Goal: Information Seeking & Learning: Learn about a topic

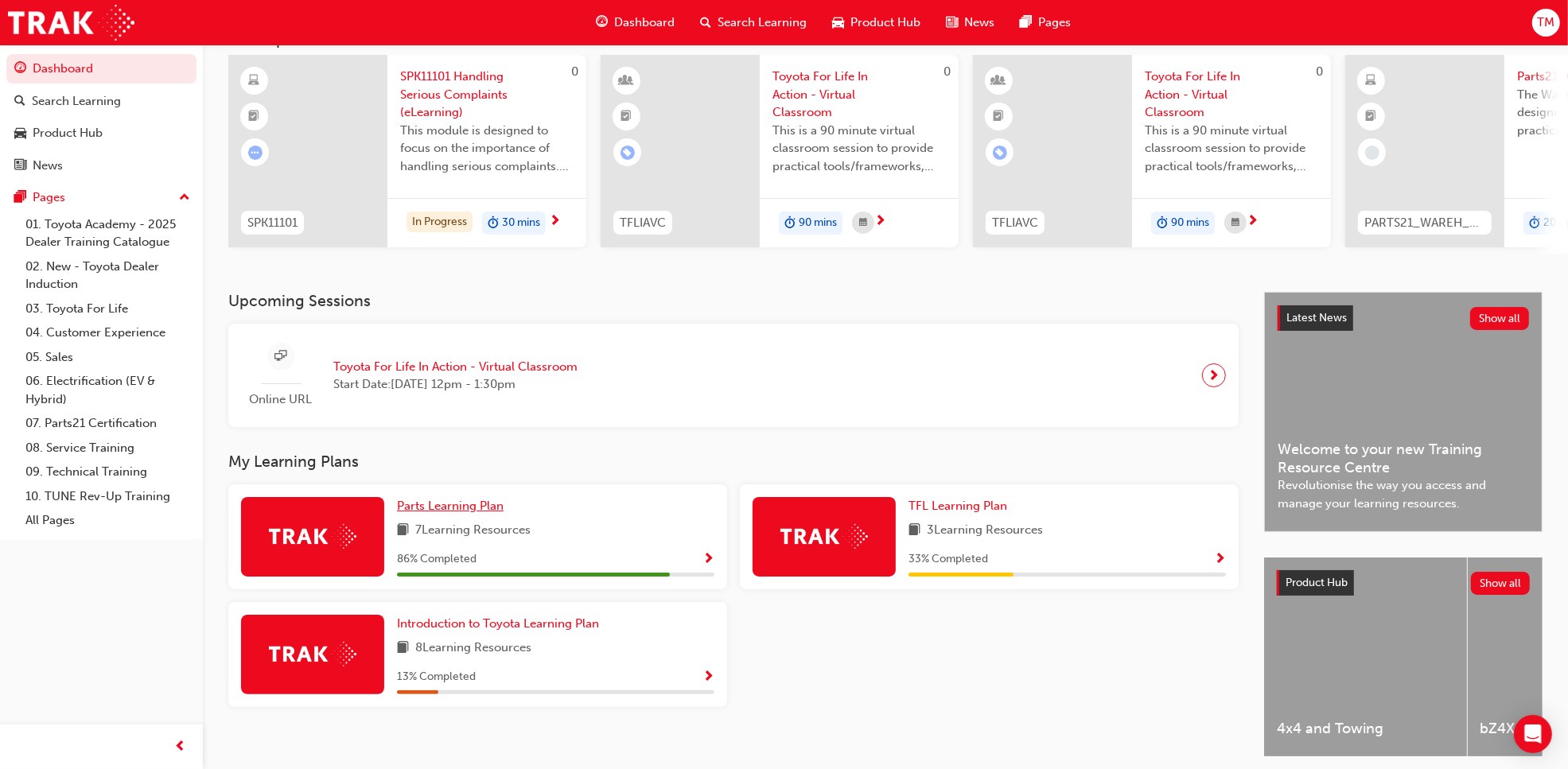
scroll to position [81, 0]
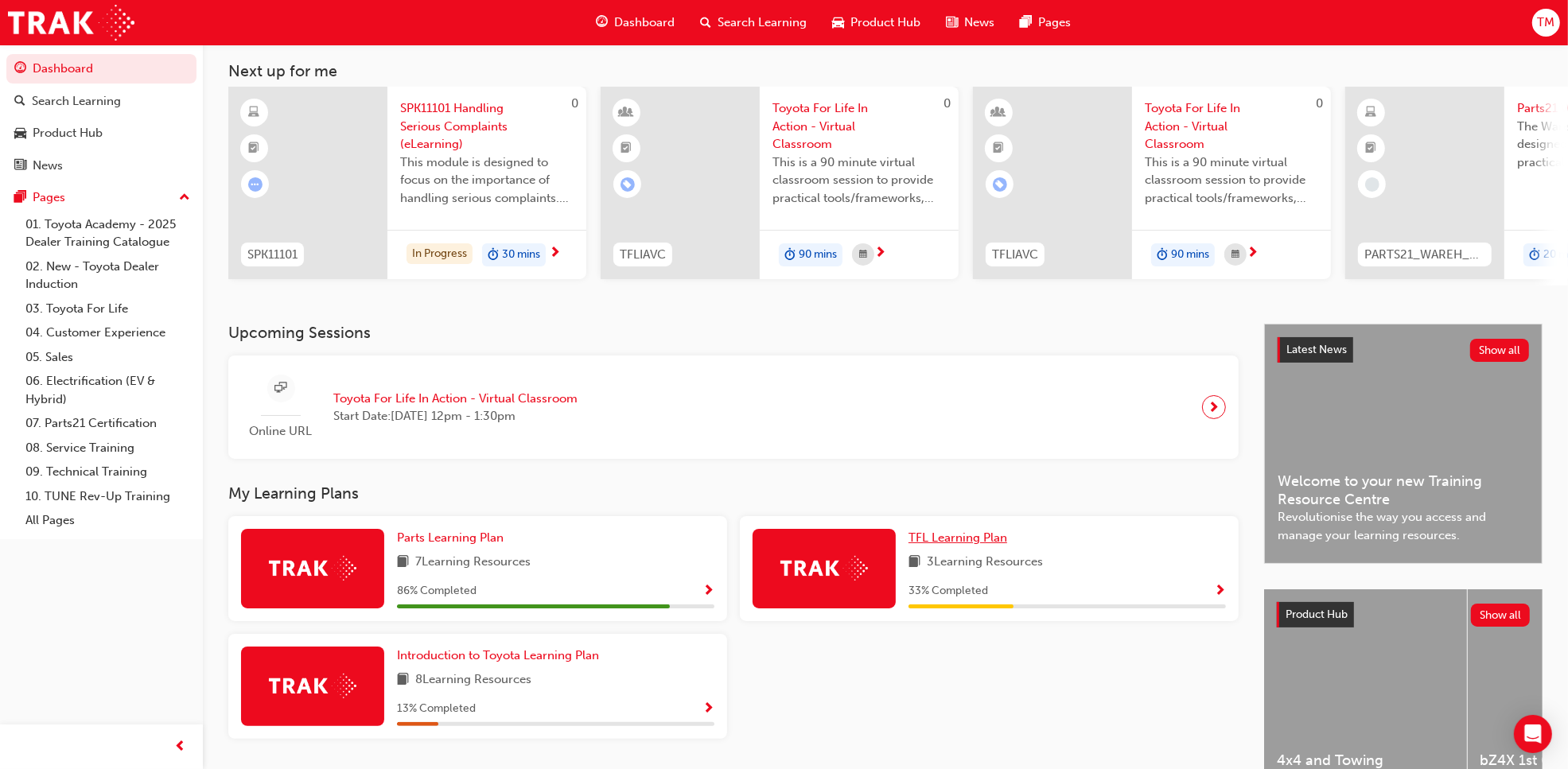
click at [962, 541] on span "TFL Learning Plan" at bounding box center [957, 537] width 98 height 14
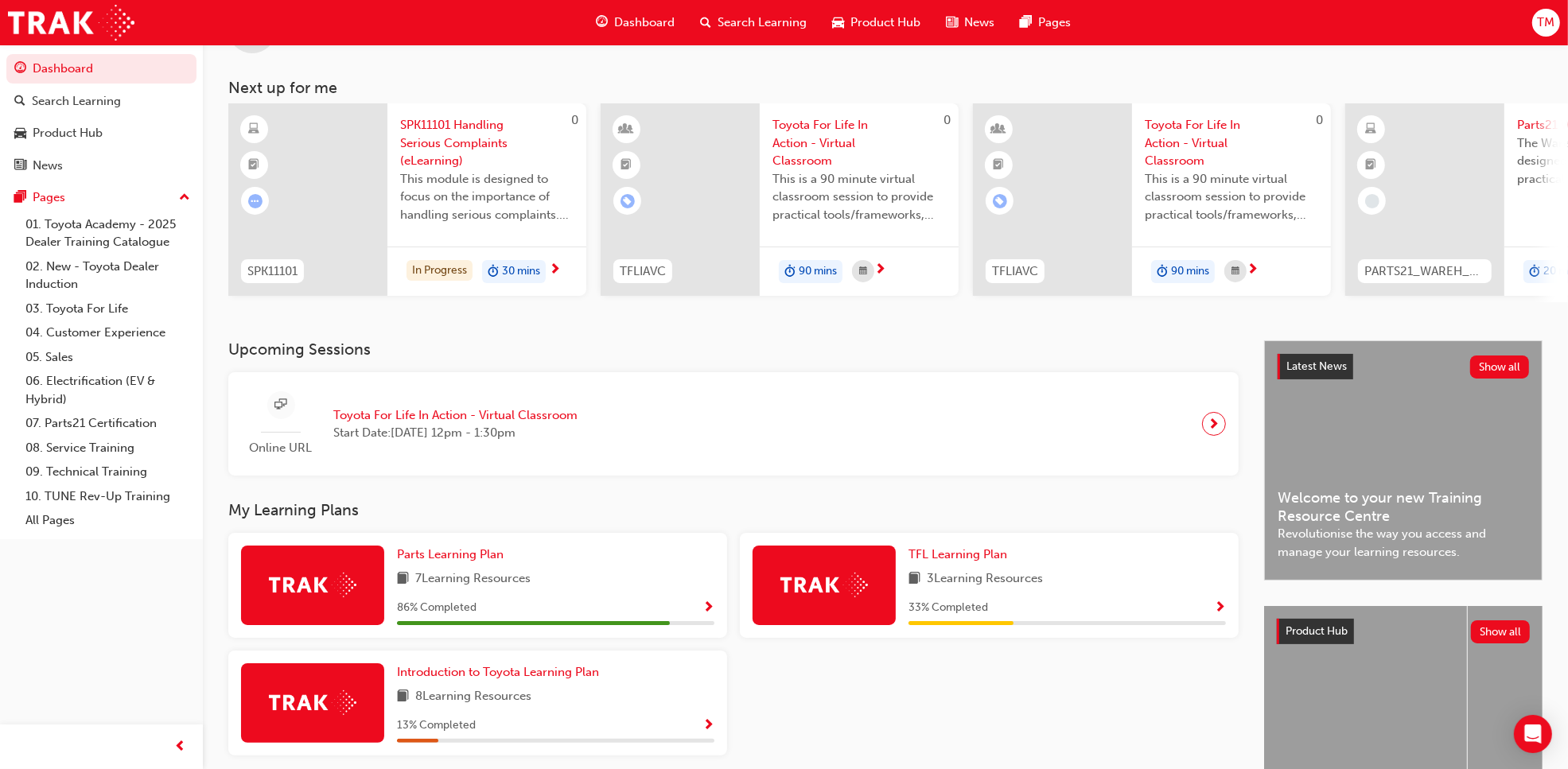
scroll to position [99, 0]
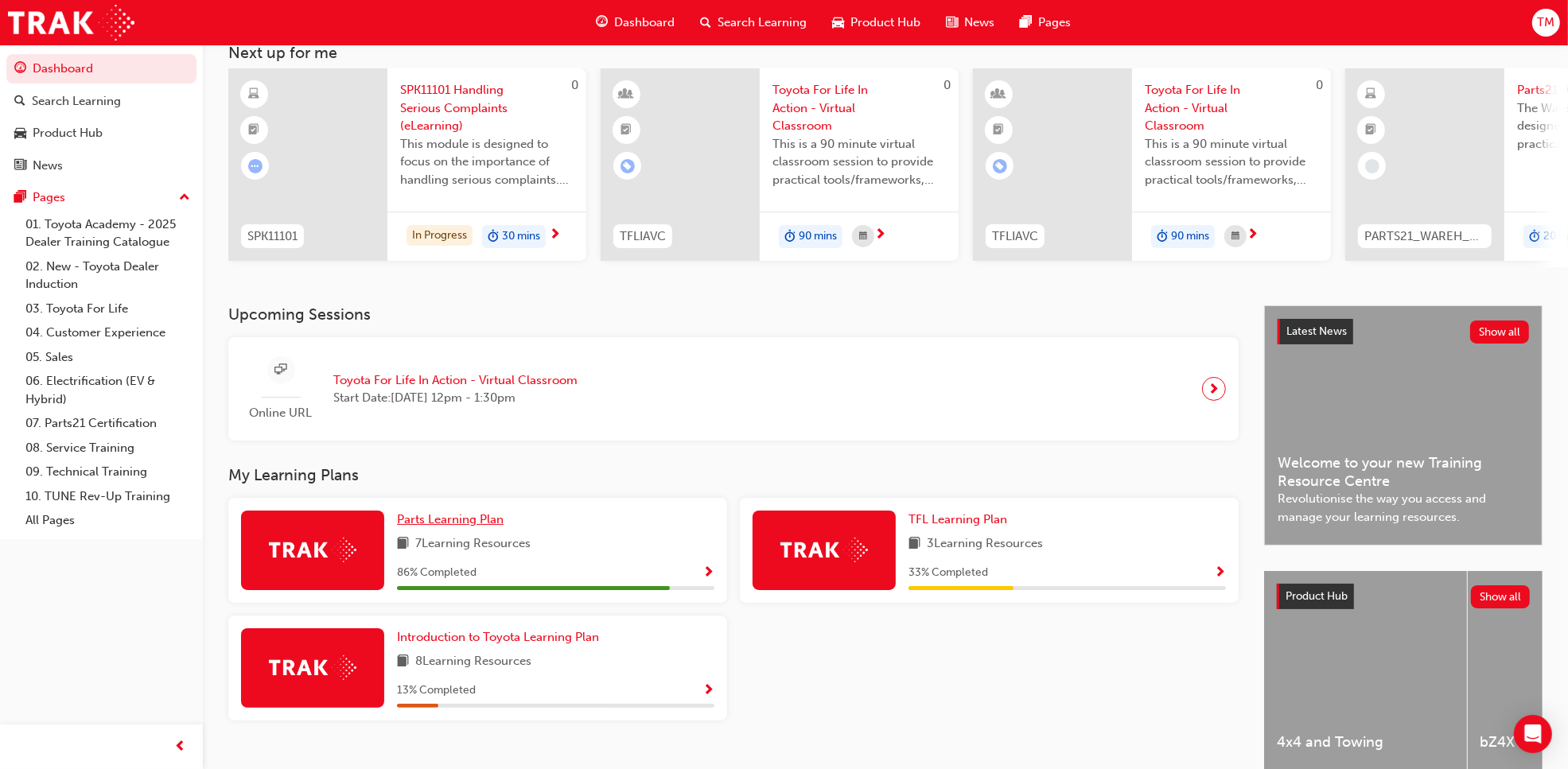
click at [444, 525] on span "Parts Learning Plan" at bounding box center [449, 519] width 107 height 14
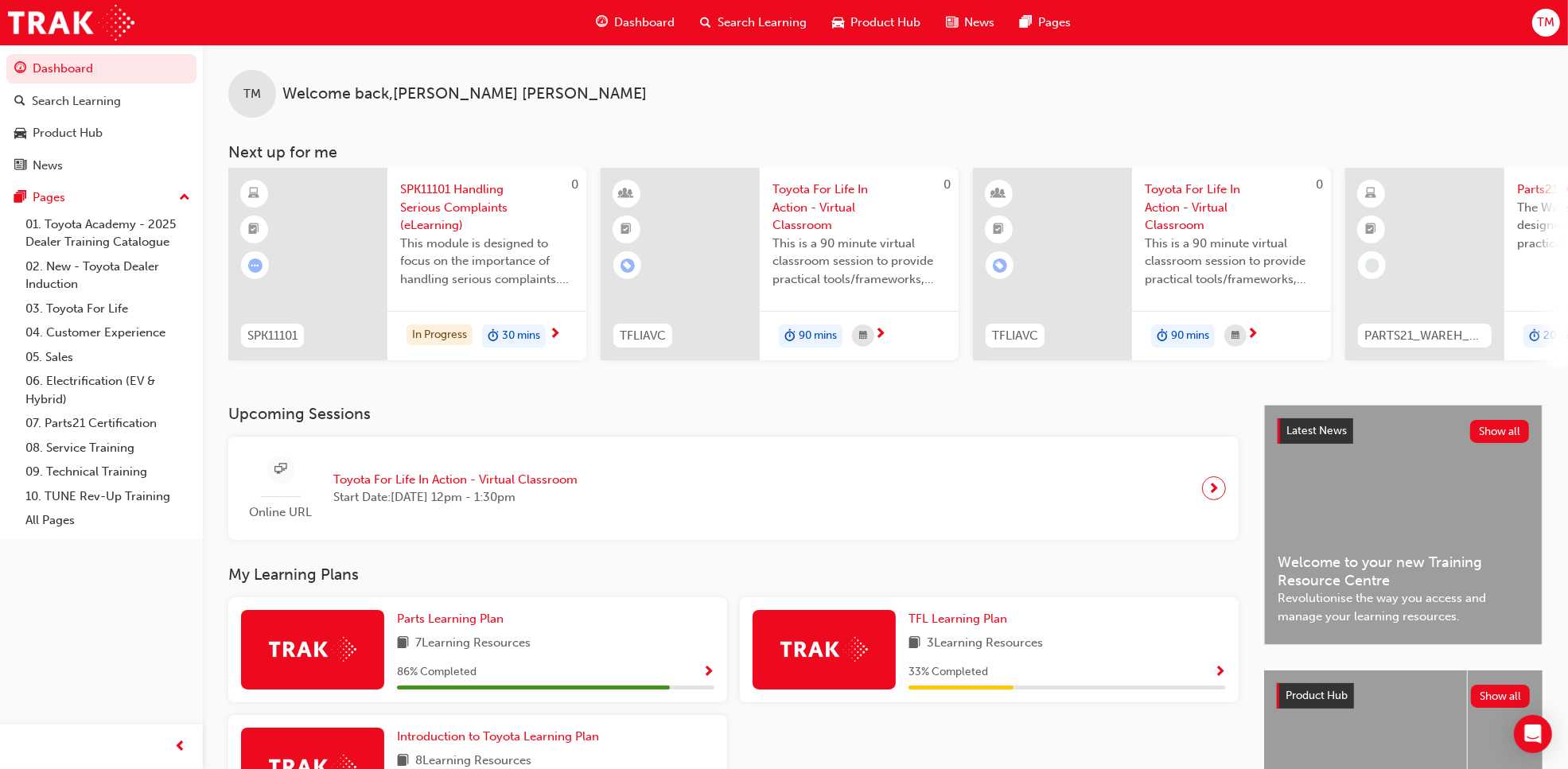
click at [431, 197] on span "SPK11101 Handling Serious Complaints (eLearning)" at bounding box center [487, 207] width 173 height 54
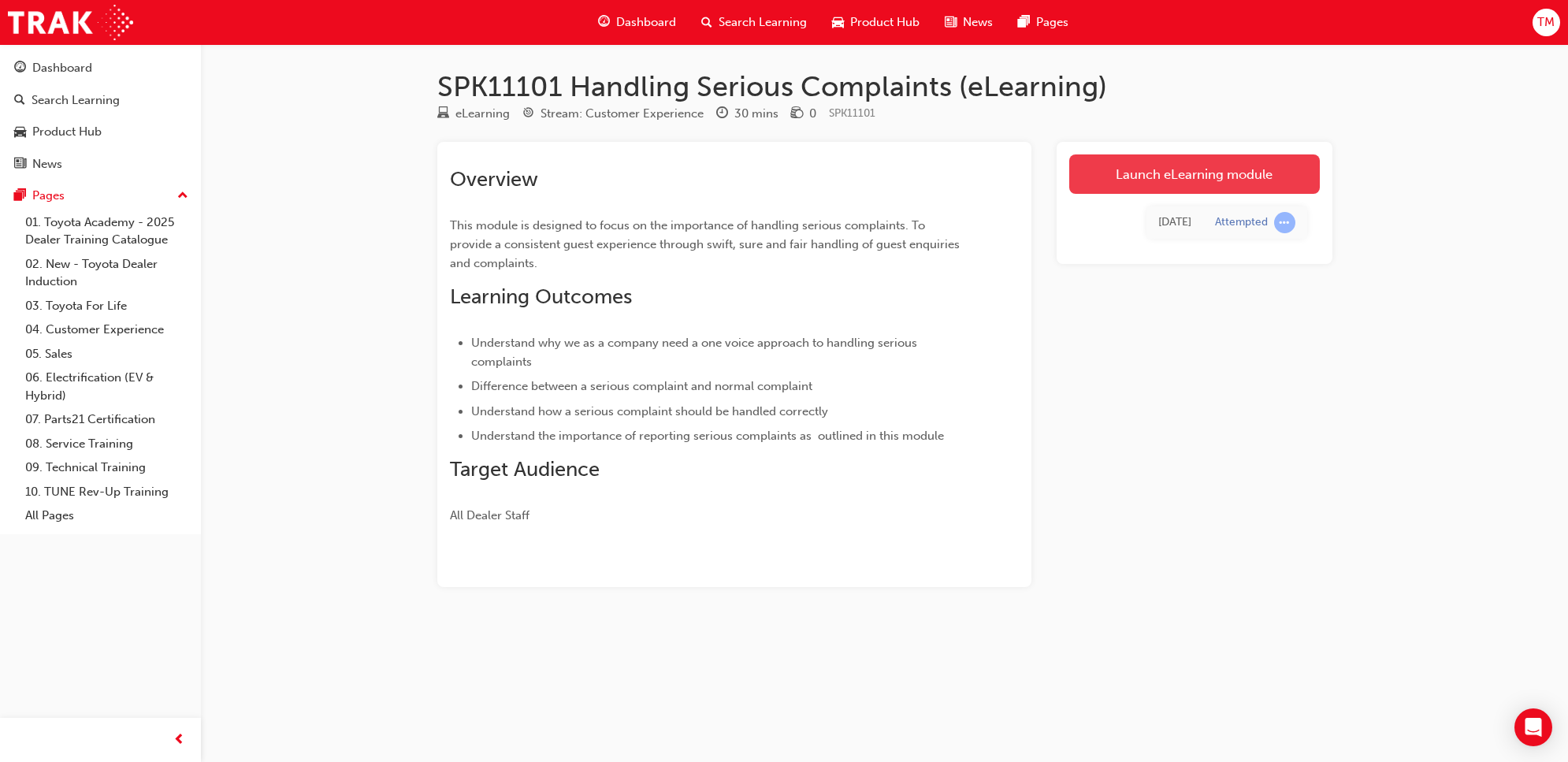
click at [1183, 163] on link "Launch eLearning module" at bounding box center [1195, 174] width 250 height 39
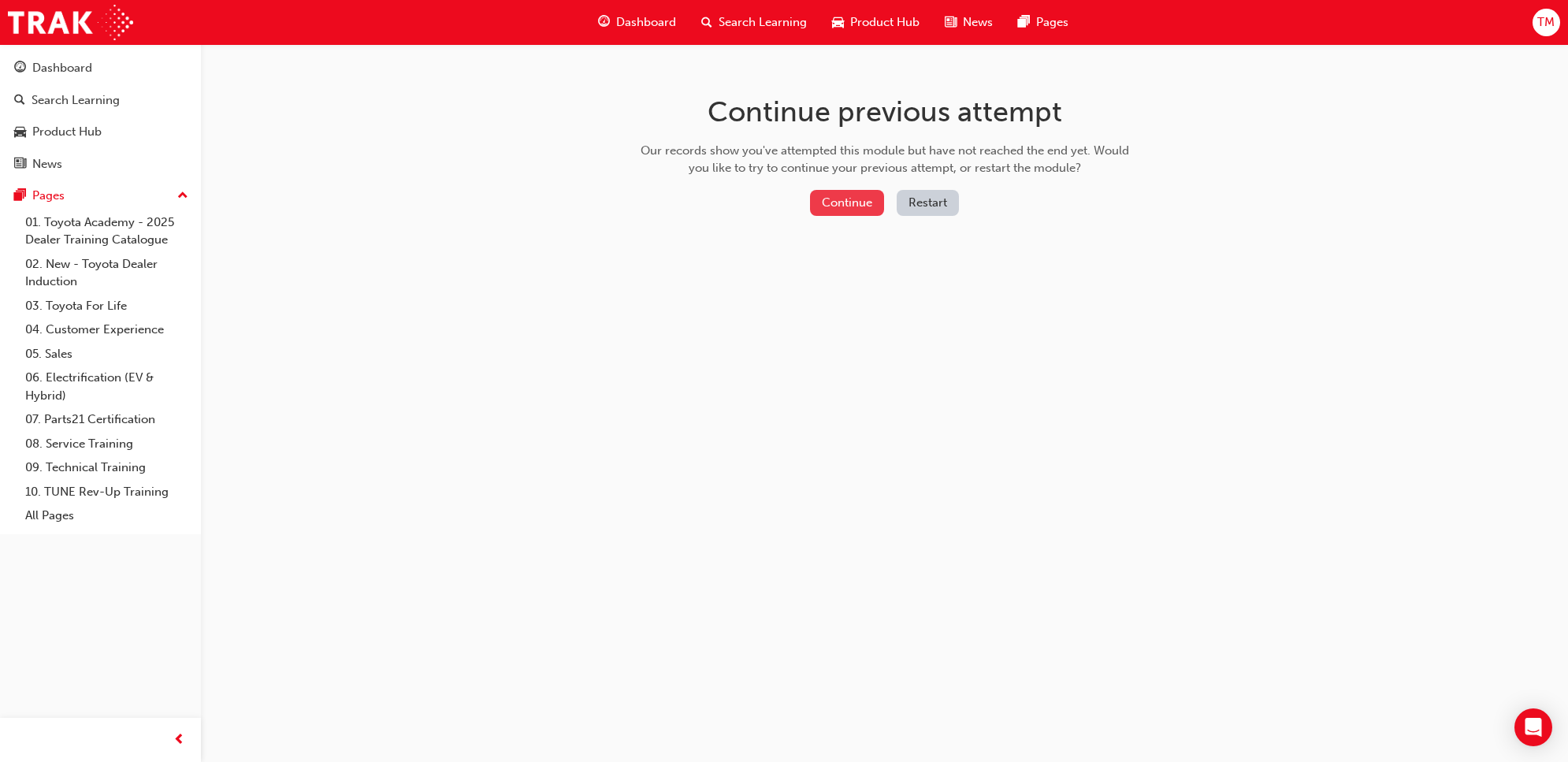
click at [818, 196] on button "Continue" at bounding box center [847, 203] width 74 height 26
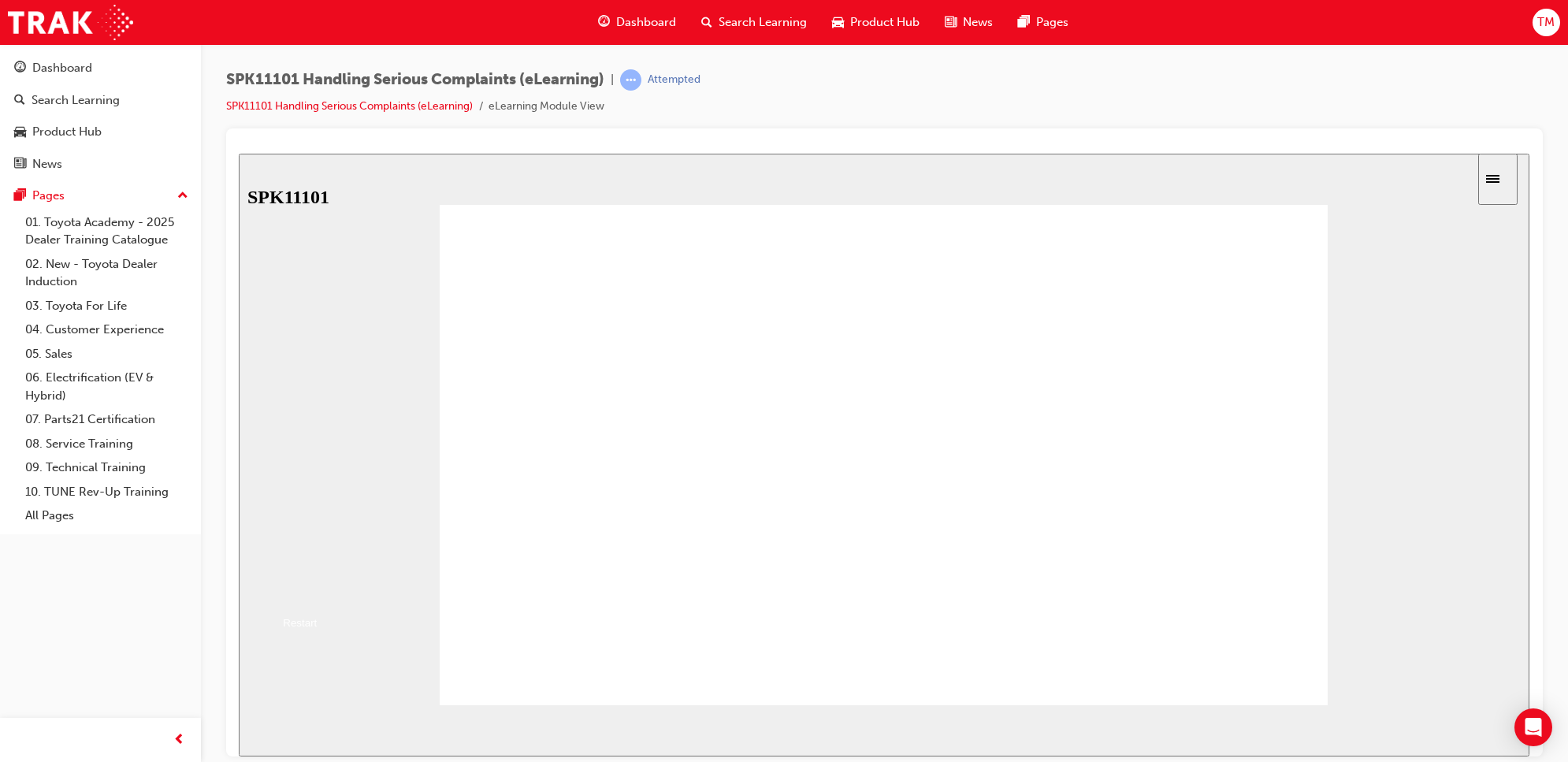
click at [291, 582] on button "Resume" at bounding box center [265, 590] width 52 height 16
drag, startPoint x: 553, startPoint y: 400, endPoint x: 628, endPoint y: 402, distance: 75.0
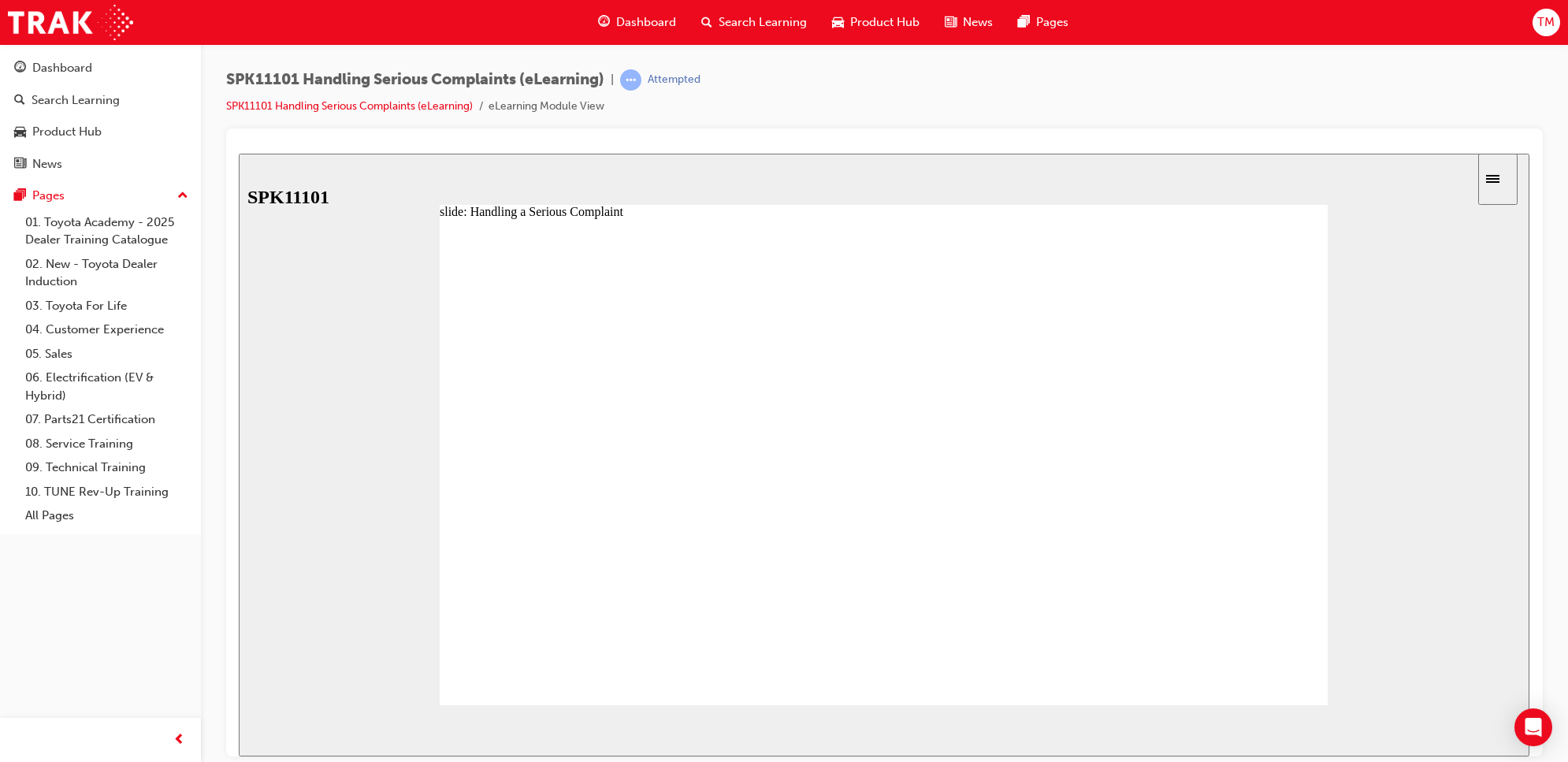
drag, startPoint x: 554, startPoint y: 404, endPoint x: 571, endPoint y: 397, distance: 18.4
drag, startPoint x: 544, startPoint y: 396, endPoint x: 561, endPoint y: 393, distance: 17.3
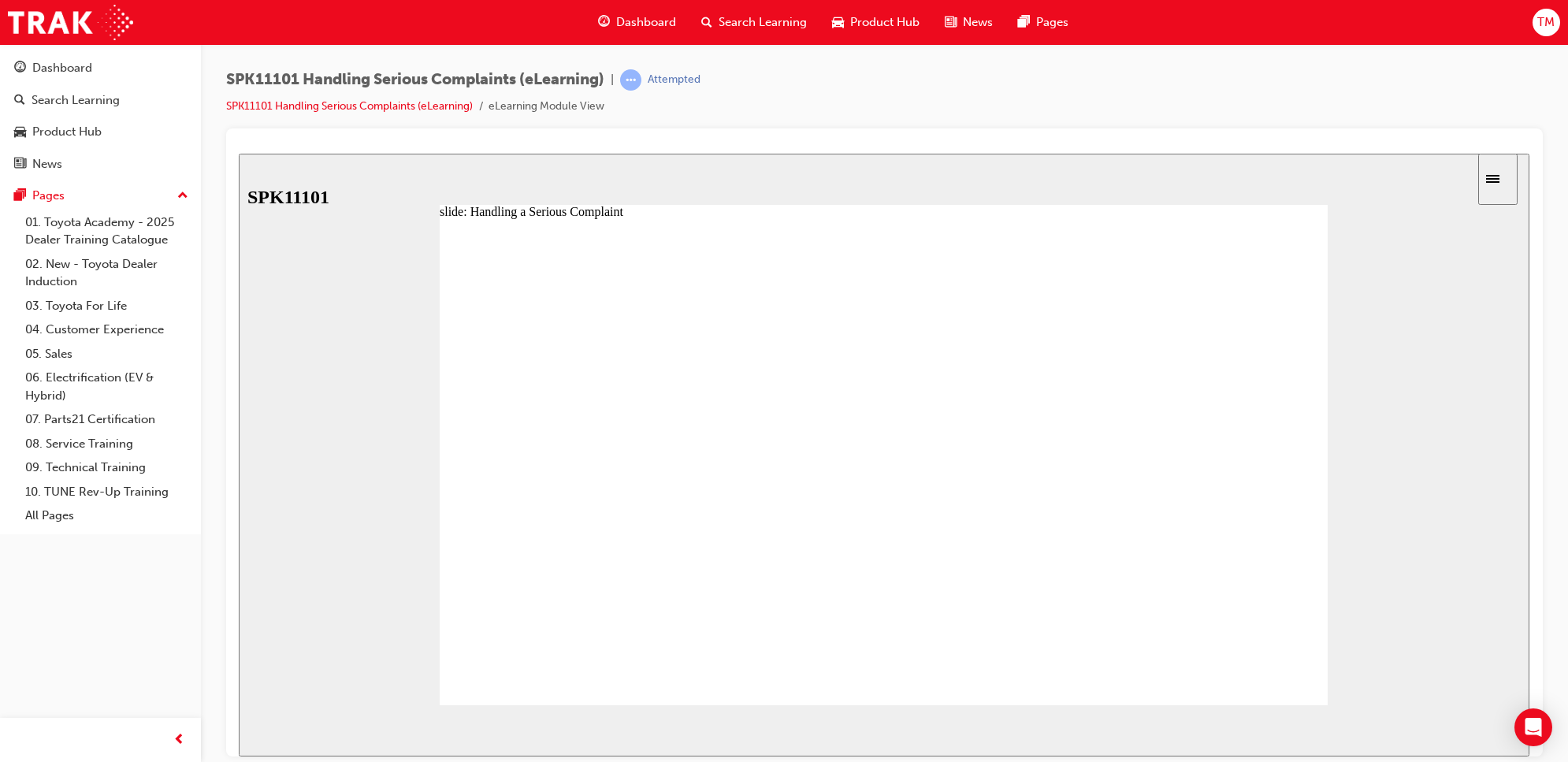
drag, startPoint x: 552, startPoint y: 397, endPoint x: 644, endPoint y: 396, distance: 92.0
drag, startPoint x: 644, startPoint y: 396, endPoint x: 742, endPoint y: 403, distance: 98.2
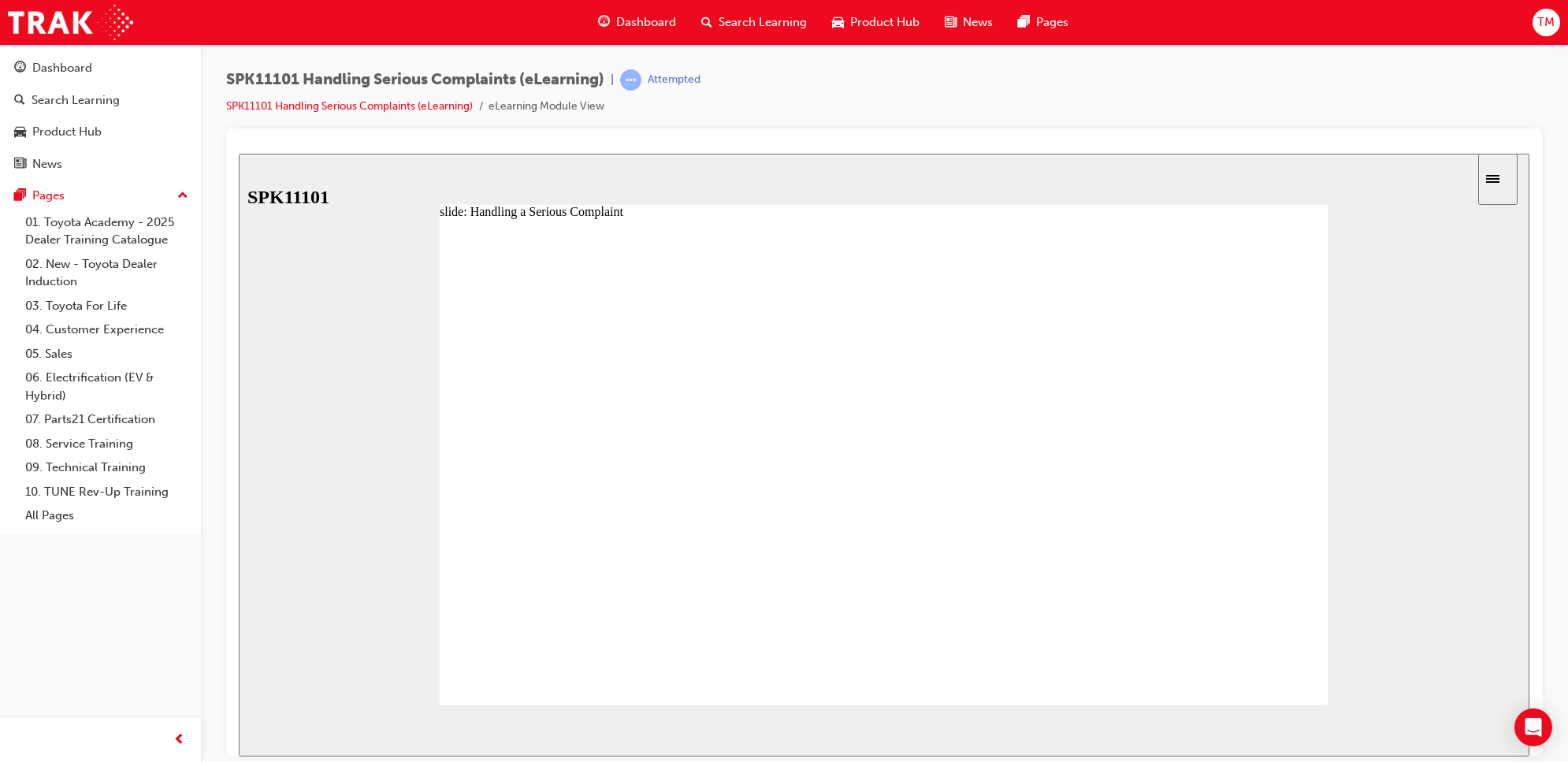
drag, startPoint x: 742, startPoint y: 403, endPoint x: 978, endPoint y: 401, distance: 236.0
drag, startPoint x: 1017, startPoint y: 404, endPoint x: 1070, endPoint y: 404, distance: 53.0
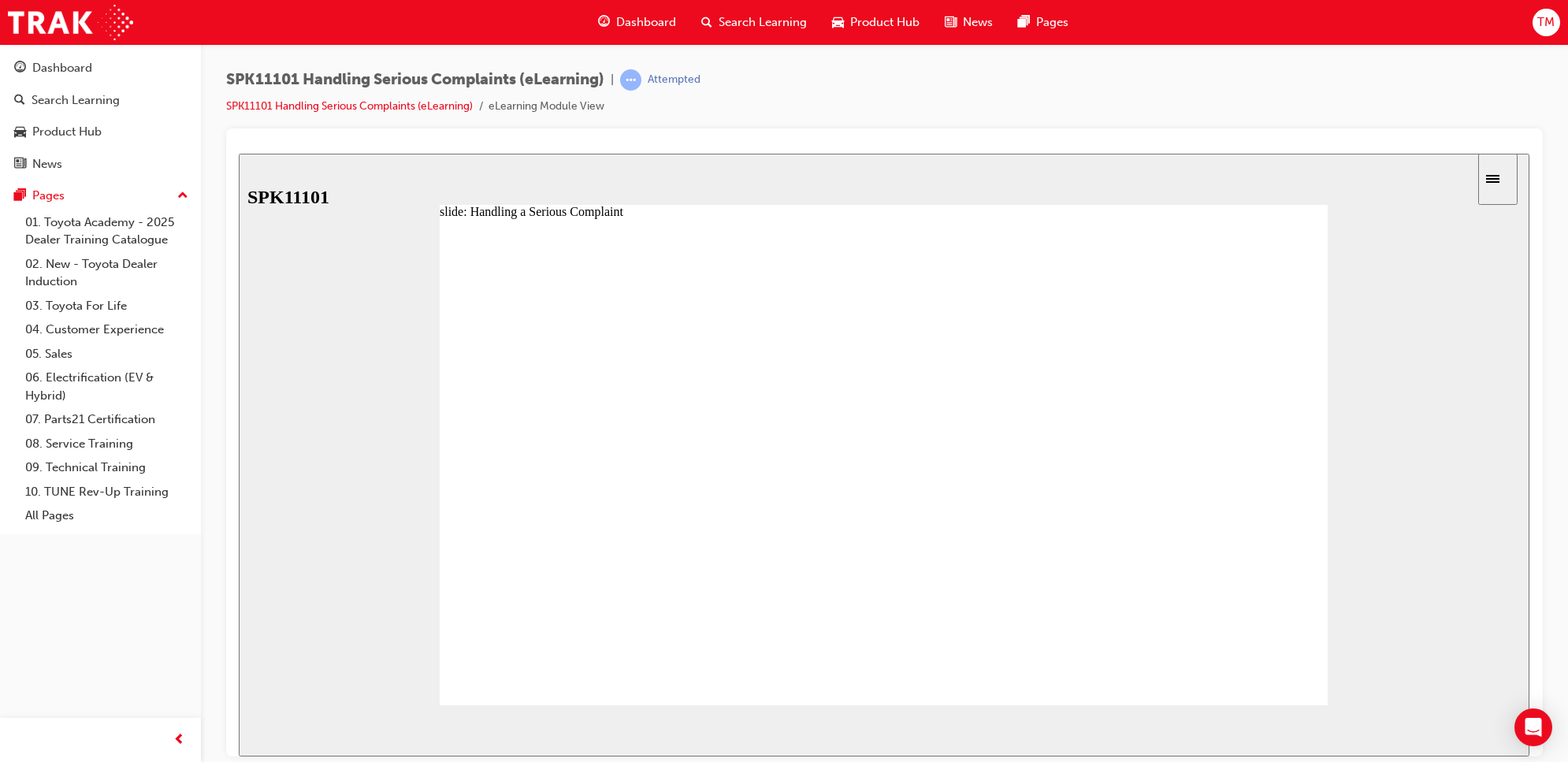
type input "7"
drag, startPoint x: 1105, startPoint y: 396, endPoint x: 1176, endPoint y: 414, distance: 73.2
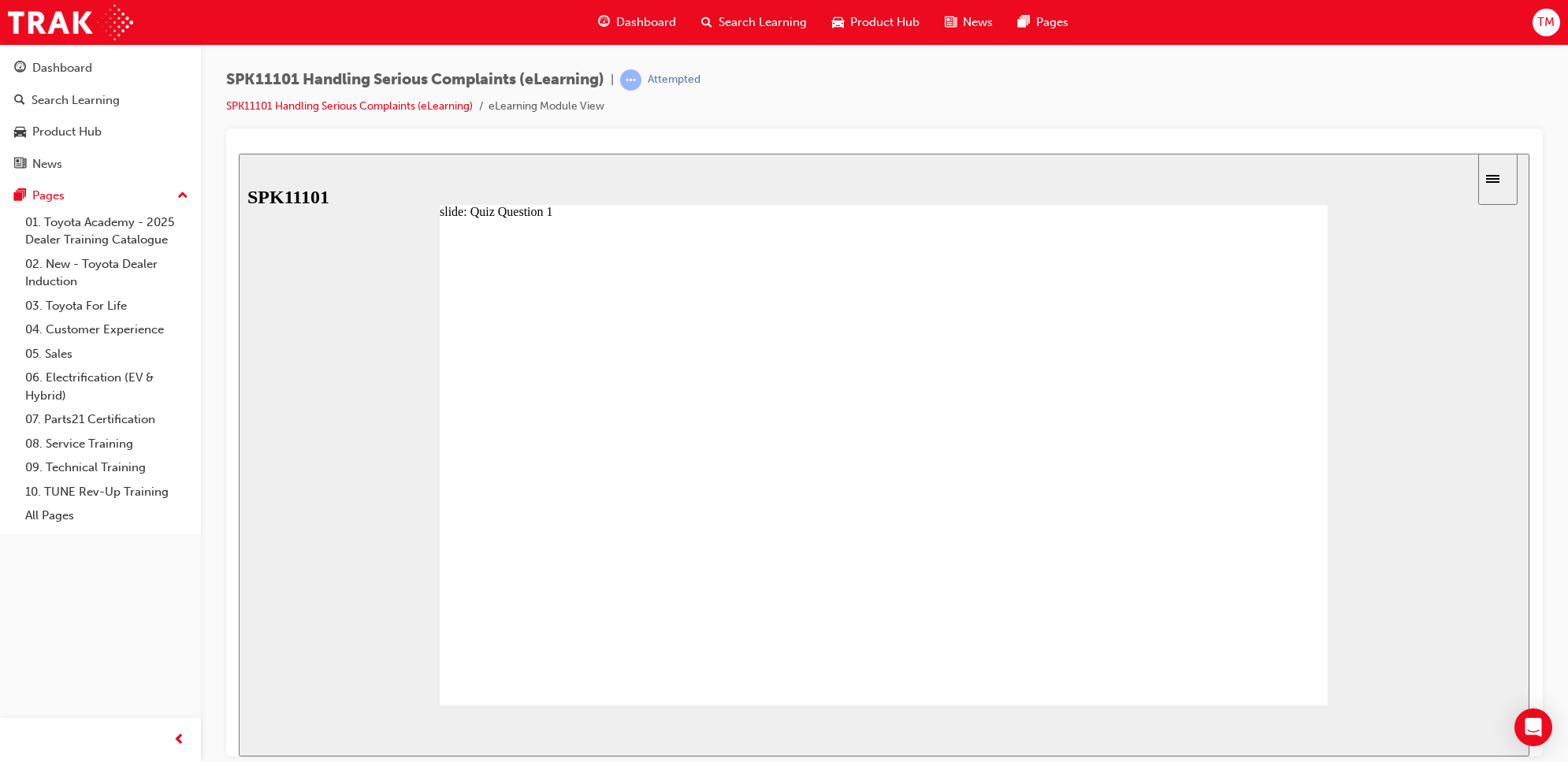
radio input "false"
radio input "true"
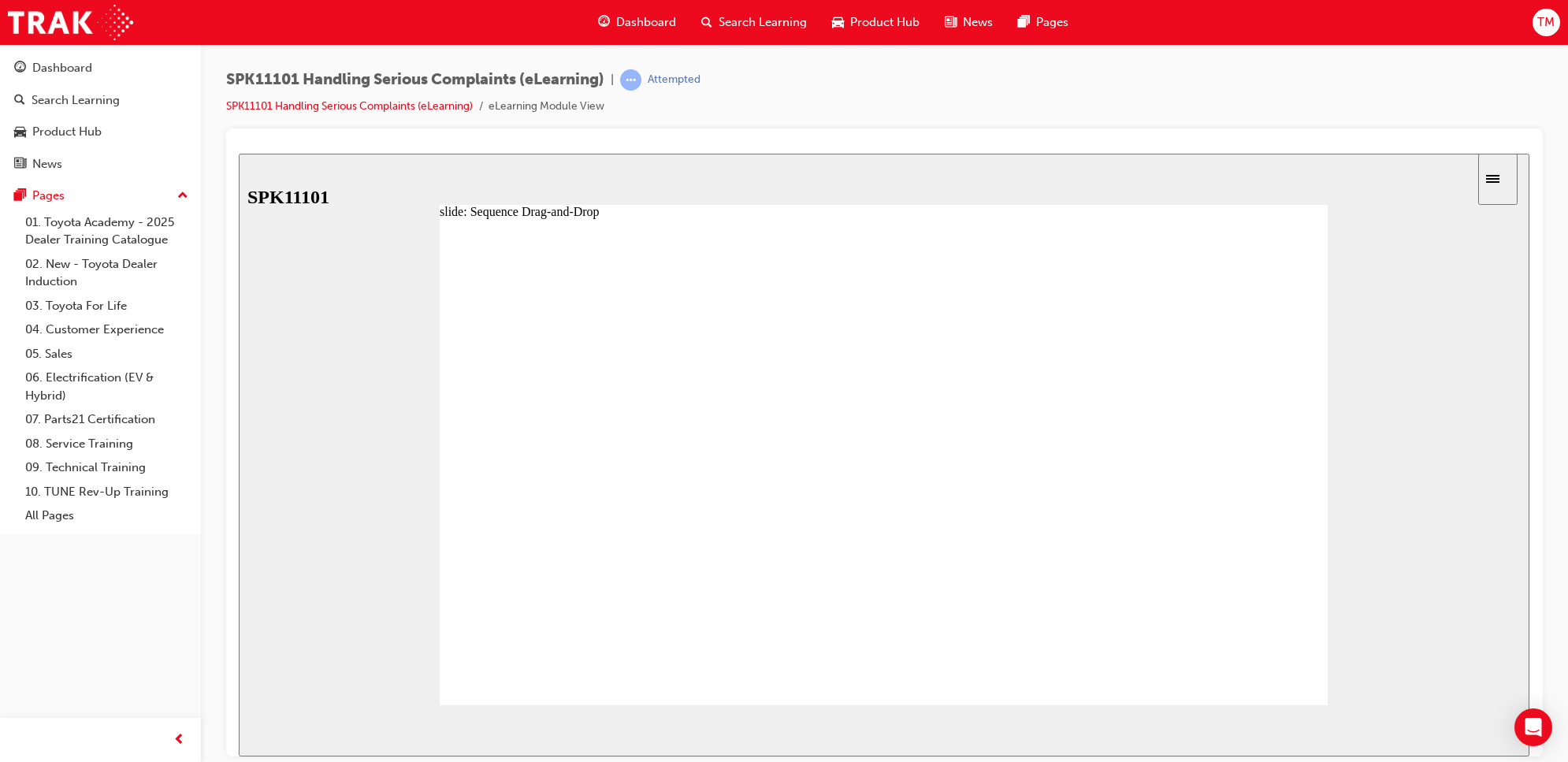
drag, startPoint x: 621, startPoint y: 467, endPoint x: 624, endPoint y: 429, distance: 38.1
drag, startPoint x: 623, startPoint y: 519, endPoint x: 624, endPoint y: 449, distance: 70.0
drag, startPoint x: 613, startPoint y: 519, endPoint x: 600, endPoint y: 648, distance: 129.7
drag, startPoint x: 680, startPoint y: 511, endPoint x: 651, endPoint y: 602, distance: 95.5
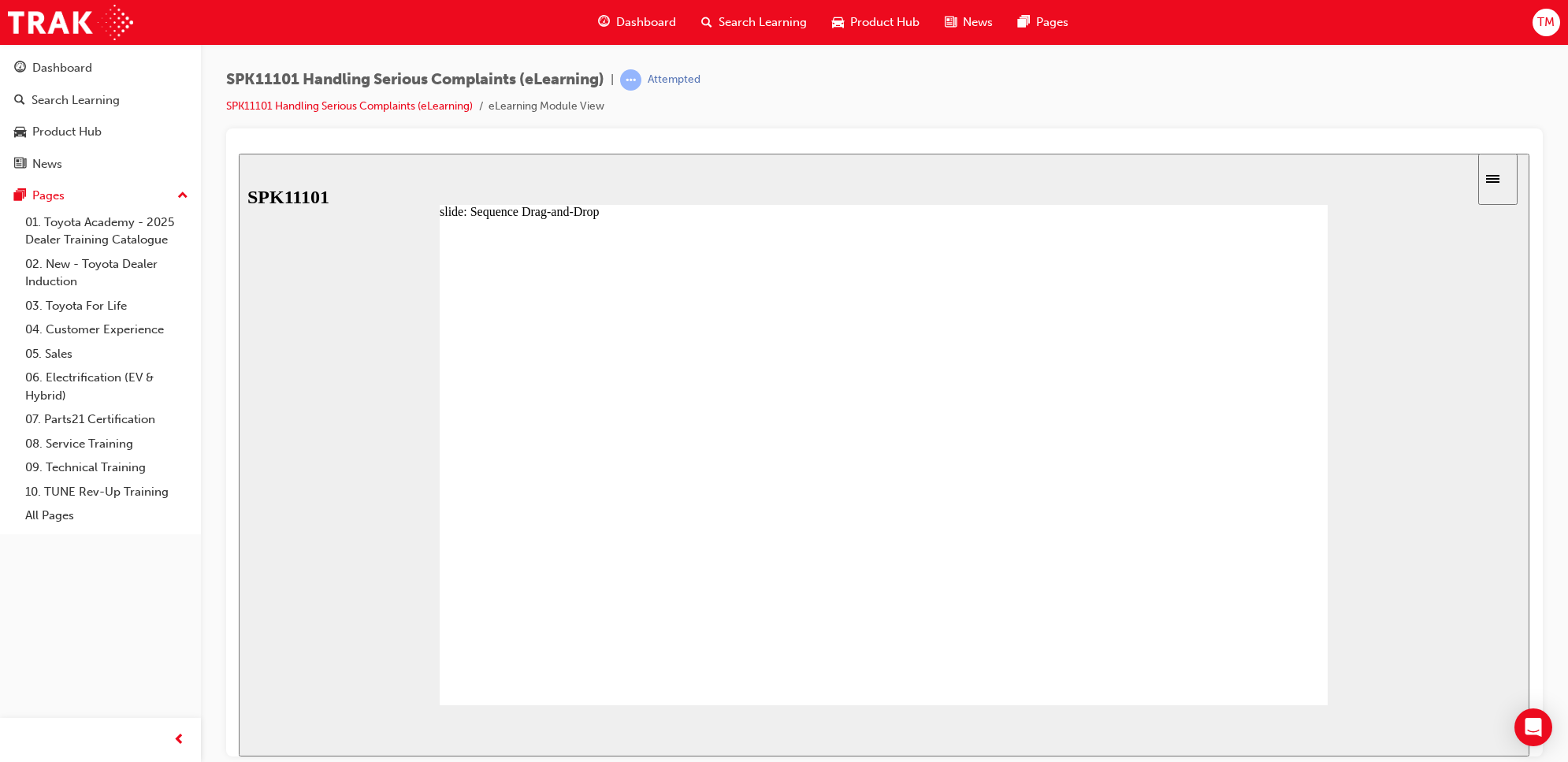
drag, startPoint x: 692, startPoint y: 421, endPoint x: 679, endPoint y: 477, distance: 57.5
drag, startPoint x: 644, startPoint y: 507, endPoint x: 658, endPoint y: 503, distance: 14.6
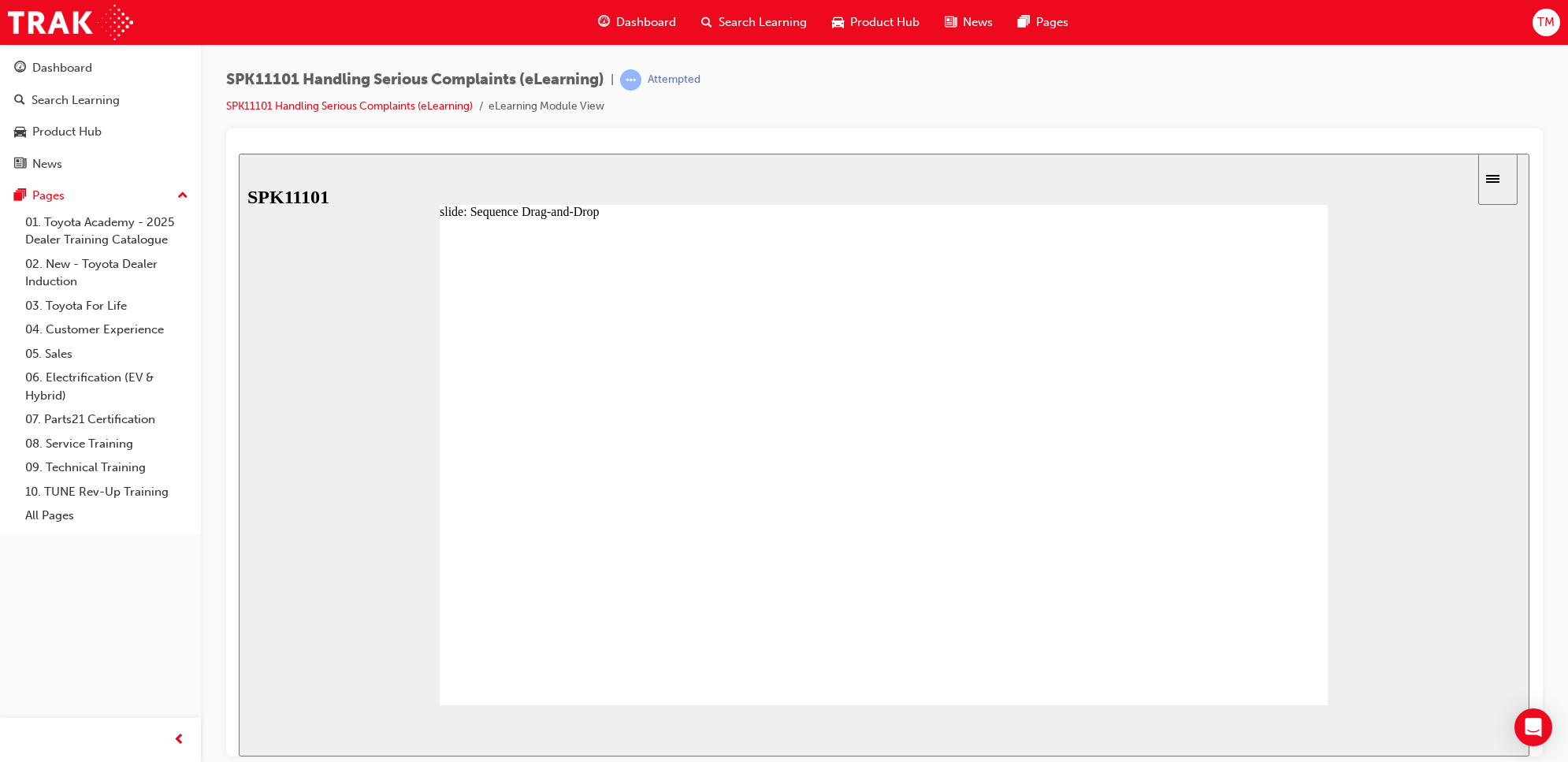
drag, startPoint x: 642, startPoint y: 513, endPoint x: 639, endPoint y: 571, distance: 58.1
drag, startPoint x: 651, startPoint y: 586, endPoint x: 647, endPoint y: 625, distance: 39.2
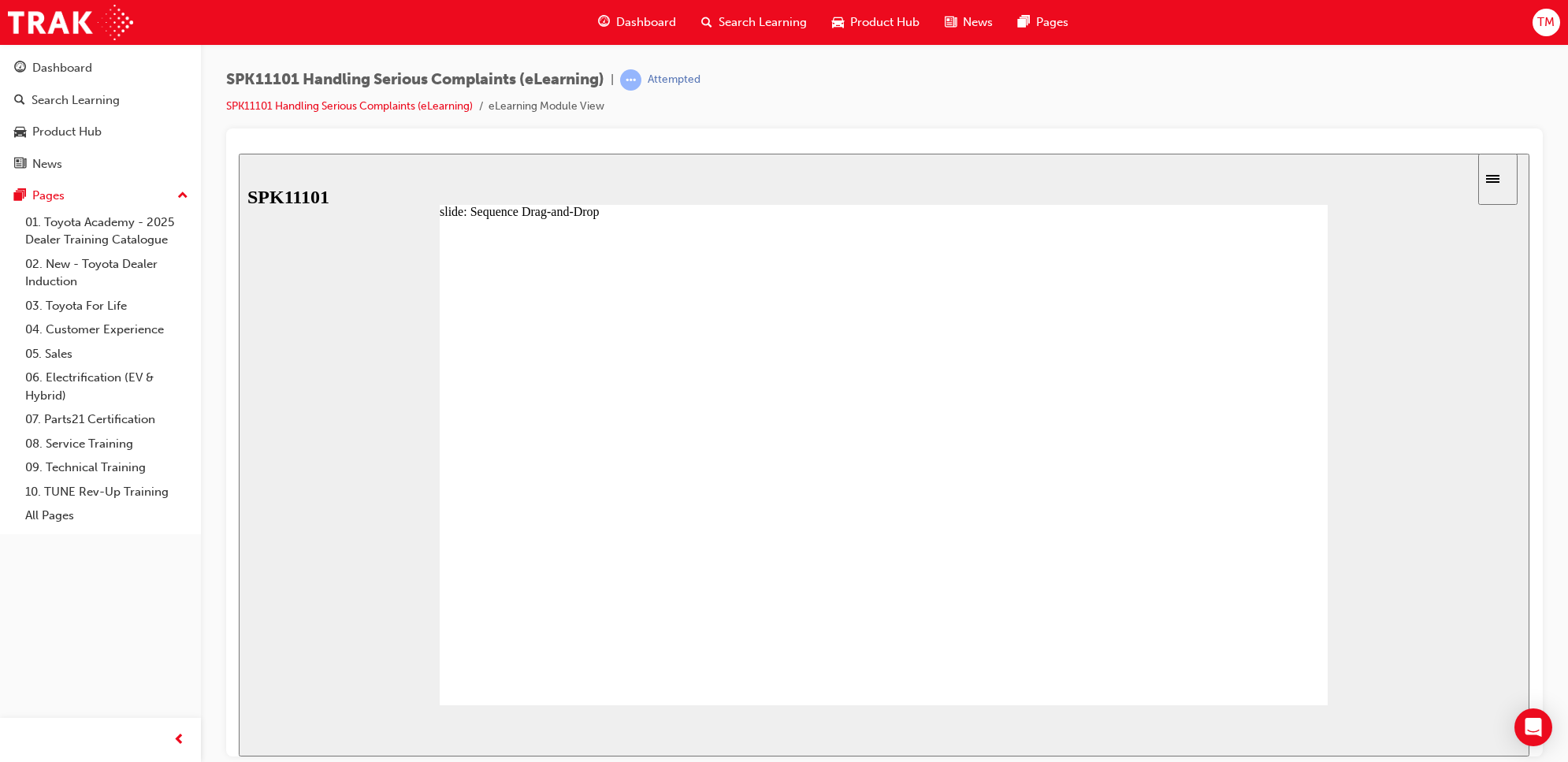
drag, startPoint x: 660, startPoint y: 461, endPoint x: 660, endPoint y: 509, distance: 48.0
drag, startPoint x: 679, startPoint y: 465, endPoint x: 669, endPoint y: 525, distance: 60.8
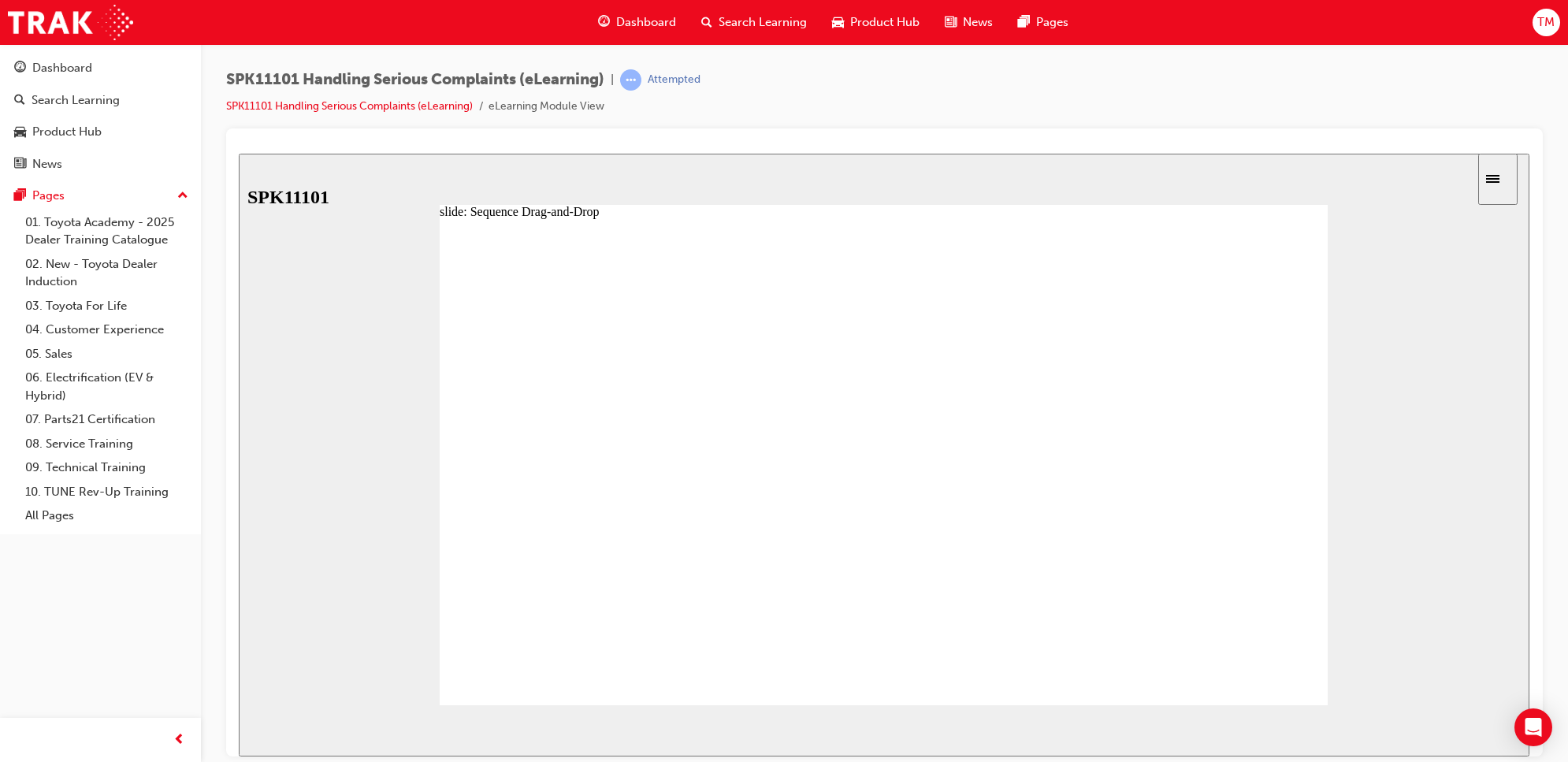
drag, startPoint x: 655, startPoint y: 504, endPoint x: 641, endPoint y: 570, distance: 67.5
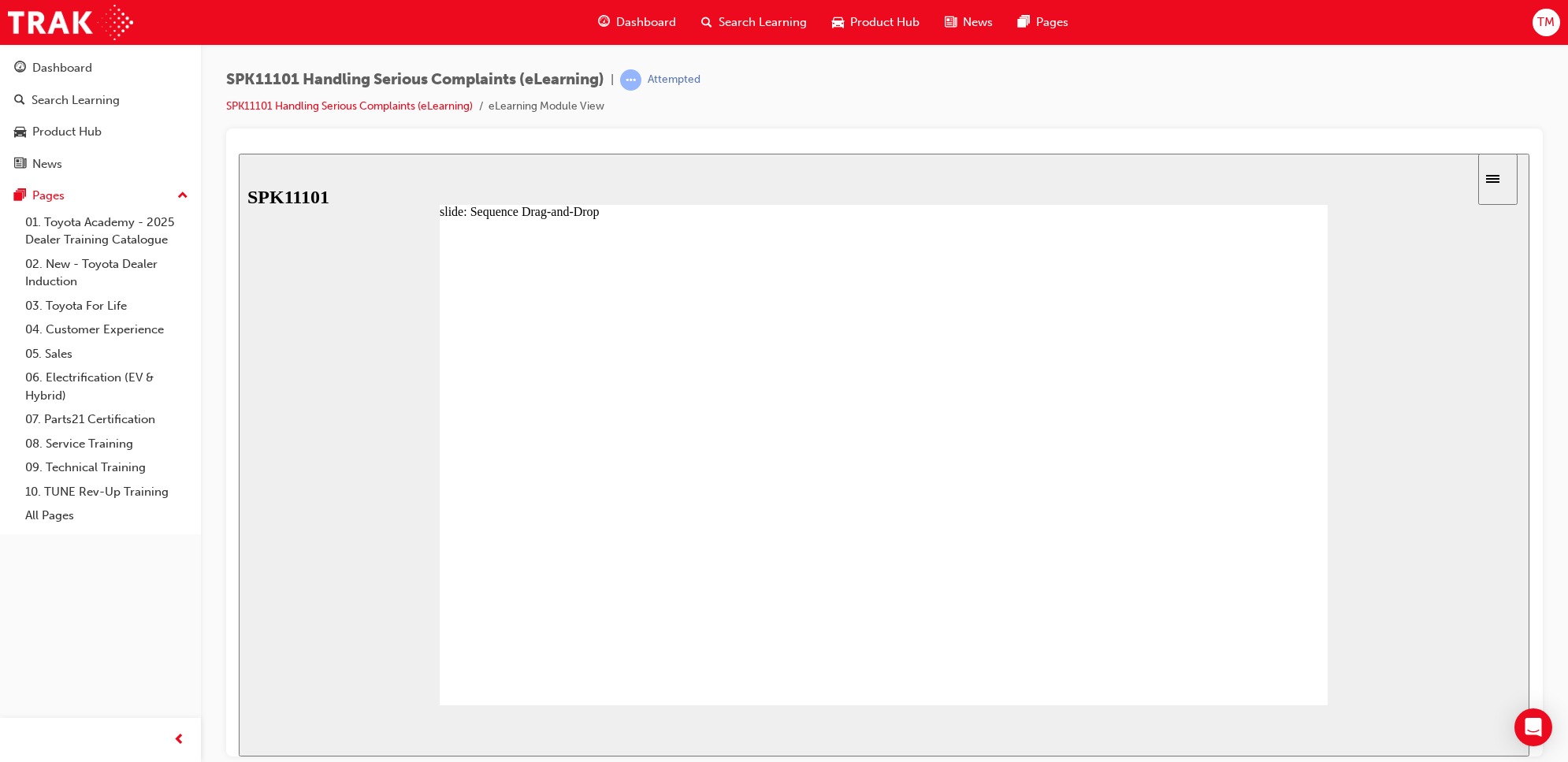
drag, startPoint x: 613, startPoint y: 548, endPoint x: 608, endPoint y: 617, distance: 69.2
drag, startPoint x: 619, startPoint y: 591, endPoint x: 603, endPoint y: 657, distance: 67.9
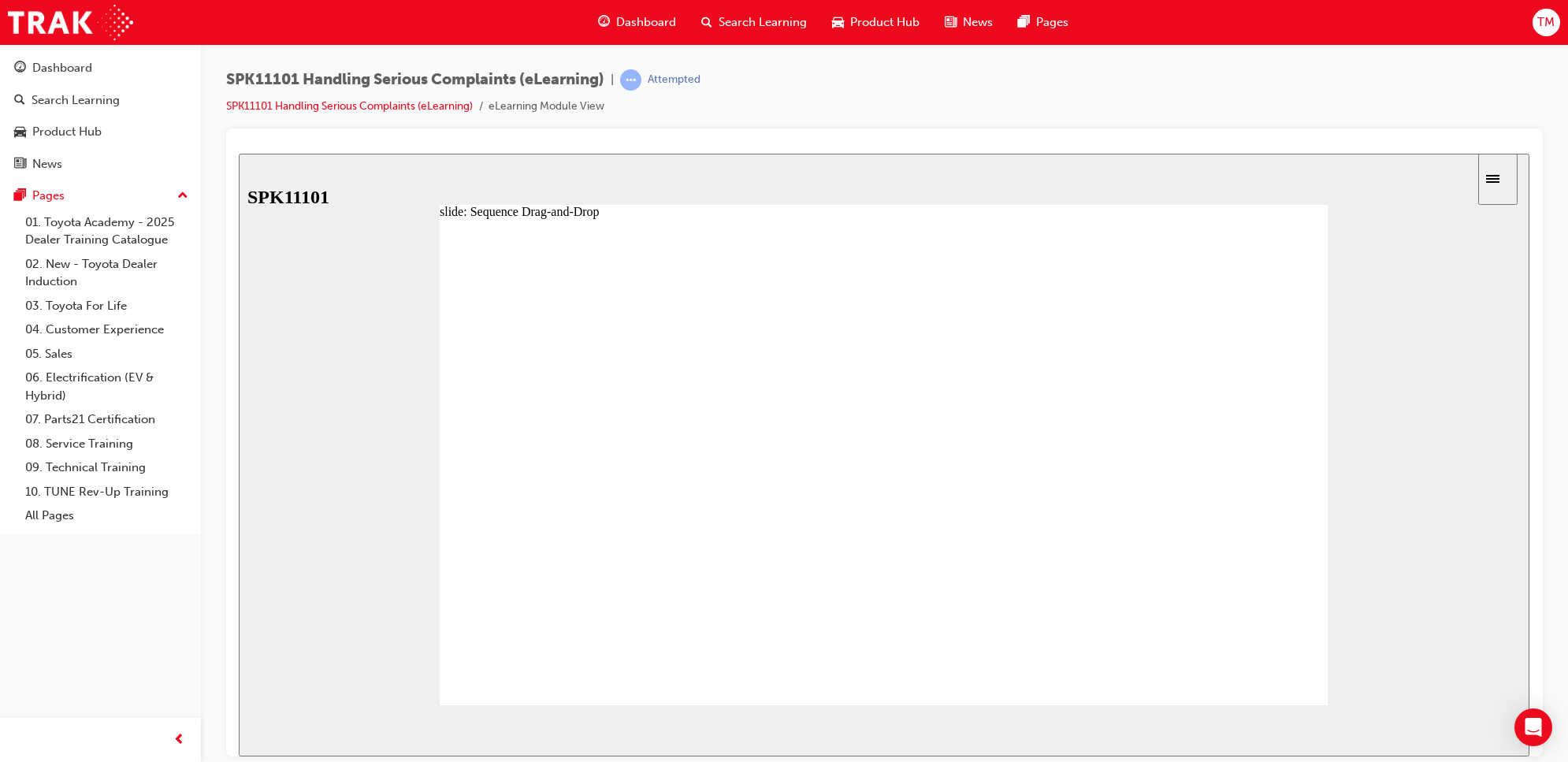
drag, startPoint x: 615, startPoint y: 633, endPoint x: 647, endPoint y: 426, distance: 209.5
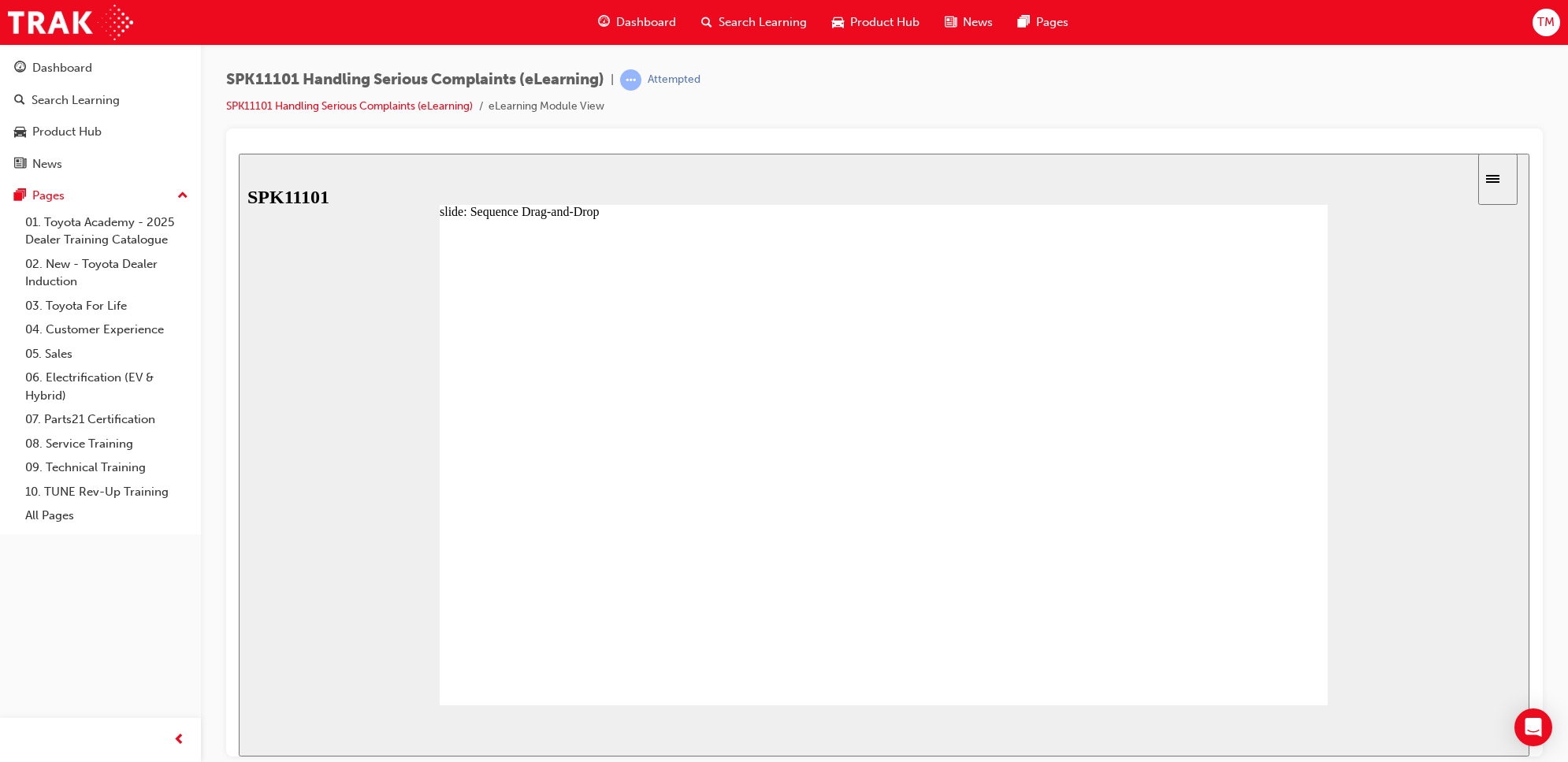
drag, startPoint x: 639, startPoint y: 472, endPoint x: 647, endPoint y: 532, distance: 60.5
drag, startPoint x: 637, startPoint y: 520, endPoint x: 634, endPoint y: 572, distance: 52.1
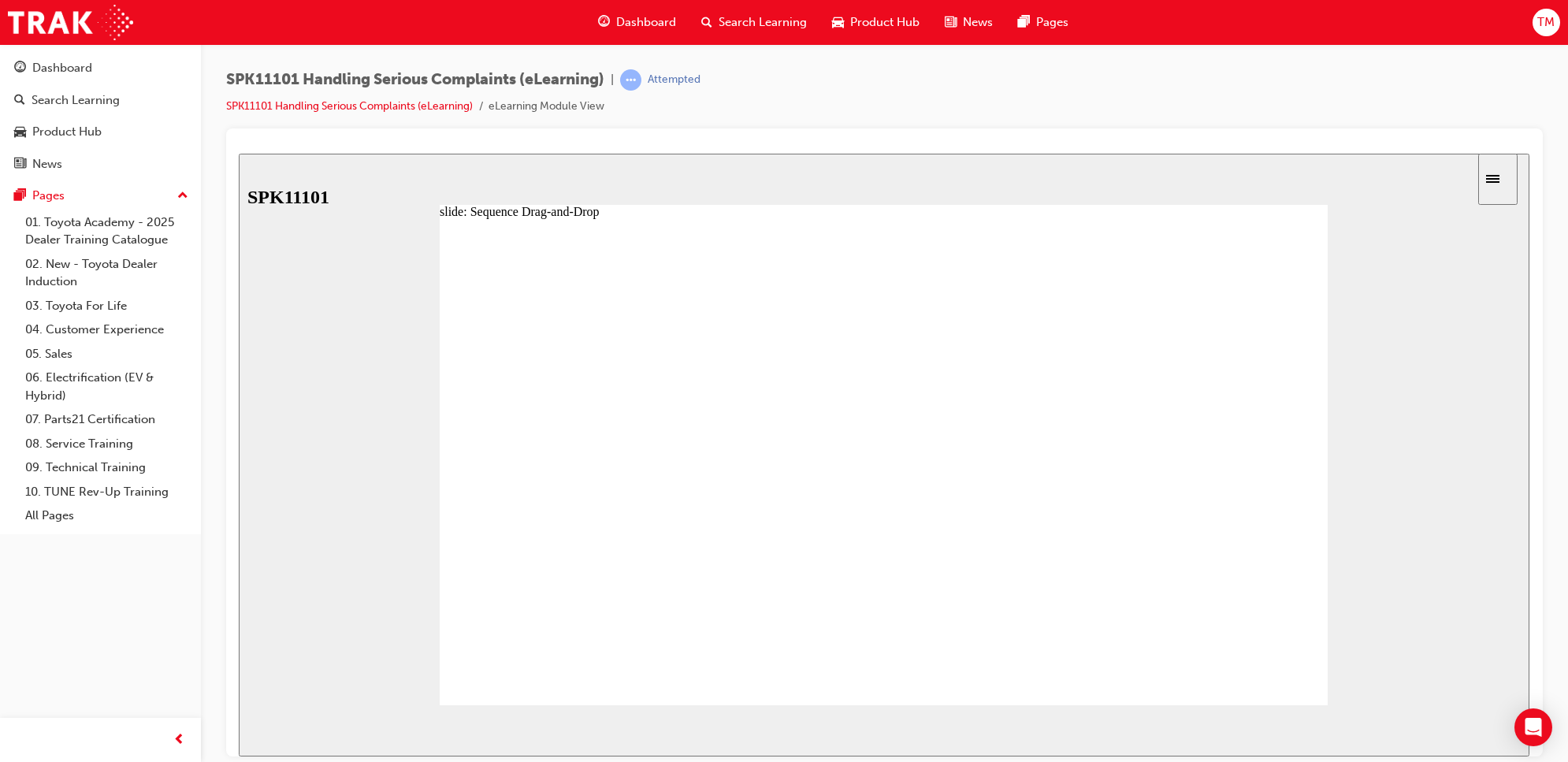
drag, startPoint x: 628, startPoint y: 548, endPoint x: 624, endPoint y: 599, distance: 51.2
drag, startPoint x: 620, startPoint y: 579, endPoint x: 619, endPoint y: 630, distance: 51.0
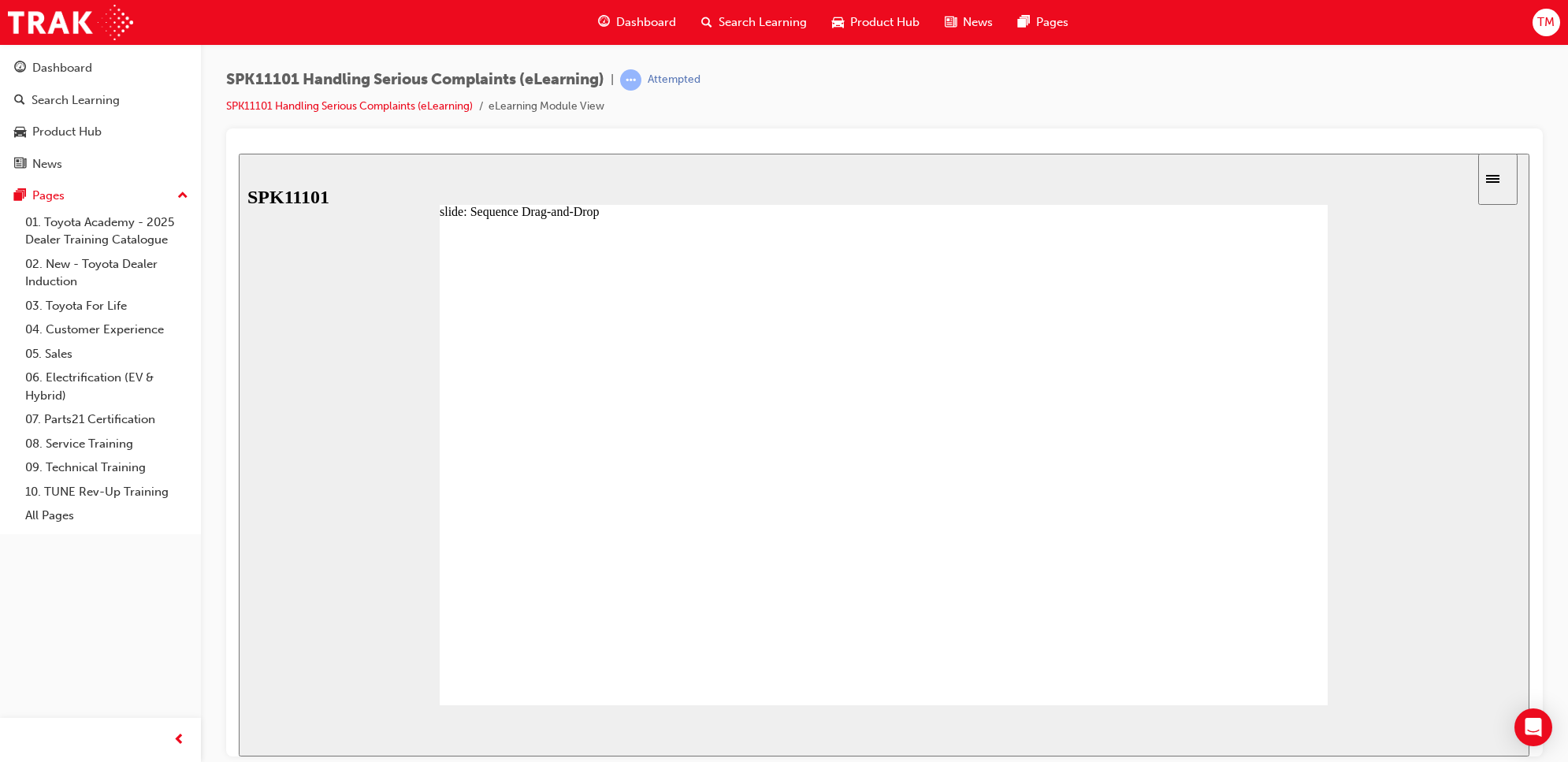
drag, startPoint x: 679, startPoint y: 432, endPoint x: 674, endPoint y: 485, distance: 53.2
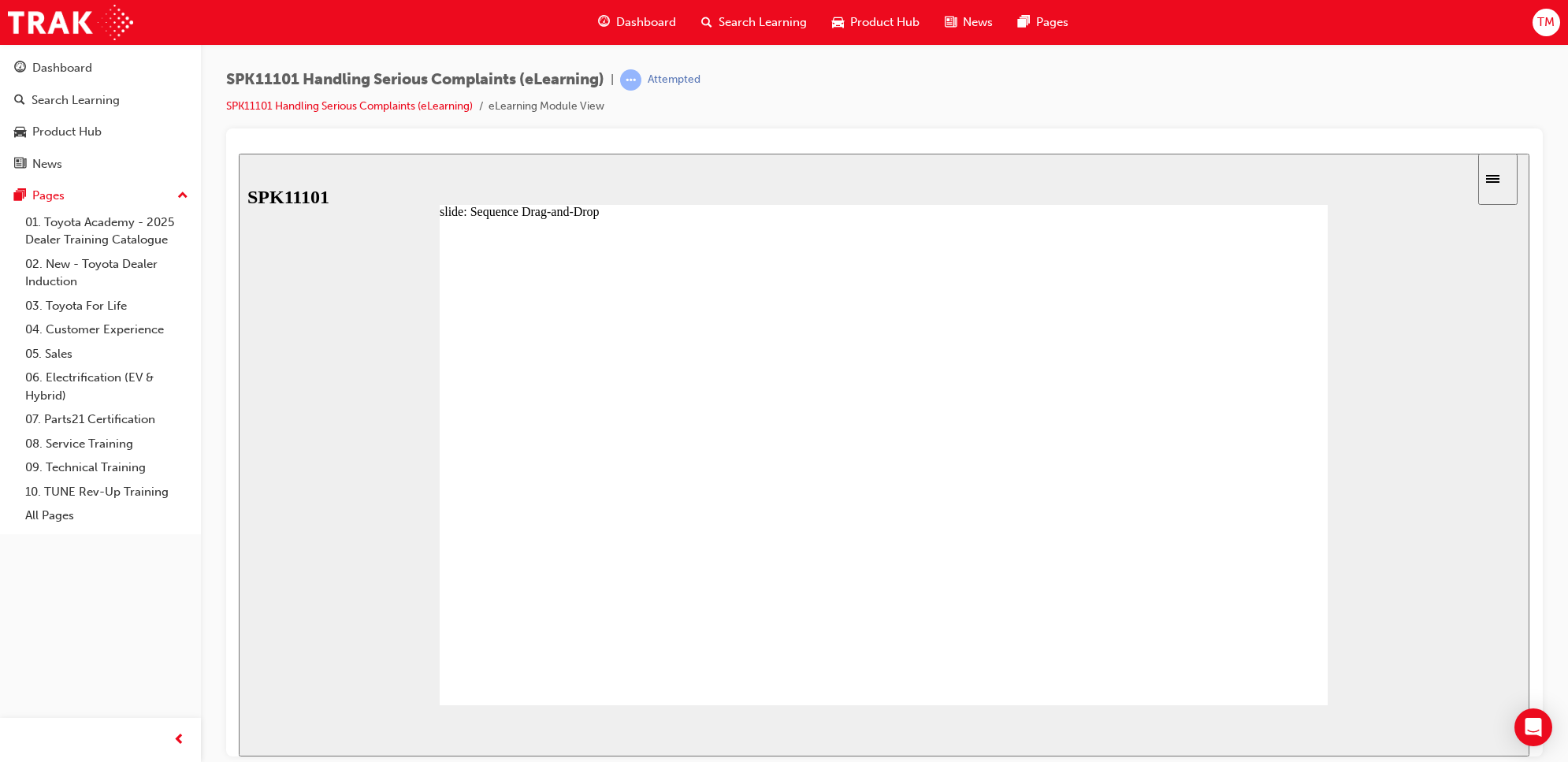
drag, startPoint x: 648, startPoint y: 424, endPoint x: 648, endPoint y: 473, distance: 49.0
drag, startPoint x: 603, startPoint y: 659, endPoint x: 603, endPoint y: 650, distance: 9.0
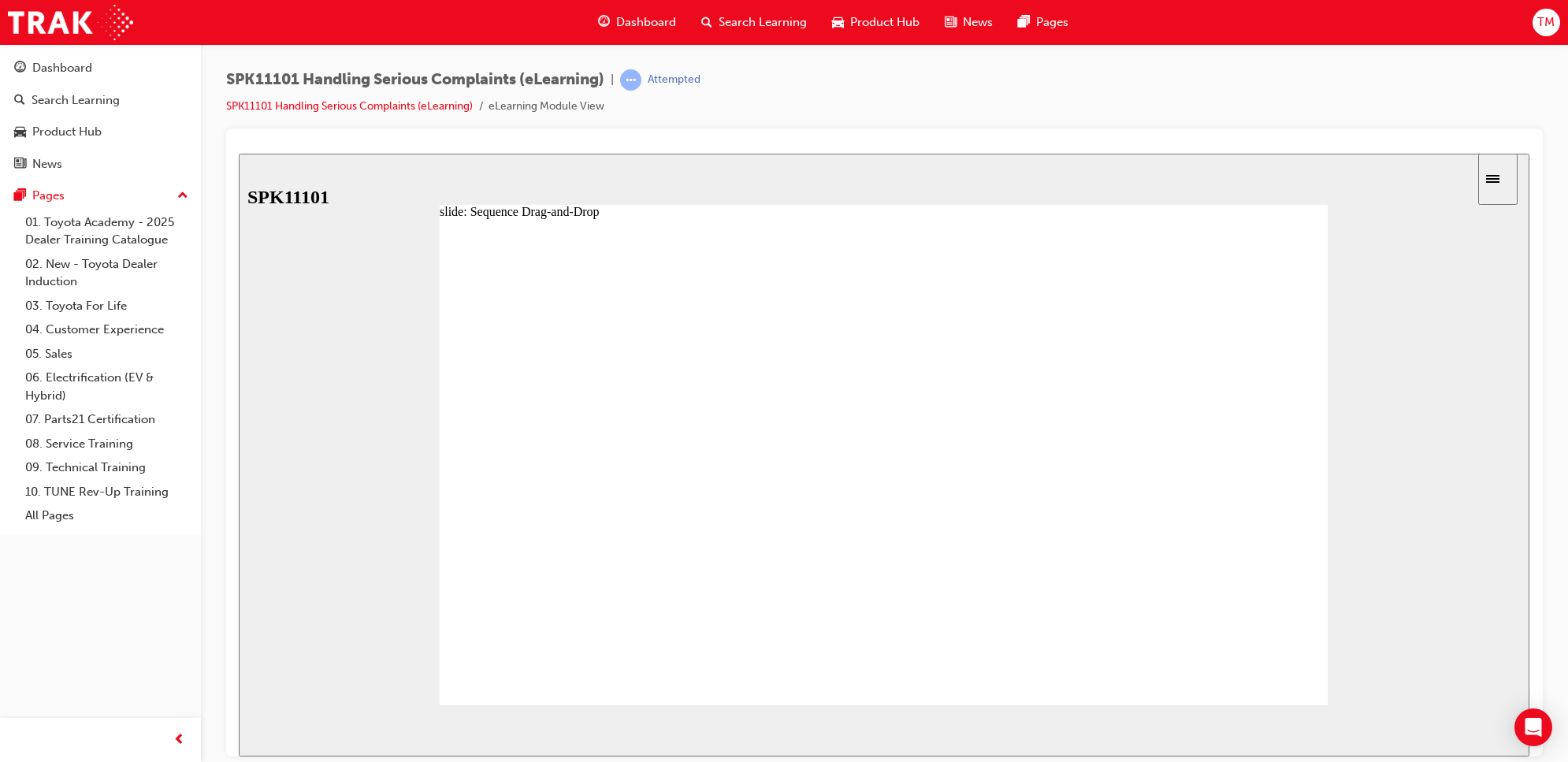
drag, startPoint x: 608, startPoint y: 625, endPoint x: 620, endPoint y: 460, distance: 165.4
drag, startPoint x: 609, startPoint y: 511, endPoint x: 603, endPoint y: 563, distance: 52.3
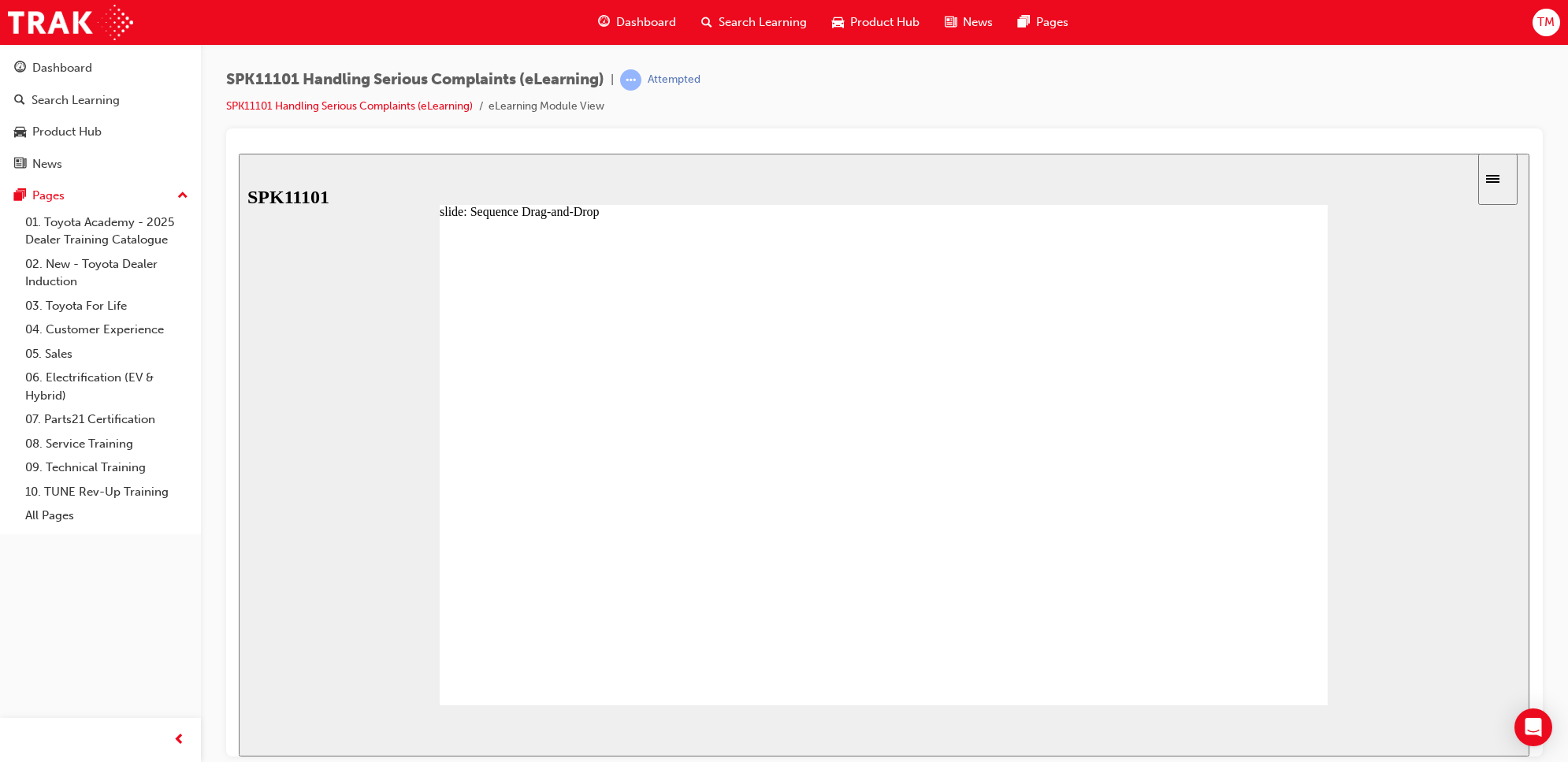
drag, startPoint x: 611, startPoint y: 583, endPoint x: 609, endPoint y: 638, distance: 55.0
drag, startPoint x: 609, startPoint y: 629, endPoint x: 637, endPoint y: 546, distance: 87.6
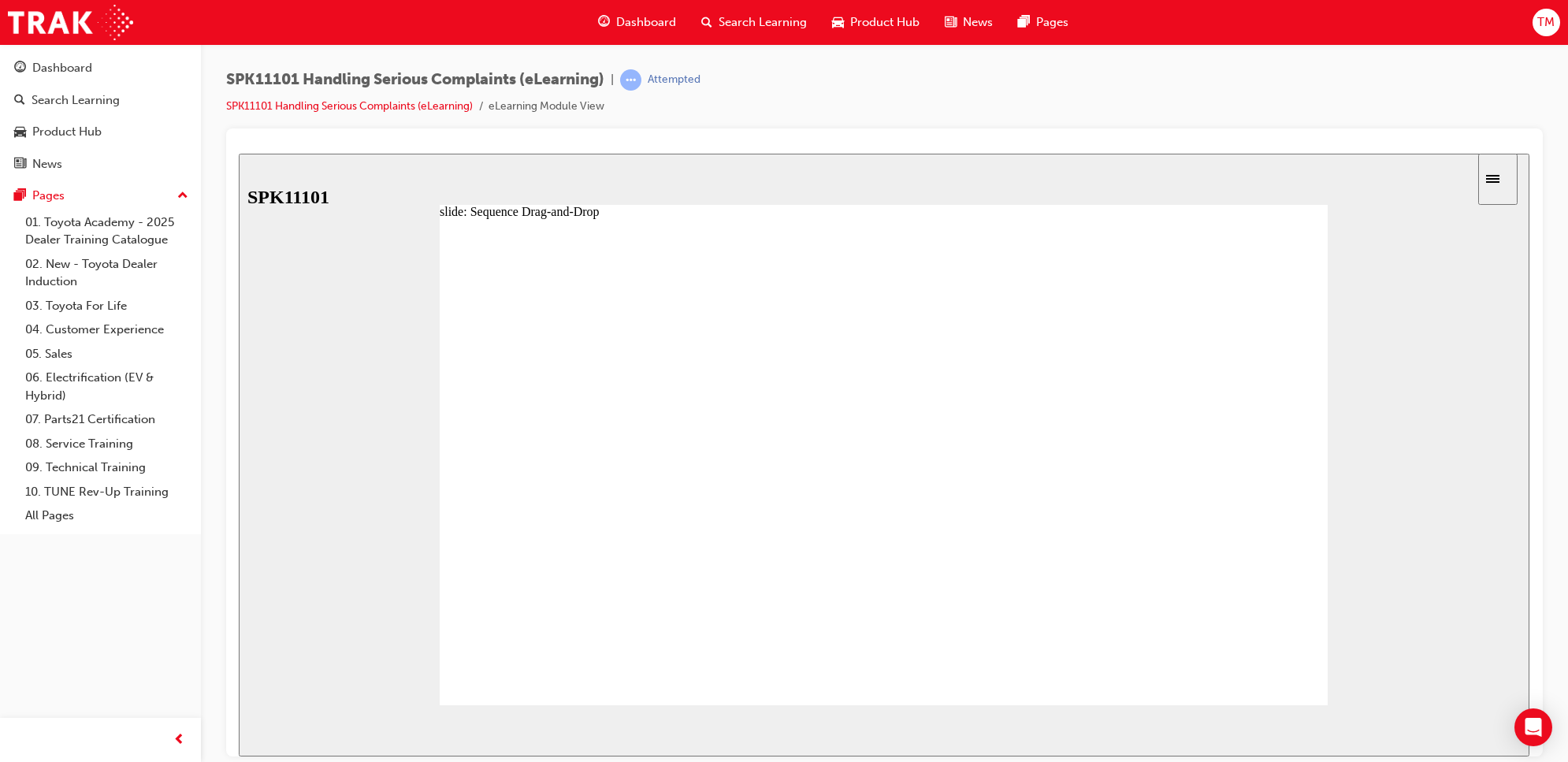
drag, startPoint x: 609, startPoint y: 611, endPoint x: 629, endPoint y: 572, distance: 43.8
drag, startPoint x: 631, startPoint y: 629, endPoint x: 668, endPoint y: 516, distance: 118.9
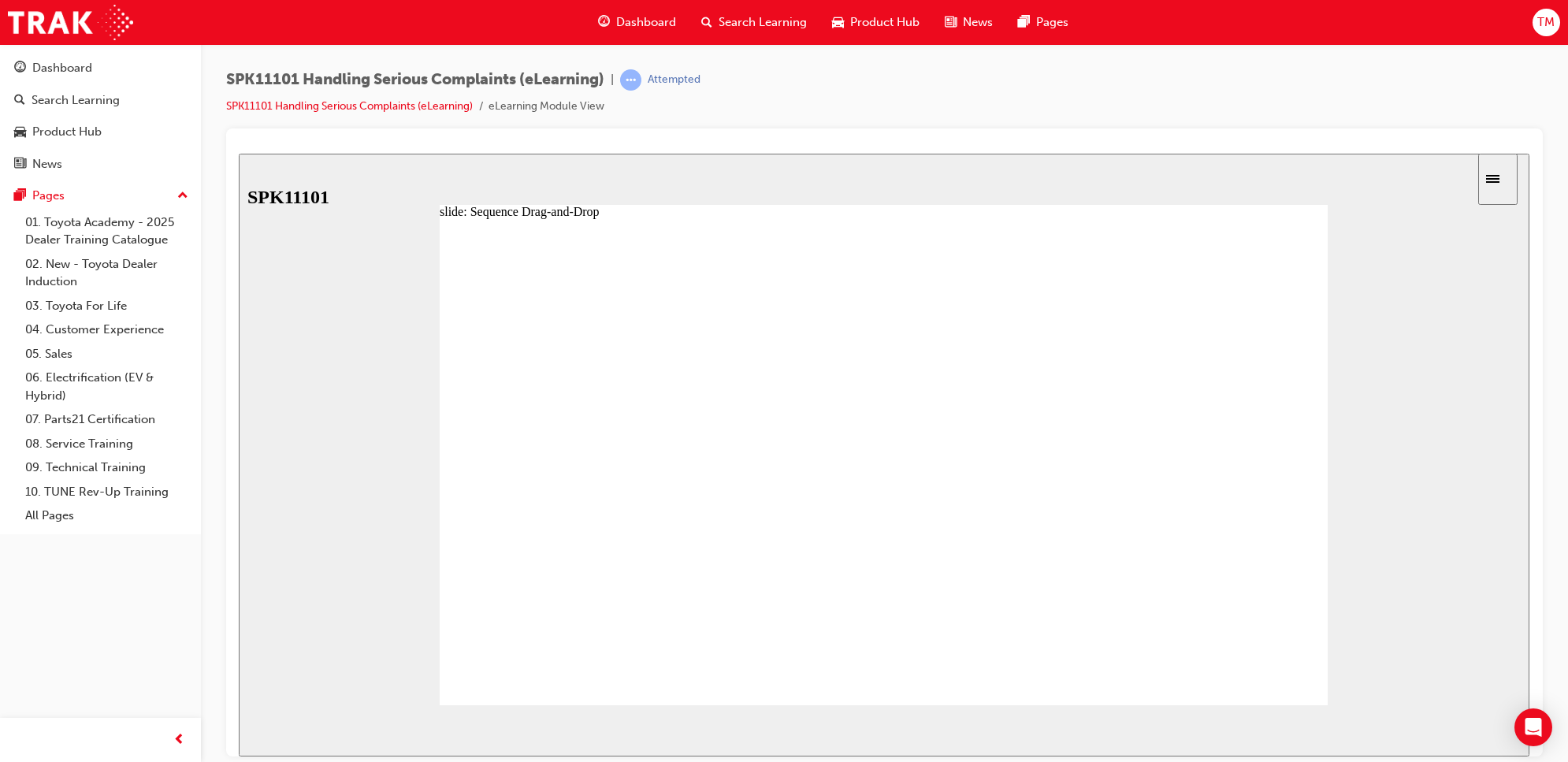
drag, startPoint x: 633, startPoint y: 578, endPoint x: 651, endPoint y: 583, distance: 18.7
drag, startPoint x: 651, startPoint y: 551, endPoint x: 658, endPoint y: 505, distance: 46.5
drag, startPoint x: 660, startPoint y: 460, endPoint x: 675, endPoint y: 420, distance: 42.7
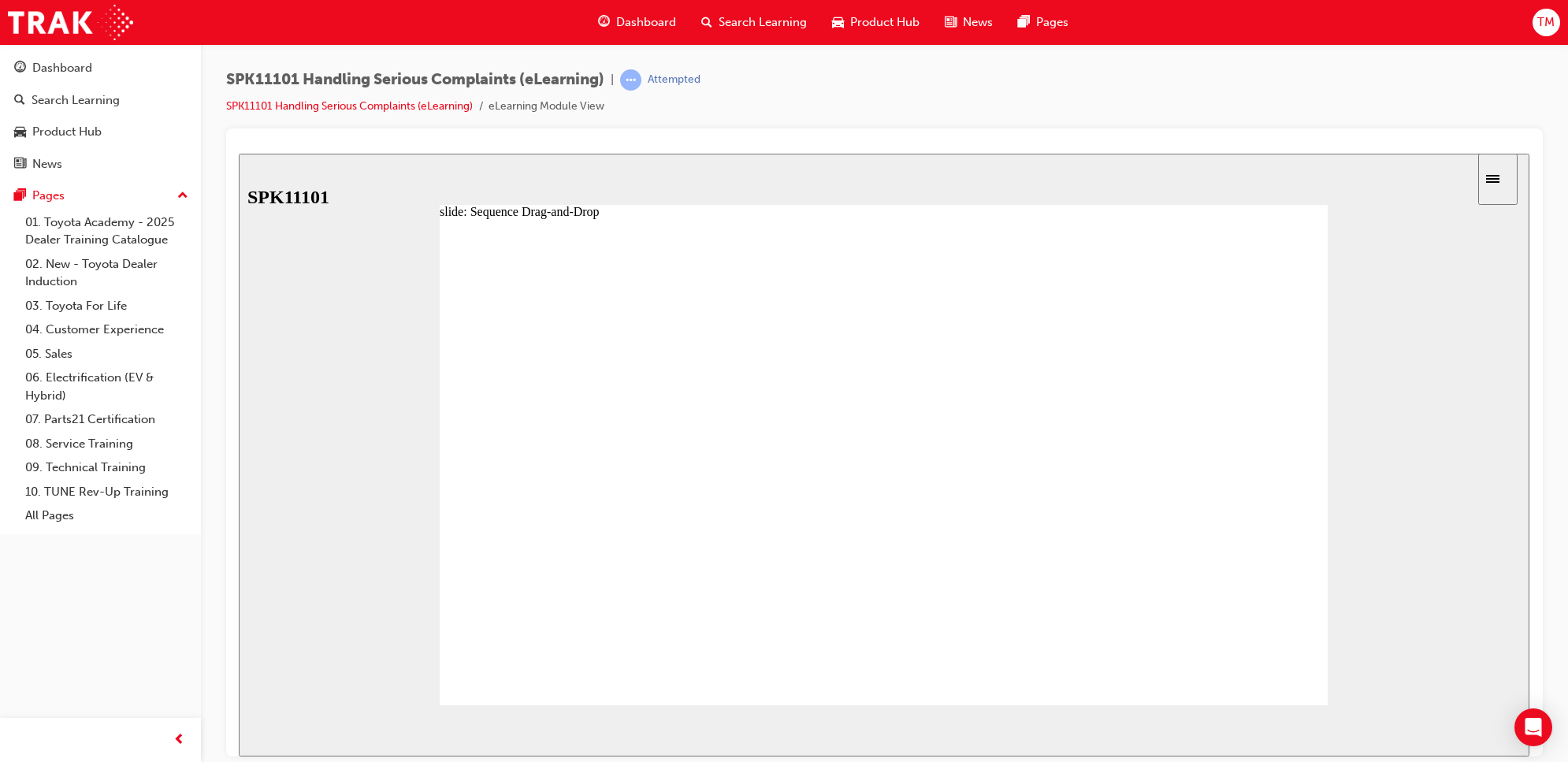
drag, startPoint x: 634, startPoint y: 542, endPoint x: 662, endPoint y: 463, distance: 83.8
drag, startPoint x: 647, startPoint y: 512, endPoint x: 679, endPoint y: 426, distance: 91.8
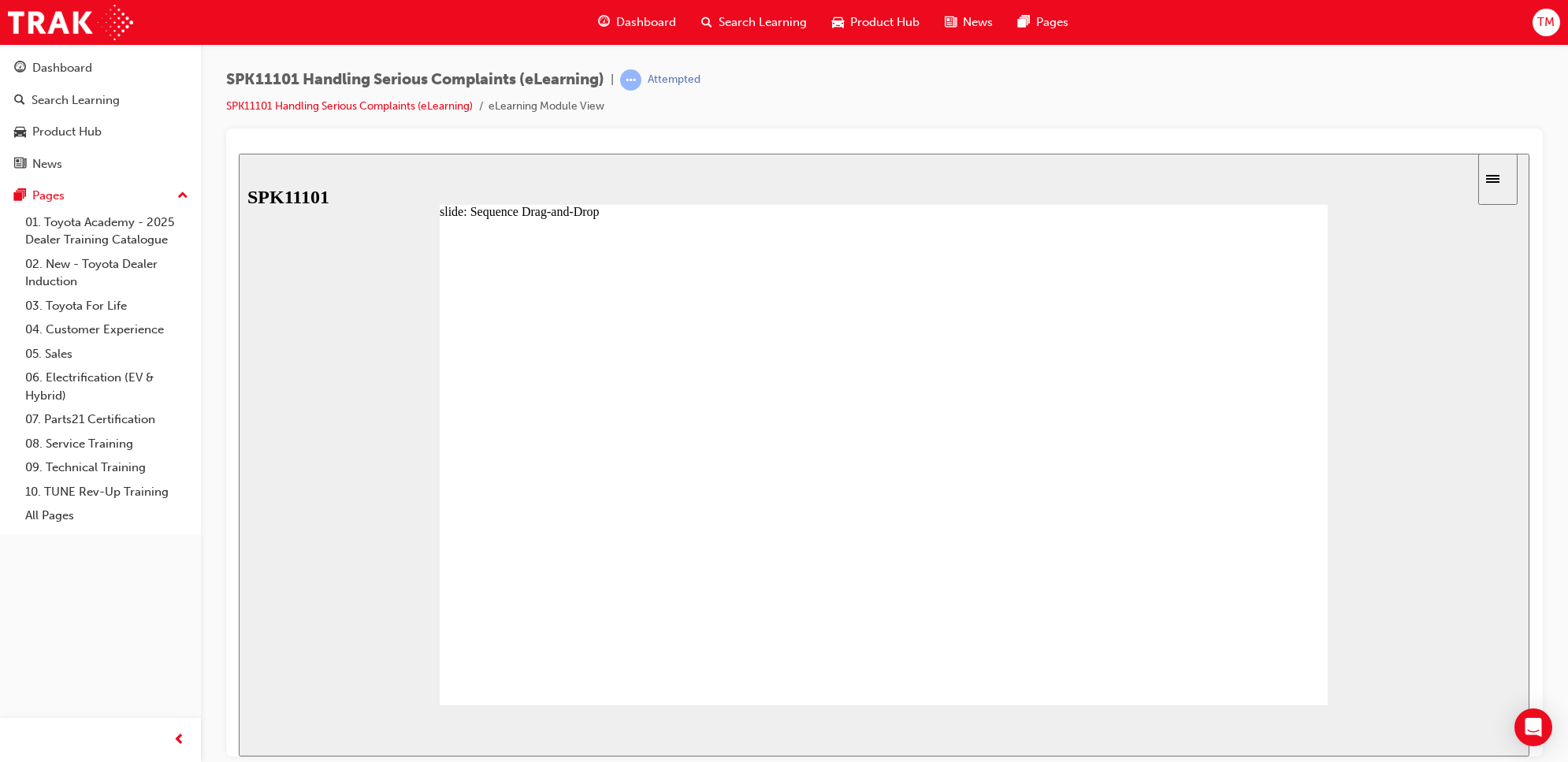
drag, startPoint x: 647, startPoint y: 505, endPoint x: 664, endPoint y: 563, distance: 60.4
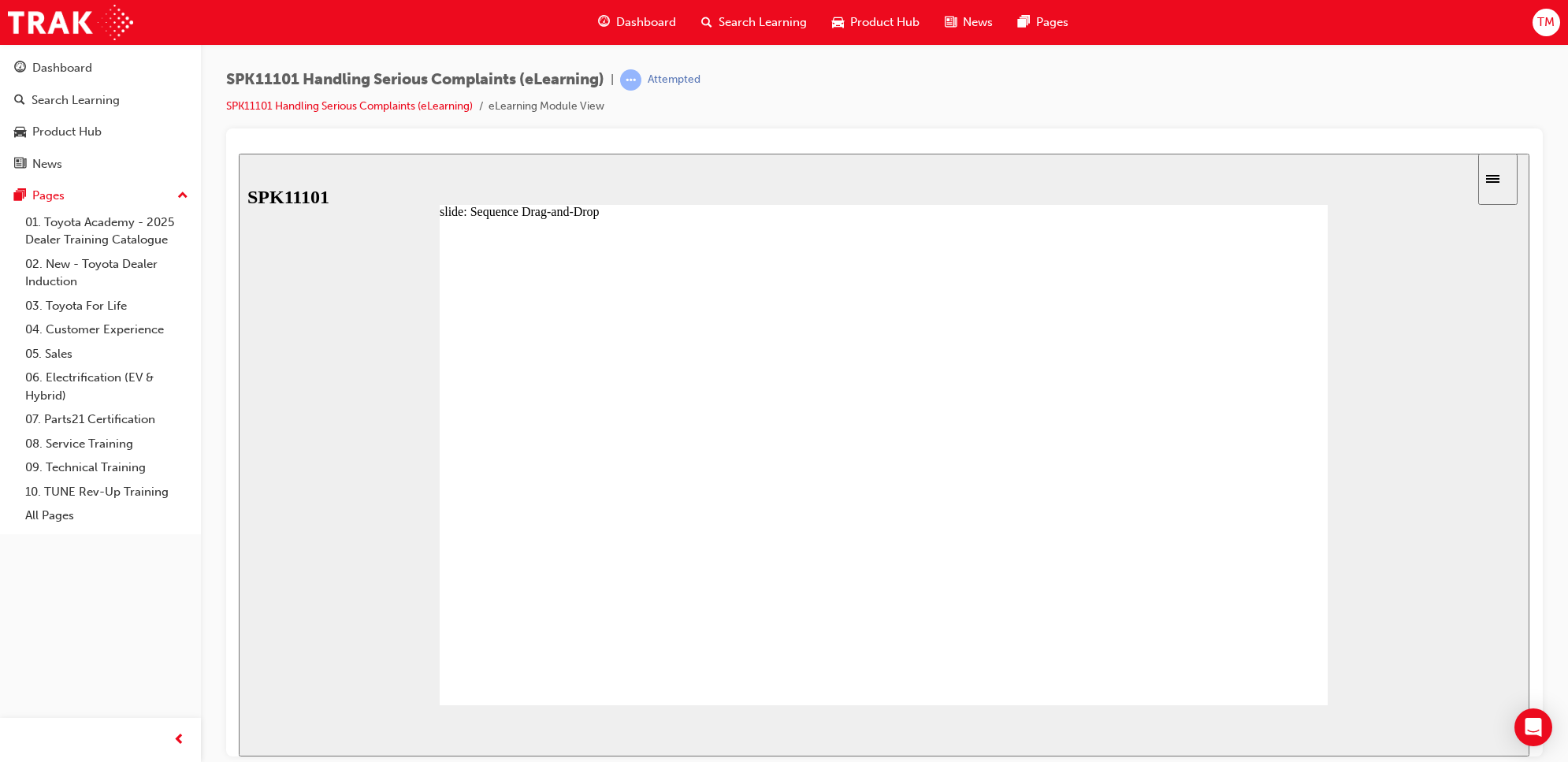
drag, startPoint x: 635, startPoint y: 586, endPoint x: 655, endPoint y: 505, distance: 83.4
drag, startPoint x: 611, startPoint y: 631, endPoint x: 637, endPoint y: 548, distance: 87.0
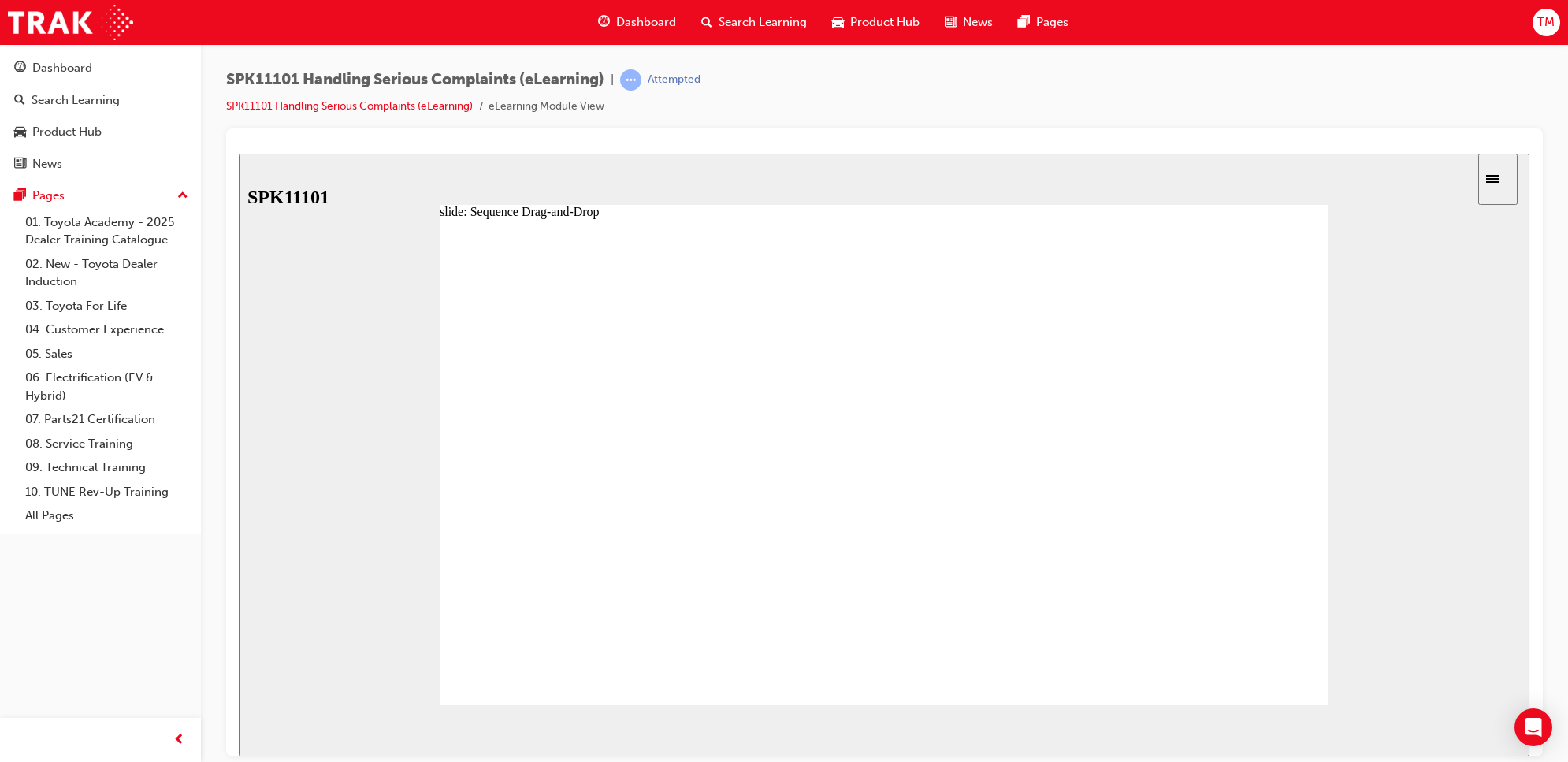
drag, startPoint x: 615, startPoint y: 622, endPoint x: 631, endPoint y: 590, distance: 35.8
drag, startPoint x: 620, startPoint y: 547, endPoint x: 638, endPoint y: 651, distance: 105.5
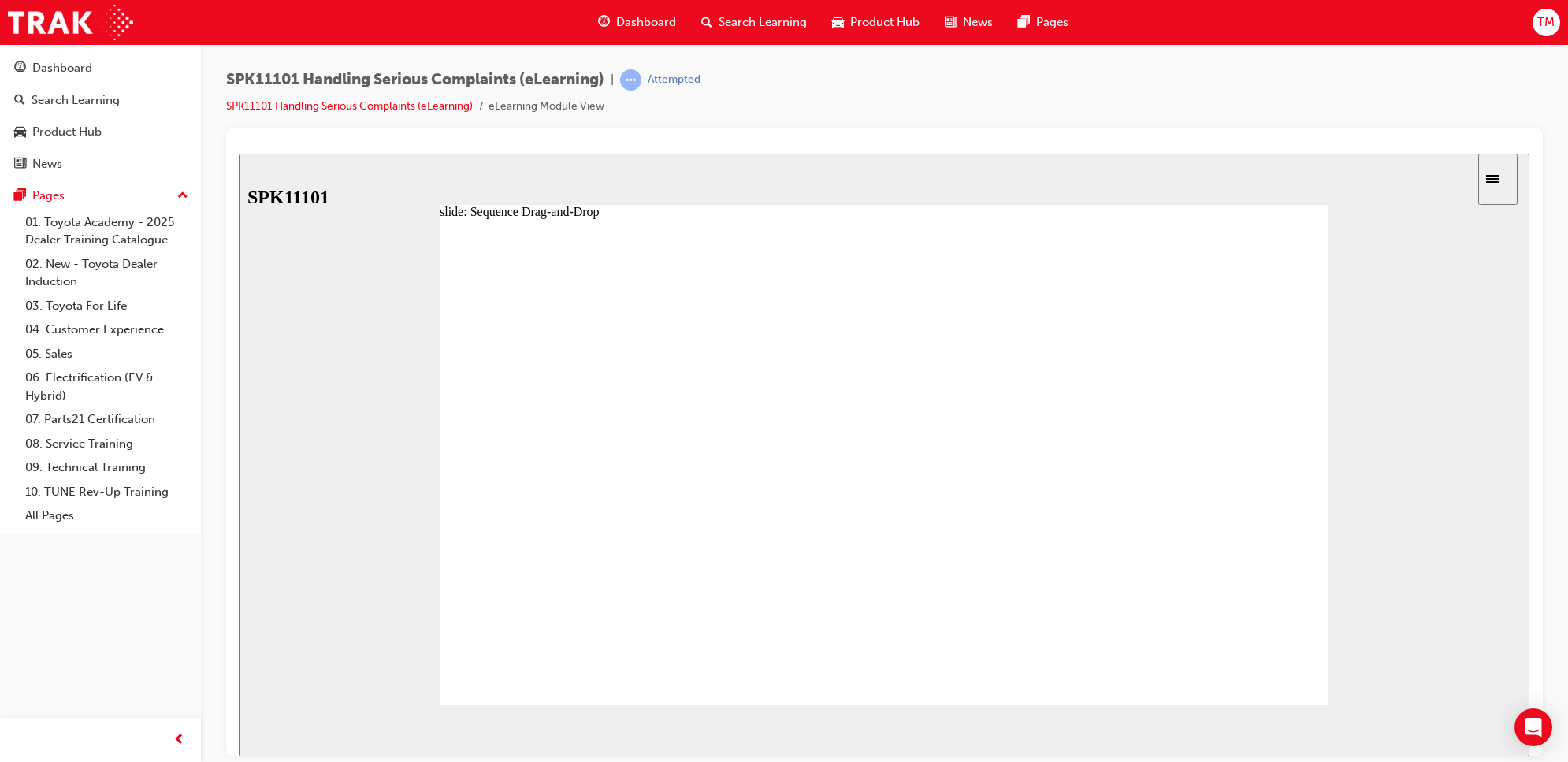
drag, startPoint x: 635, startPoint y: 429, endPoint x: 616, endPoint y: 440, distance: 22.0
drag, startPoint x: 644, startPoint y: 464, endPoint x: 652, endPoint y: 516, distance: 52.6
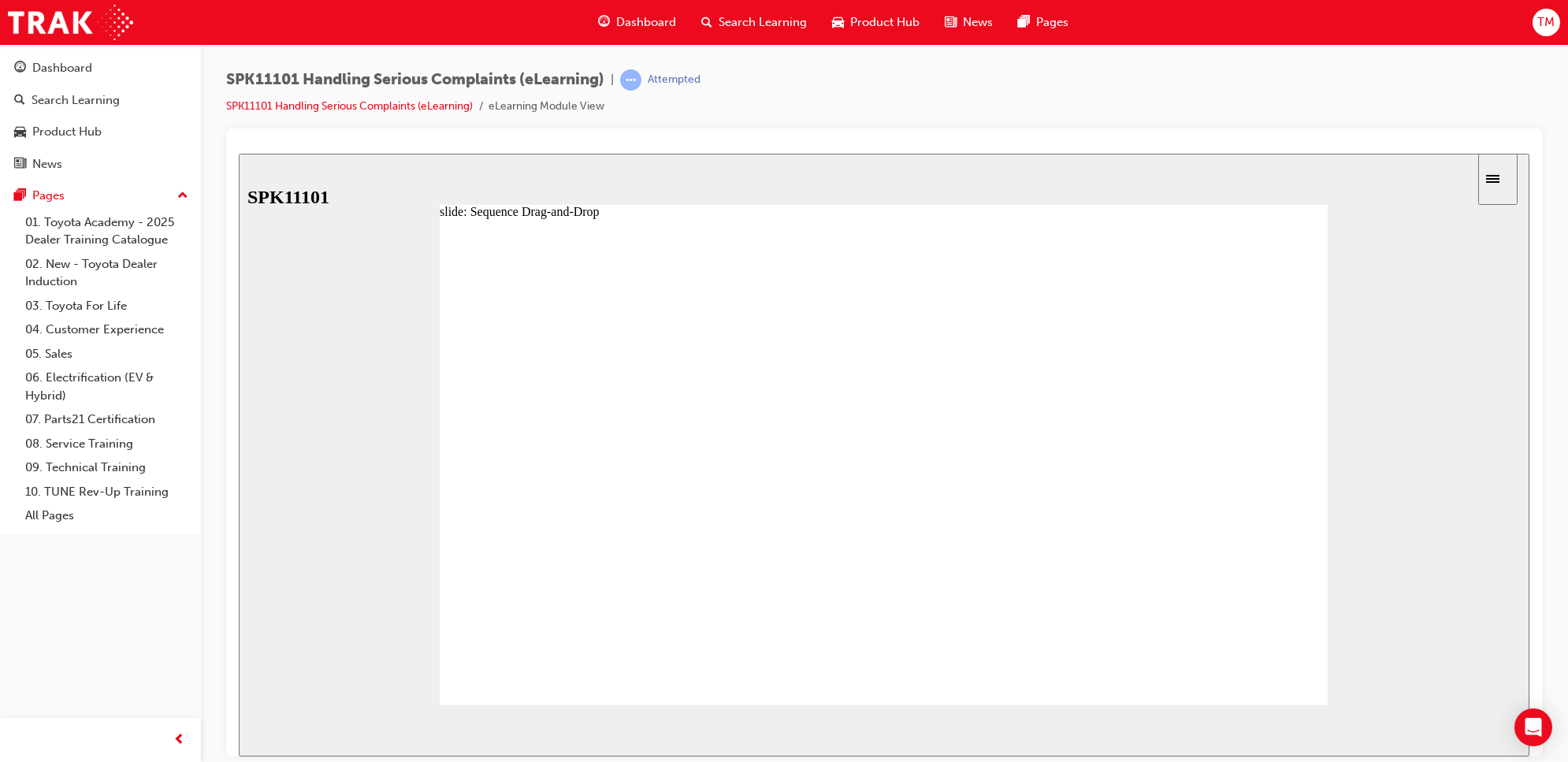
drag, startPoint x: 687, startPoint y: 503, endPoint x: 698, endPoint y: 552, distance: 50.2
drag, startPoint x: 663, startPoint y: 544, endPoint x: 670, endPoint y: 598, distance: 54.5
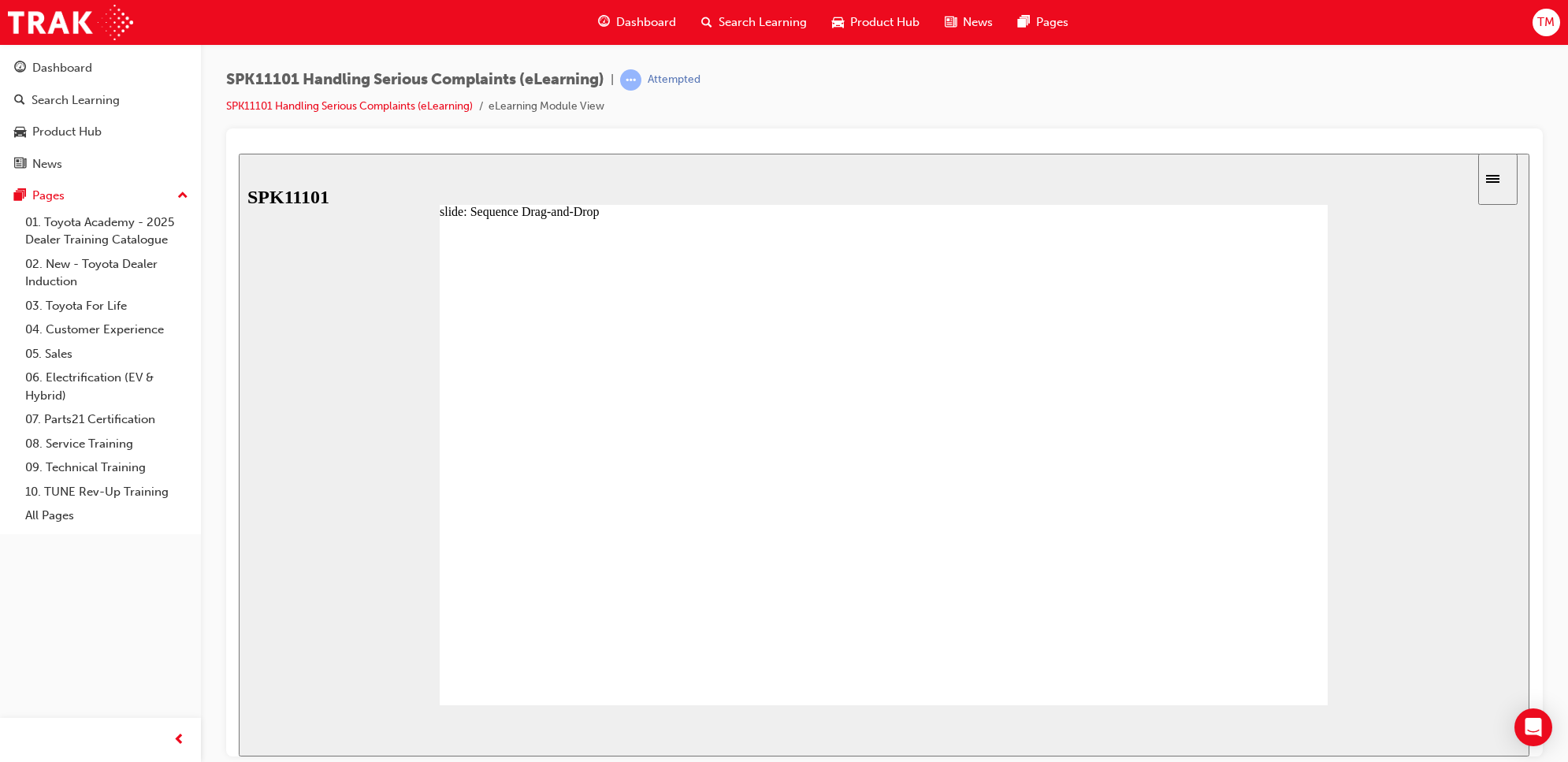
drag, startPoint x: 656, startPoint y: 598, endPoint x: 642, endPoint y: 658, distance: 61.6
drag, startPoint x: 638, startPoint y: 623, endPoint x: 674, endPoint y: 408, distance: 218.0
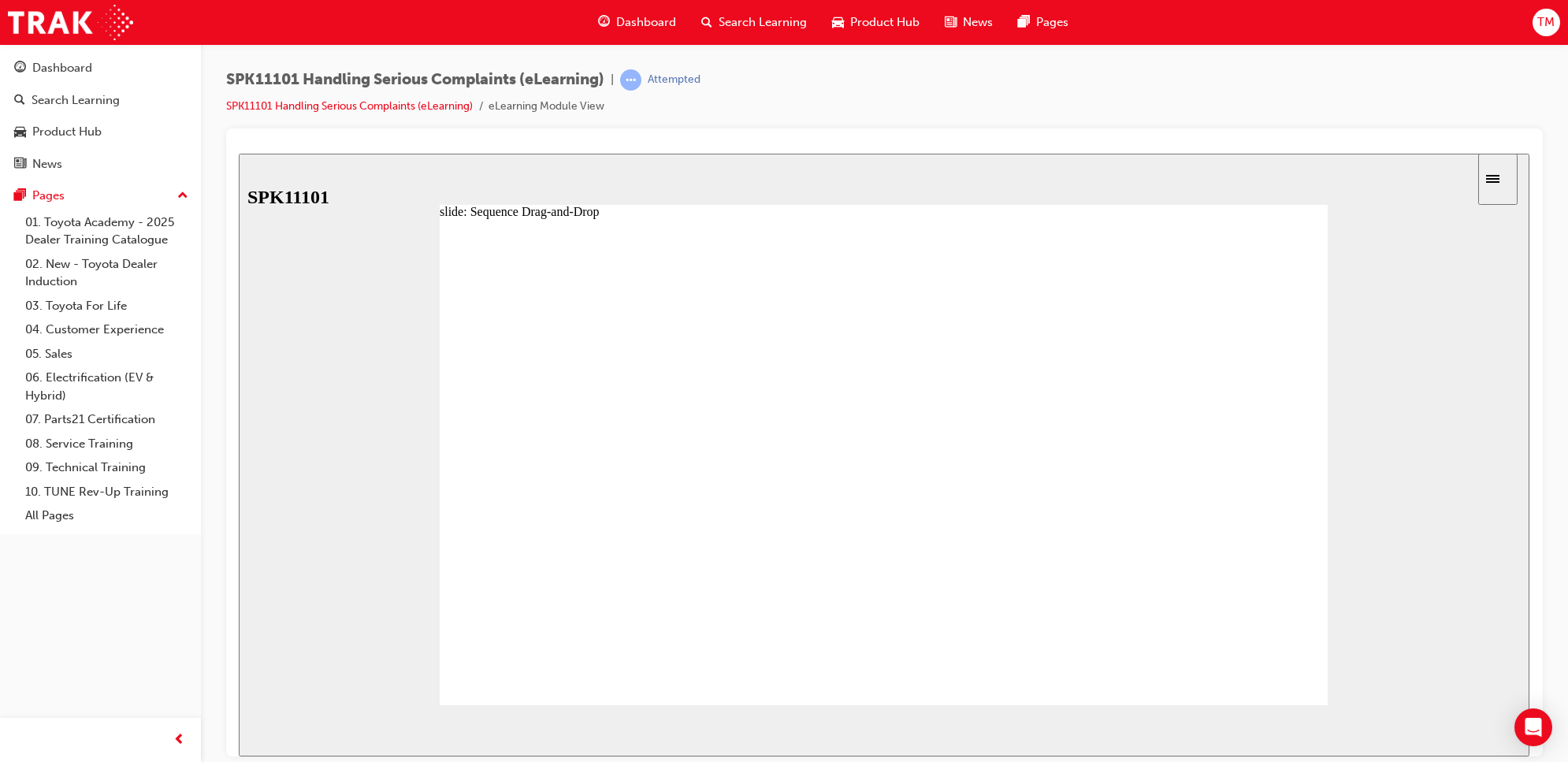
drag, startPoint x: 642, startPoint y: 464, endPoint x: 640, endPoint y: 516, distance: 52.0
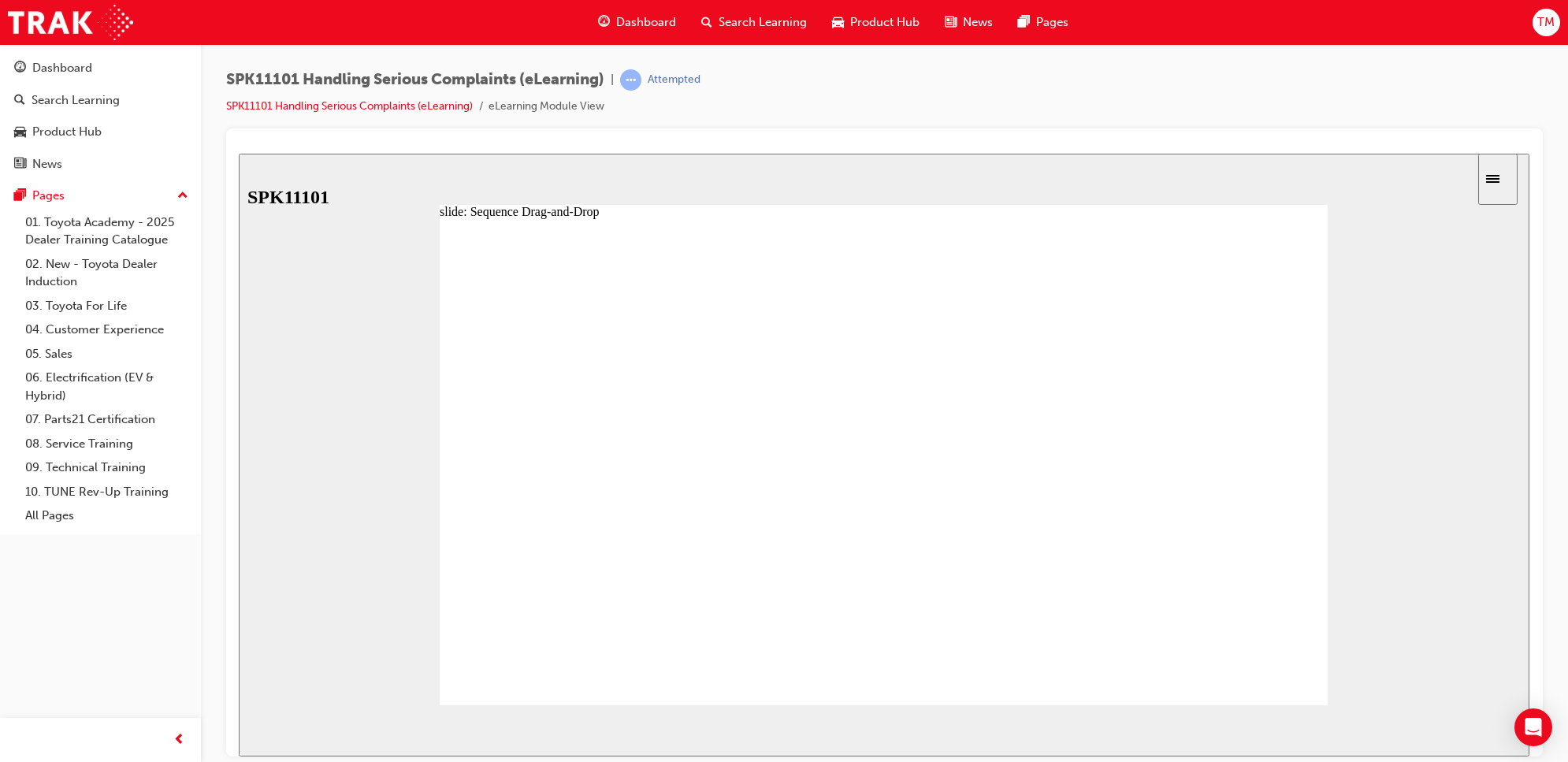
drag, startPoint x: 635, startPoint y: 507, endPoint x: 640, endPoint y: 561, distance: 54.2
drag, startPoint x: 621, startPoint y: 539, endPoint x: 624, endPoint y: 593, distance: 54.1
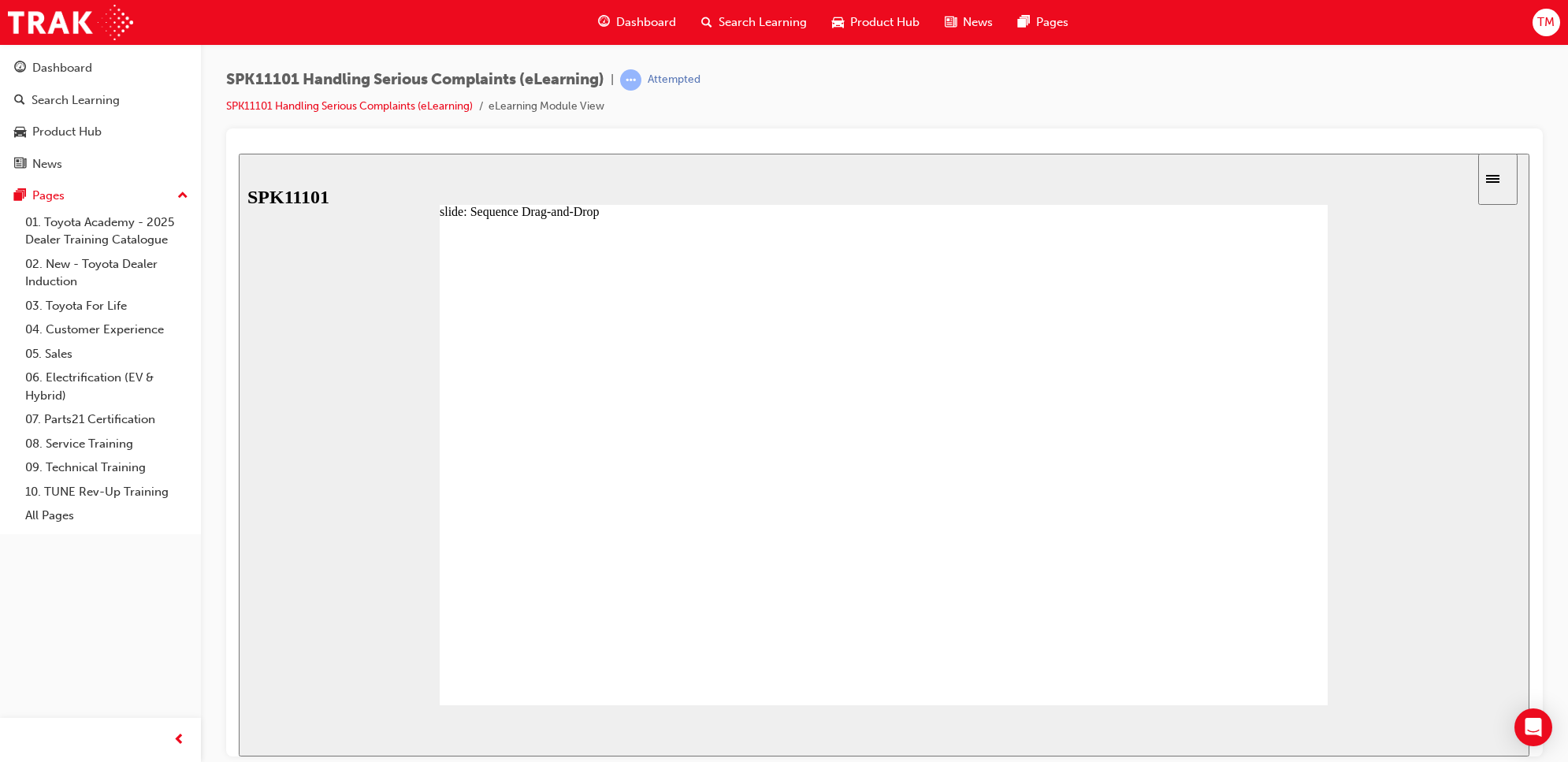
drag, startPoint x: 619, startPoint y: 576, endPoint x: 620, endPoint y: 629, distance: 53.0
drag, startPoint x: 611, startPoint y: 619, endPoint x: 624, endPoint y: 418, distance: 201.4
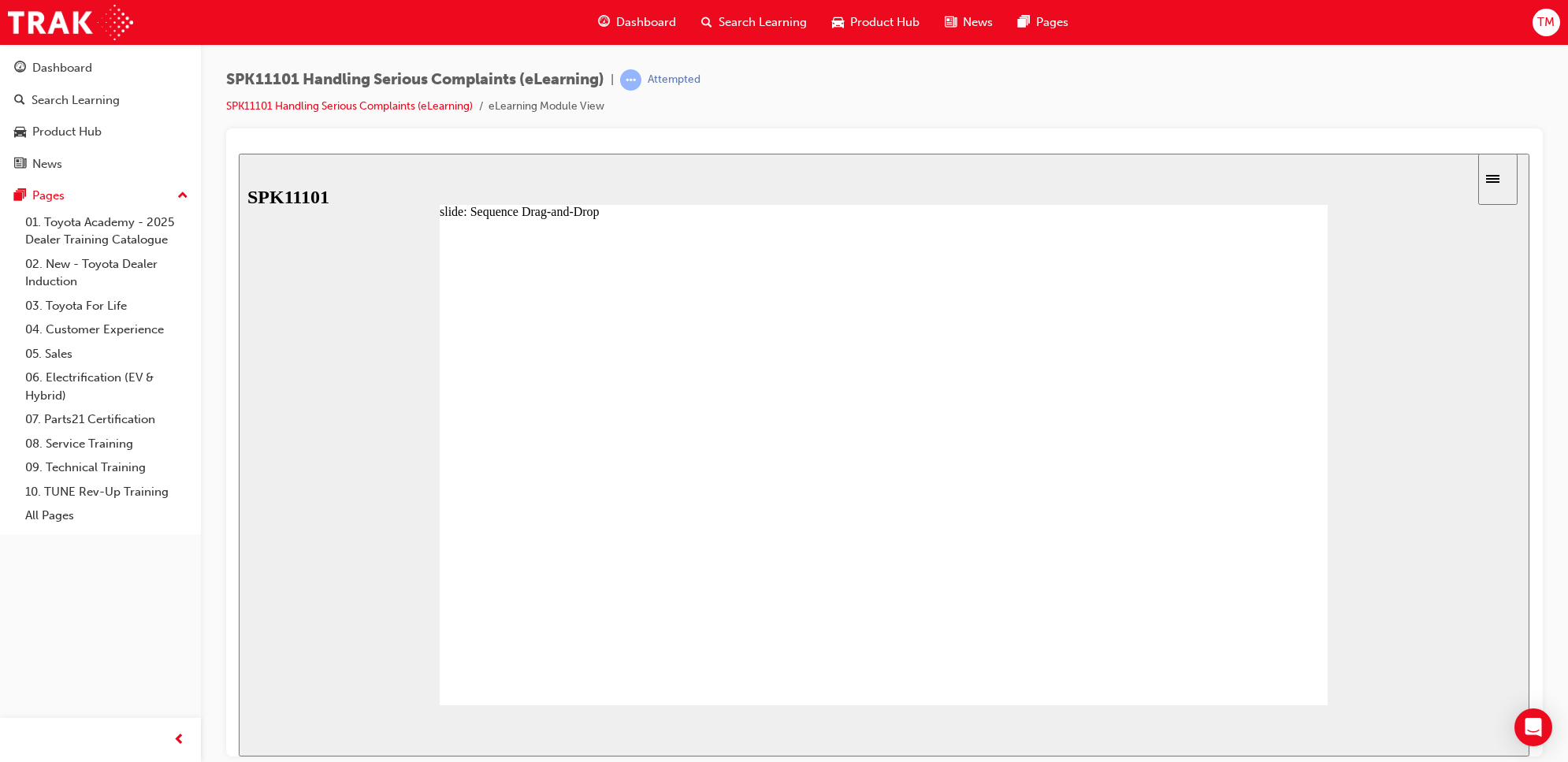
drag, startPoint x: 616, startPoint y: 511, endPoint x: 627, endPoint y: 425, distance: 86.7
drag, startPoint x: 633, startPoint y: 464, endPoint x: 642, endPoint y: 528, distance: 64.6
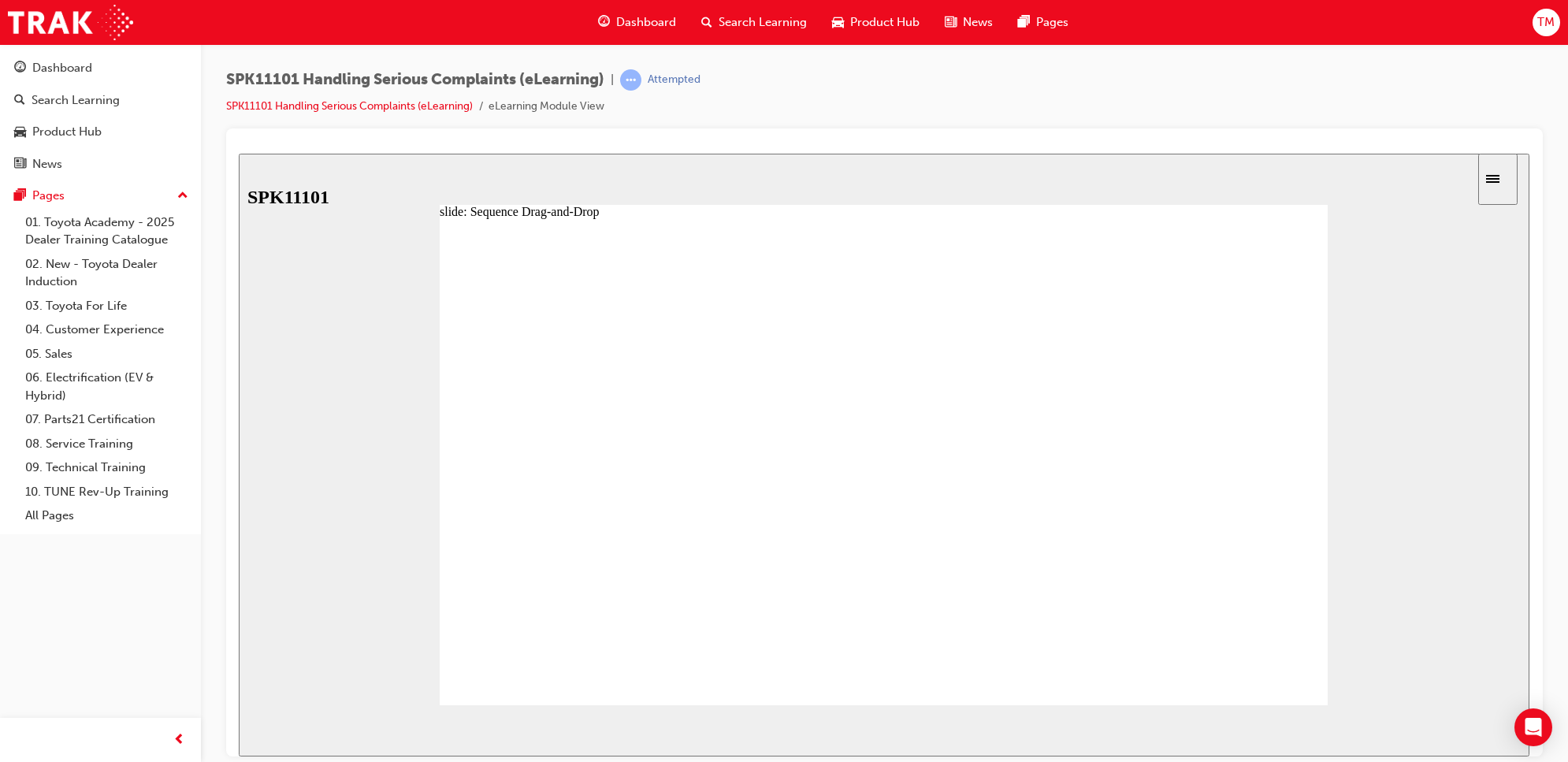
drag, startPoint x: 619, startPoint y: 507, endPoint x: 617, endPoint y: 567, distance: 60.0
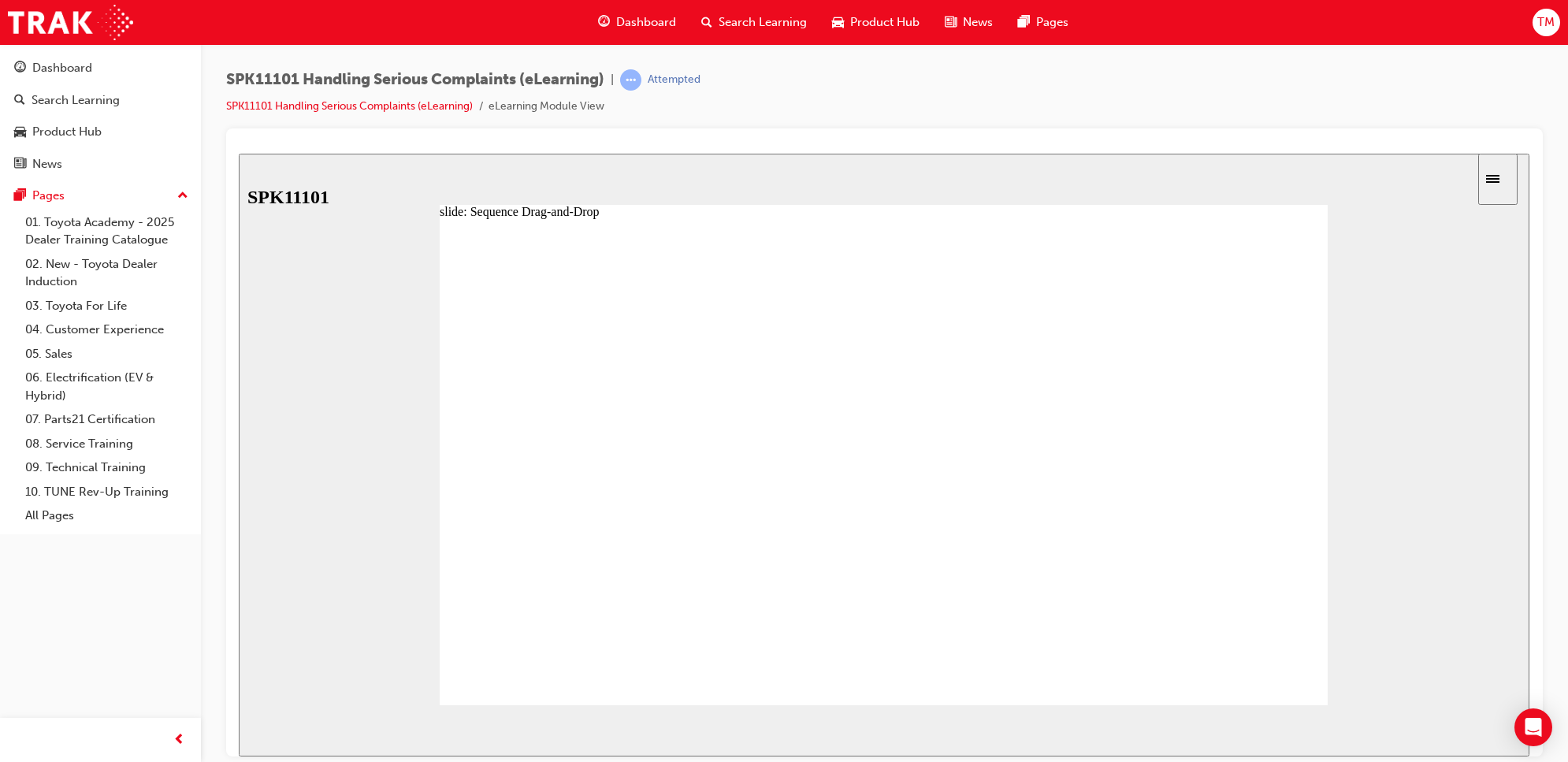
drag, startPoint x: 628, startPoint y: 551, endPoint x: 628, endPoint y: 602, distance: 51.0
drag, startPoint x: 609, startPoint y: 586, endPoint x: 605, endPoint y: 662, distance: 76.1
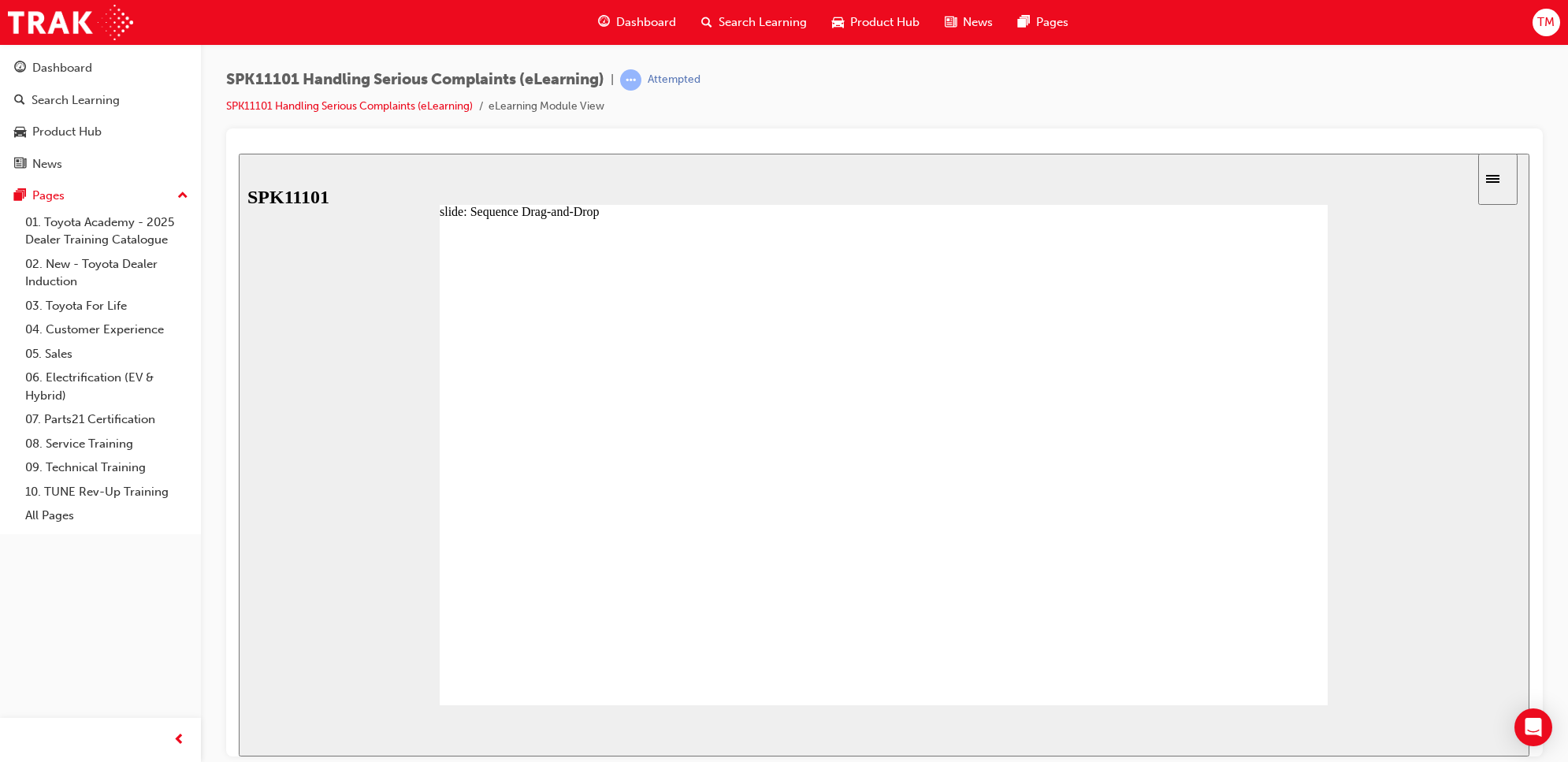
drag, startPoint x: 647, startPoint y: 435, endPoint x: 655, endPoint y: 583, distance: 148.2
drag, startPoint x: 606, startPoint y: 637, endPoint x: 624, endPoint y: 472, distance: 166.0
drag, startPoint x: 620, startPoint y: 462, endPoint x: 620, endPoint y: 428, distance: 34.0
drag, startPoint x: 656, startPoint y: 515, endPoint x: 659, endPoint y: 460, distance: 55.1
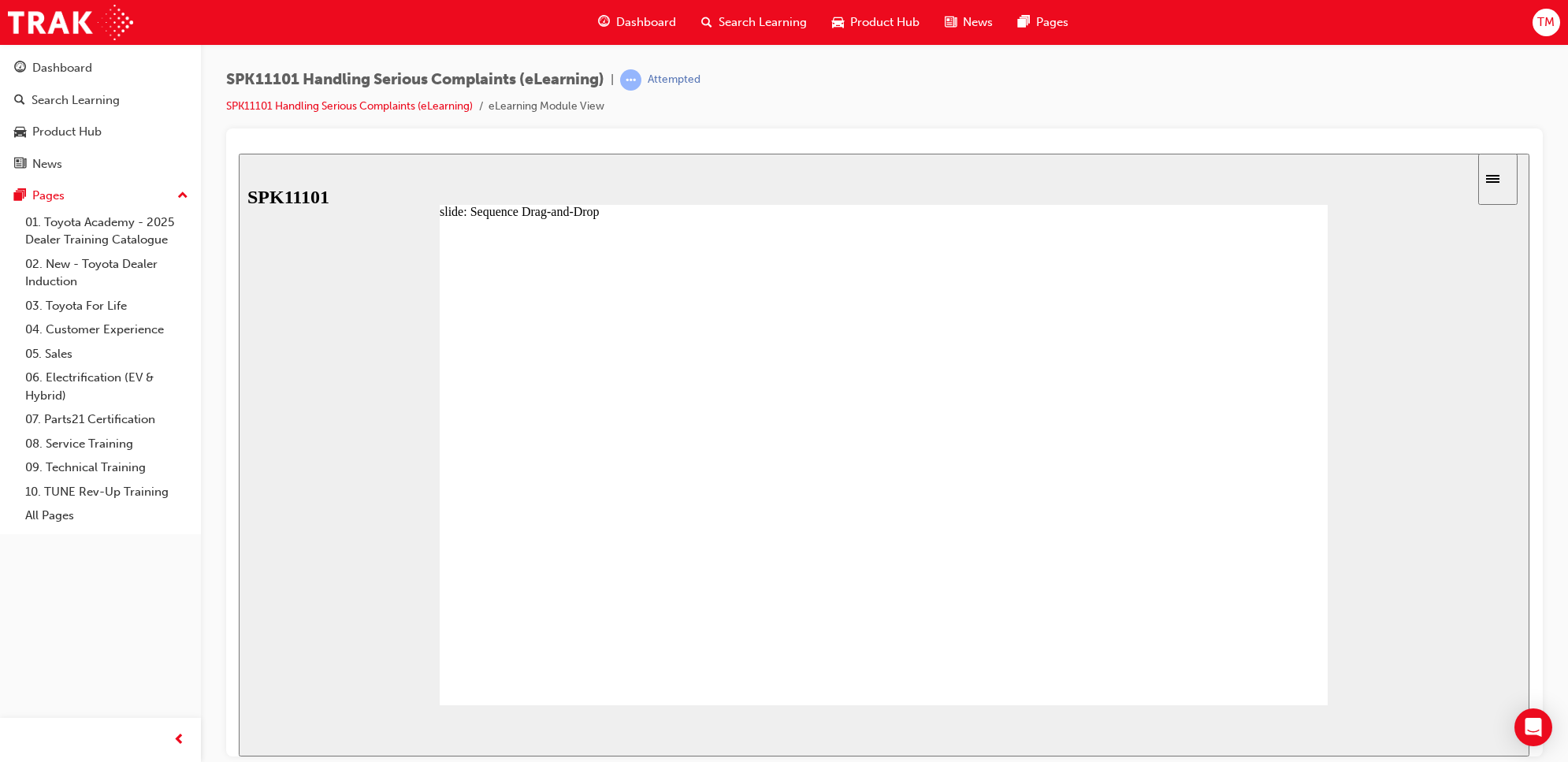
drag, startPoint x: 651, startPoint y: 543, endPoint x: 662, endPoint y: 494, distance: 50.2
drag, startPoint x: 627, startPoint y: 586, endPoint x: 667, endPoint y: 505, distance: 90.3
drag, startPoint x: 652, startPoint y: 584, endPoint x: 679, endPoint y: 464, distance: 123.0
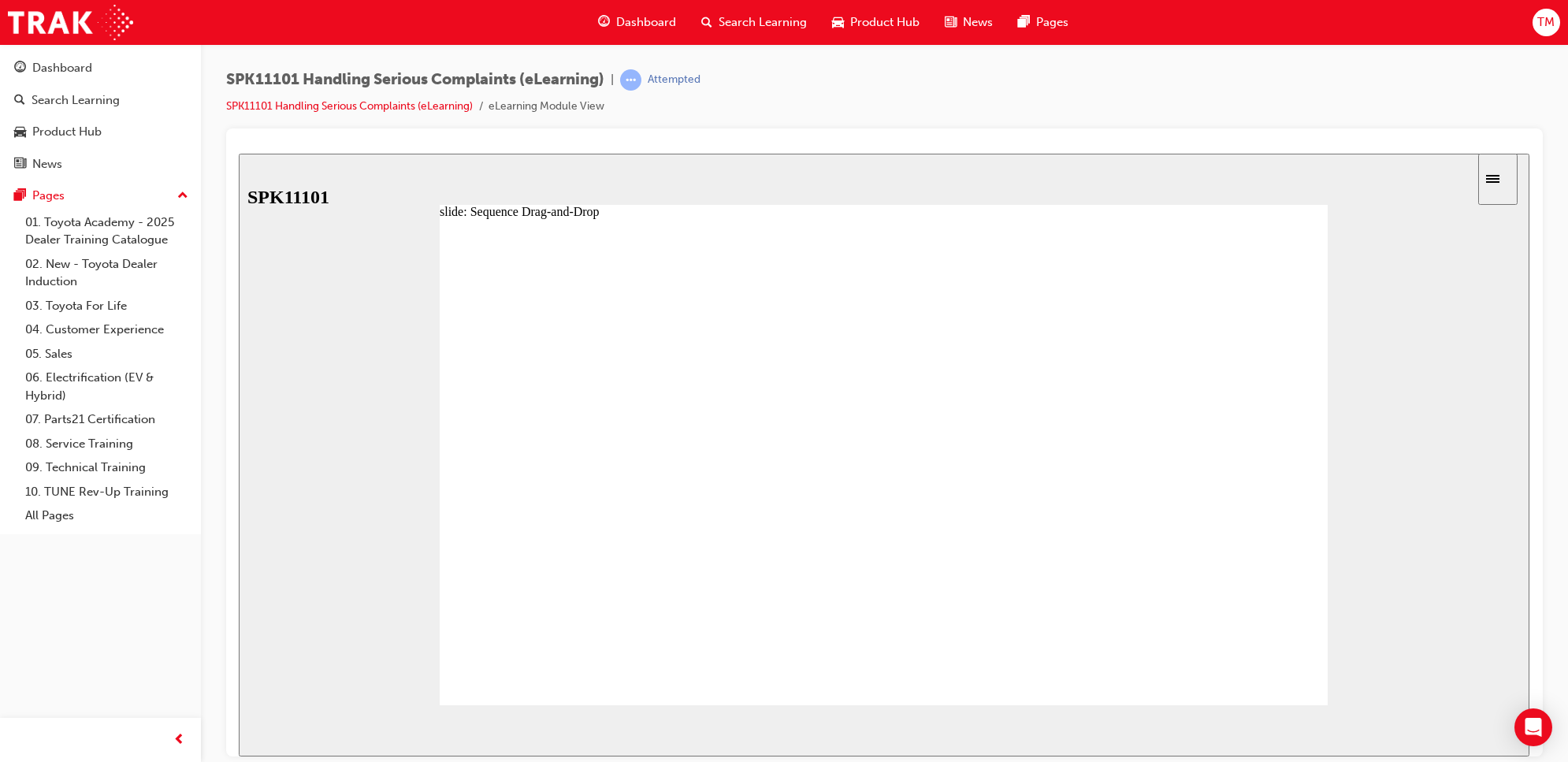
click at [1541, 728] on icon "Open Intercom Messenger" at bounding box center [1533, 727] width 20 height 20
click at [1512, 184] on div "Sidebar Toggle" at bounding box center [1498, 178] width 27 height 11
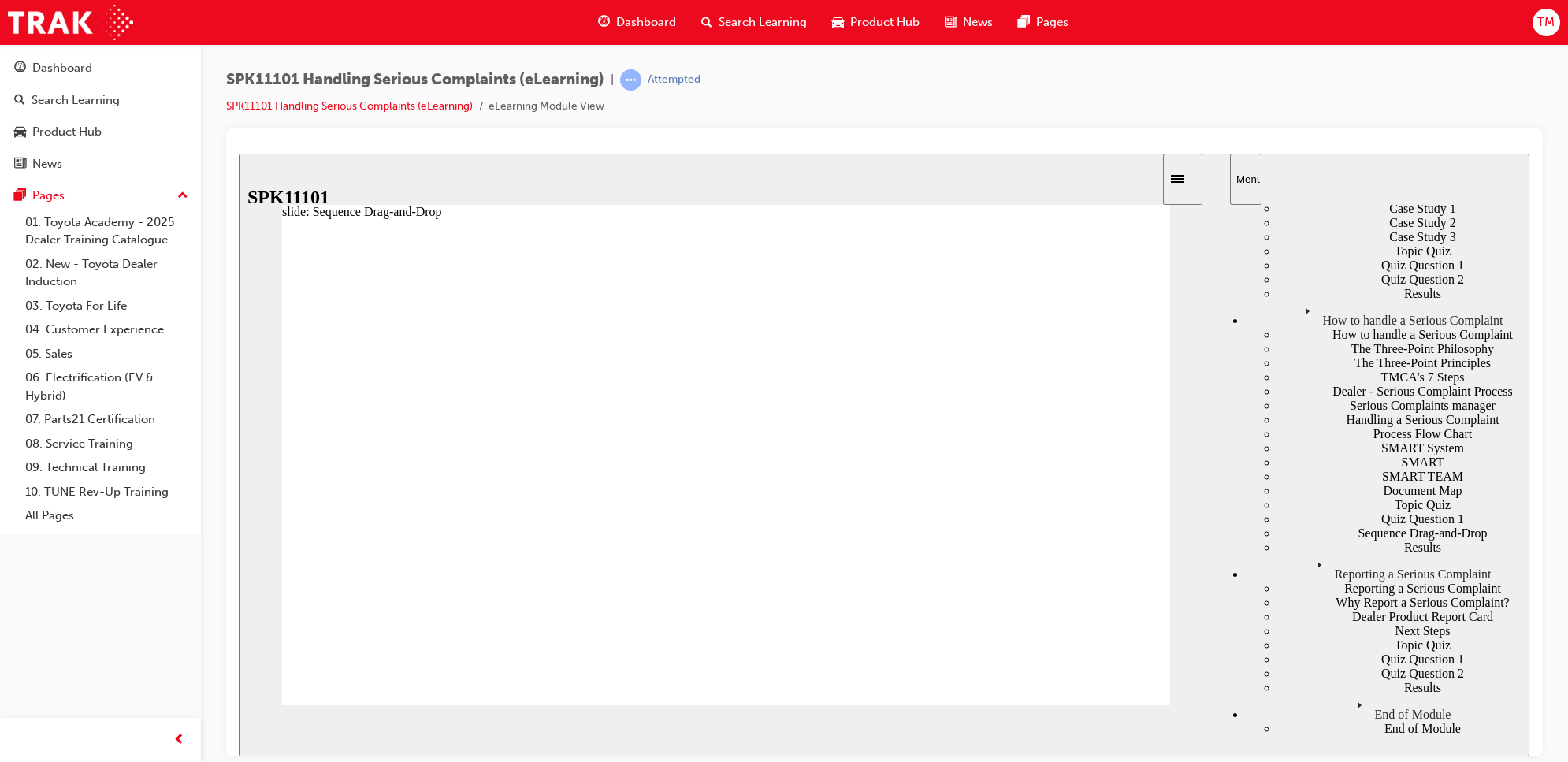
scroll to position [886, 0]
click at [1372, 130] on div "What is a Serious Complaint?" at bounding box center [1404, 123] width 252 height 14
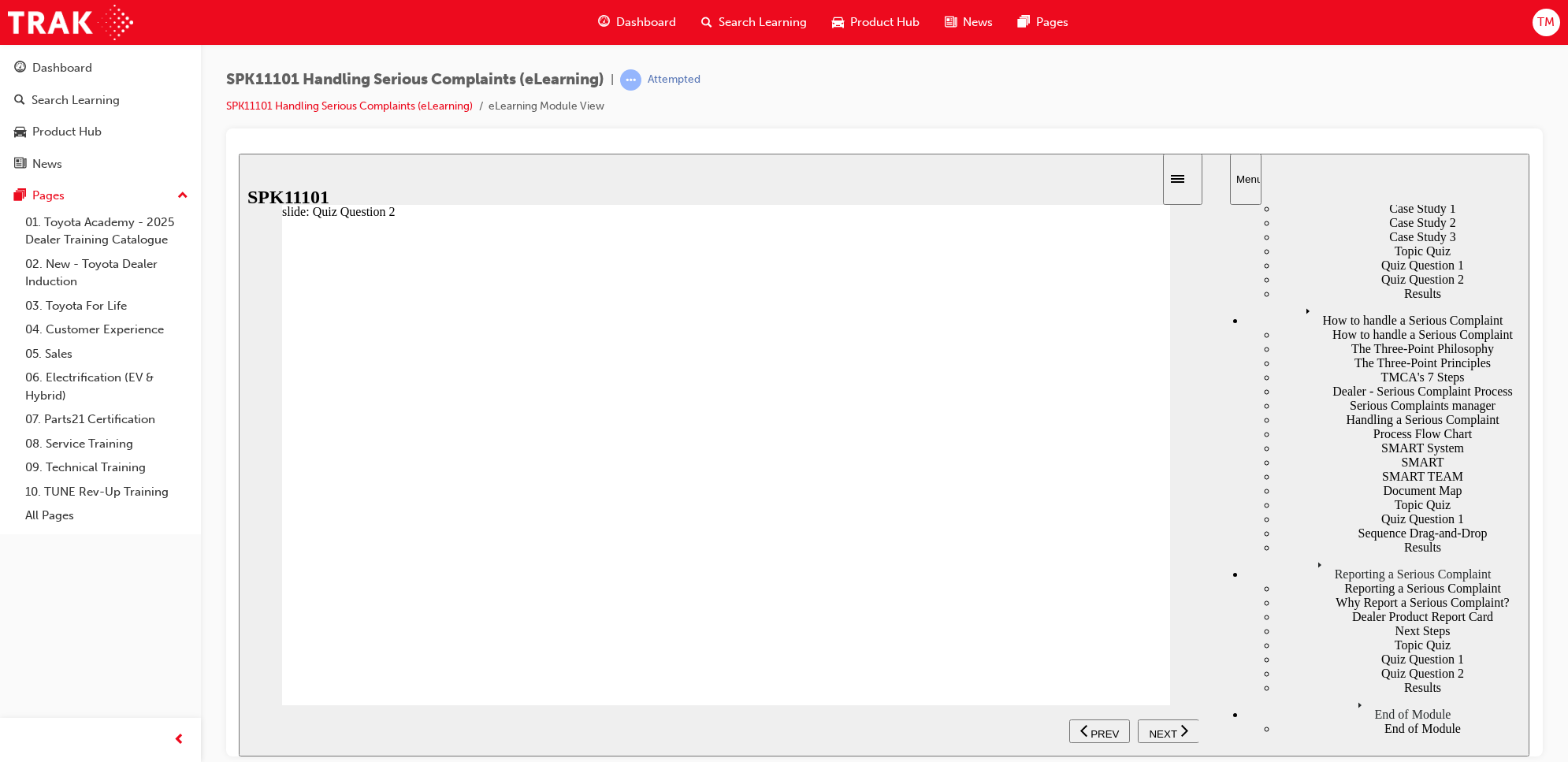
scroll to position [1084, 0]
click at [1329, 327] on div "How to handle a Serious Complaint" at bounding box center [1387, 313] width 284 height 27
click at [1361, 341] on div "How to handle a Serious Complaint" at bounding box center [1404, 334] width 252 height 14
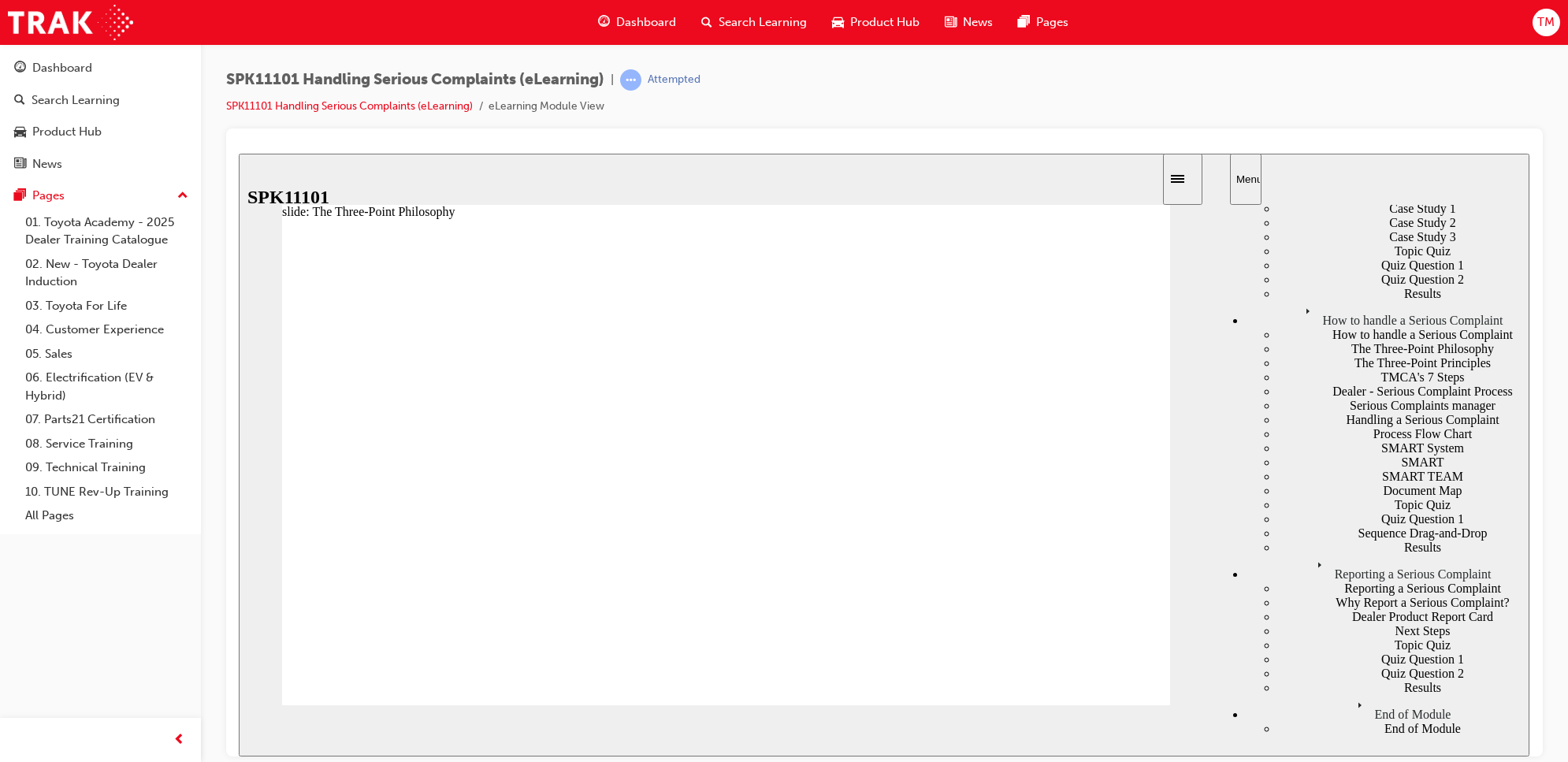
click at [239, 153] on image at bounding box center [239, 153] width 0 height 0
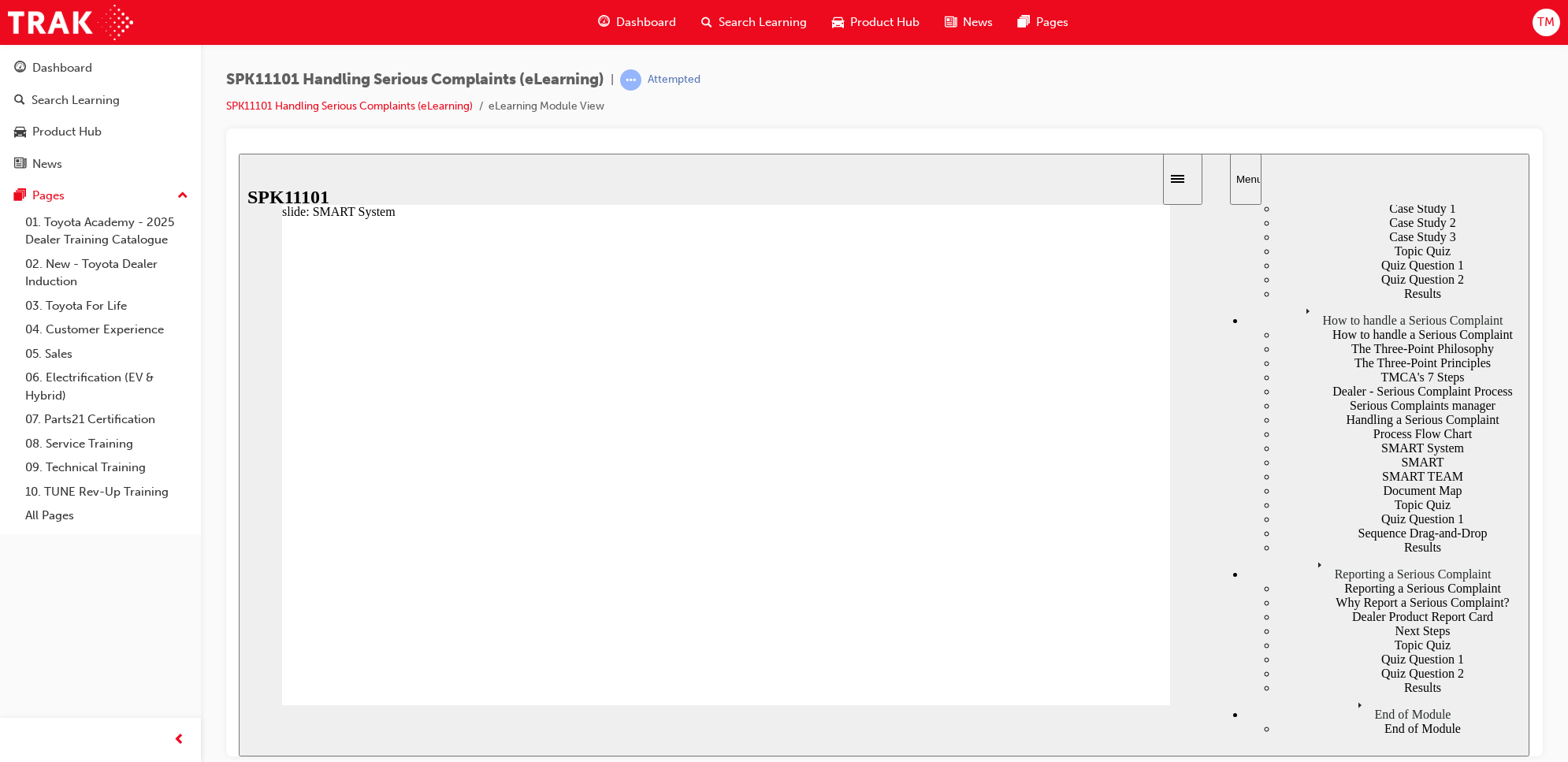
click at [1305, 426] on div "Handling a Serious Complaint" at bounding box center [1404, 419] width 252 height 14
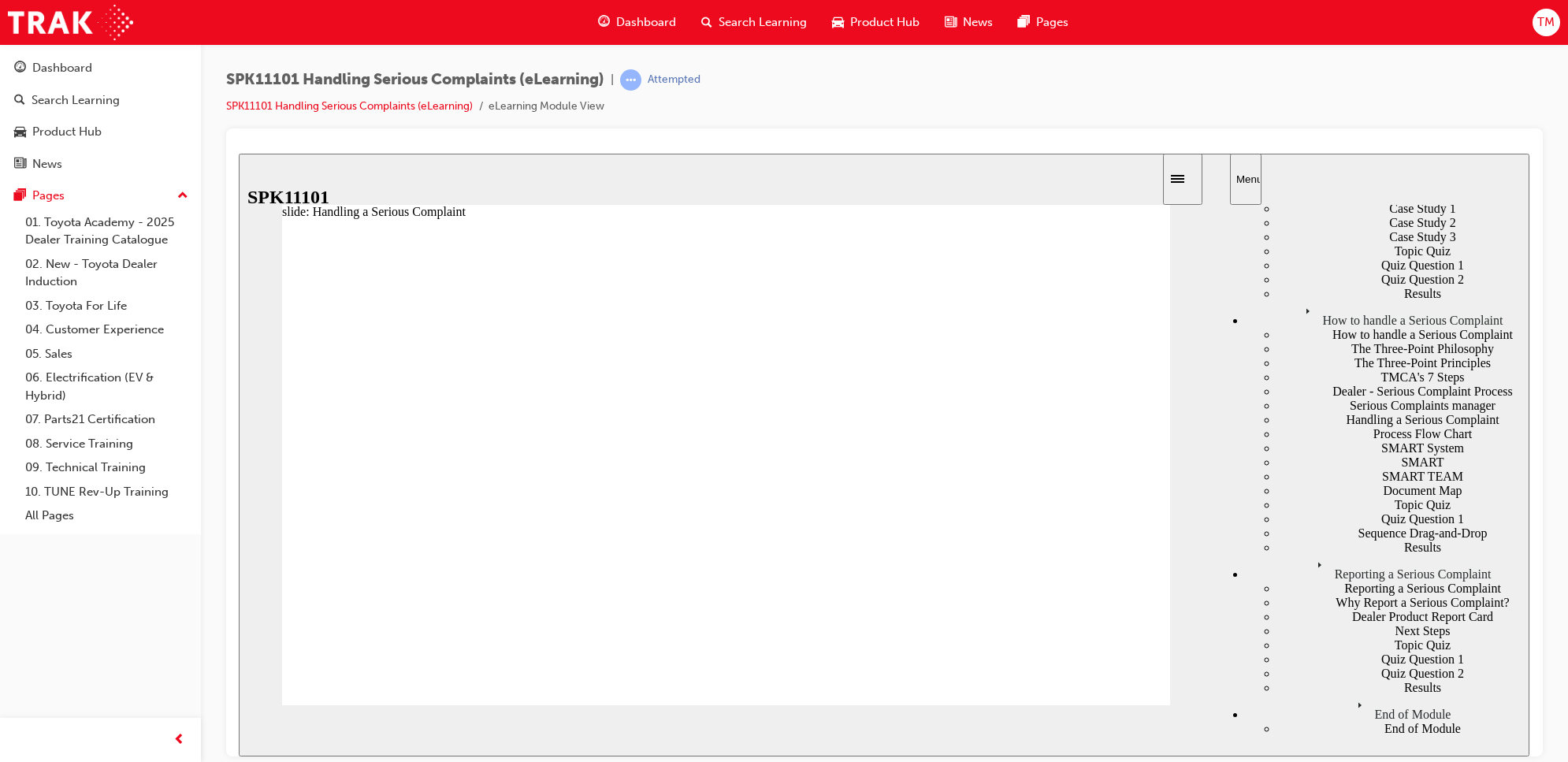
drag, startPoint x: 1030, startPoint y: 396, endPoint x: 934, endPoint y: 394, distance: 96.0
type input "5"
drag, startPoint x: 934, startPoint y: 396, endPoint x: 843, endPoint y: 399, distance: 91.0
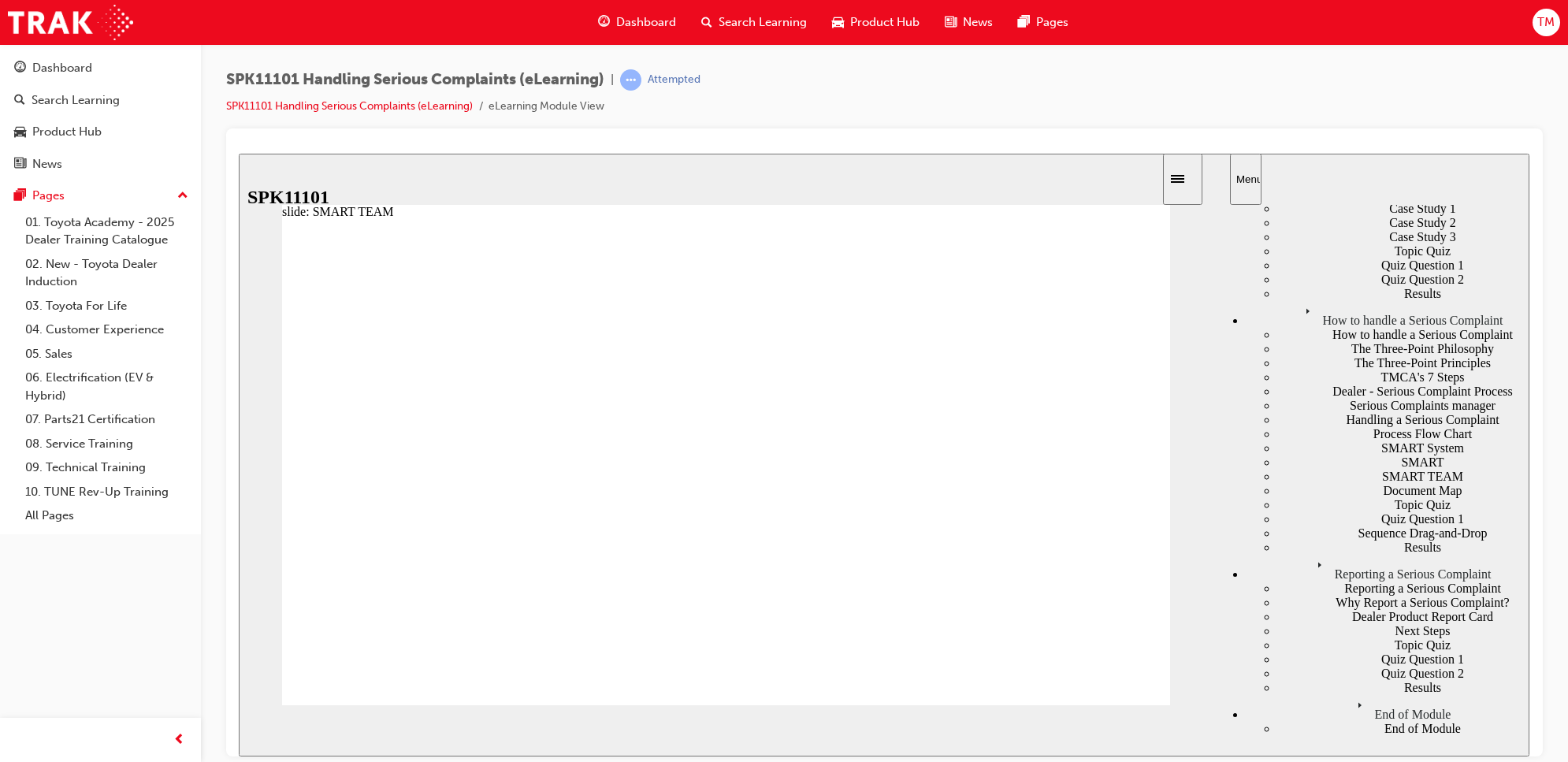
click at [1379, 525] on div "Quiz Question 1" at bounding box center [1404, 518] width 252 height 14
drag, startPoint x: 505, startPoint y: 459, endPoint x: 486, endPoint y: 413, distance: 49.8
drag, startPoint x: 477, startPoint y: 508, endPoint x: 489, endPoint y: 460, distance: 49.5
drag, startPoint x: 477, startPoint y: 582, endPoint x: 489, endPoint y: 546, distance: 37.9
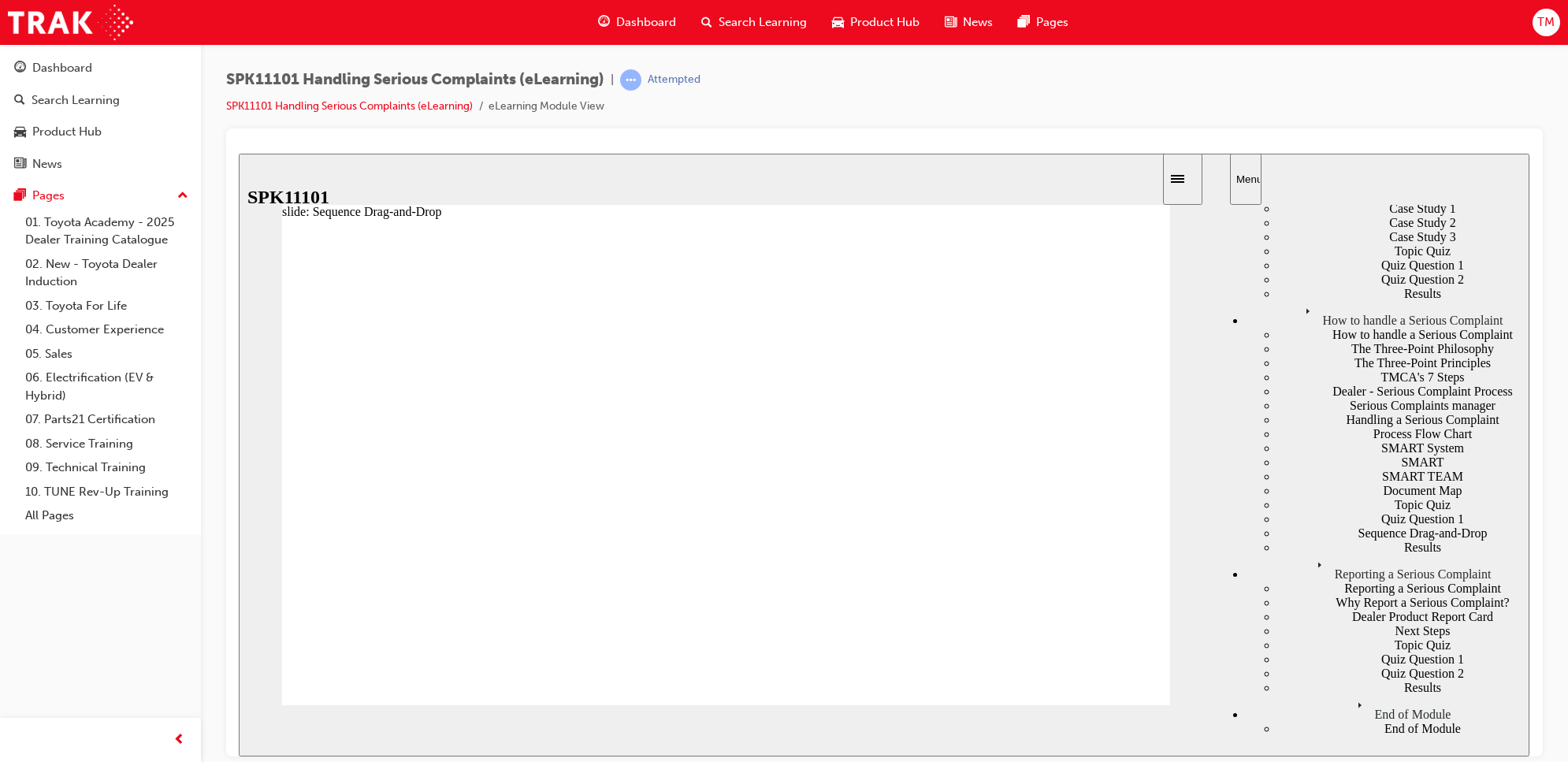
click at [1324, 498] on div "Document Map" at bounding box center [1404, 489] width 252 height 14
click at [1328, 454] on div "SMART System" at bounding box center [1404, 447] width 252 height 14
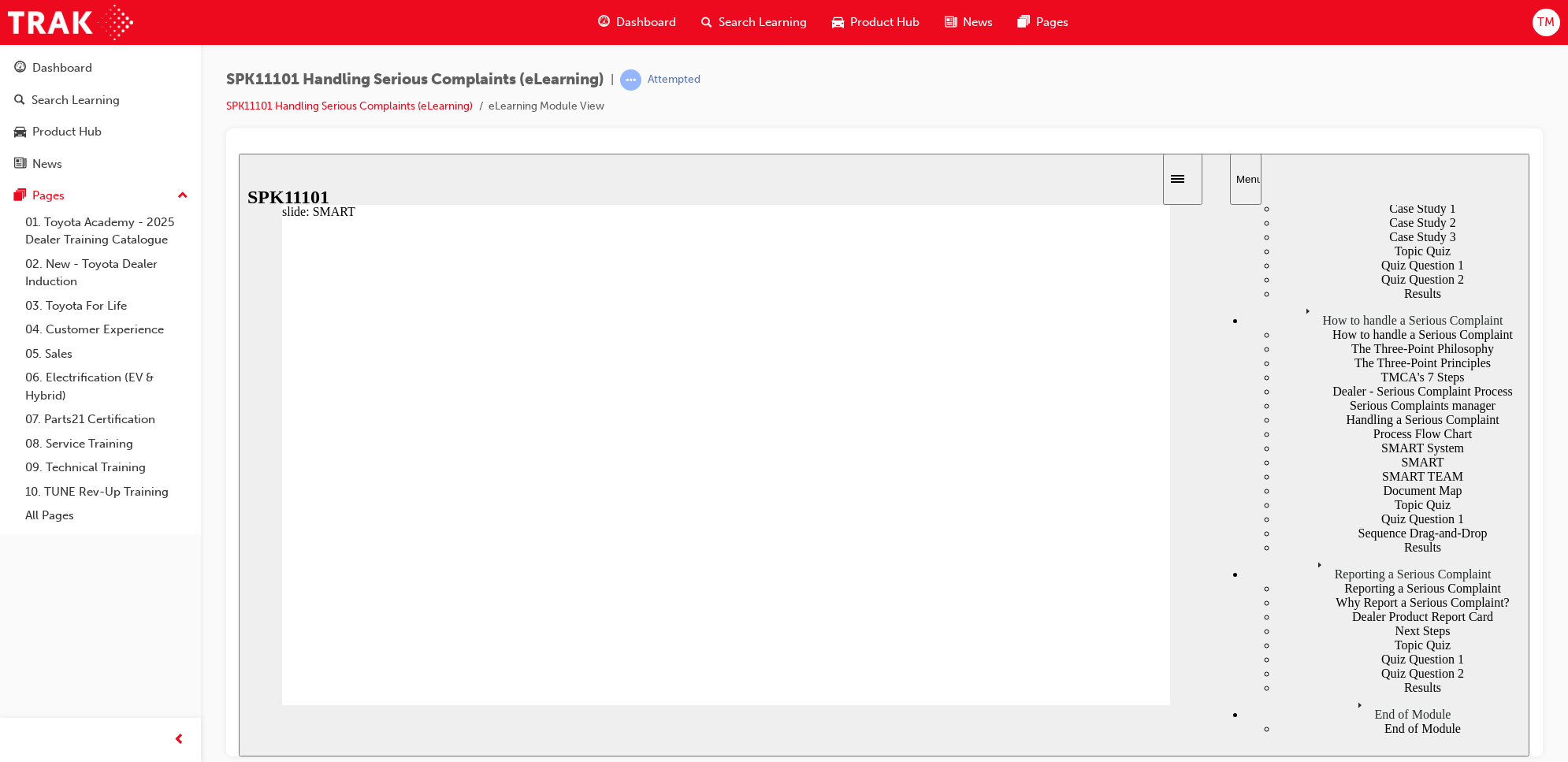
click at [1284, 525] on div "Quiz Question 1" at bounding box center [1404, 518] width 252 height 14
click at [1356, 469] on div "SMART" at bounding box center [1404, 462] width 252 height 14
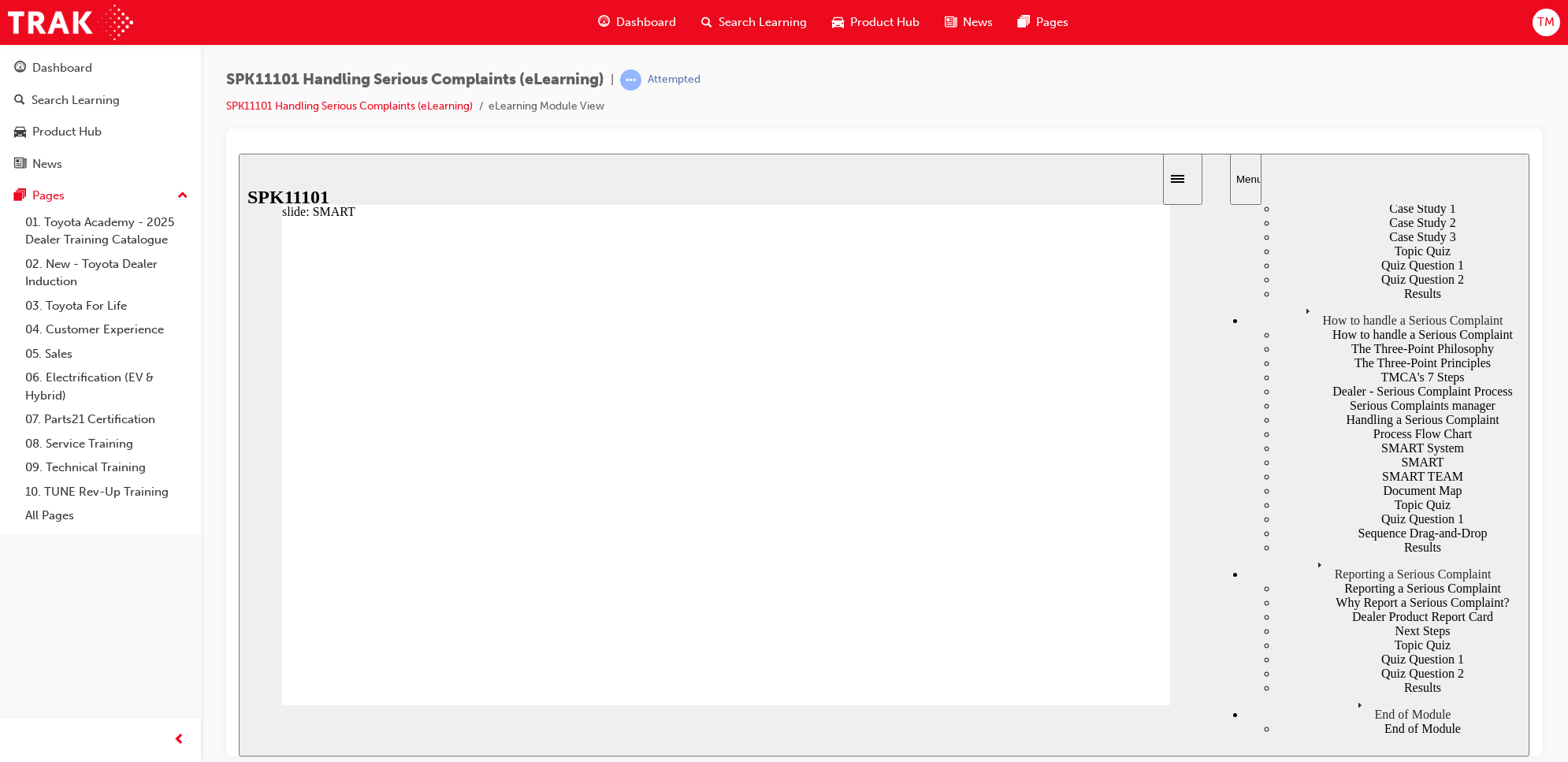
click at [1372, 426] on div "Process Flow Chart" at bounding box center [1404, 433] width 252 height 14
click at [1305, 413] on div "Handling a Serious Complaint" at bounding box center [1404, 419] width 252 height 14
type input "4"
drag, startPoint x: 853, startPoint y: 393, endPoint x: 767, endPoint y: 395, distance: 86.0
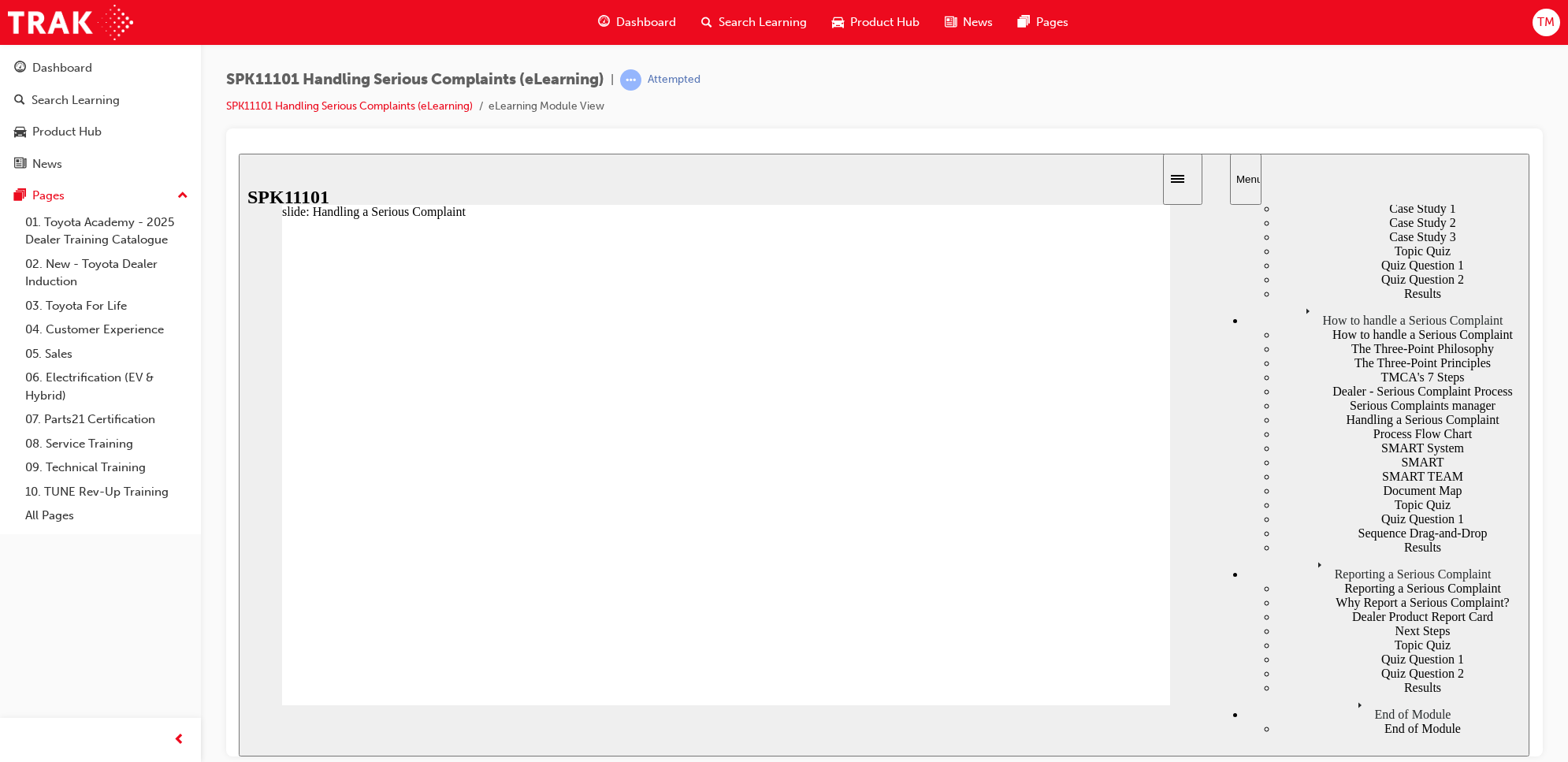
click at [1356, 398] on div "Serious Complaints manager" at bounding box center [1404, 404] width 252 height 14
click at [1355, 384] on div "Dealer - Serious Complaint Process" at bounding box center [1404, 390] width 252 height 14
click at [1346, 370] on div "TMCA's 7 Steps" at bounding box center [1404, 376] width 252 height 14
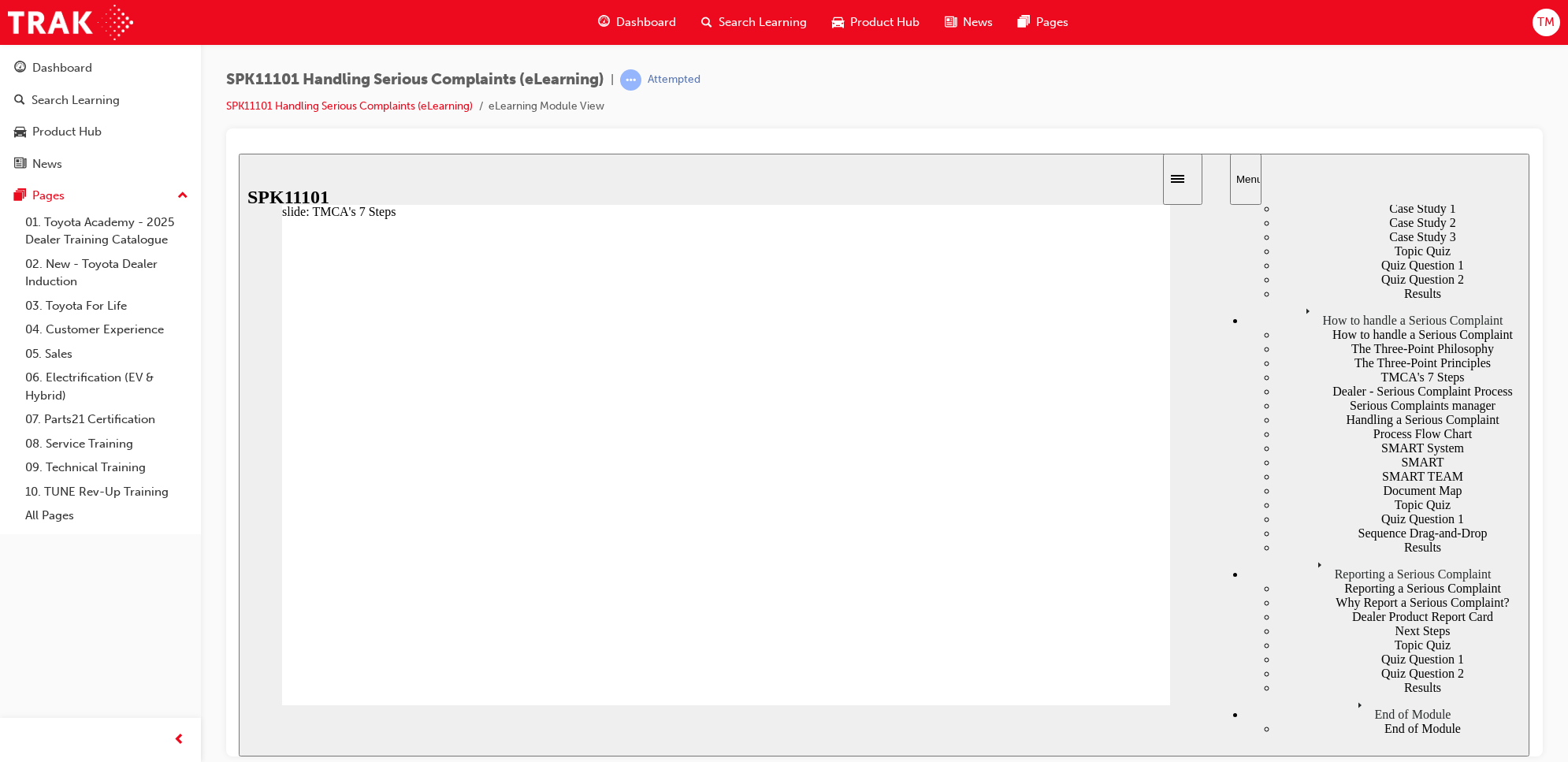
click at [1282, 525] on div "Quiz Question 1" at bounding box center [1404, 518] width 252 height 14
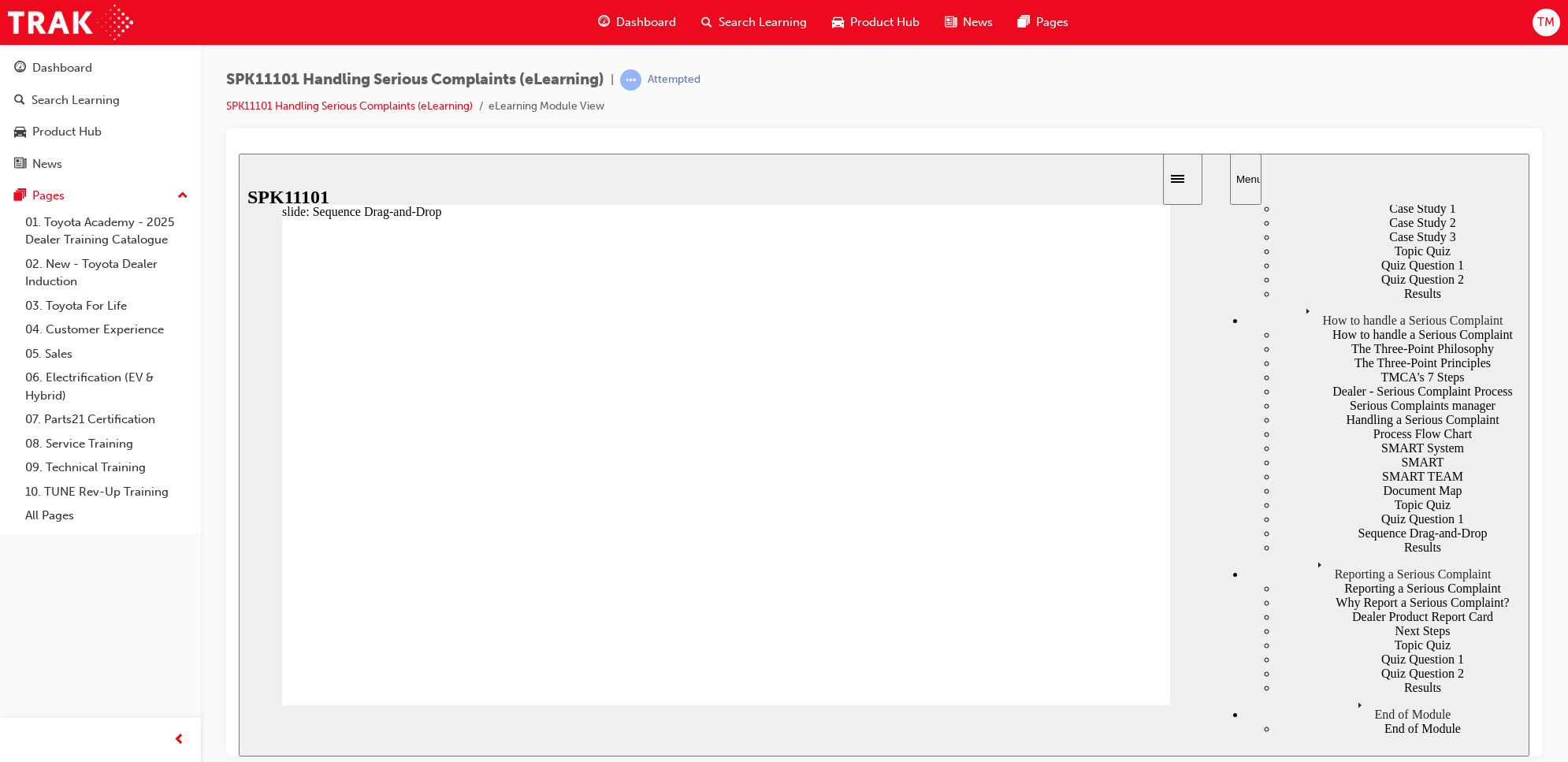
scroll to position [1253, 0]
drag, startPoint x: 495, startPoint y: 624, endPoint x: 495, endPoint y: 602, distance: 22.0
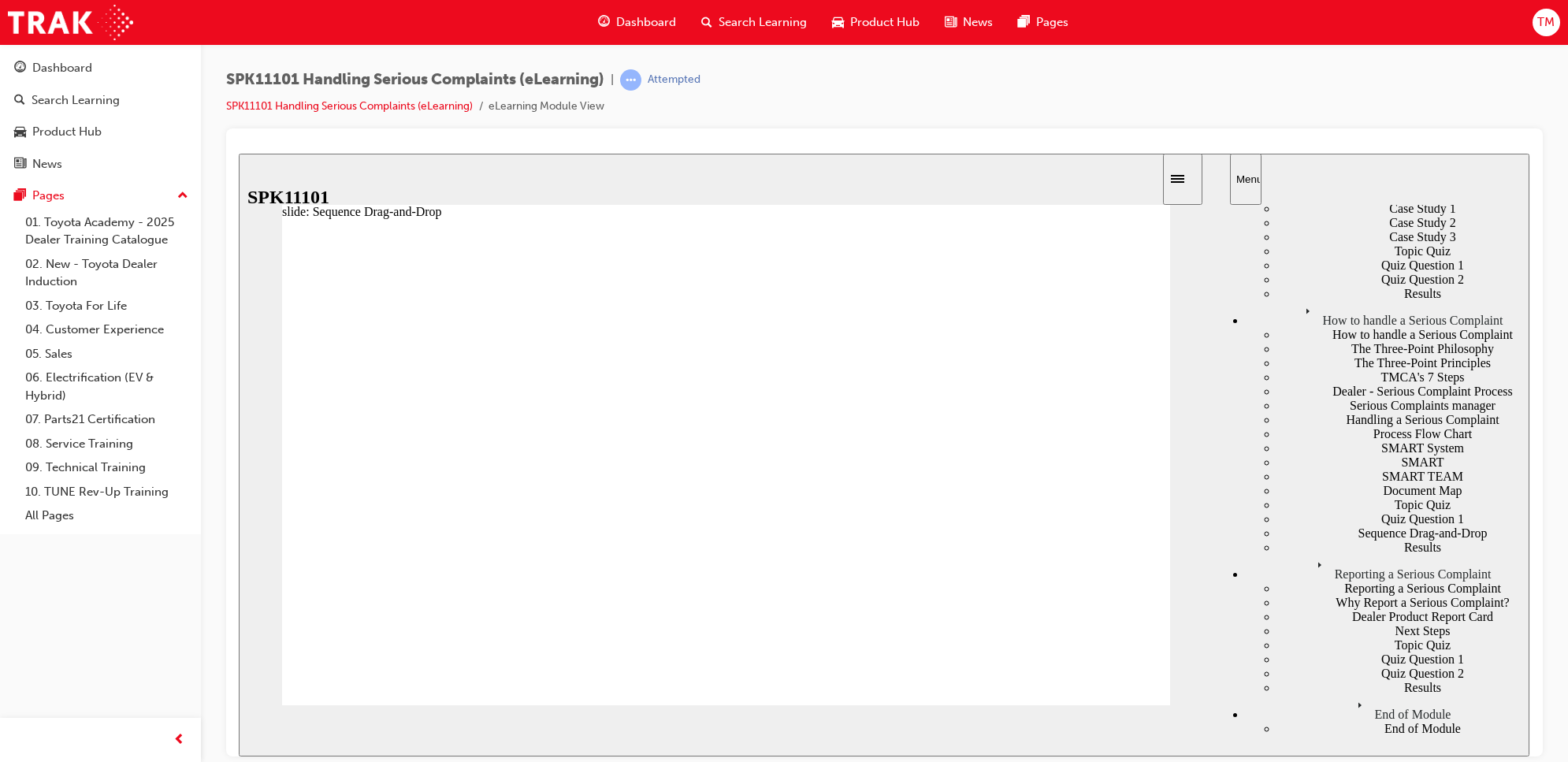
drag, startPoint x: 489, startPoint y: 626, endPoint x: 502, endPoint y: 590, distance: 38.3
click at [1379, 455] on div "SMART" at bounding box center [1404, 462] width 252 height 14
click at [1295, 512] on div "Quiz Question 1" at bounding box center [1404, 518] width 252 height 14
drag, startPoint x: 469, startPoint y: 519, endPoint x: 478, endPoint y: 480, distance: 40.0
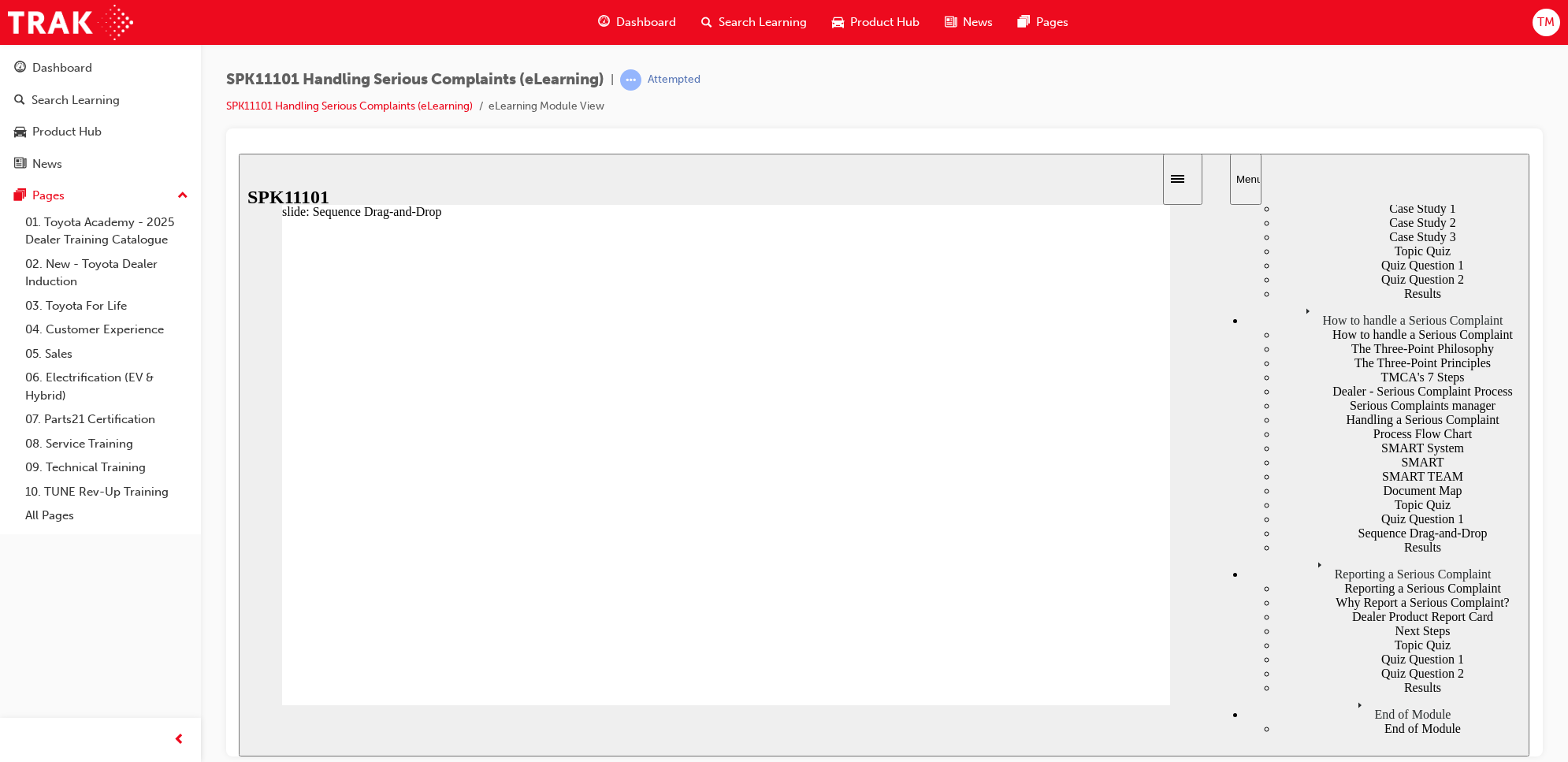
drag, startPoint x: 500, startPoint y: 520, endPoint x: 507, endPoint y: 480, distance: 40.6
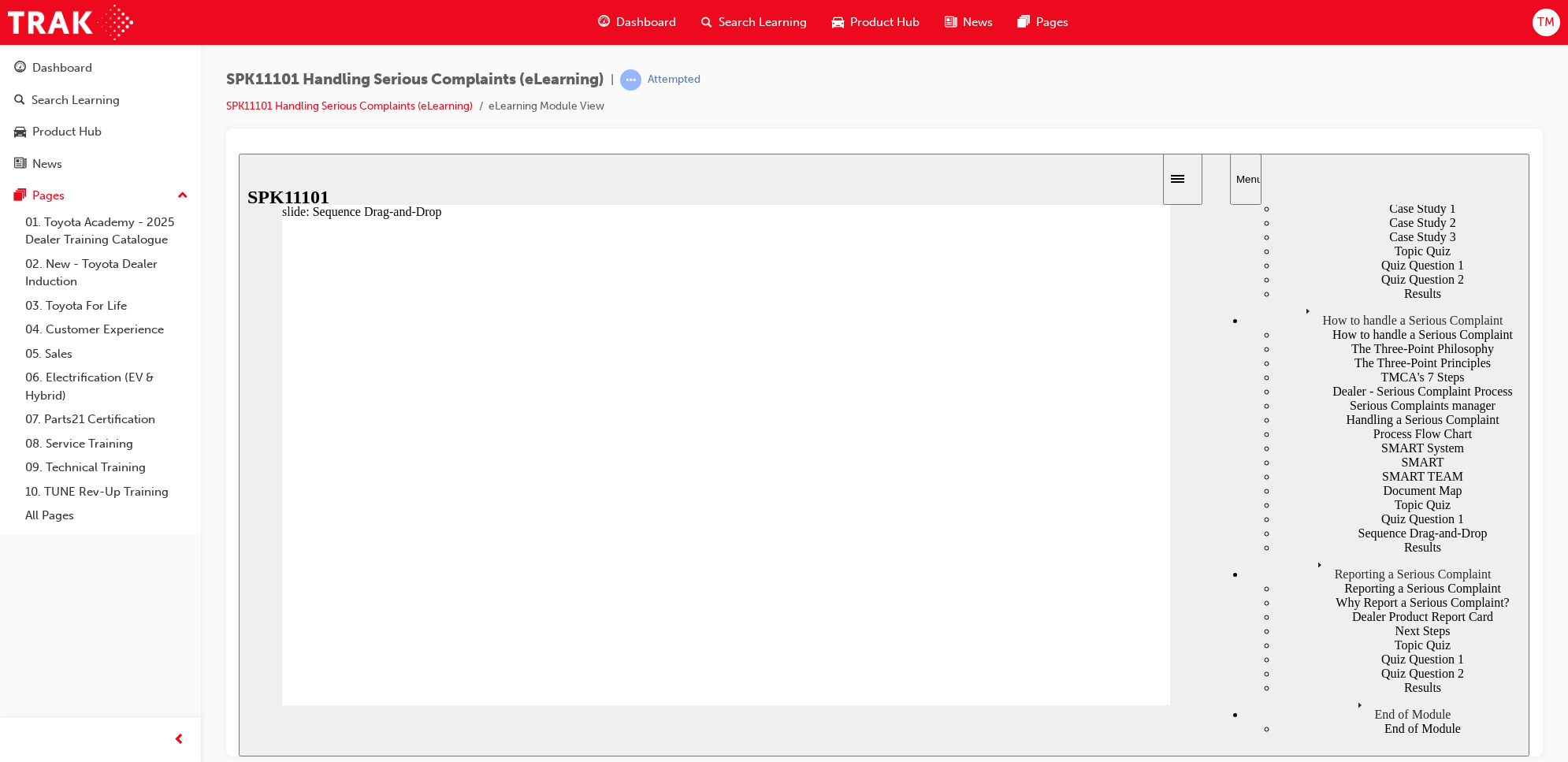
drag, startPoint x: 480, startPoint y: 551, endPoint x: 452, endPoint y: 641, distance: 94.3
drag, startPoint x: 497, startPoint y: 625, endPoint x: 517, endPoint y: 459, distance: 167.2
drag, startPoint x: 479, startPoint y: 555, endPoint x: 512, endPoint y: 453, distance: 107.2
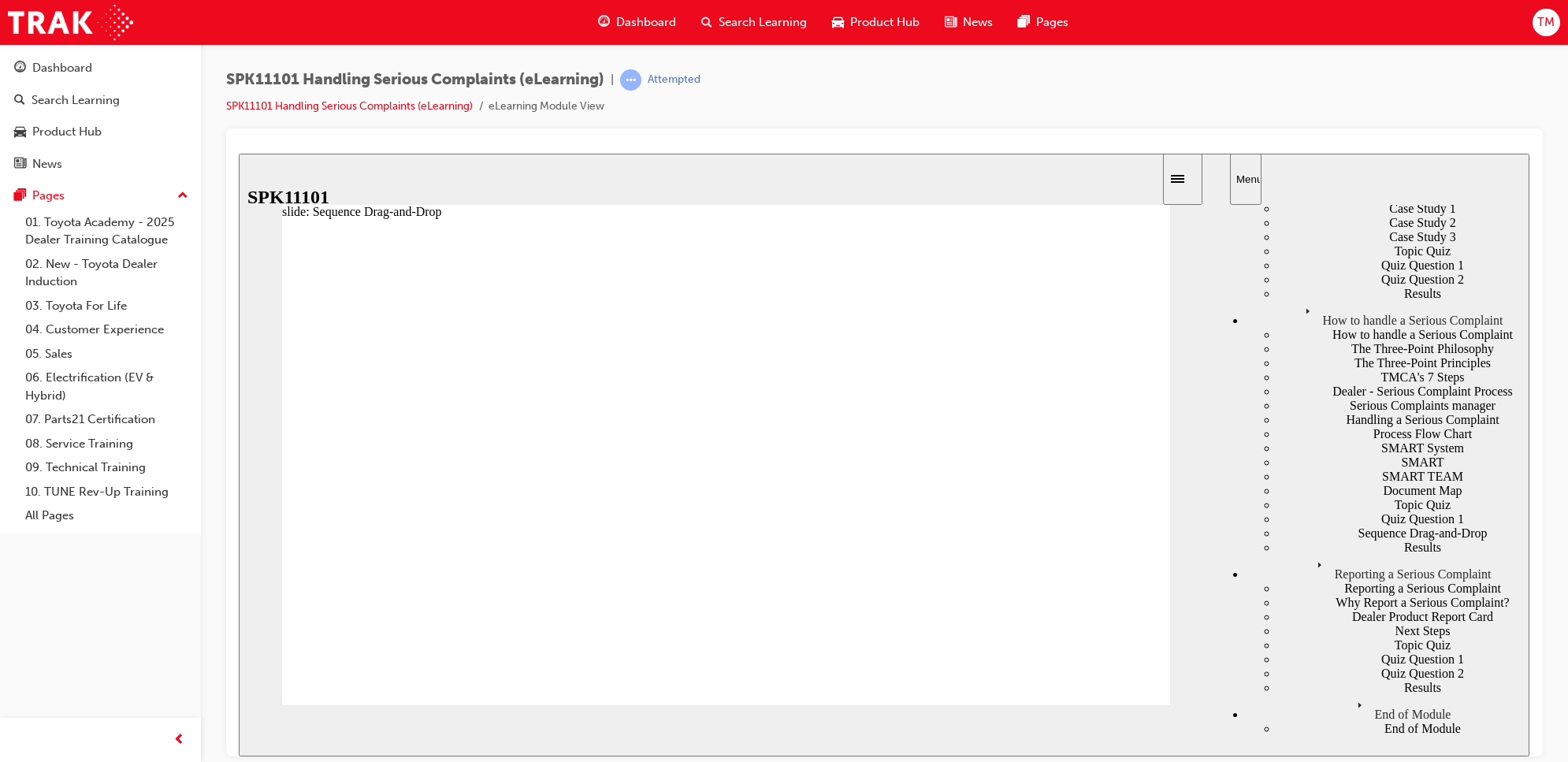
drag, startPoint x: 511, startPoint y: 434, endPoint x: 489, endPoint y: 536, distance: 104.3
drag, startPoint x: 491, startPoint y: 511, endPoint x: 475, endPoint y: 562, distance: 53.5
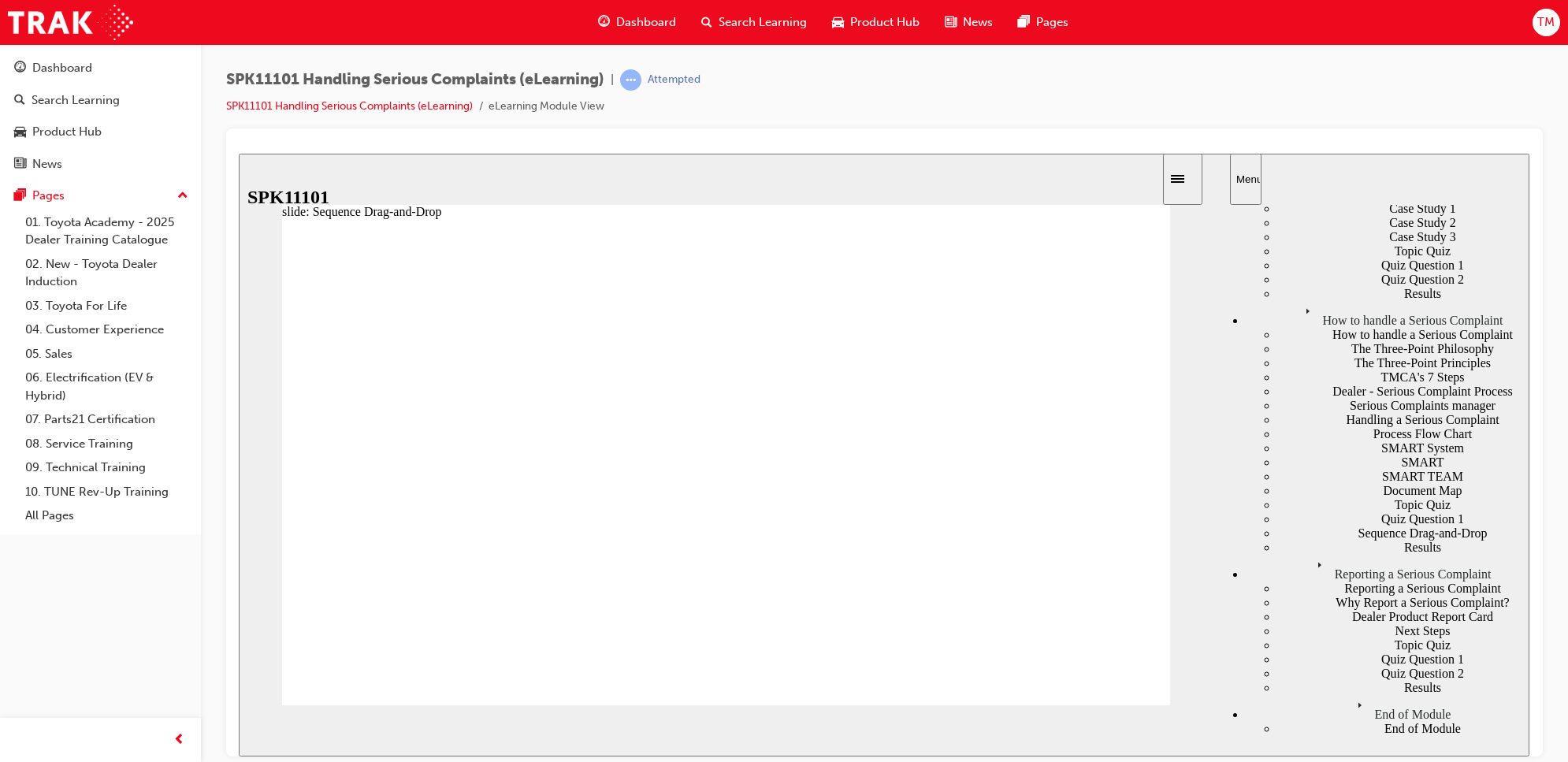
drag, startPoint x: 459, startPoint y: 548, endPoint x: 458, endPoint y: 463, distance: 85.0
drag, startPoint x: 532, startPoint y: 508, endPoint x: 532, endPoint y: 560, distance: 52.0
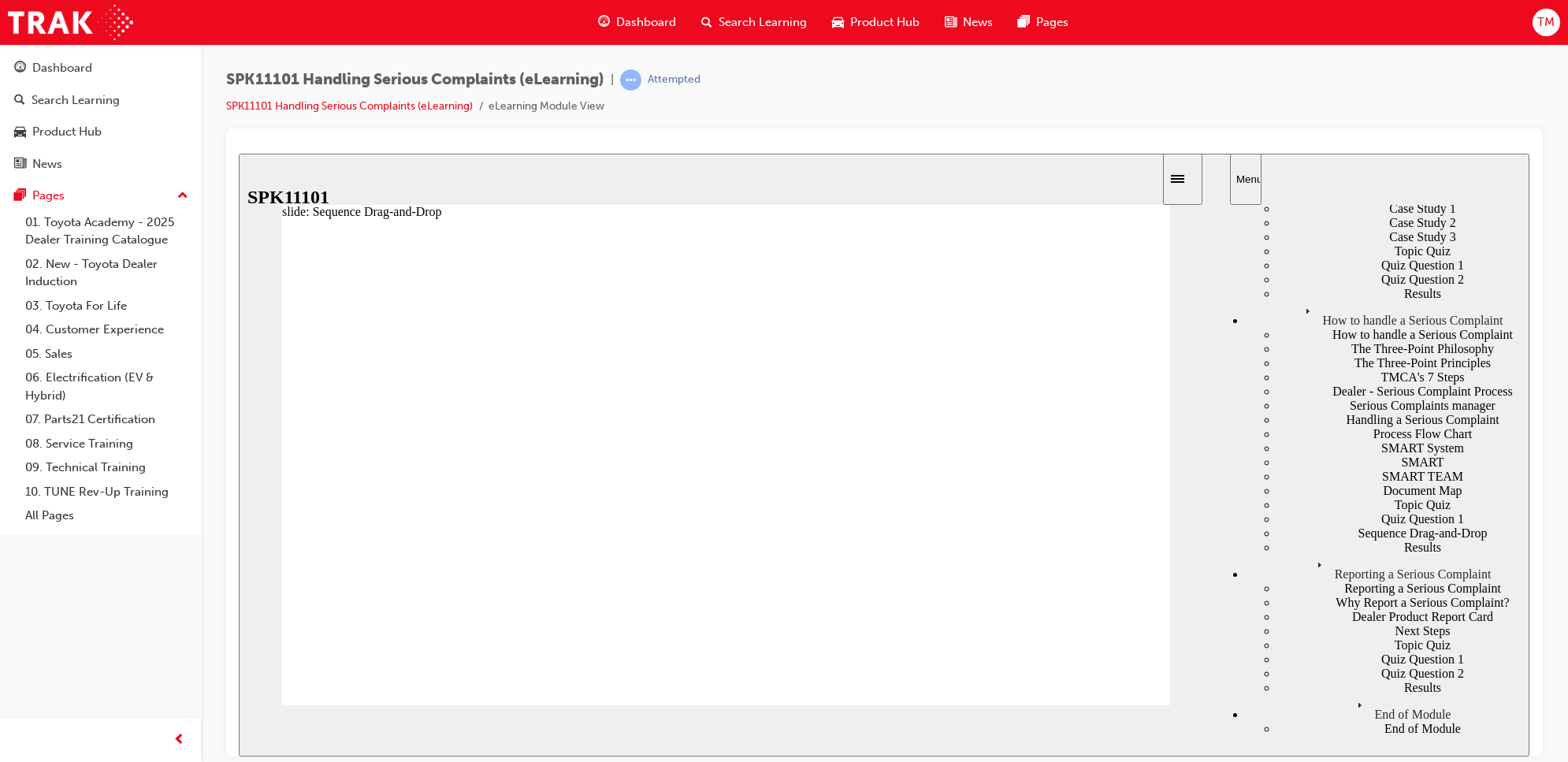
click at [1167, 720] on button "NEXT" at bounding box center [1168, 730] width 61 height 24
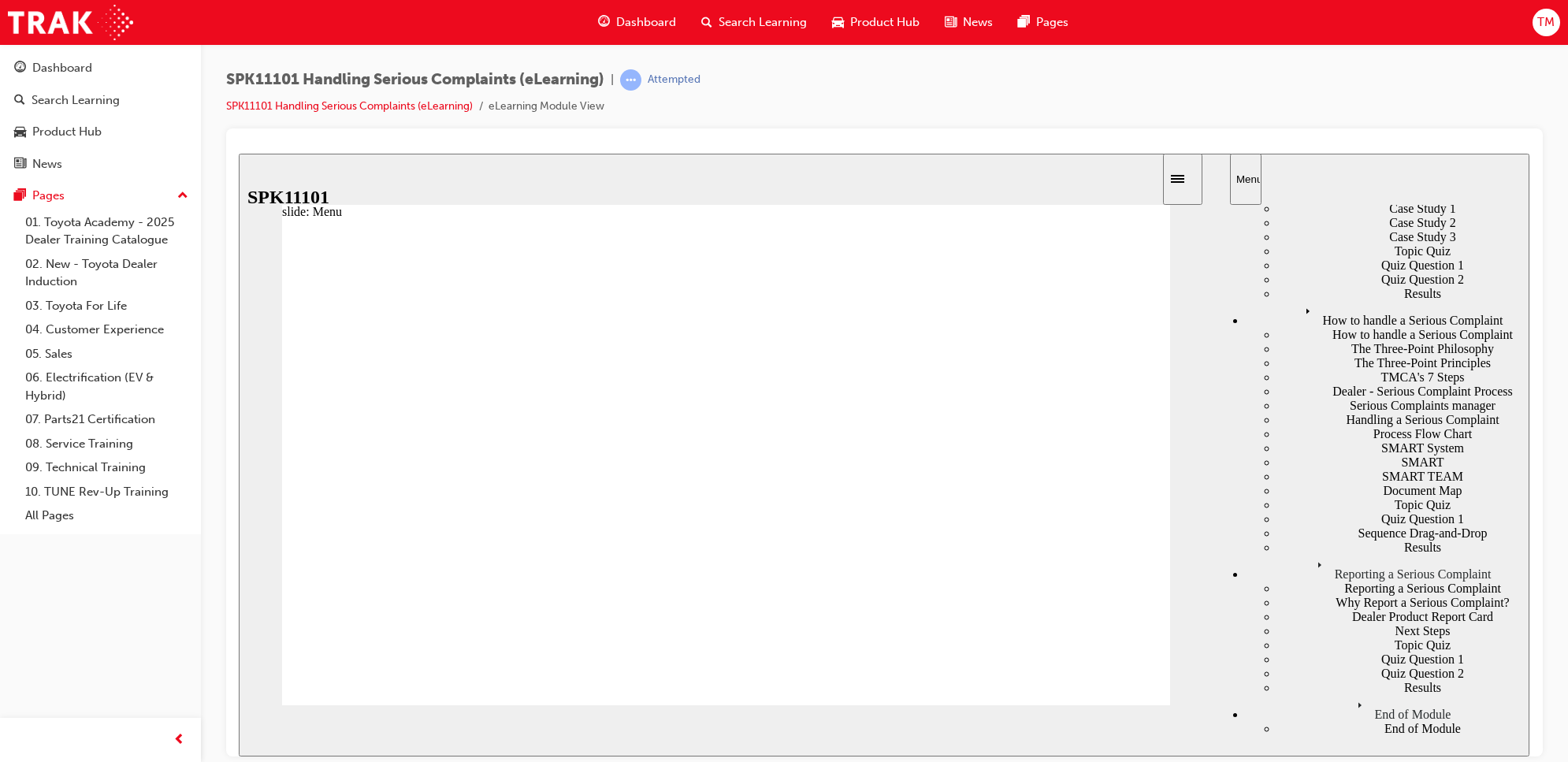
scroll to position [751, 0]
click at [1331, 652] on div "Quiz Question 1" at bounding box center [1404, 658] width 252 height 14
radio input "true"
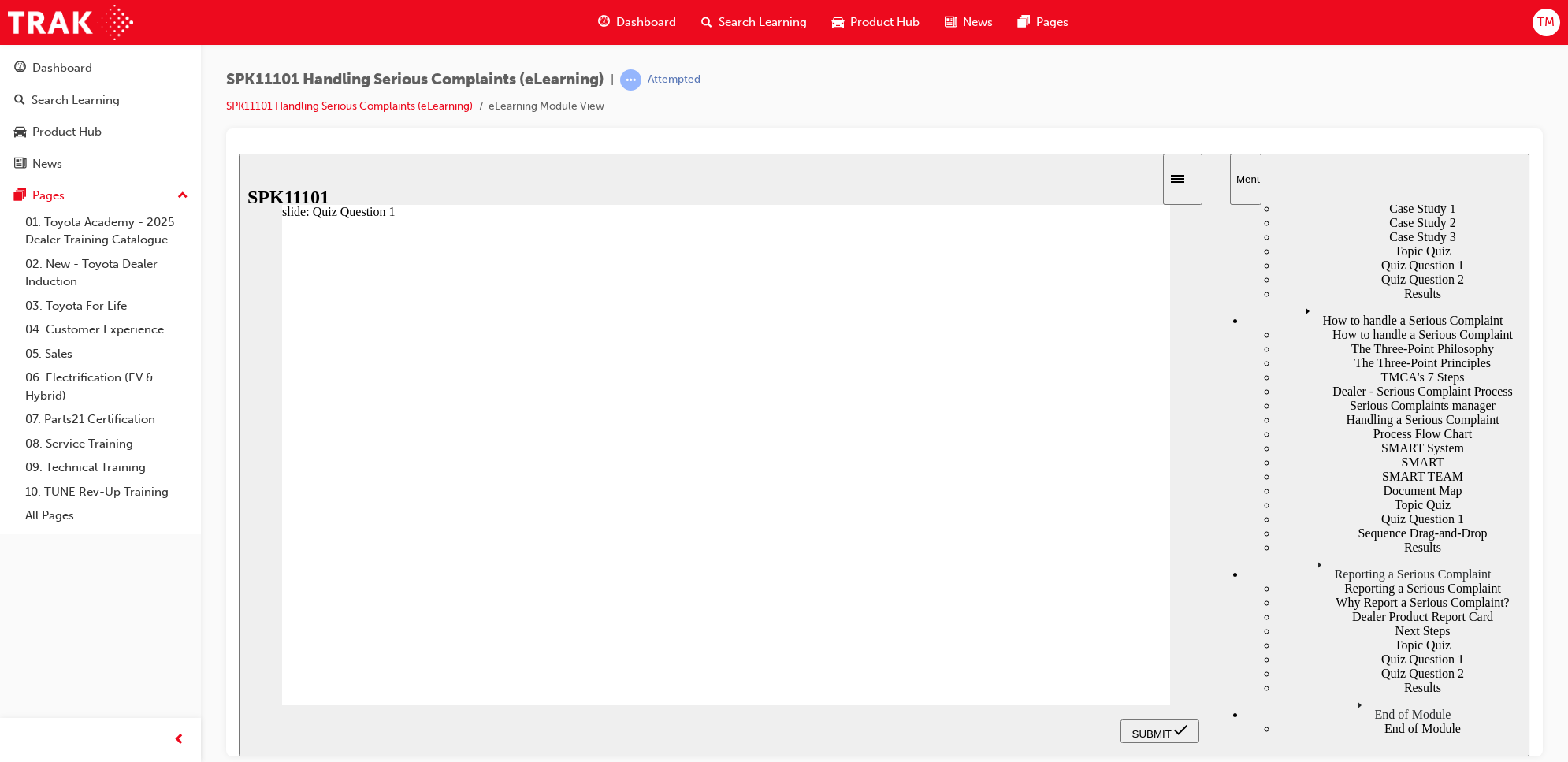
radio input "true"
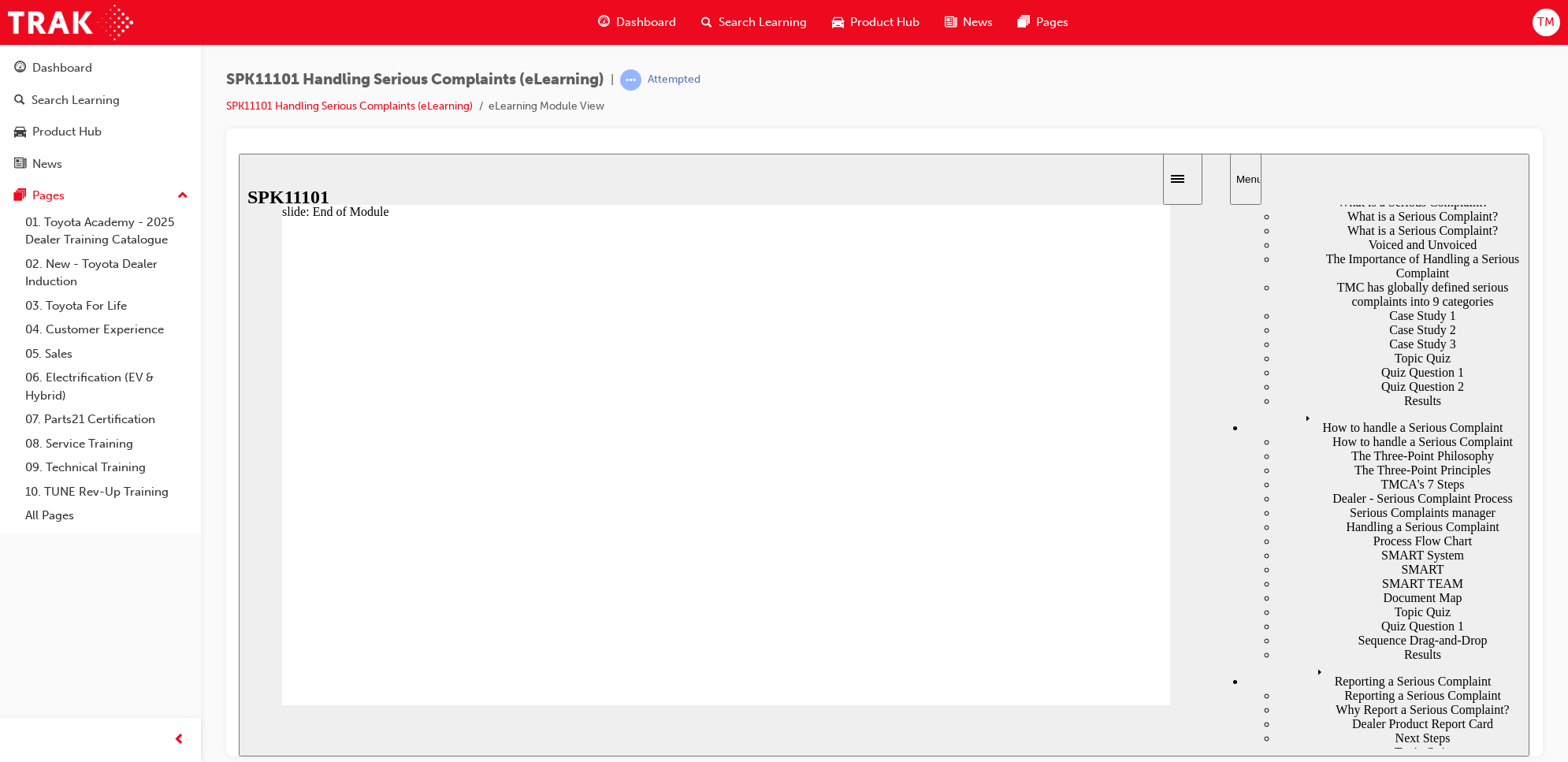
click at [1311, 663] on icon "Menu" at bounding box center [1322, 673] width 24 height 24
click at [1317, 688] on div "Reporting a Serious Complaint" at bounding box center [1404, 695] width 252 height 14
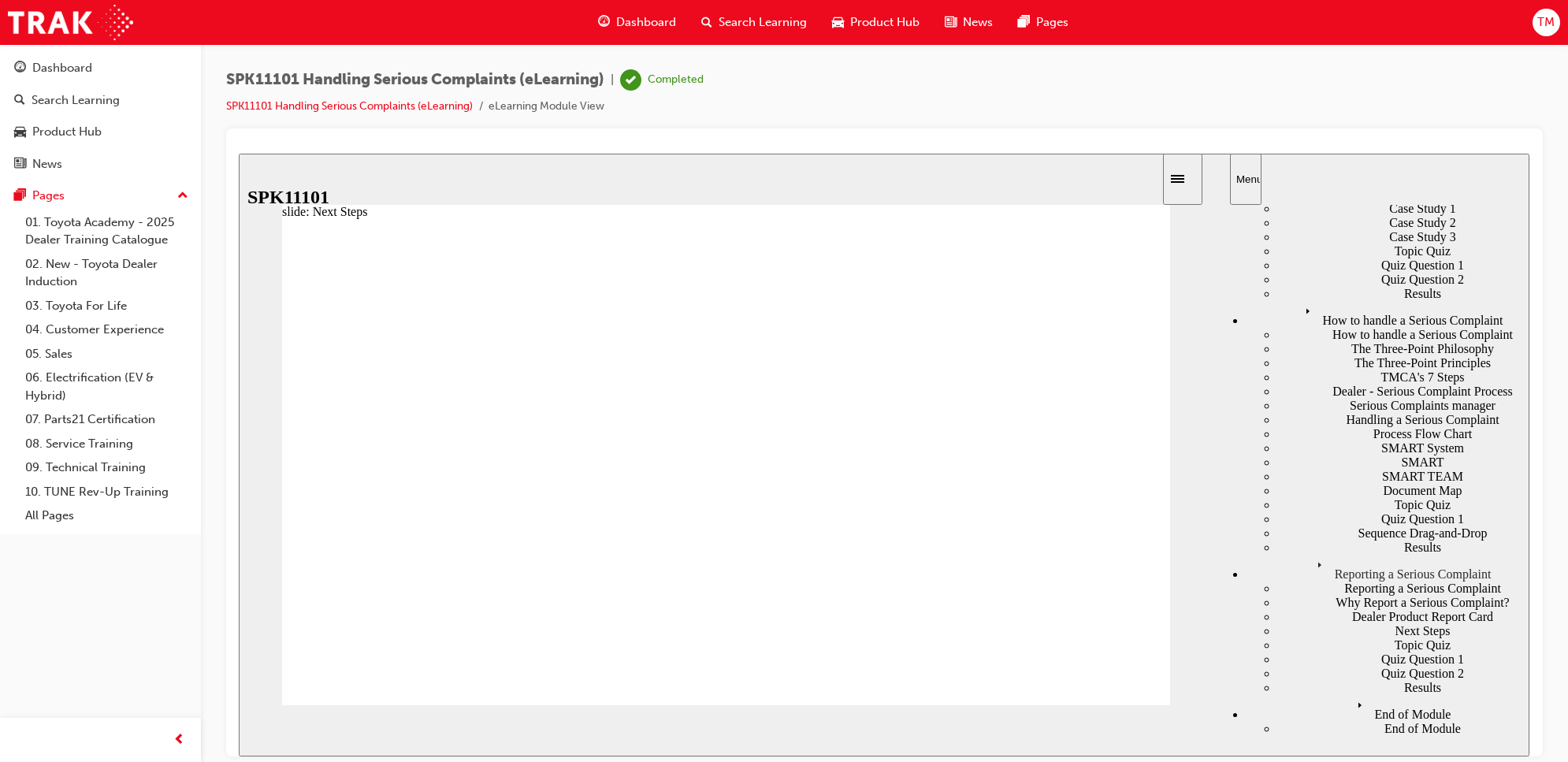
scroll to position [719, 0]
click at [1249, 721] on div "End of Module" at bounding box center [1387, 707] width 284 height 27
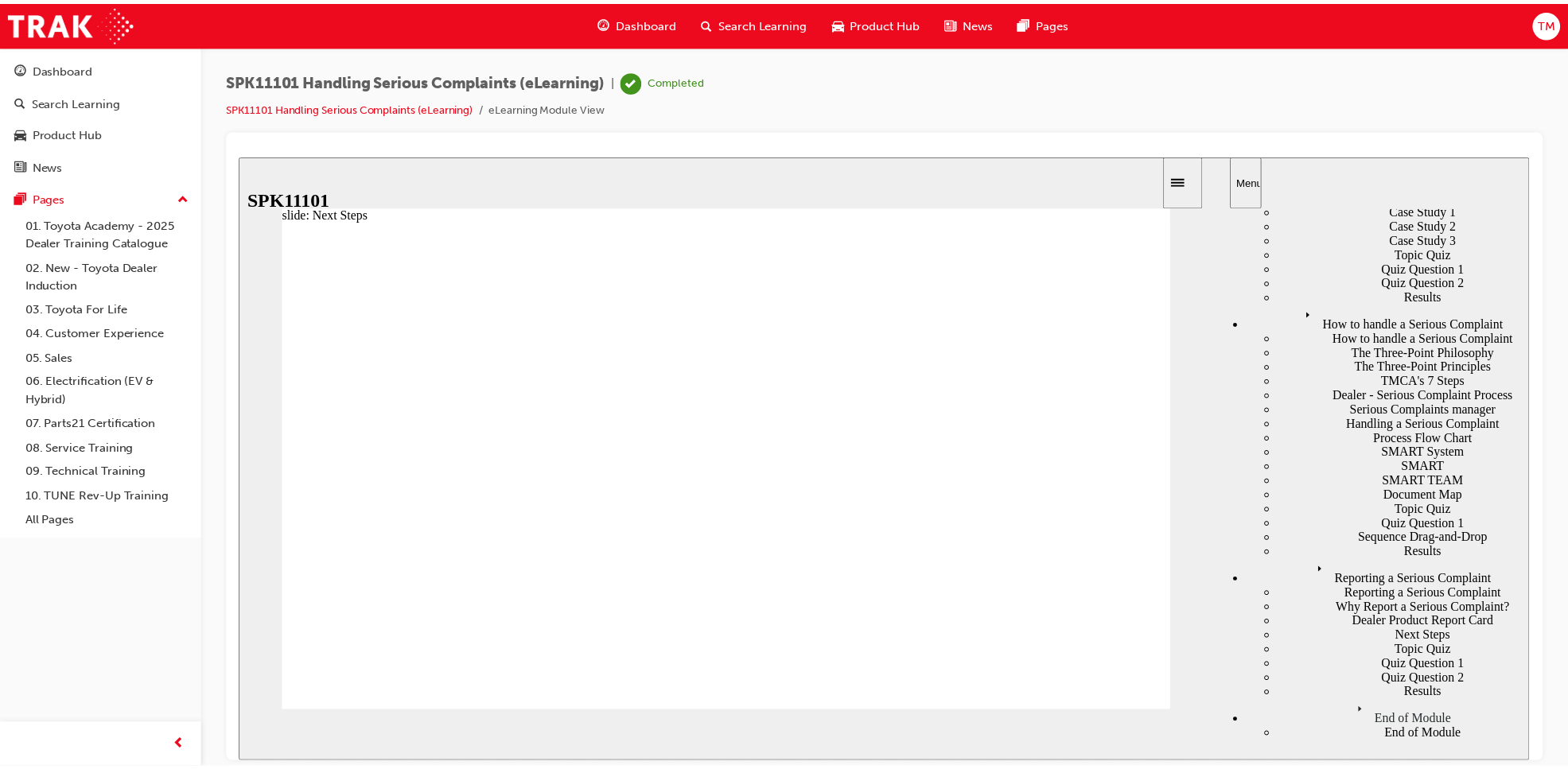
scroll to position [503, 0]
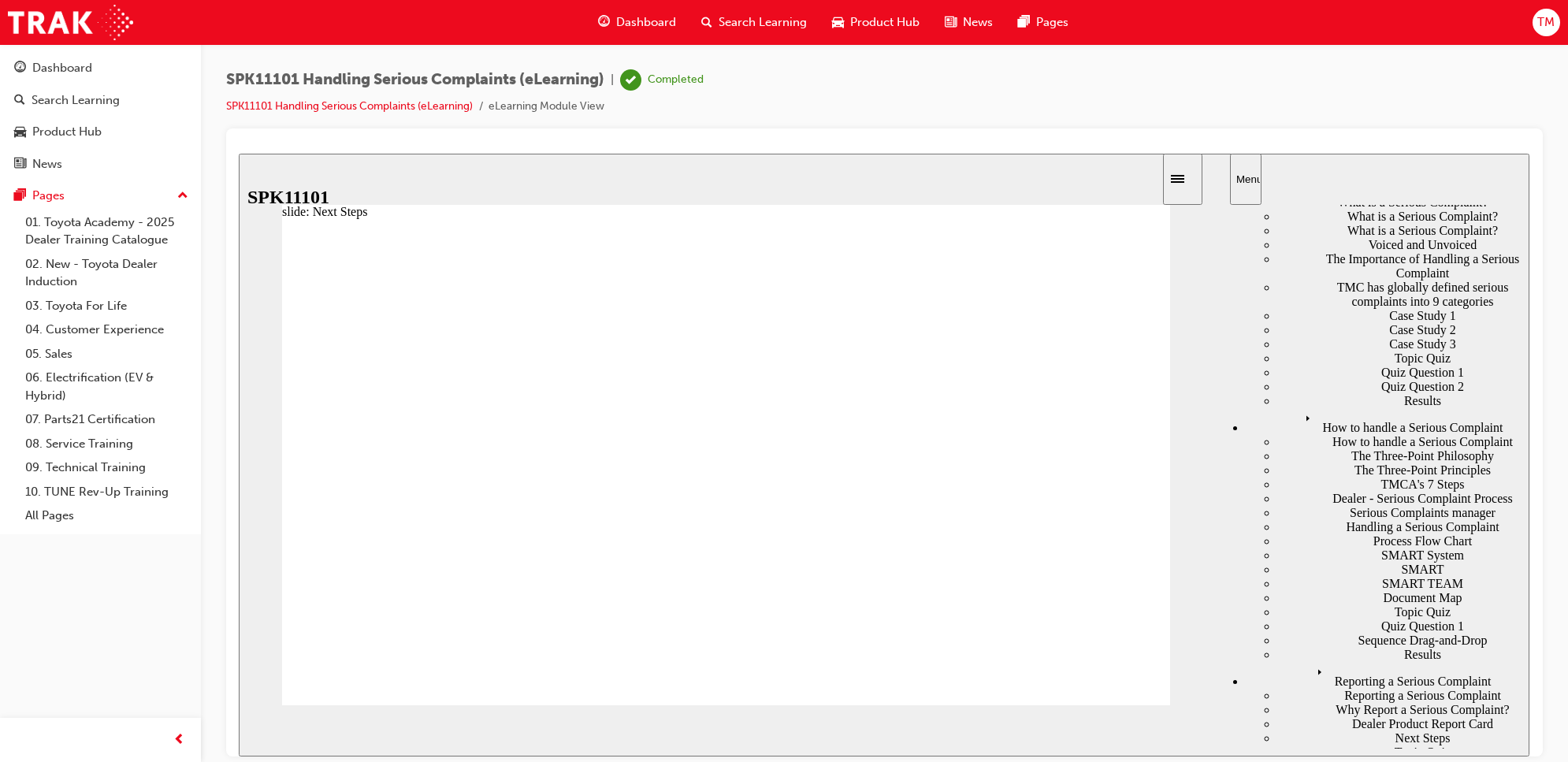
click at [636, 13] on span "Dashboard" at bounding box center [646, 22] width 60 height 18
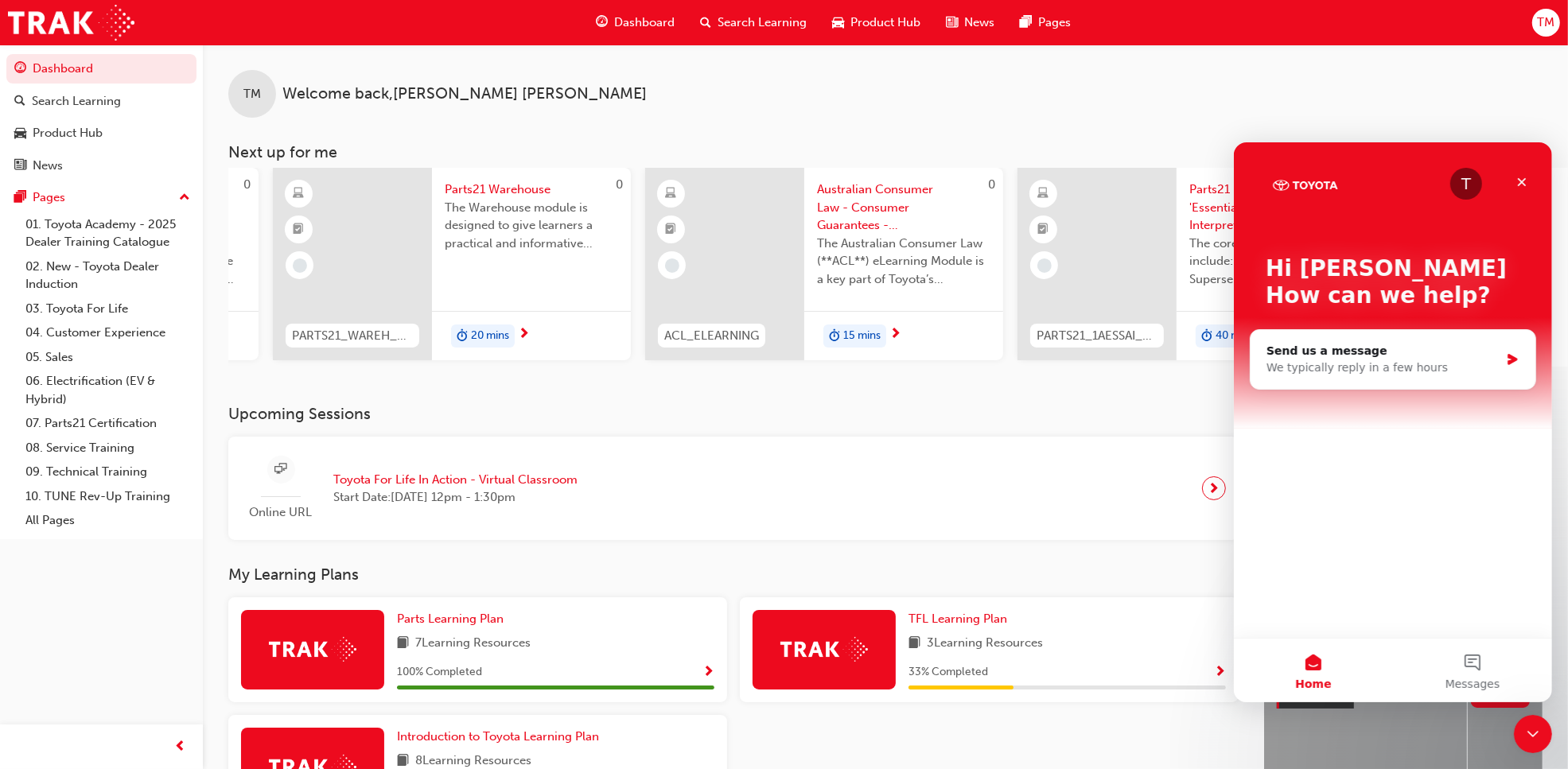
scroll to position [0, 706]
click at [511, 188] on span "Parts21 Warehouse" at bounding box center [525, 190] width 173 height 18
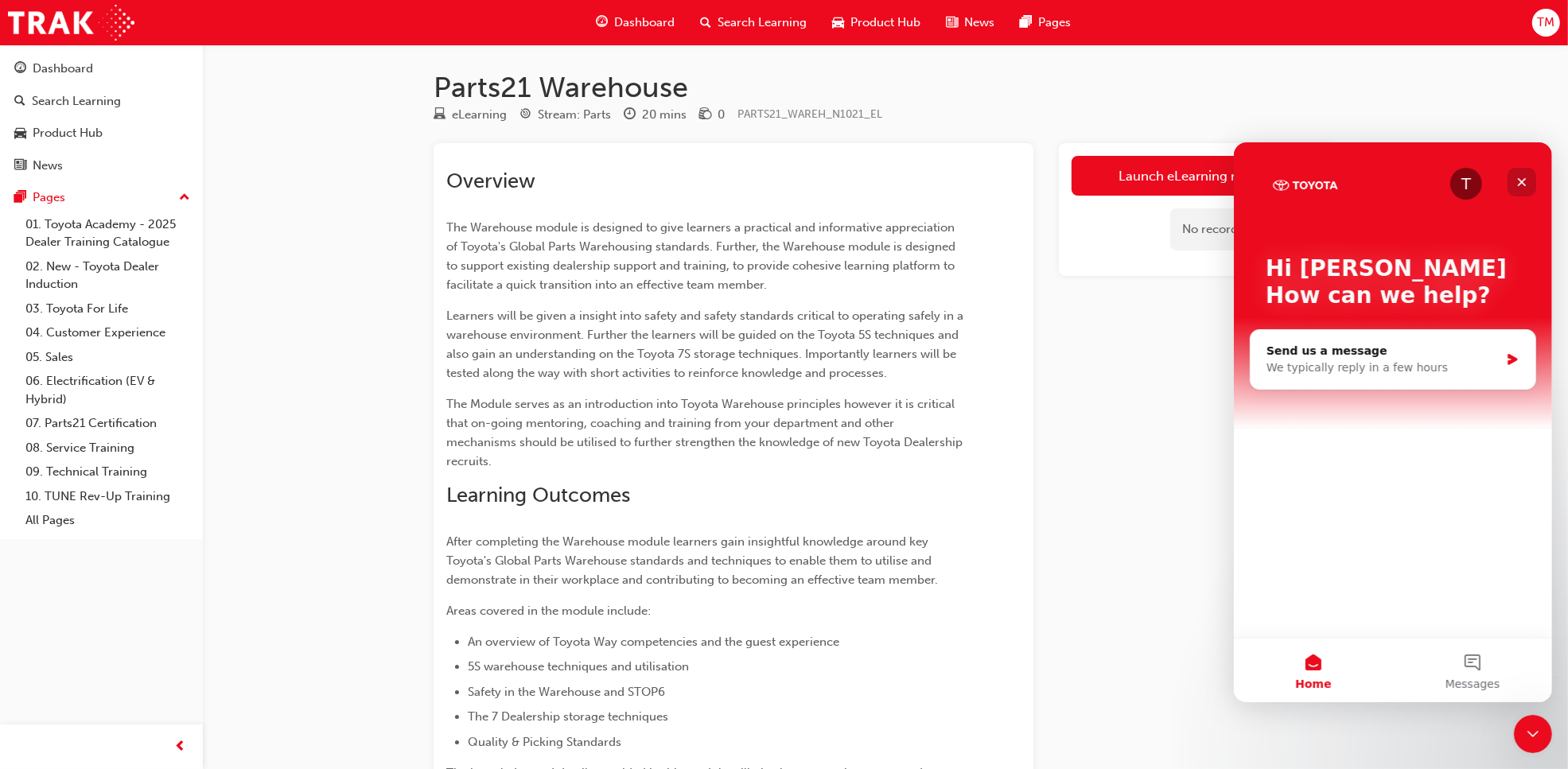
click at [1525, 175] on icon "Close" at bounding box center [1520, 181] width 12 height 12
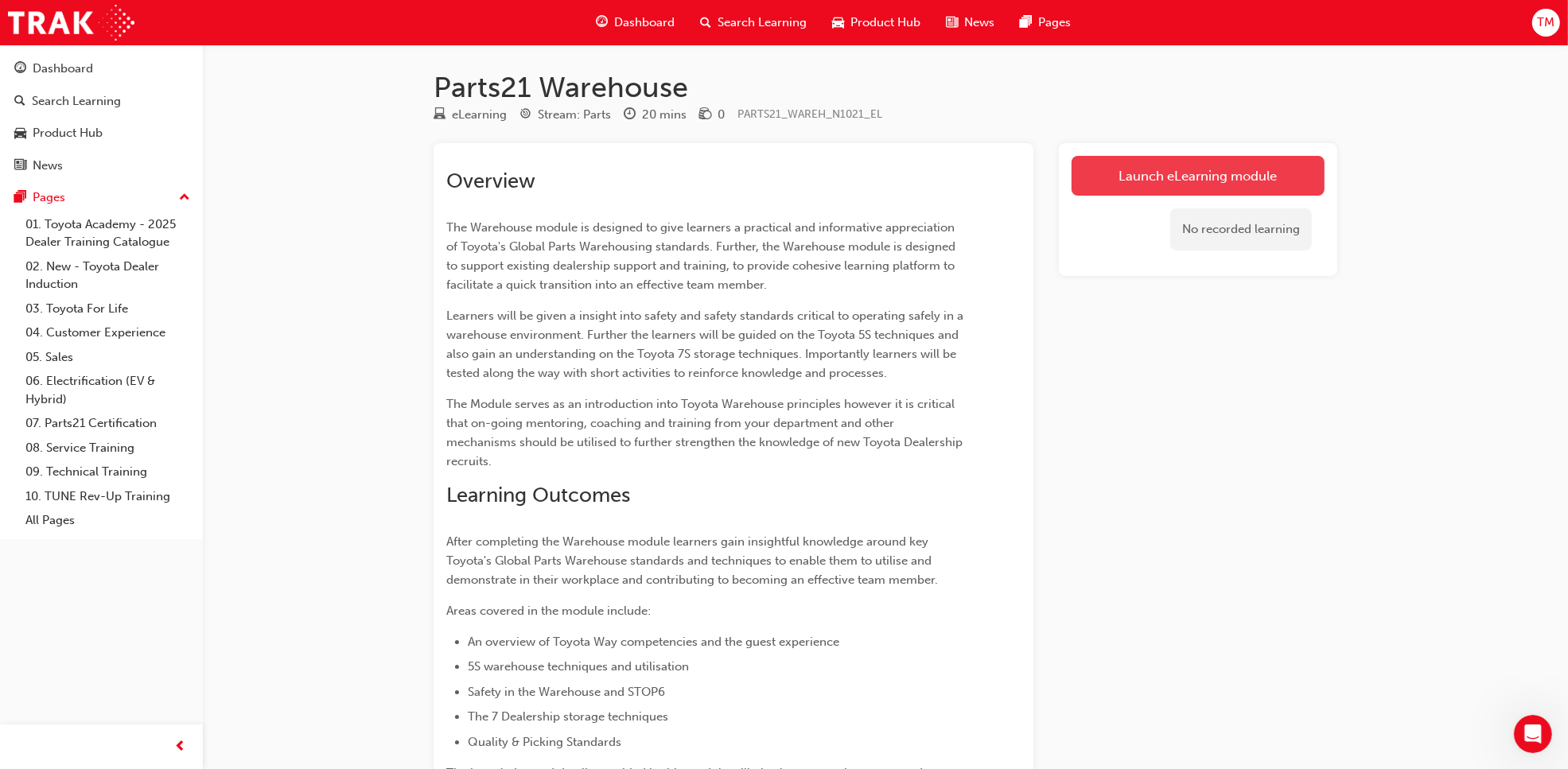
click at [1211, 169] on link "Launch eLearning module" at bounding box center [1198, 176] width 253 height 40
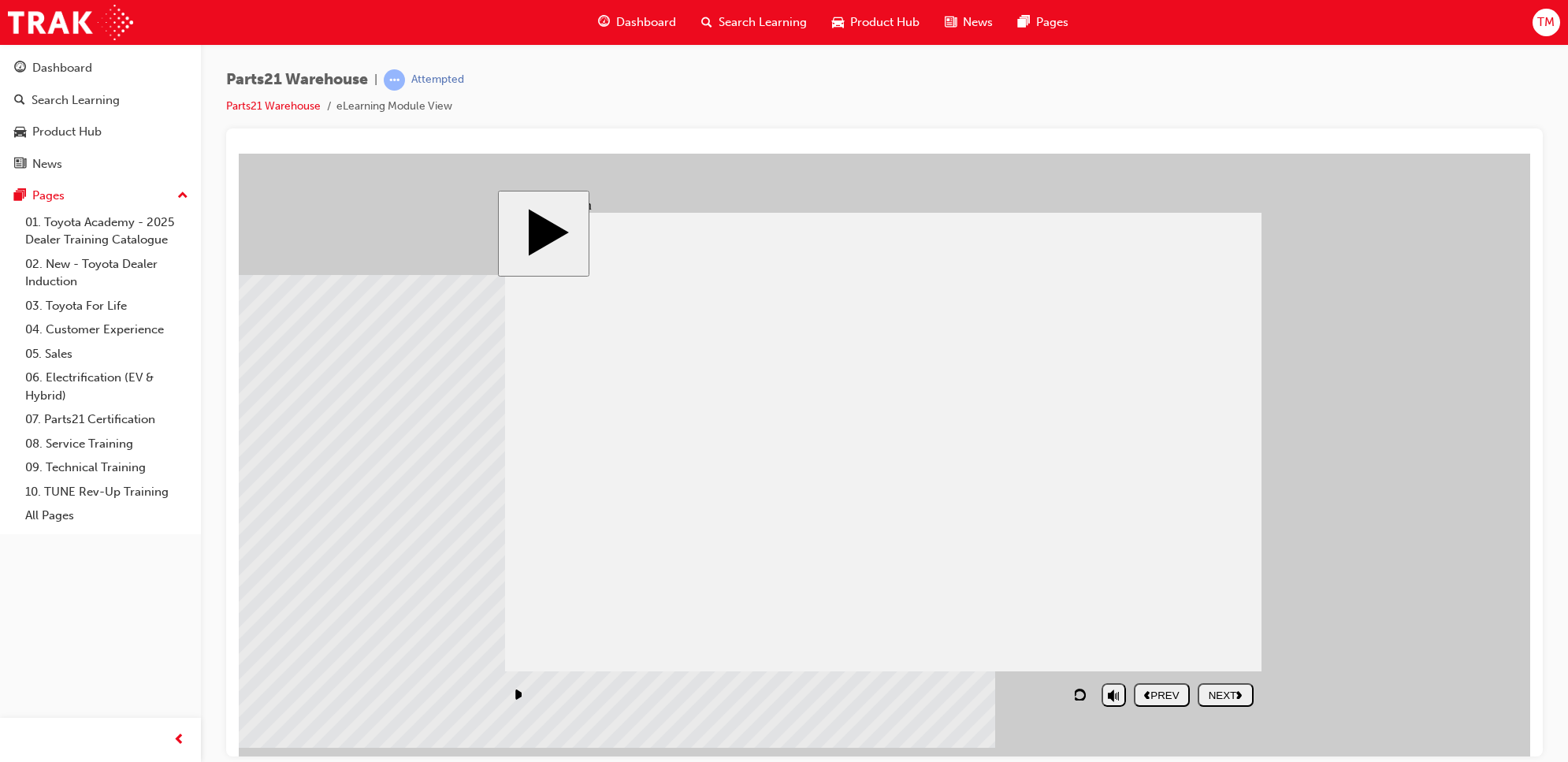
click at [1214, 696] on div "NEXT" at bounding box center [1225, 695] width 43 height 11
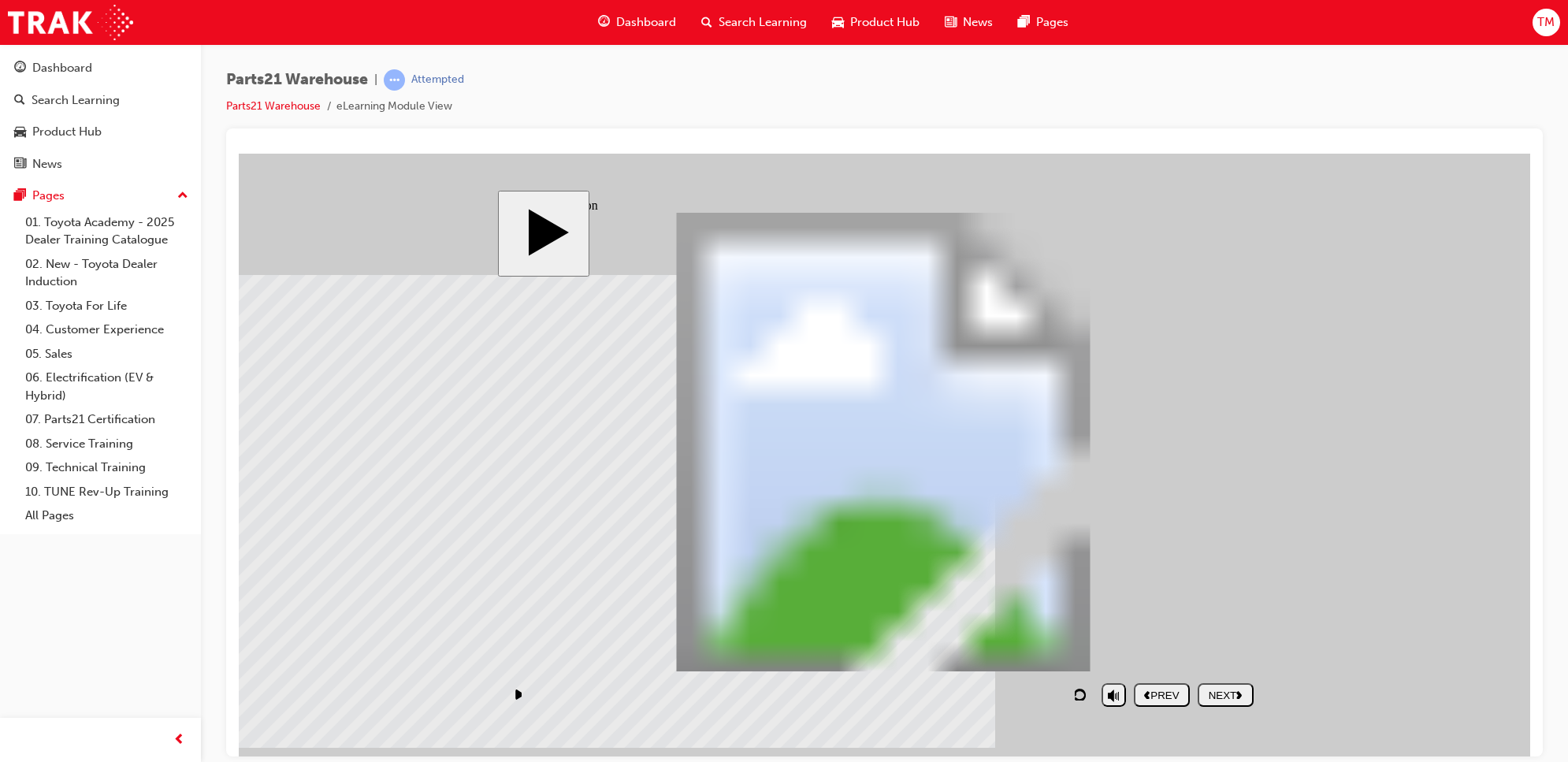
click at [1214, 696] on div "NEXT" at bounding box center [1225, 695] width 43 height 11
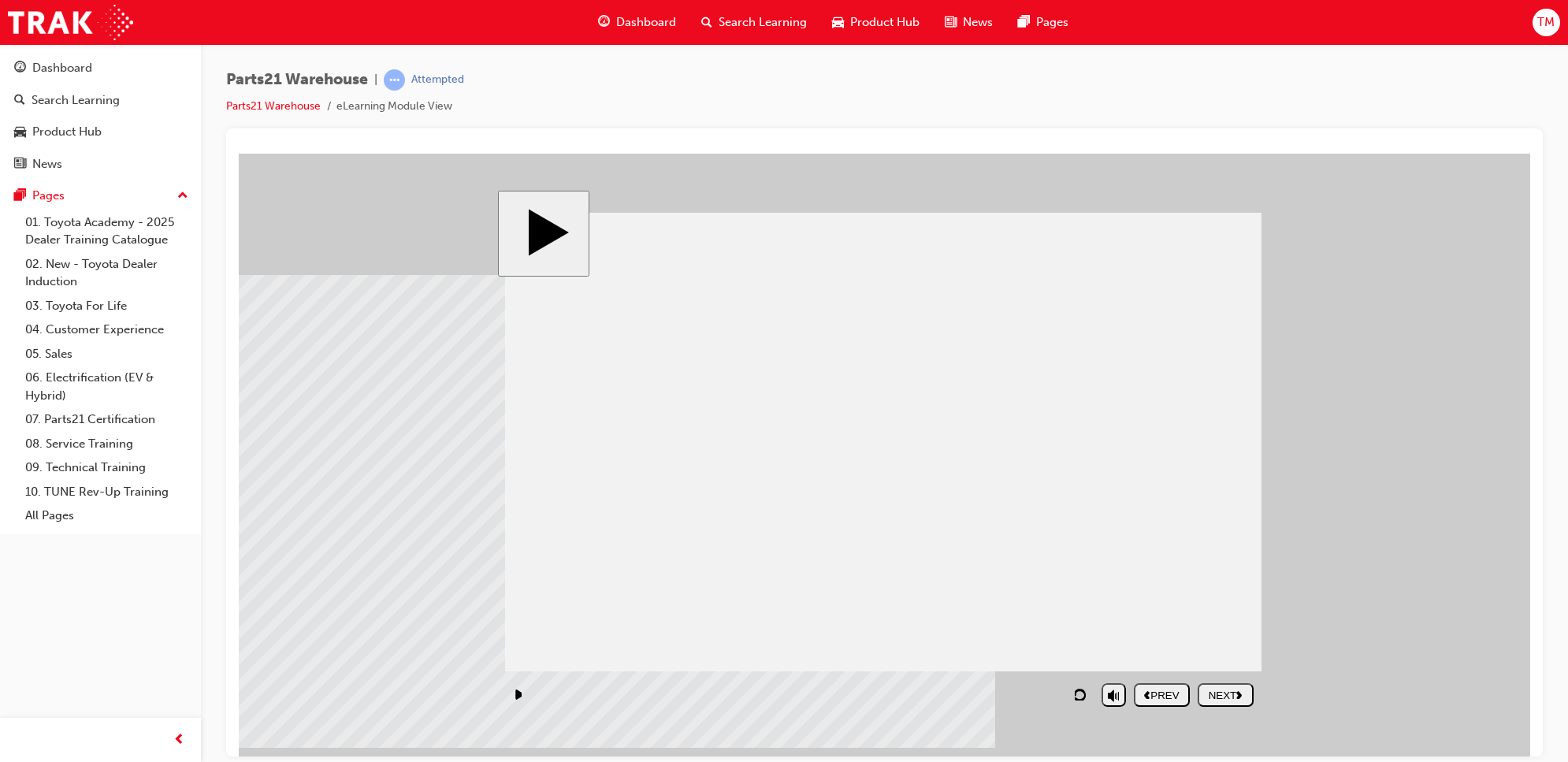
click at [1214, 696] on div "NEXT" at bounding box center [1225, 695] width 43 height 11
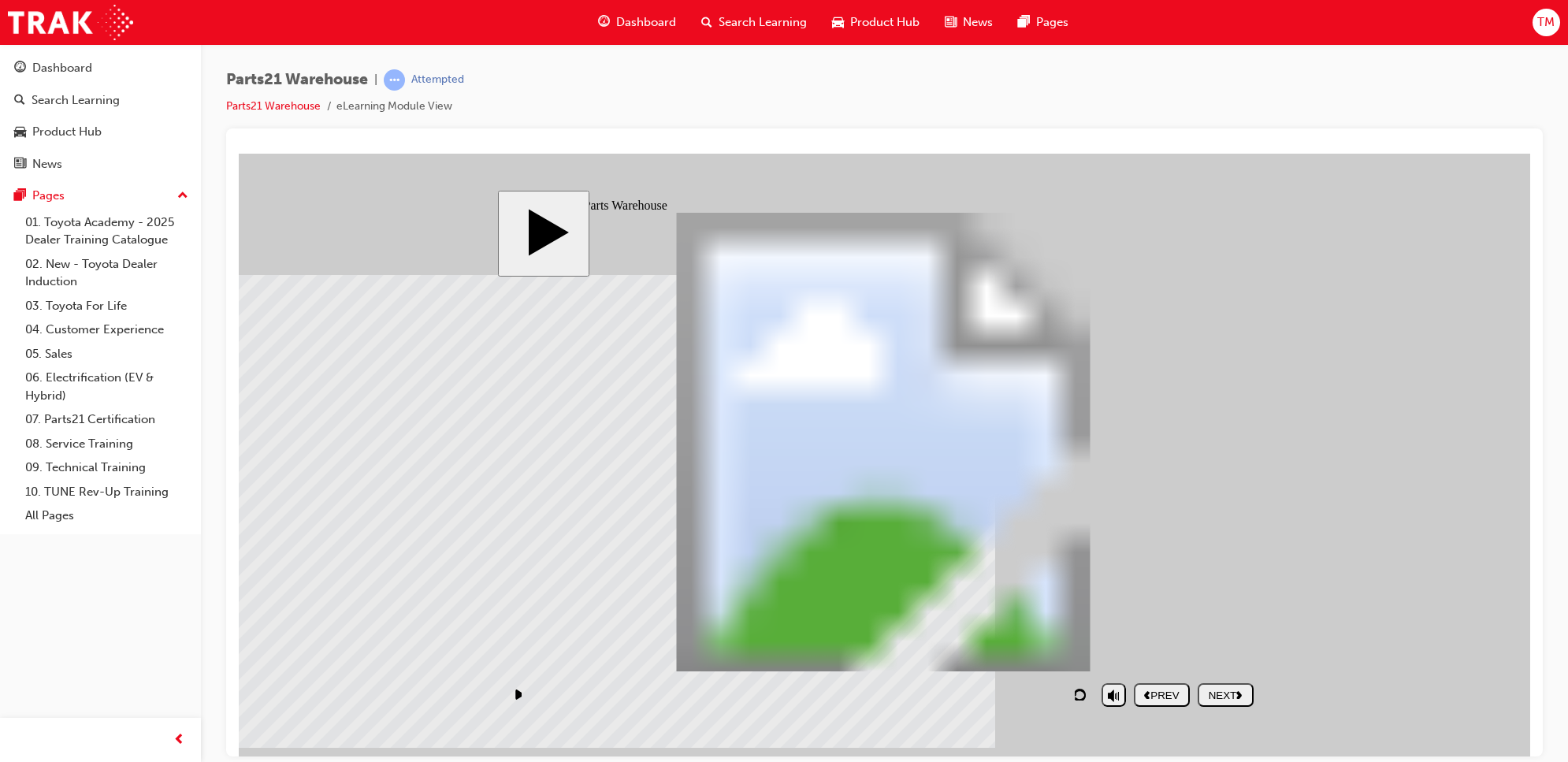
click at [1214, 696] on div "NEXT" at bounding box center [1225, 695] width 43 height 11
click at [1212, 697] on div "NEXT" at bounding box center [1225, 695] width 43 height 11
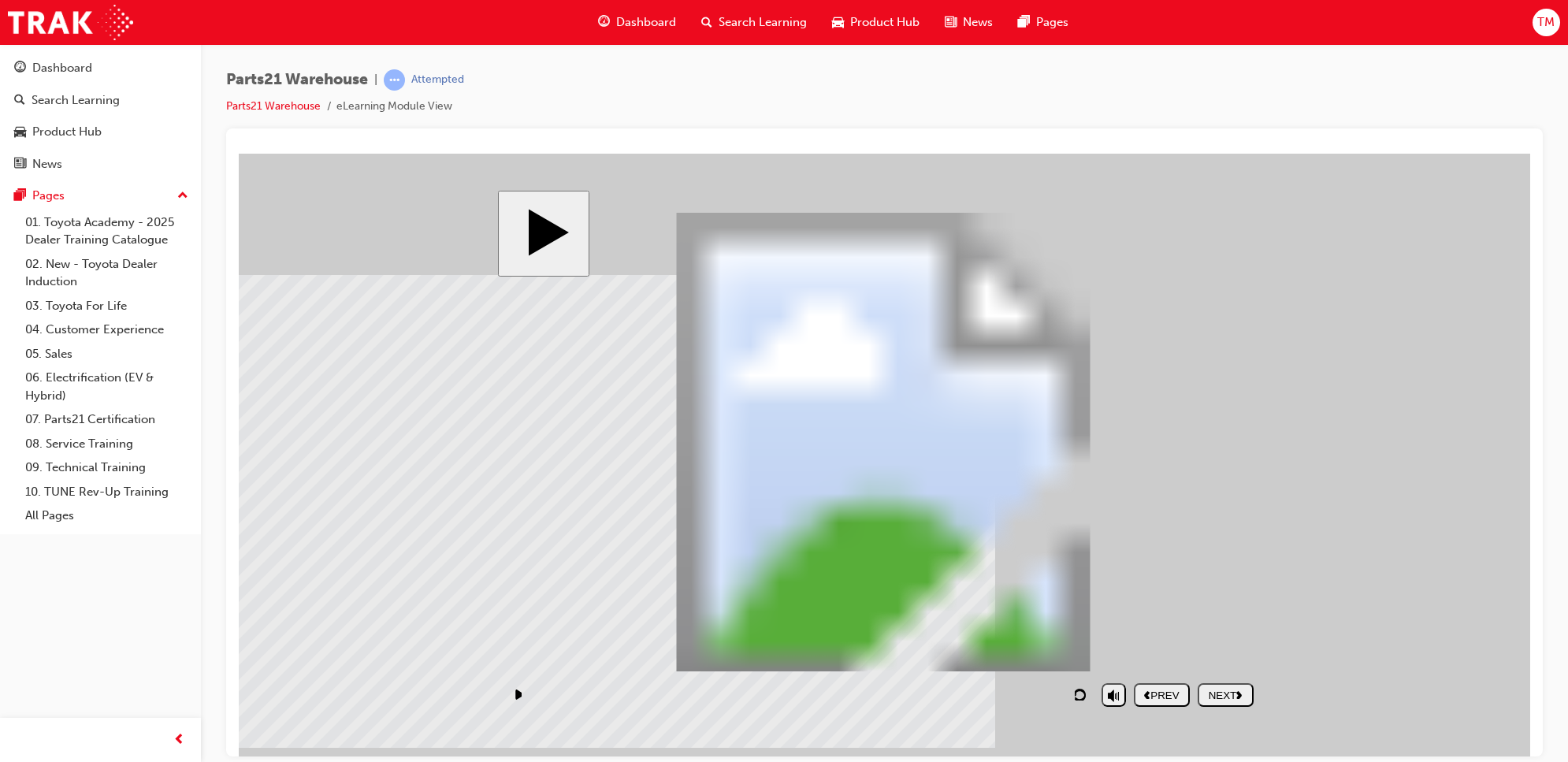
click at [1225, 692] on div "NEXT" at bounding box center [1225, 695] width 43 height 11
click at [1234, 698] on div "NEXT" at bounding box center [1225, 695] width 43 height 11
click at [1231, 683] on button "NEXT" at bounding box center [1226, 694] width 56 height 24
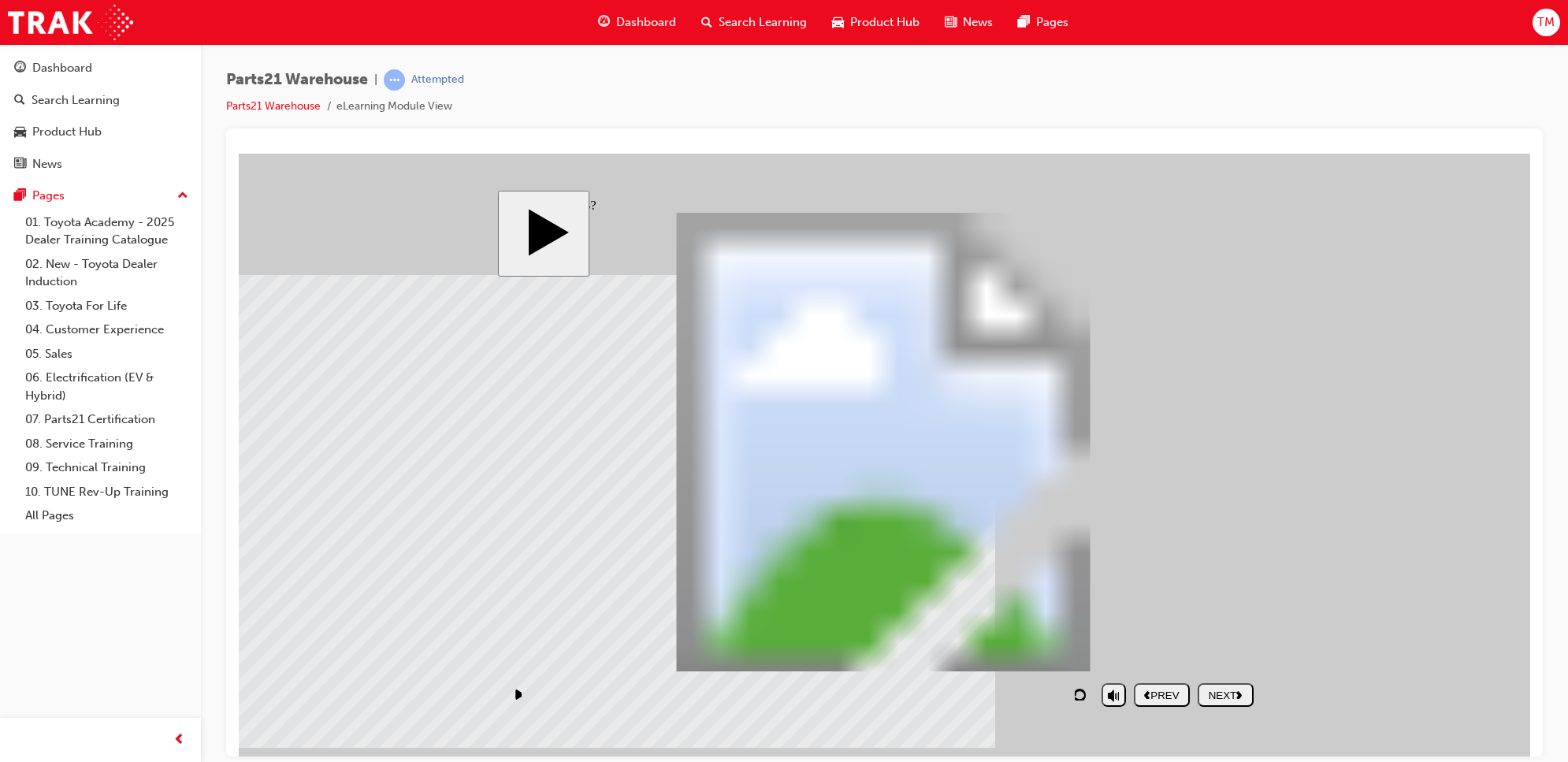
click at [1214, 689] on div "NEXT" at bounding box center [1225, 695] width 43 height 11
click at [1214, 697] on div "NEXT" at bounding box center [1225, 695] width 43 height 11
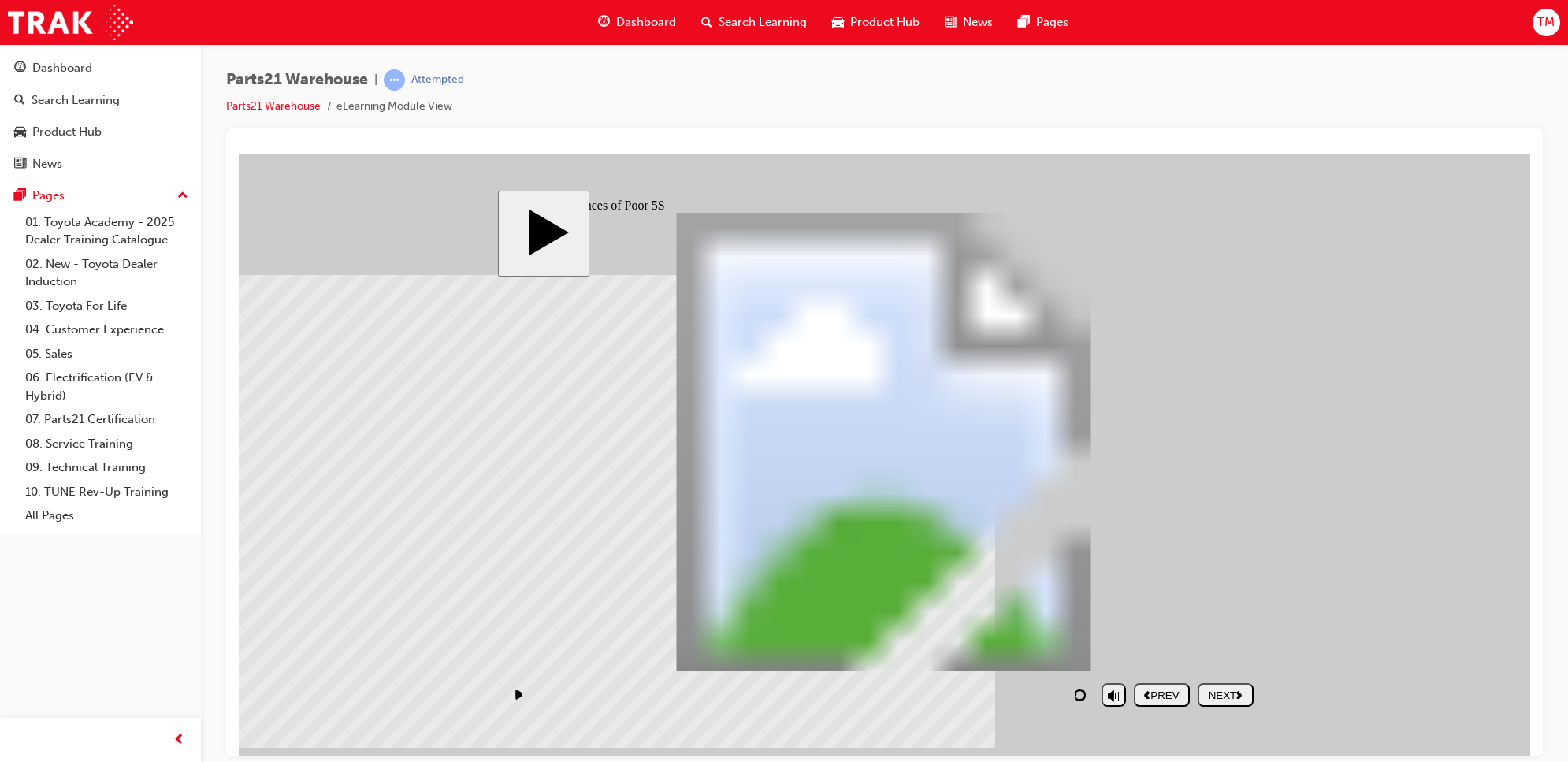
click at [1211, 693] on div "NEXT" at bounding box center [1225, 695] width 43 height 11
drag, startPoint x: 1211, startPoint y: 693, endPoint x: 1071, endPoint y: 449, distance: 281.3
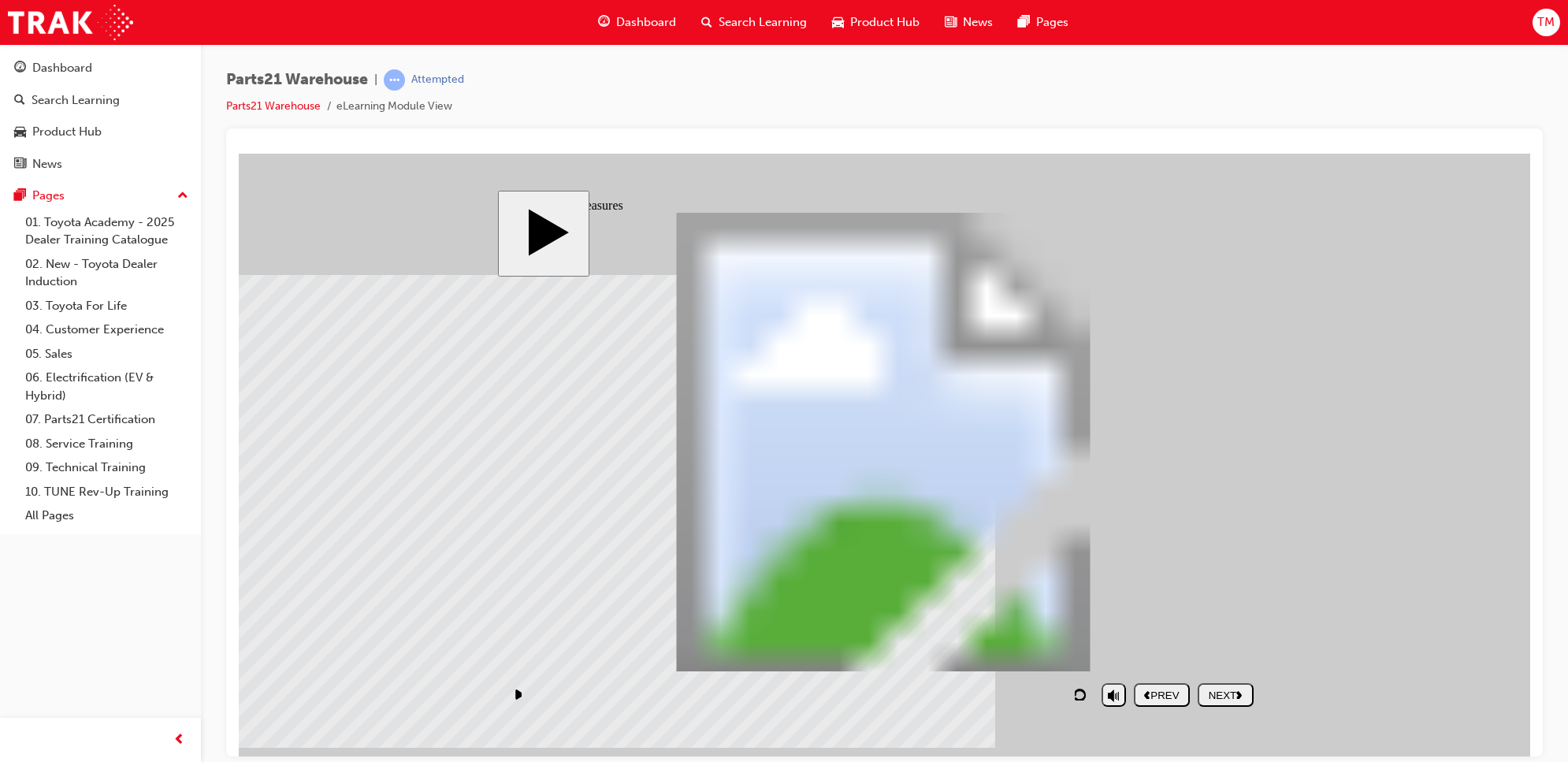
click at [1219, 692] on div "NEXT" at bounding box center [1225, 695] width 43 height 11
click at [1212, 689] on div "NEXT" at bounding box center [1225, 695] width 43 height 11
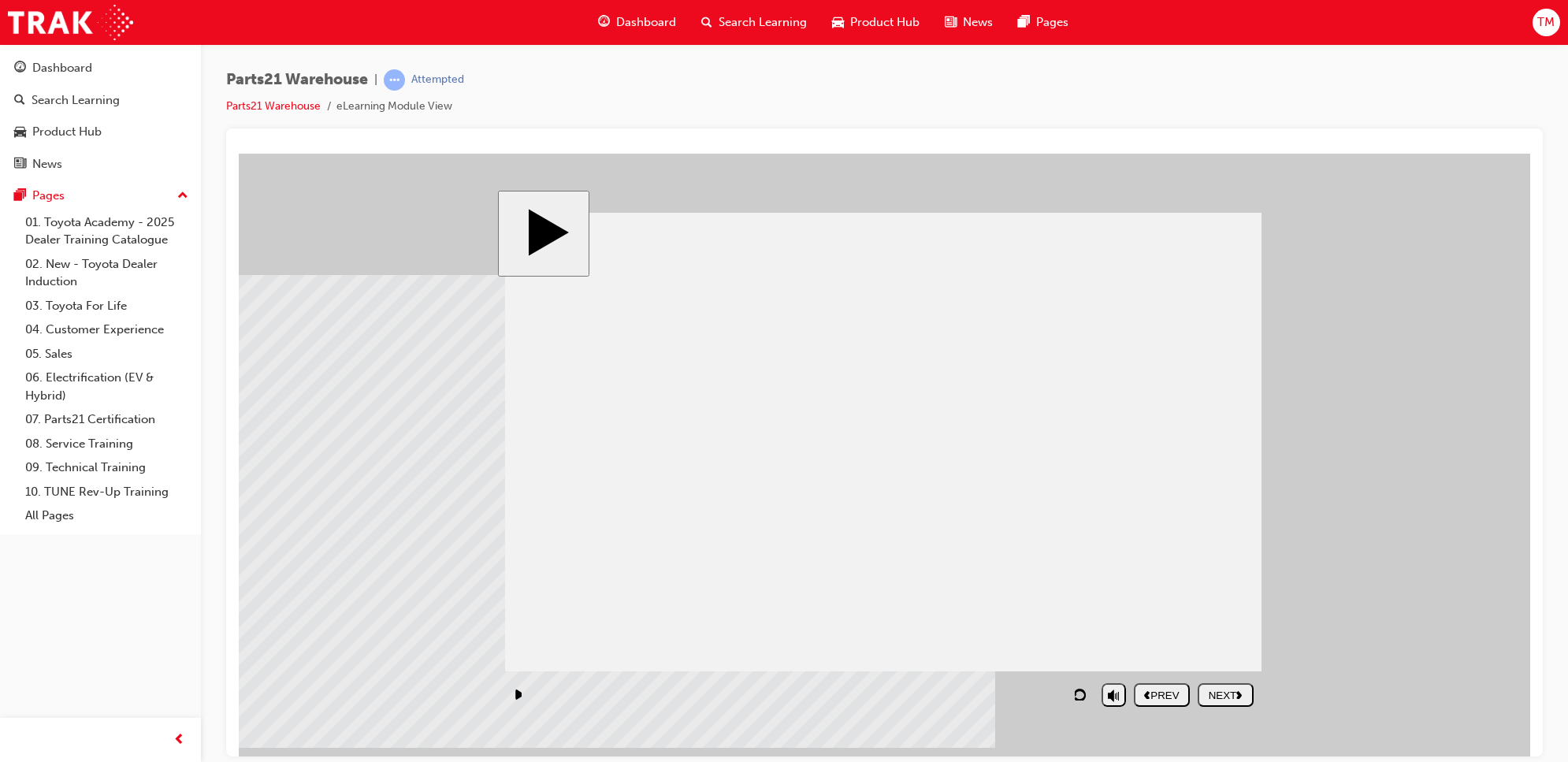
click at [1212, 689] on div "NEXT" at bounding box center [1225, 695] width 43 height 11
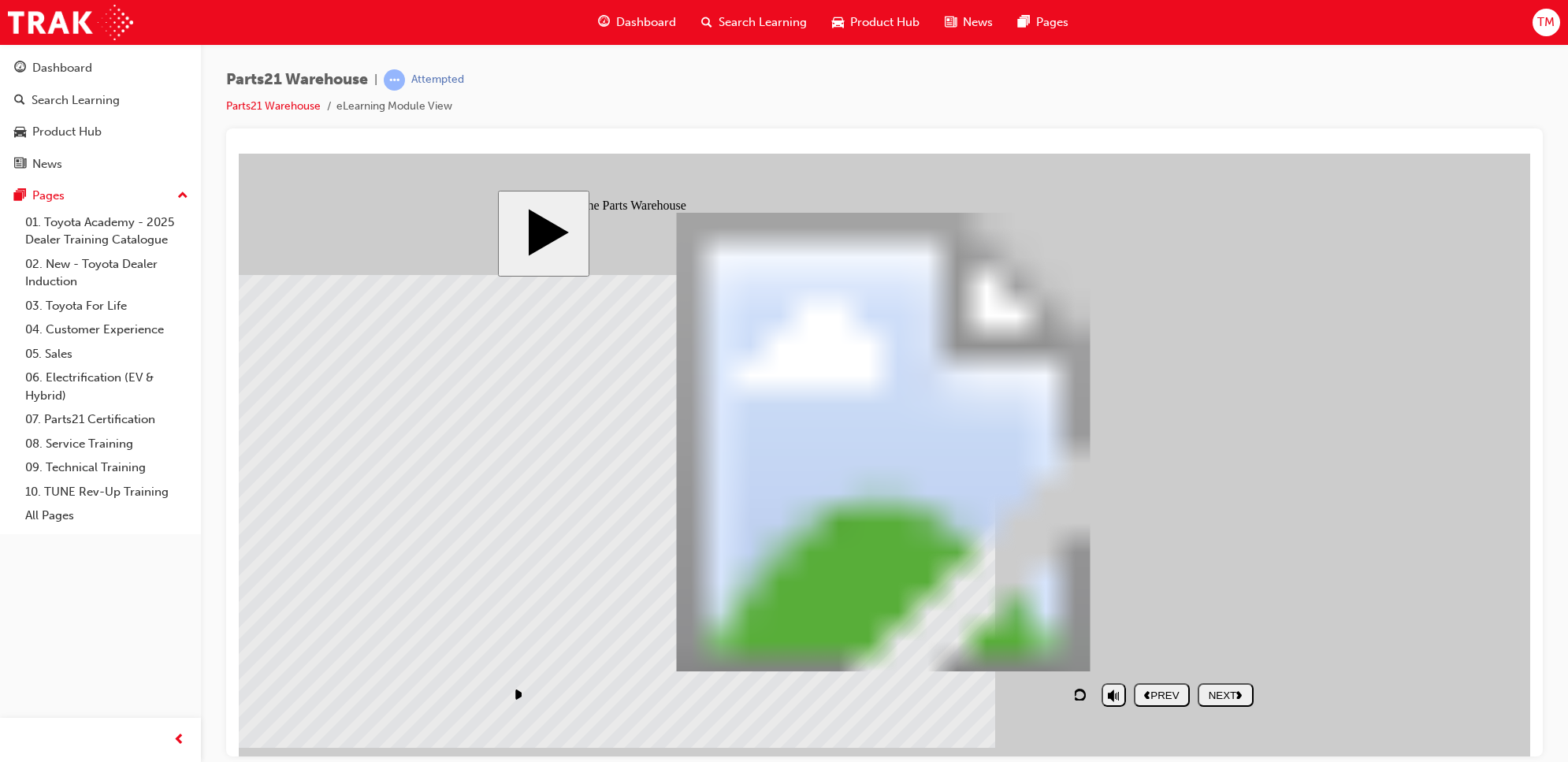
click at [1212, 689] on div "NEXT" at bounding box center [1225, 695] width 43 height 11
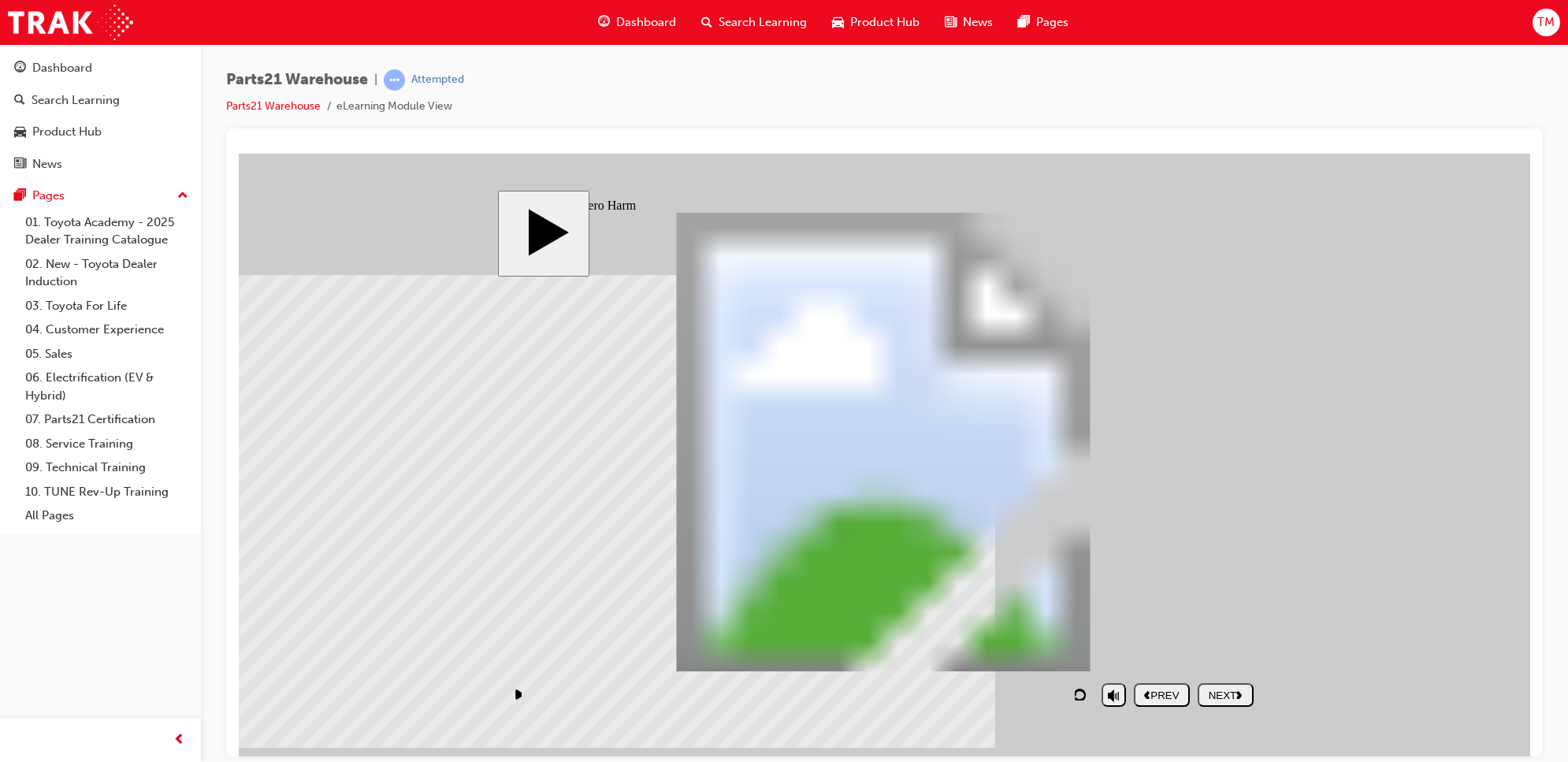
click at [1219, 694] on div "NEXT" at bounding box center [1225, 695] width 43 height 11
drag, startPoint x: 847, startPoint y: 570, endPoint x: 654, endPoint y: 319, distance: 316.6
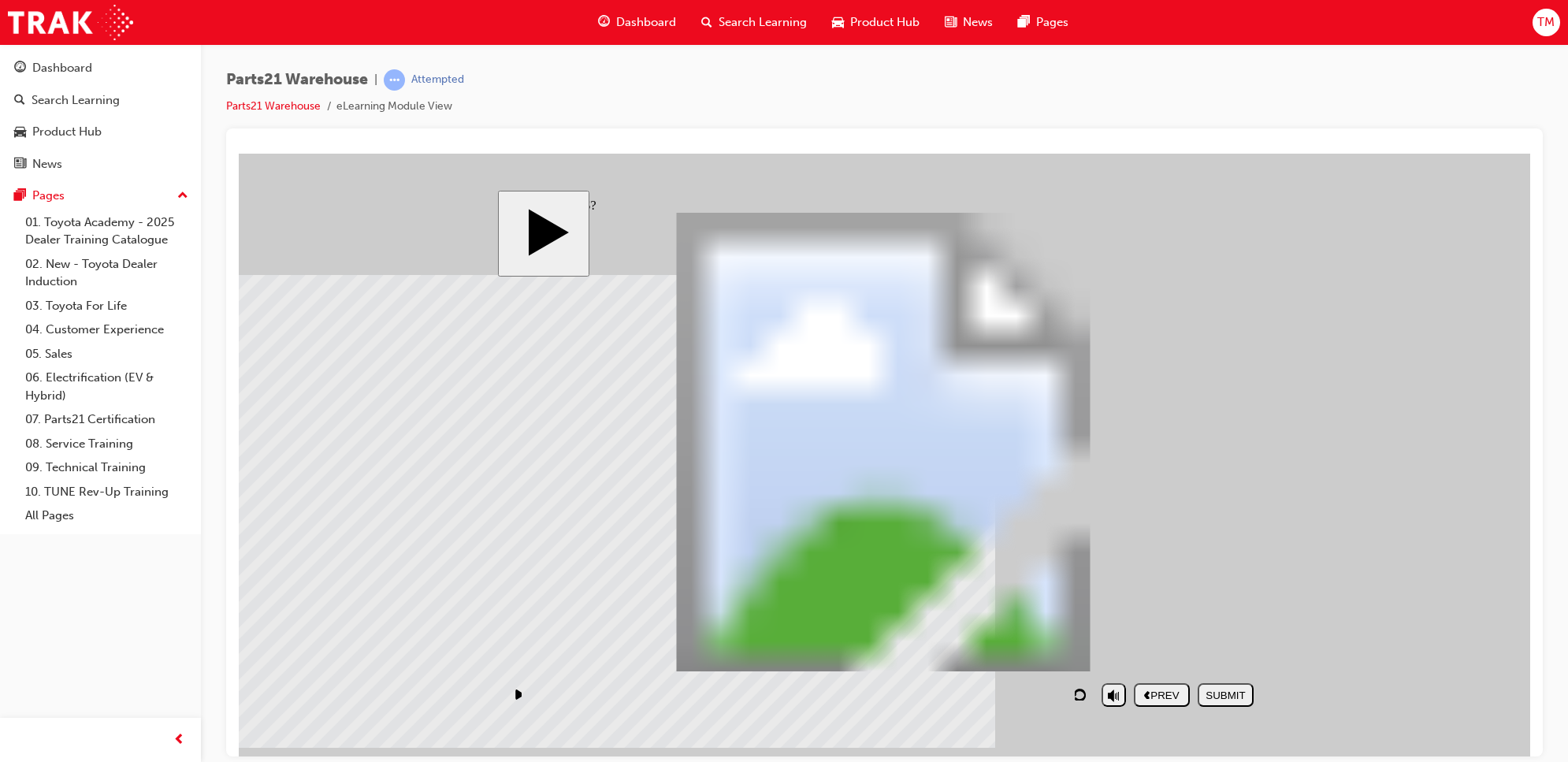
drag, startPoint x: 1180, startPoint y: 576, endPoint x: 1182, endPoint y: 376, distance: 200.0
drag, startPoint x: 676, startPoint y: 333, endPoint x: 668, endPoint y: 405, distance: 72.4
drag, startPoint x: 674, startPoint y: 386, endPoint x: 669, endPoint y: 446, distance: 60.2
drag, startPoint x: 899, startPoint y: 641, endPoint x: 1106, endPoint y: 493, distance: 254.5
drag, startPoint x: 1116, startPoint y: 477, endPoint x: 1134, endPoint y: 449, distance: 33.3
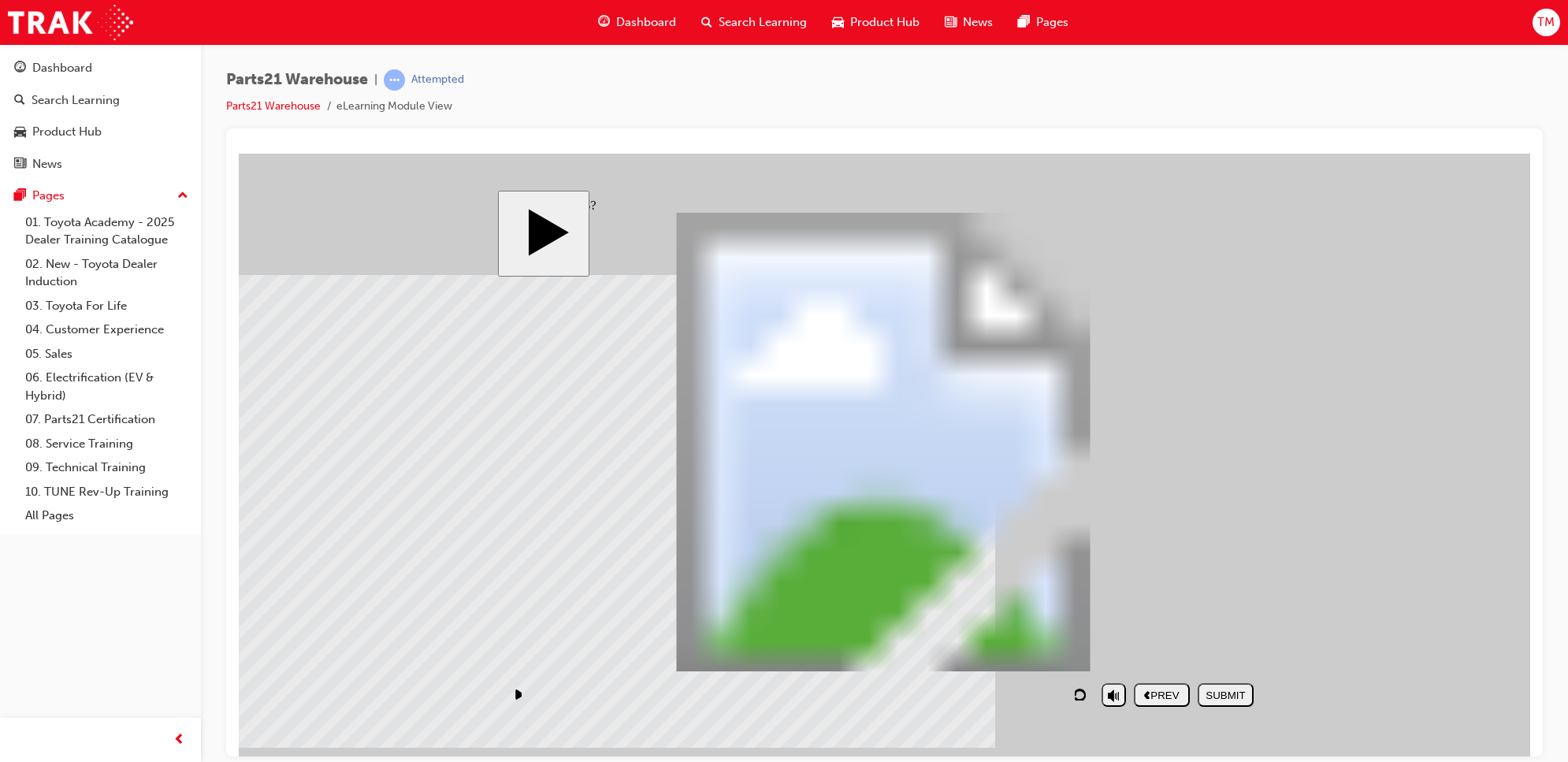
click at [1127, 460] on div "PARTS21 Warehouse Rectangle 1 home icon 1 home icon 1 Rectangle 1 Freeform 2 Fr…" at bounding box center [883, 449] width 756 height 473
drag, startPoint x: 951, startPoint y: 625, endPoint x: 1202, endPoint y: 429, distance: 318.5
drag, startPoint x: 1014, startPoint y: 566, endPoint x: 671, endPoint y: 382, distance: 389.2
drag, startPoint x: 1133, startPoint y: 625, endPoint x: 703, endPoint y: 322, distance: 526.0
click at [1237, 687] on button "SUBMIT" at bounding box center [1226, 694] width 56 height 24
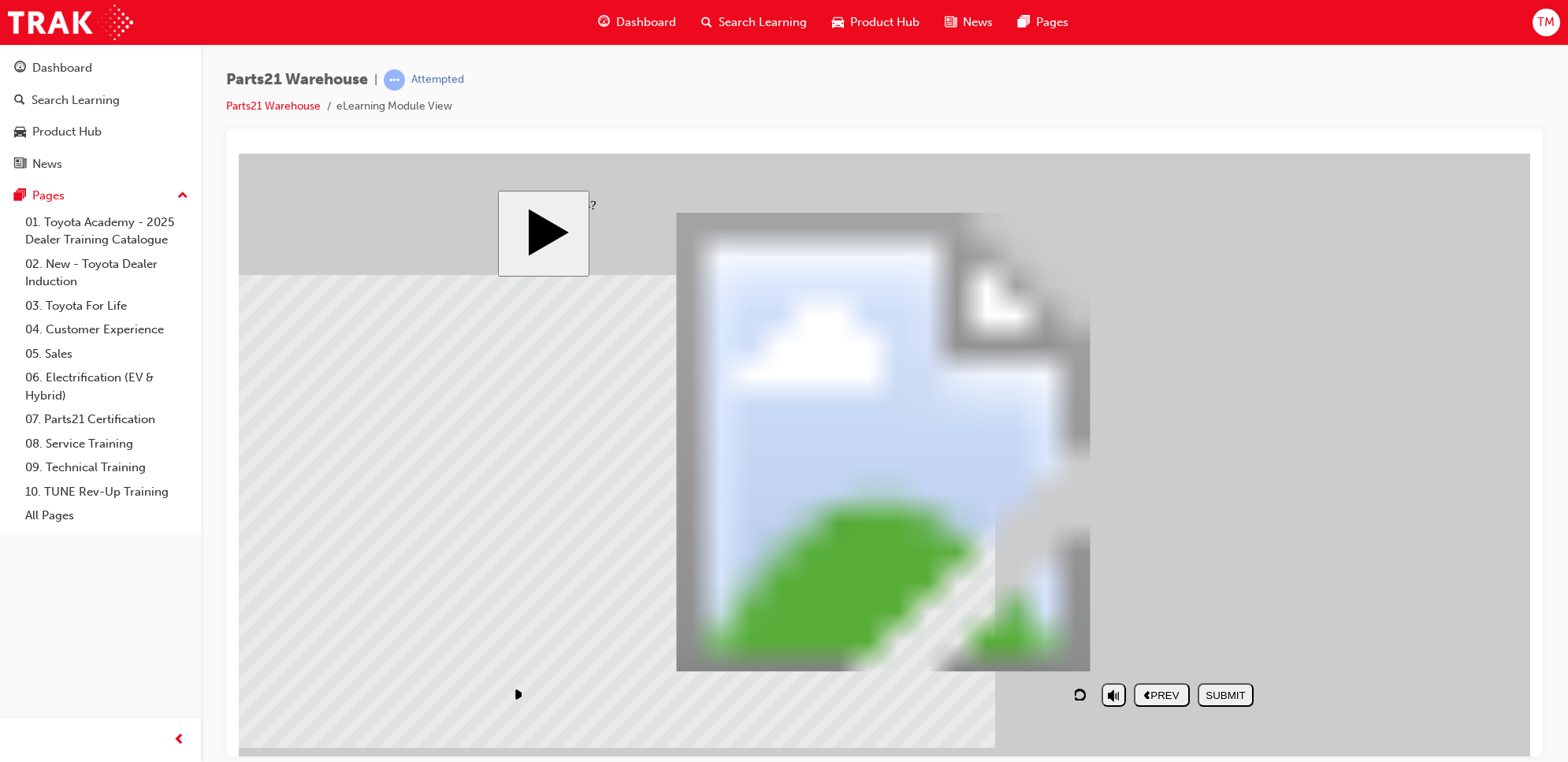
drag, startPoint x: 928, startPoint y: 641, endPoint x: 1166, endPoint y: 444, distance: 309.0
drag, startPoint x: 867, startPoint y: 584, endPoint x: 687, endPoint y: 464, distance: 216.3
drag, startPoint x: 1026, startPoint y: 590, endPoint x: 676, endPoint y: 476, distance: 368.1
drag, startPoint x: 1144, startPoint y: 584, endPoint x: 1145, endPoint y: 383, distance: 201.0
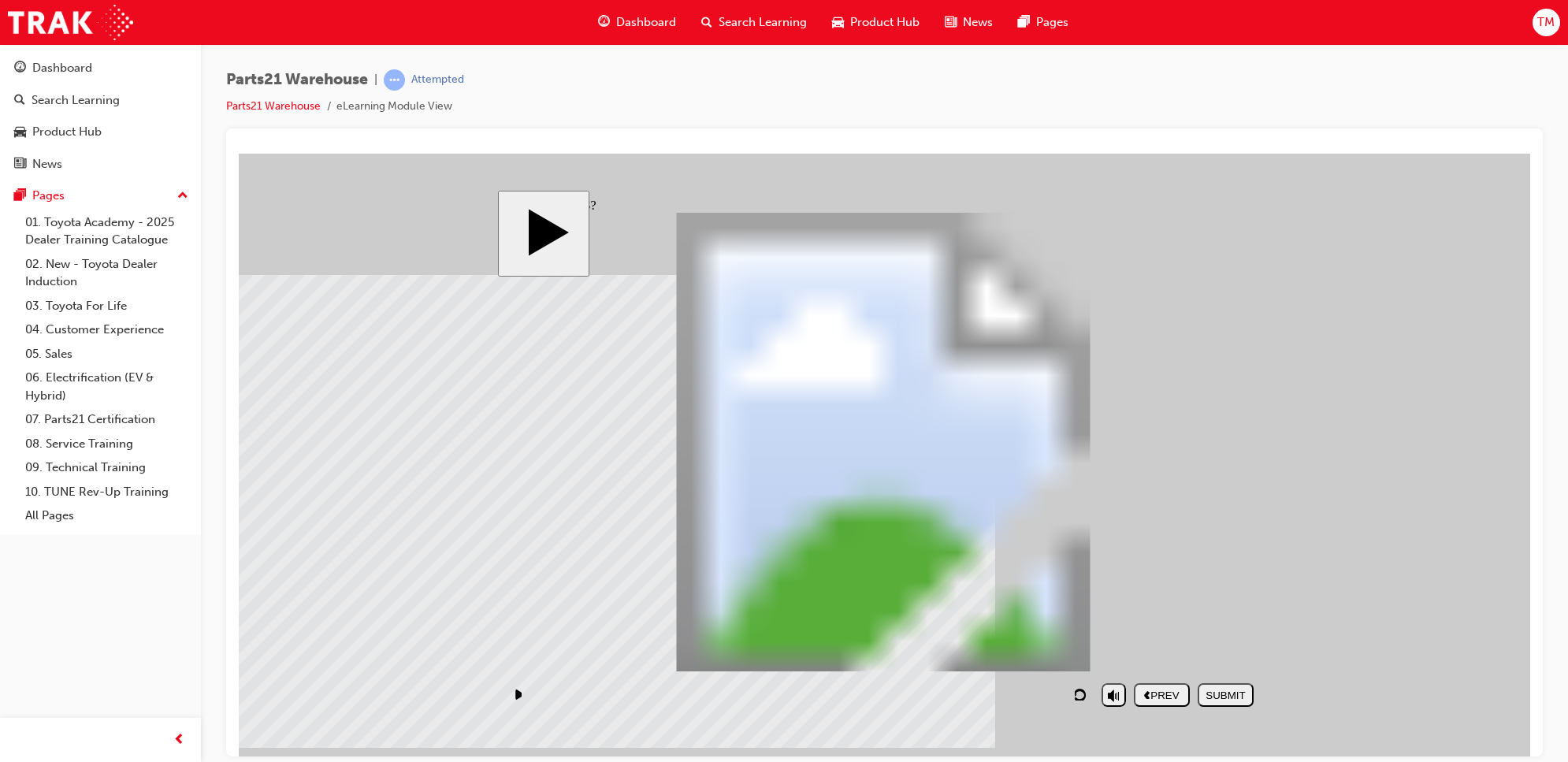
drag, startPoint x: 1111, startPoint y: 650, endPoint x: 702, endPoint y: 338, distance: 514.4
drag, startPoint x: 836, startPoint y: 561, endPoint x: 625, endPoint y: 395, distance: 268.5
click at [1237, 701] on div "SUBMIT" at bounding box center [1225, 695] width 43 height 11
click at [1227, 709] on nav "PREV NEXT SUBMIT" at bounding box center [1194, 694] width 119 height 36
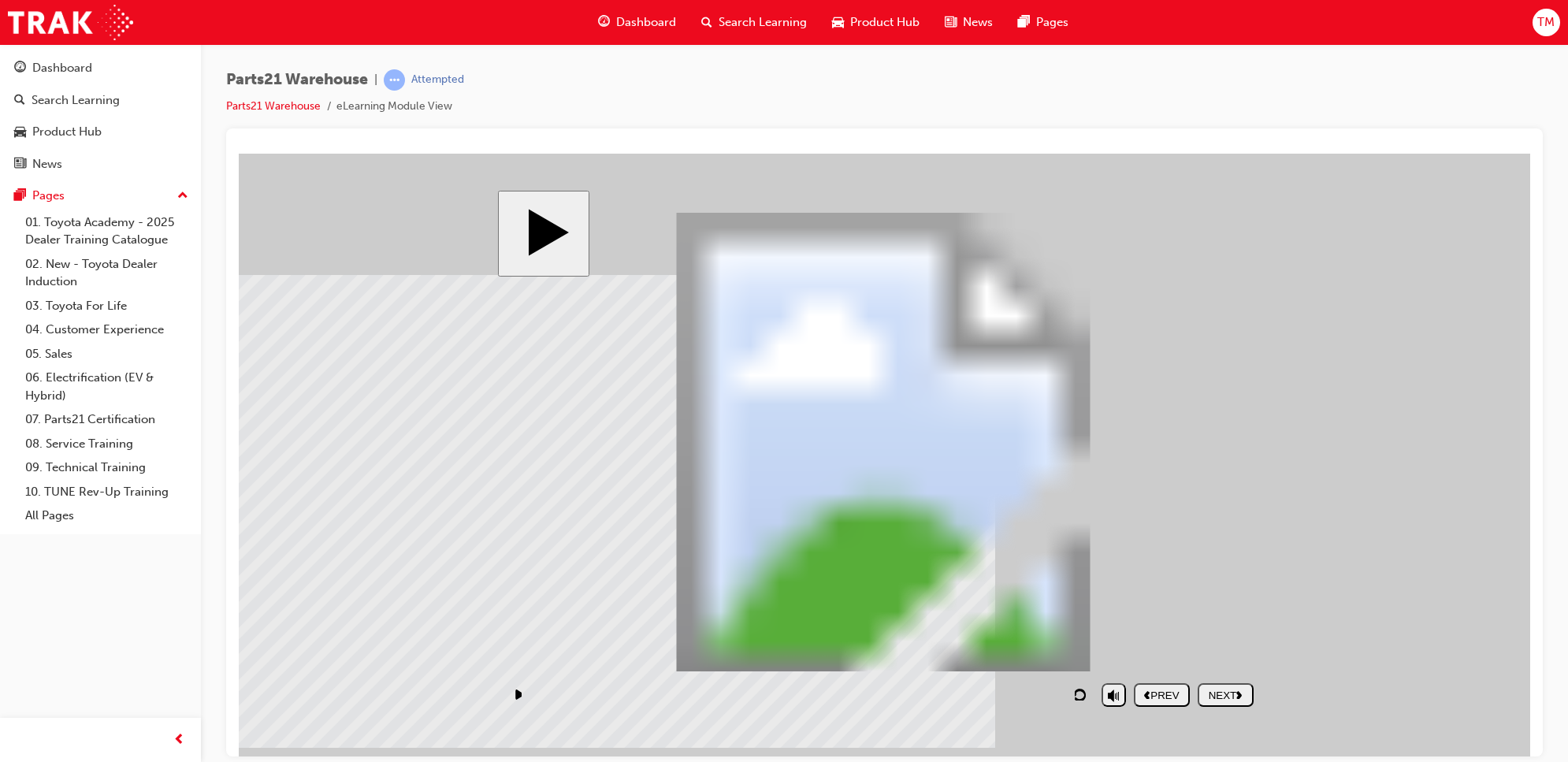
click at [1225, 697] on div "NEXT" at bounding box center [1225, 695] width 43 height 11
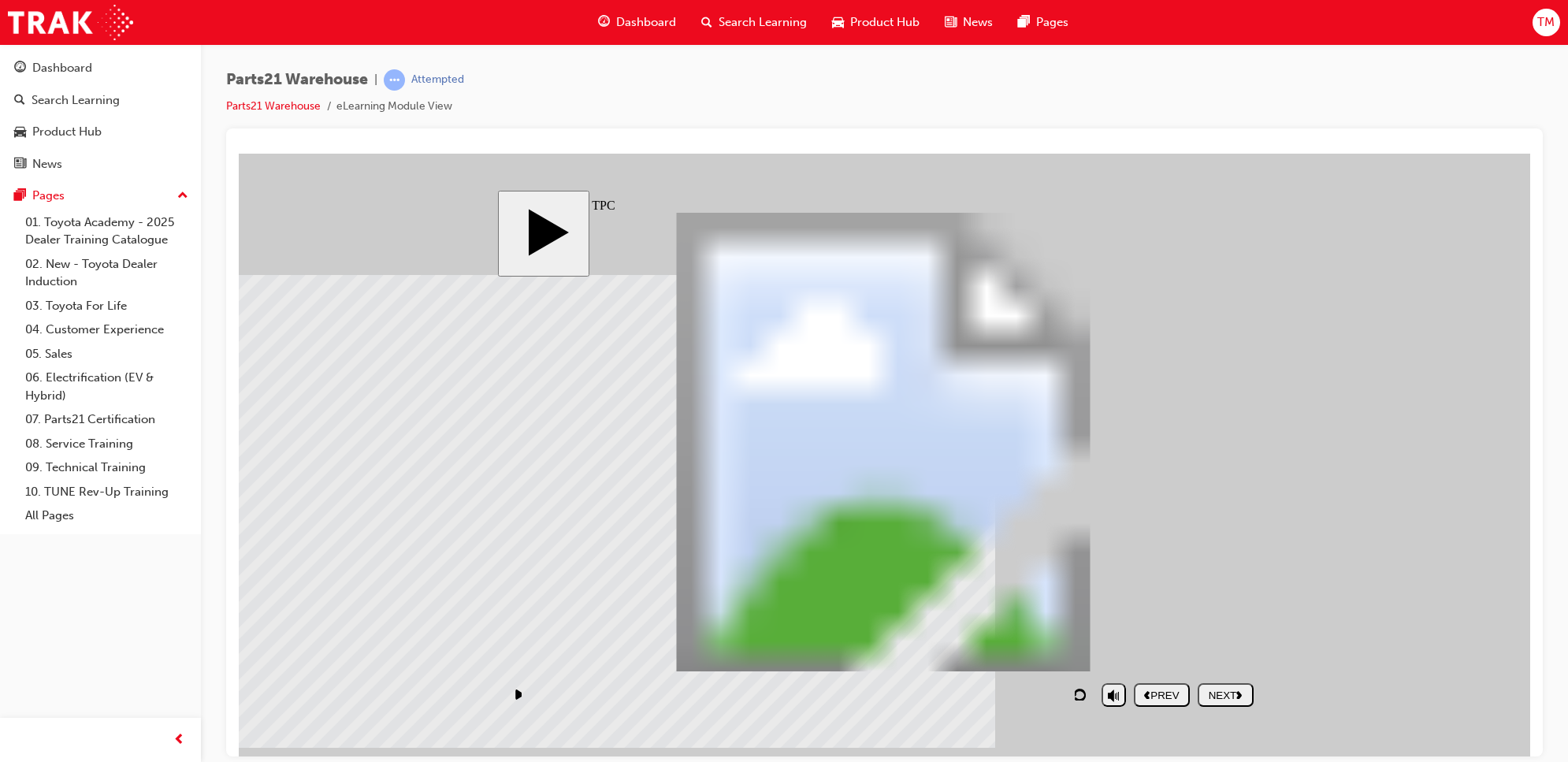
click at [1227, 697] on div "NEXT" at bounding box center [1225, 695] width 43 height 11
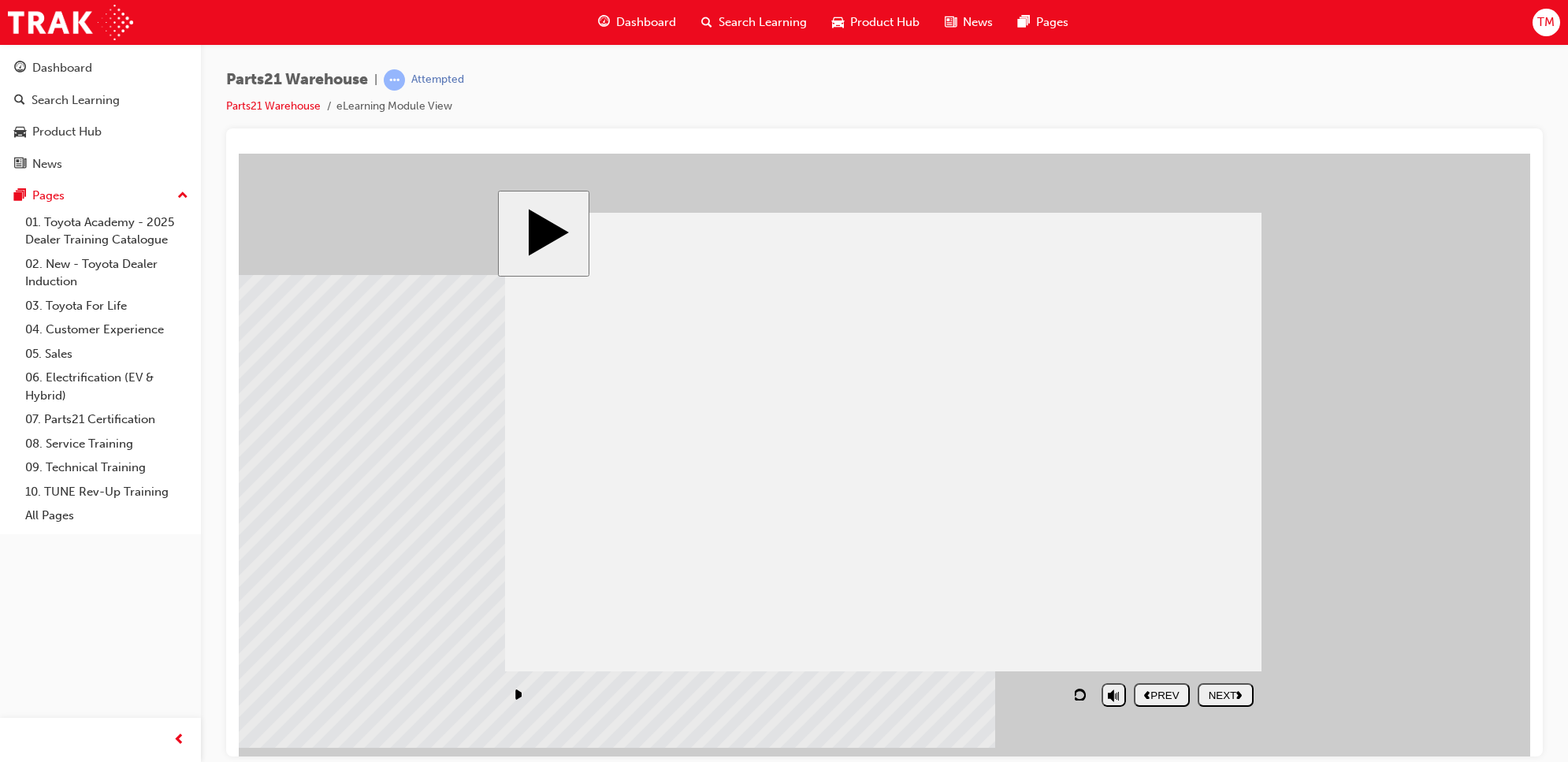
click at [1226, 693] on div "NEXT" at bounding box center [1225, 695] width 43 height 11
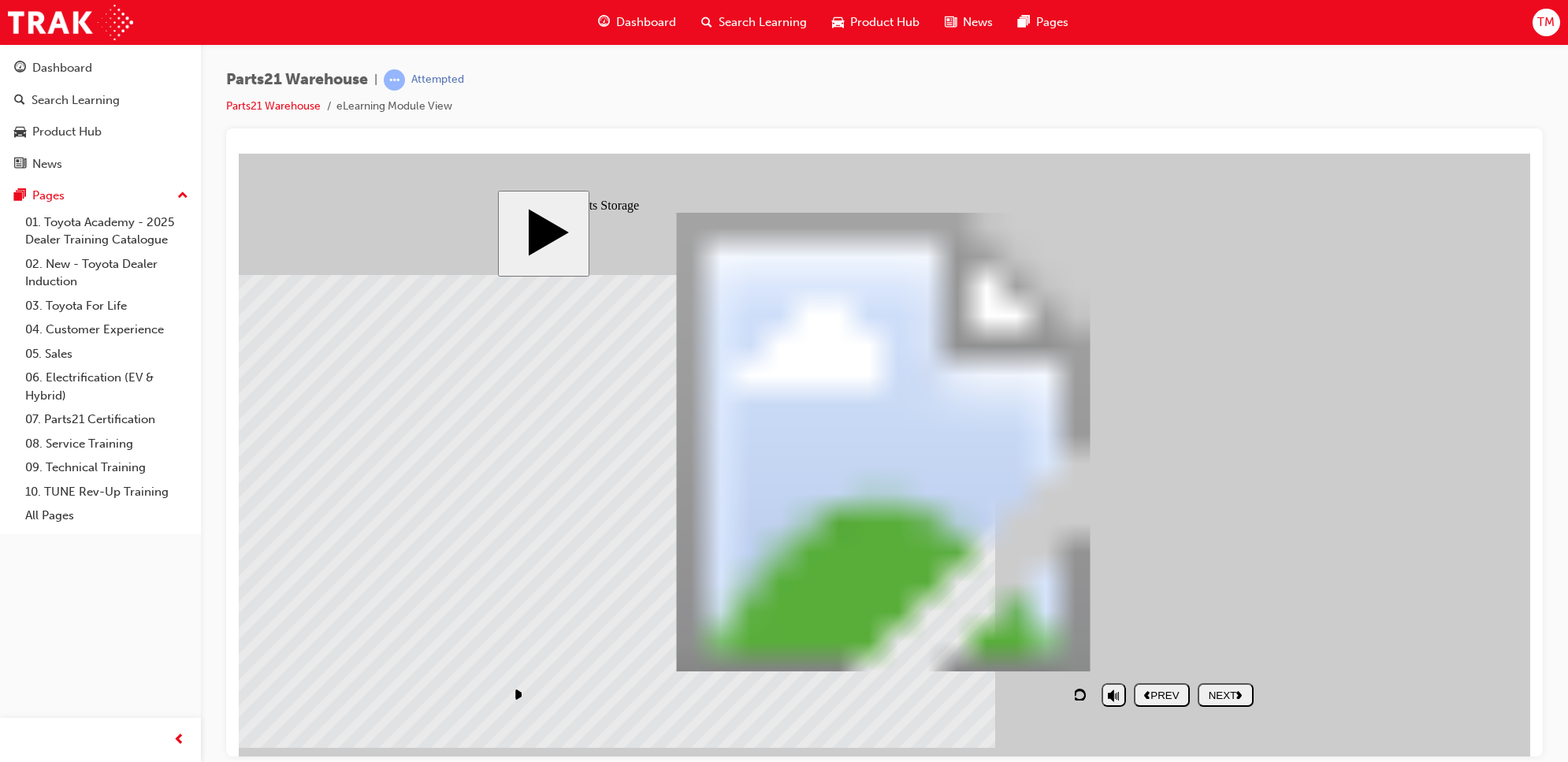
click at [1226, 693] on div "NEXT" at bounding box center [1225, 695] width 43 height 11
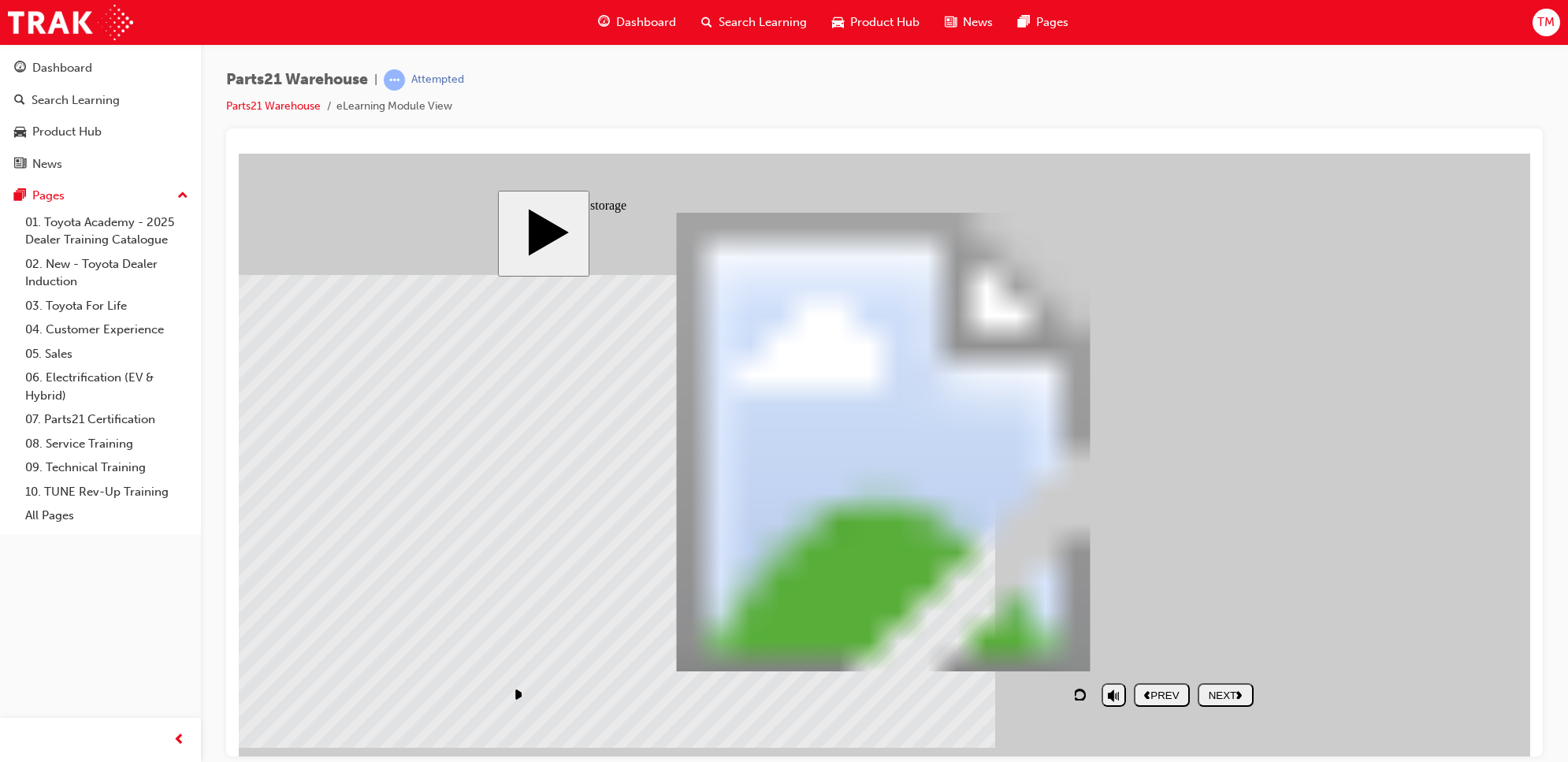
click at [1219, 692] on div "NEXT" at bounding box center [1225, 695] width 43 height 11
click at [1235, 693] on div "NEXT" at bounding box center [1225, 695] width 43 height 11
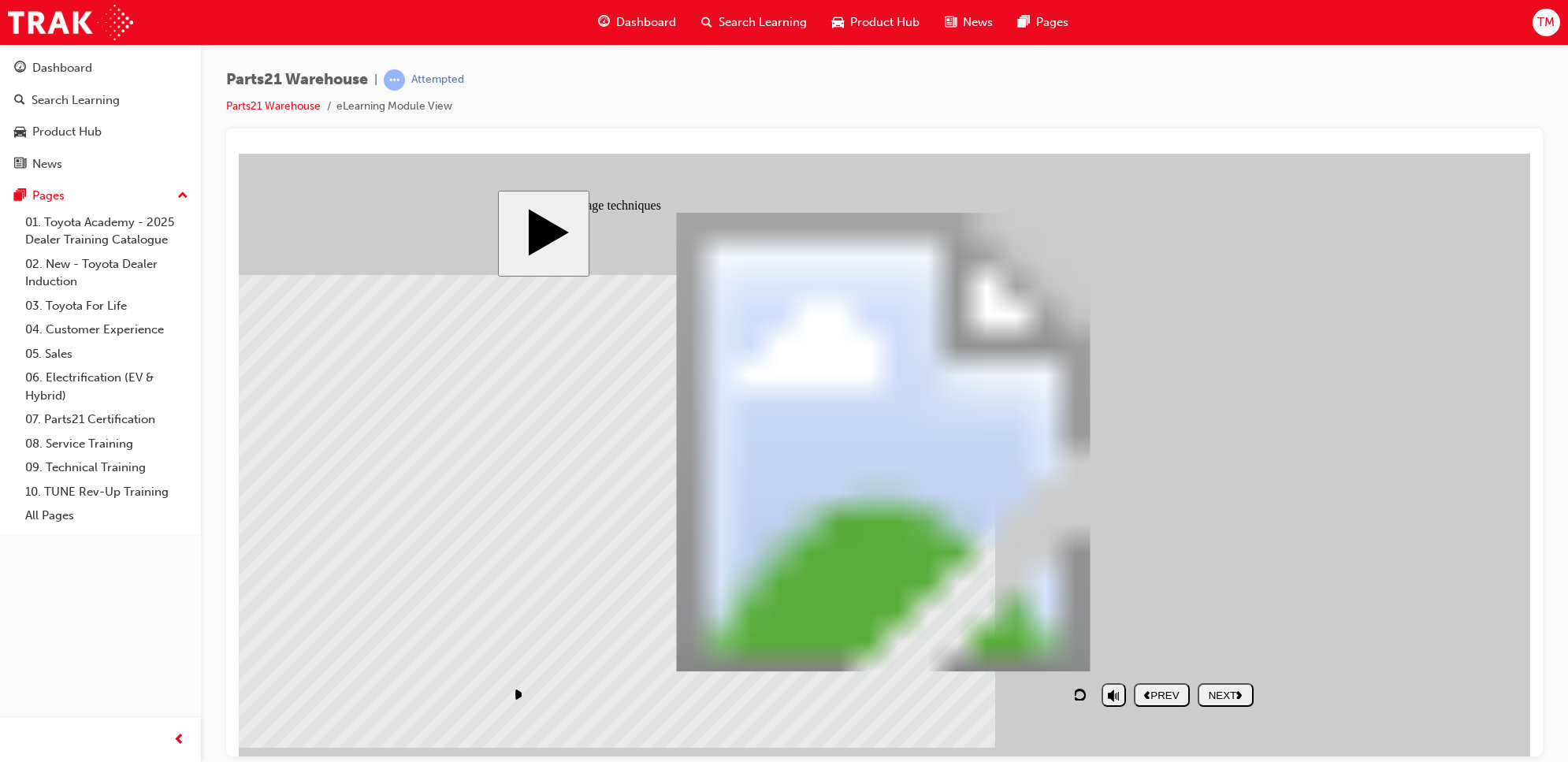
click at [1229, 704] on button "NEXT" at bounding box center [1226, 694] width 56 height 24
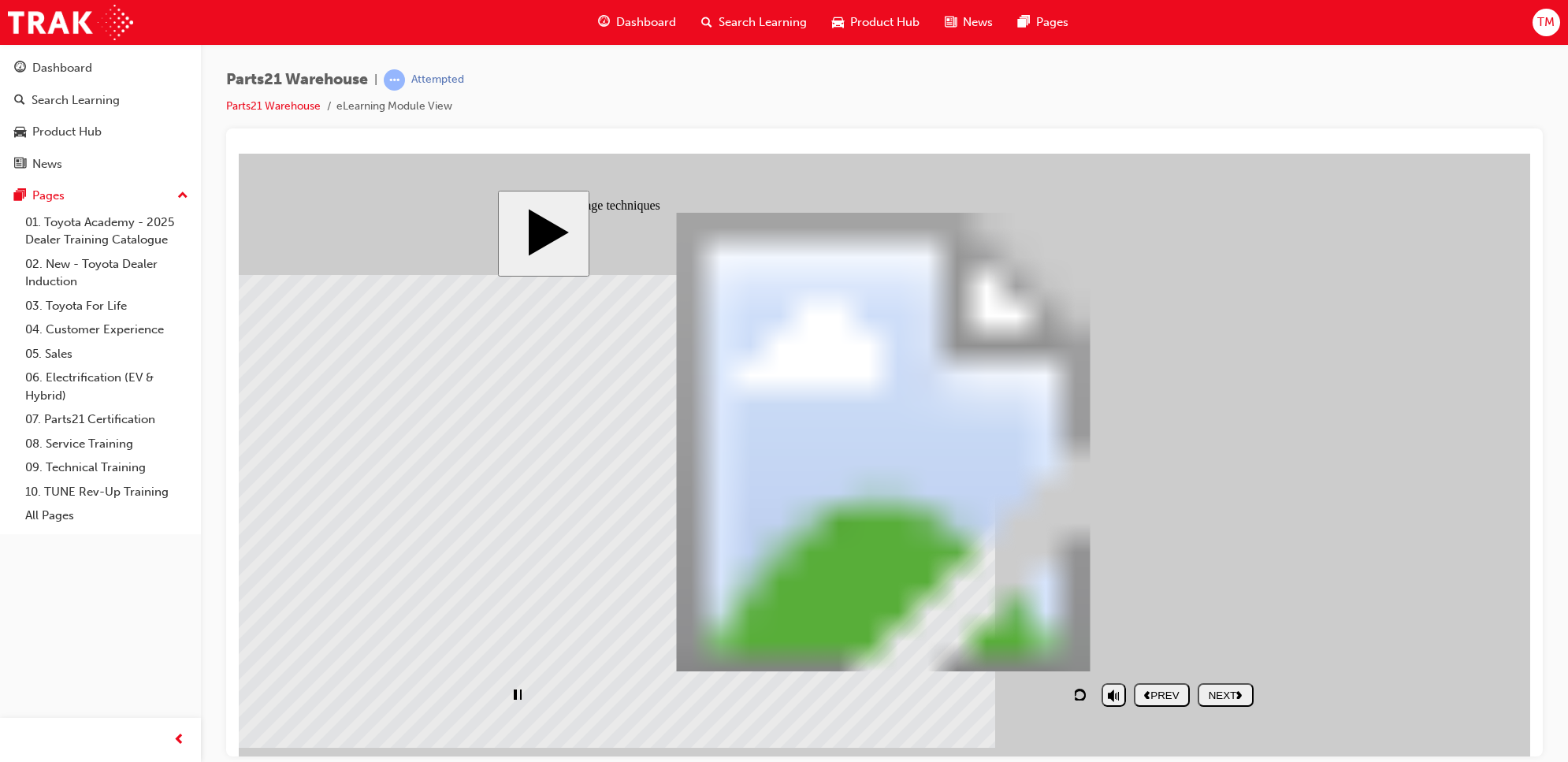
click at [1223, 689] on div "NEXT" at bounding box center [1225, 695] width 43 height 11
click at [1218, 696] on div "NEXT" at bounding box center [1225, 695] width 43 height 11
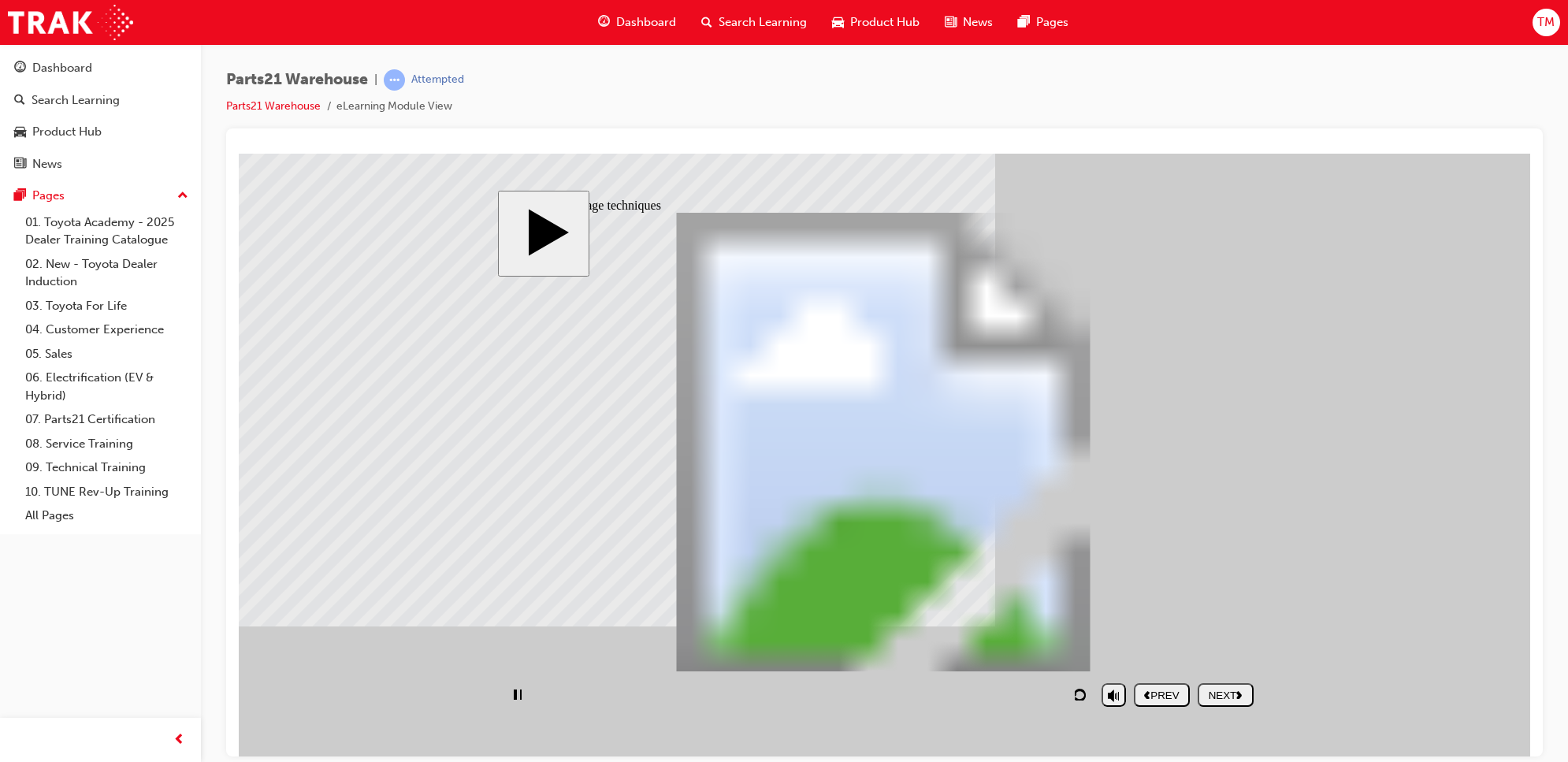
type input "7"
click at [1233, 692] on div "NEXT" at bounding box center [1225, 695] width 43 height 11
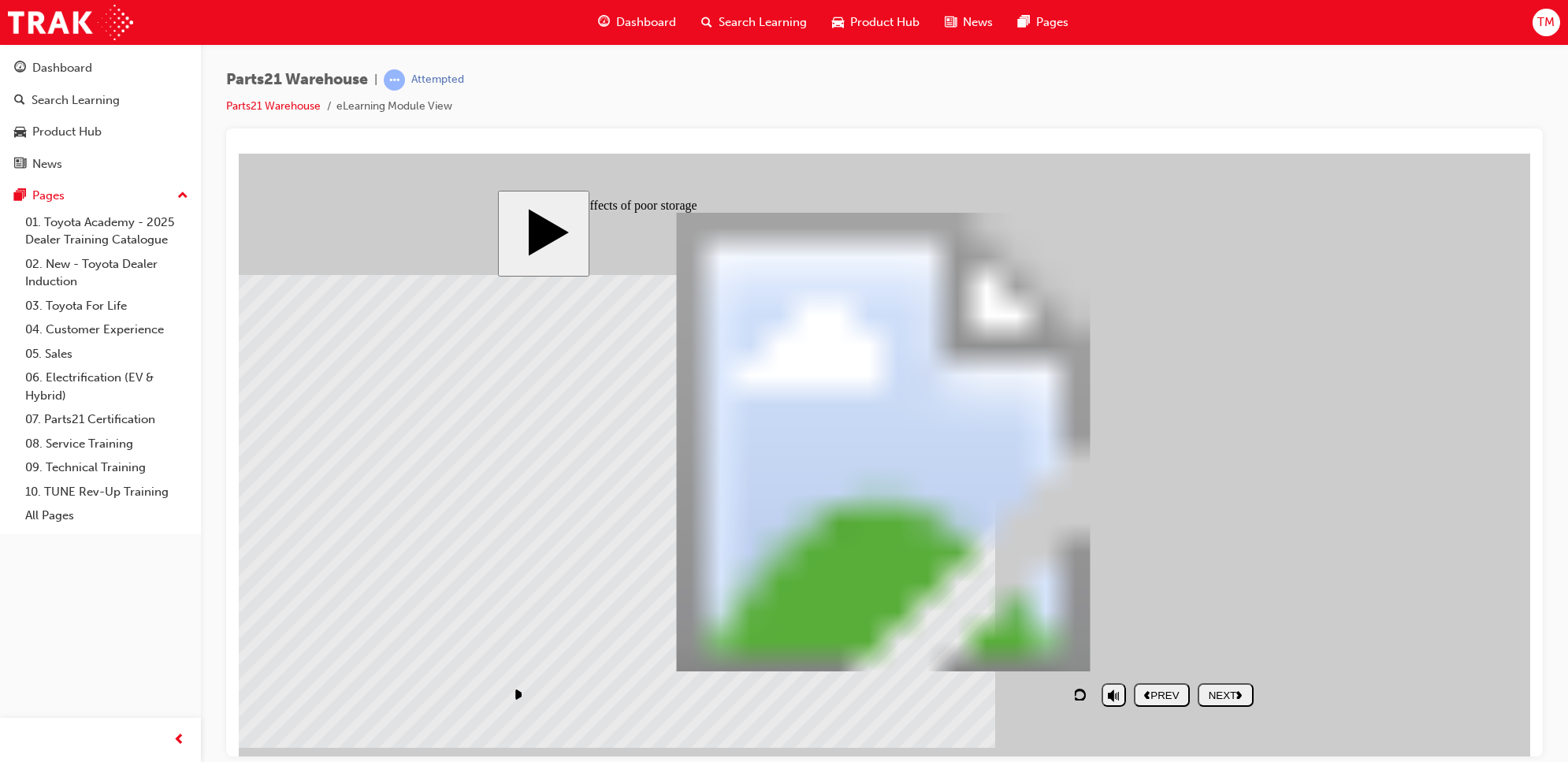
click at [1233, 692] on div "NEXT" at bounding box center [1225, 695] width 43 height 11
click at [1245, 692] on div "NEXT" at bounding box center [1225, 695] width 43 height 11
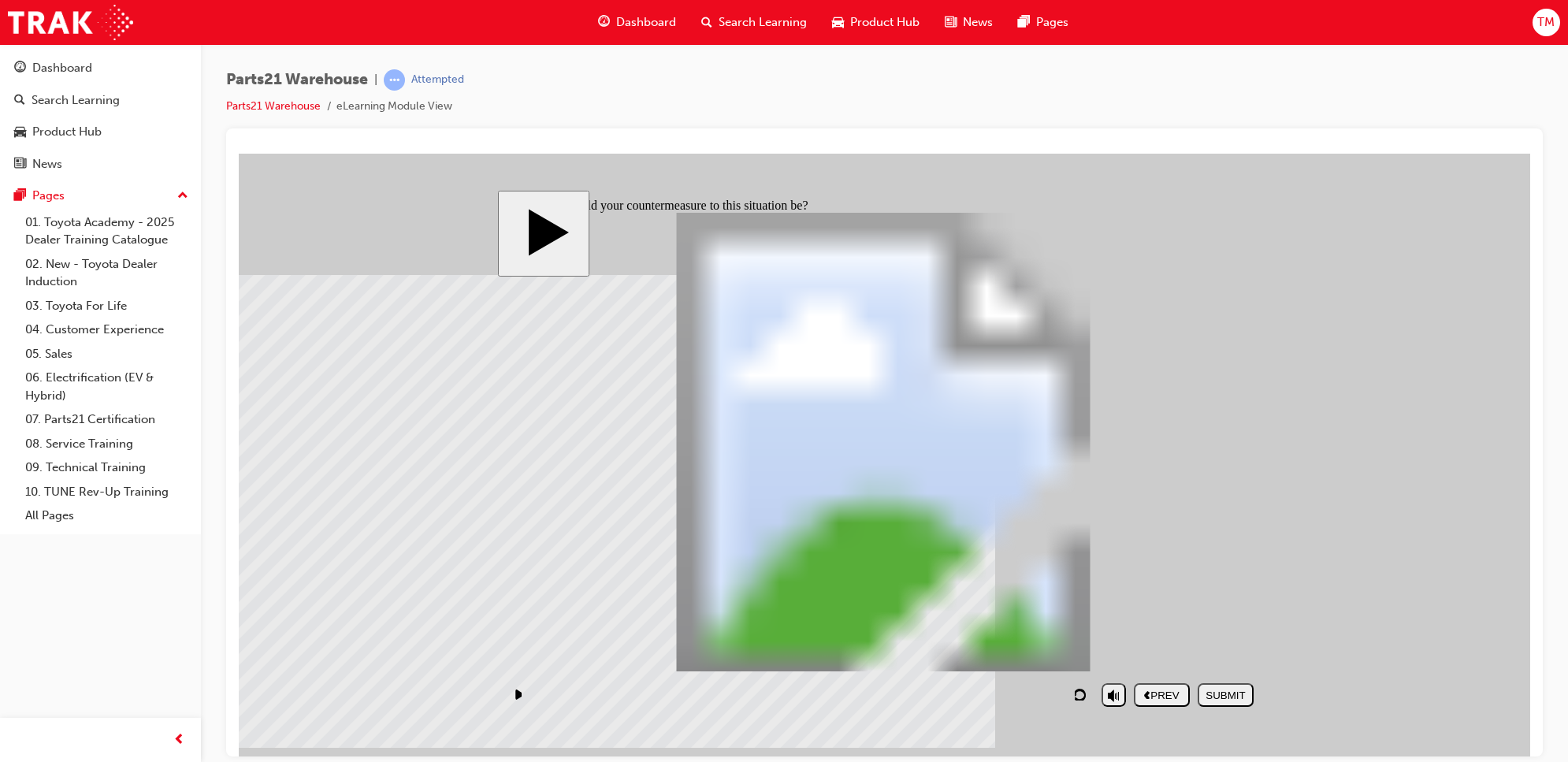
checkbox input "true"
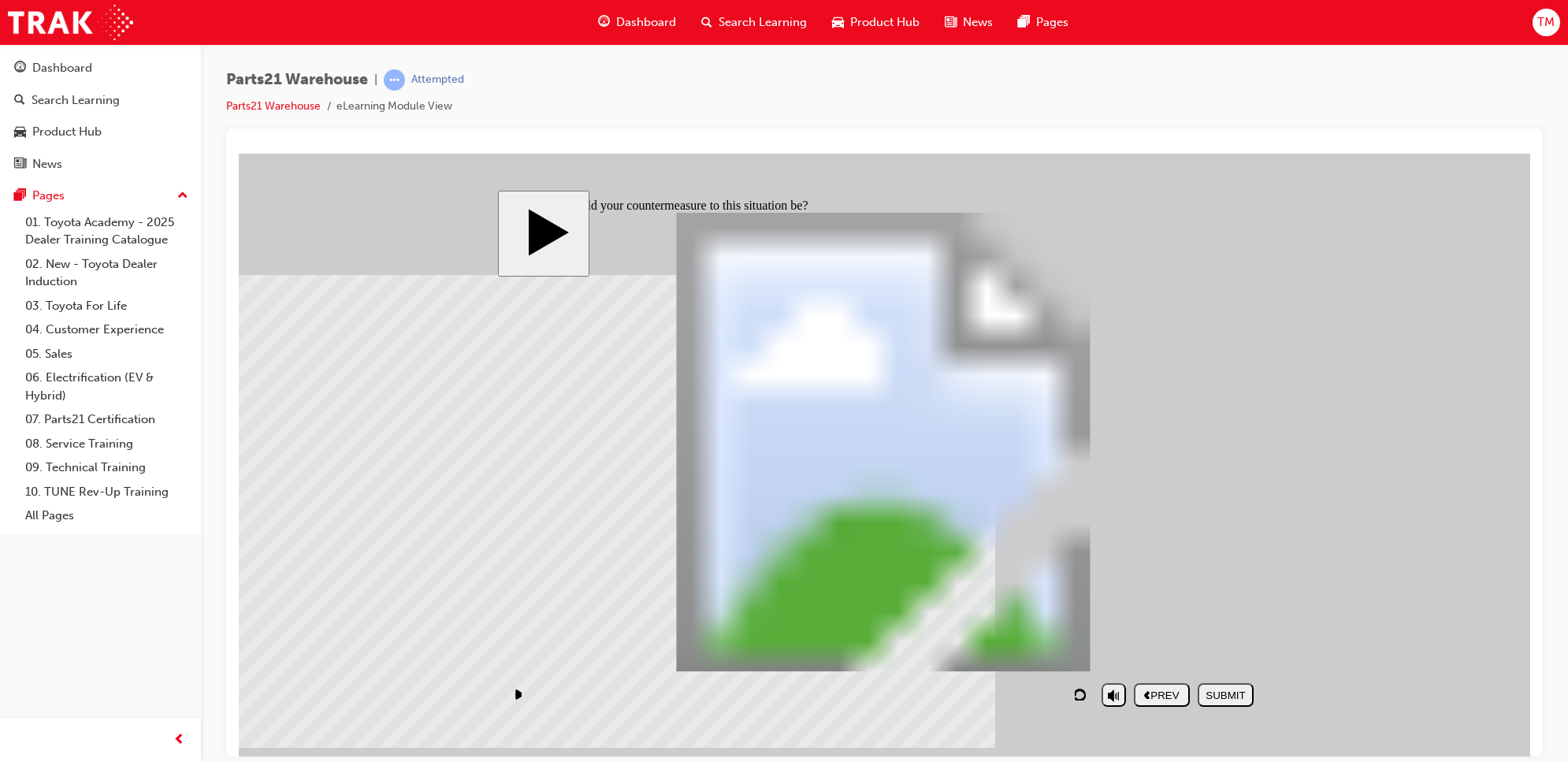
checkbox input "true"
click at [1239, 694] on div "SUBMIT" at bounding box center [1225, 695] width 43 height 11
checkbox input "false"
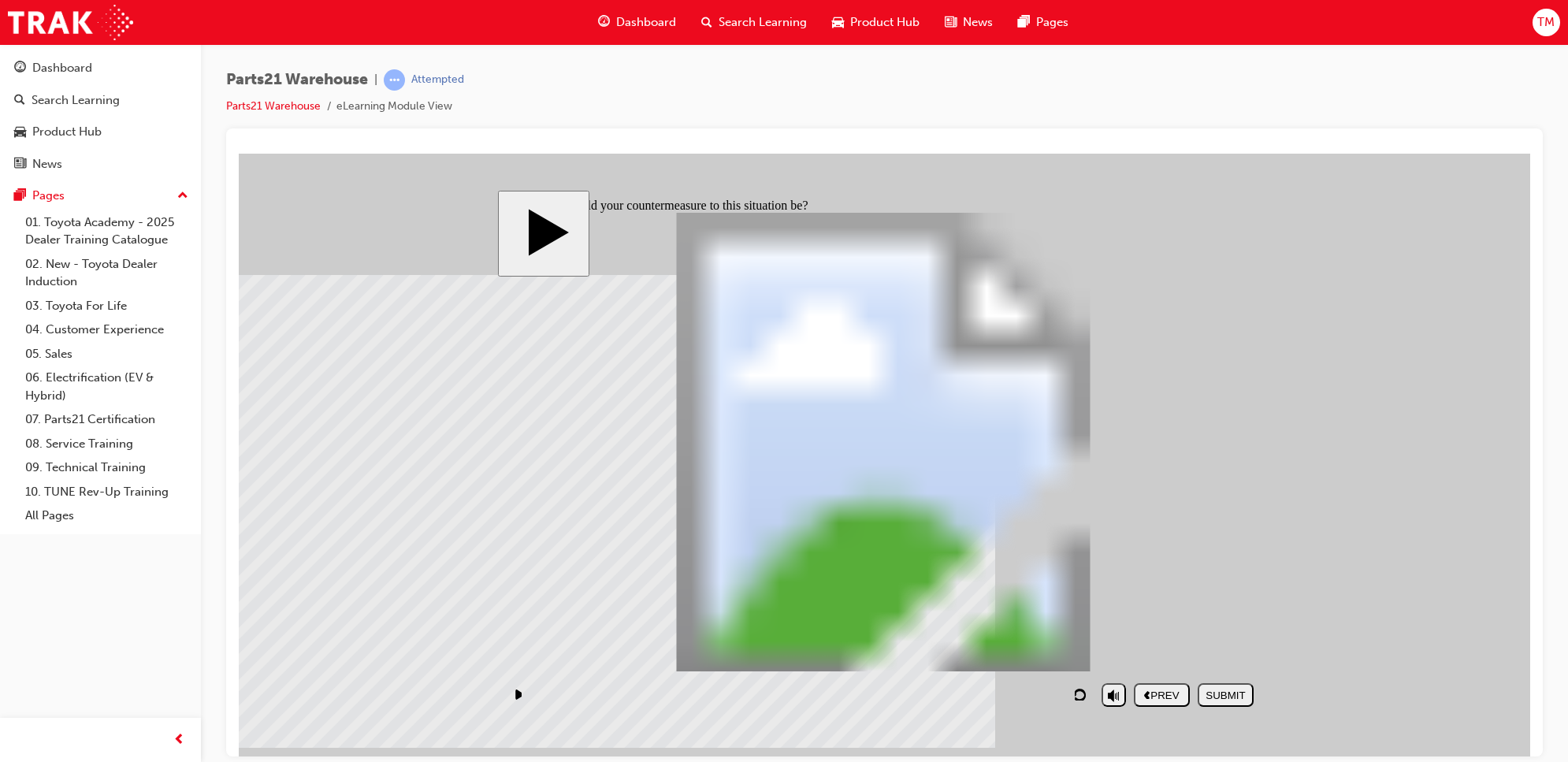
checkbox input "false"
checkbox input "true"
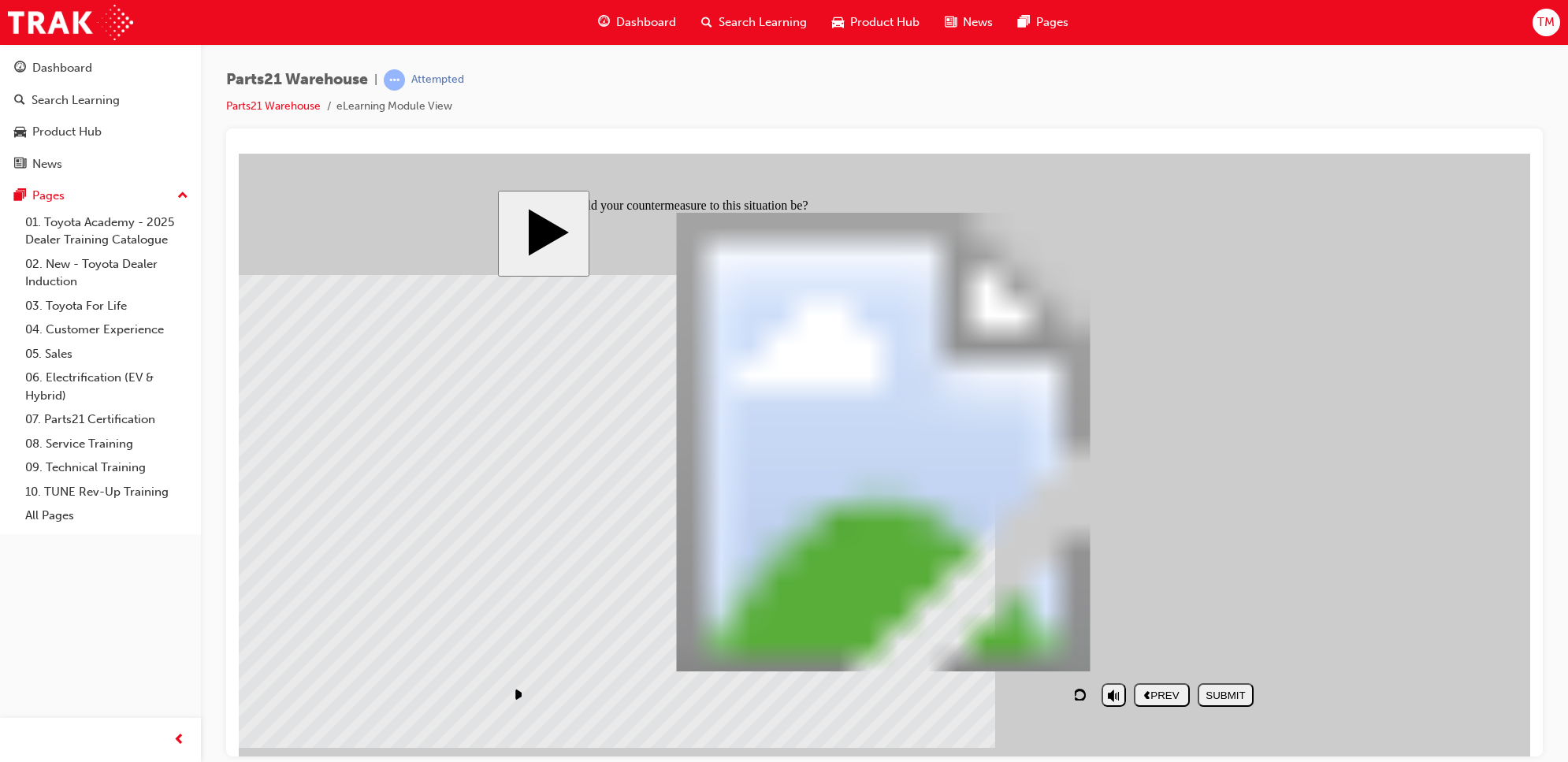
checkbox input "true"
click at [1231, 701] on div "SUBMIT" at bounding box center [1225, 695] width 43 height 11
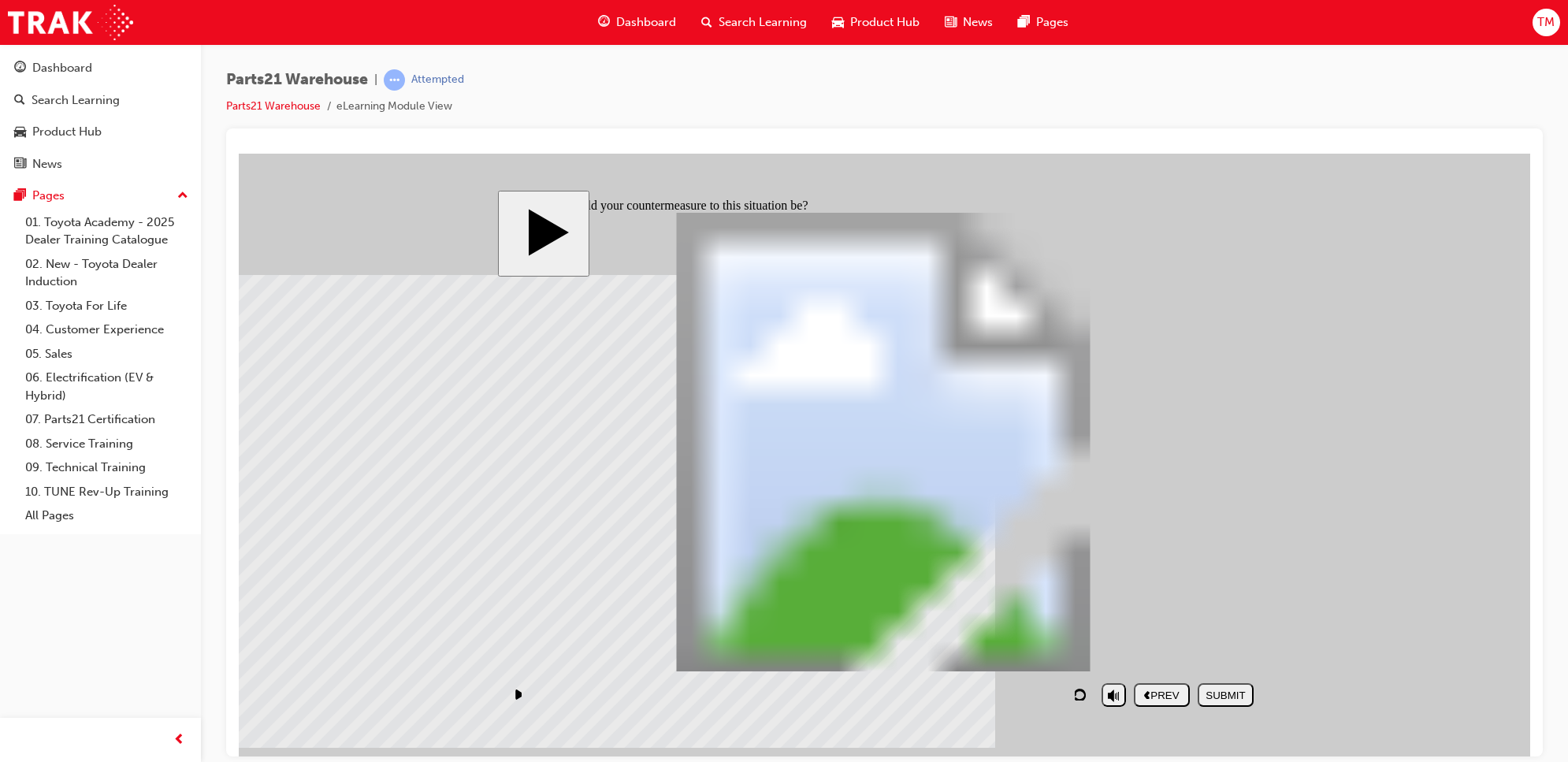
click at [1219, 686] on button "NEXT" at bounding box center [1226, 694] width 56 height 24
click at [1038, 692] on div "playback controls" at bounding box center [799, 694] width 588 height 36
click at [1230, 697] on div "NEXT" at bounding box center [1225, 695] width 43 height 11
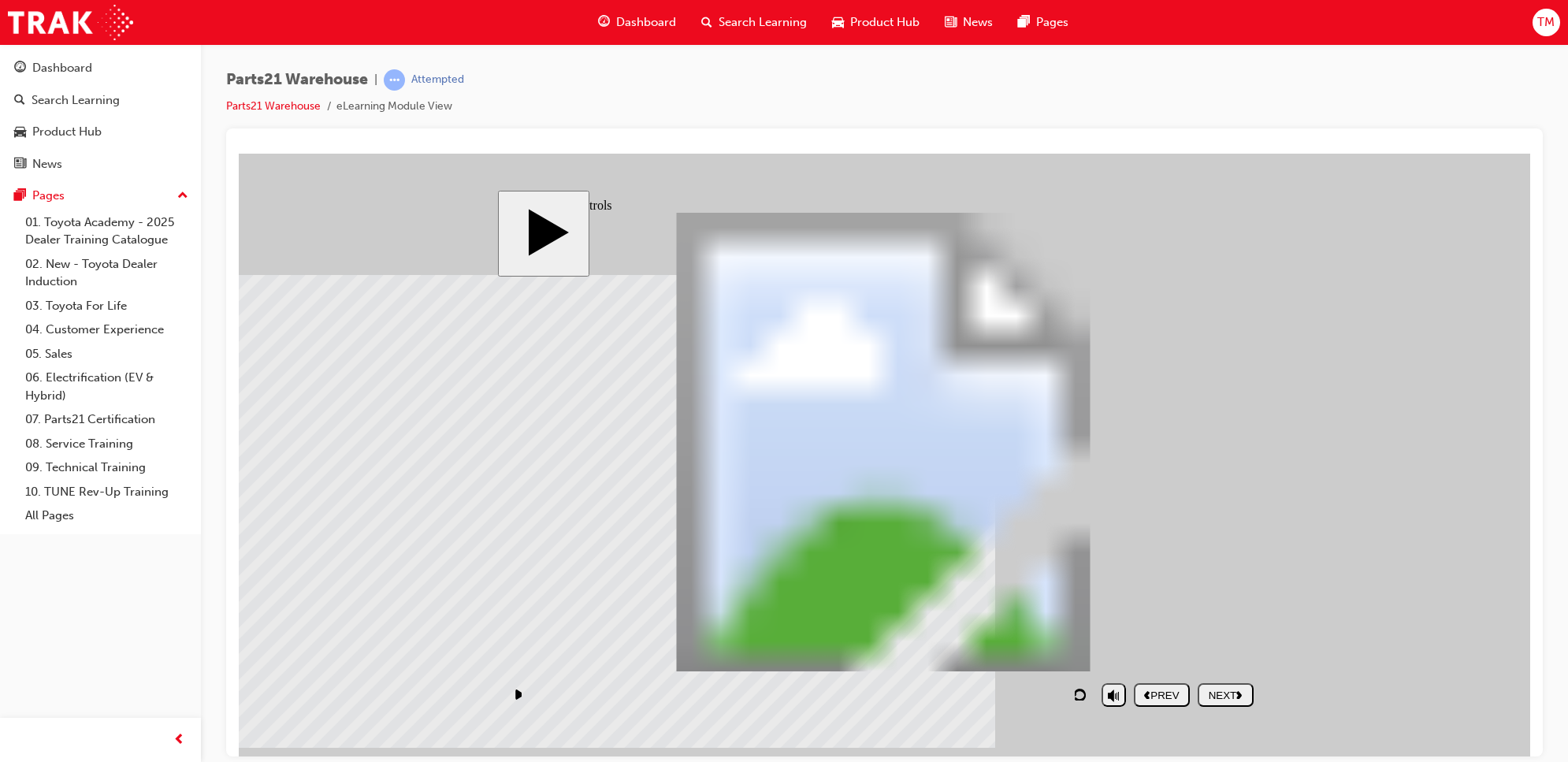
click at [1230, 697] on div "NEXT" at bounding box center [1225, 695] width 43 height 11
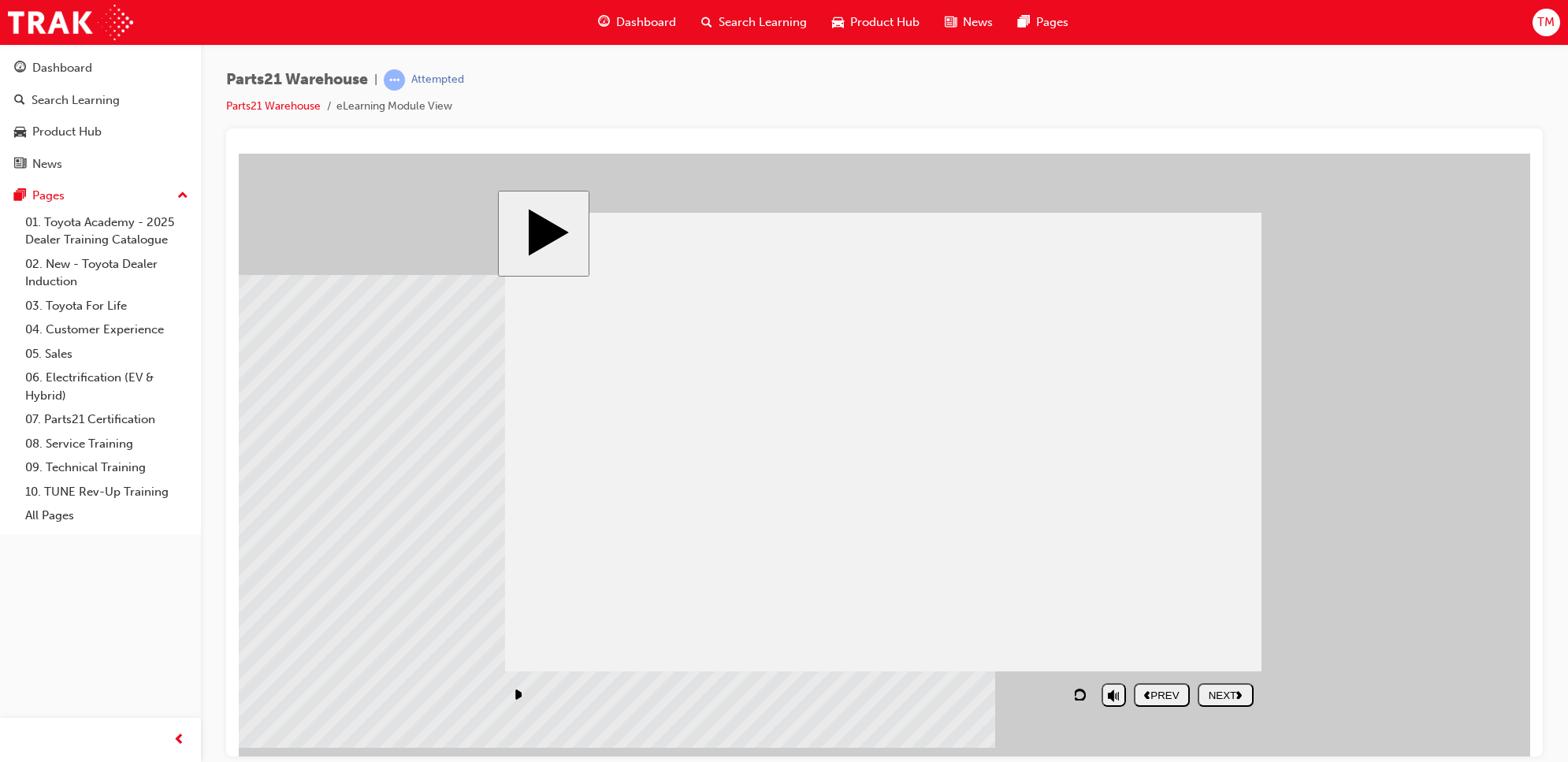
click at [1230, 697] on div "NEXT" at bounding box center [1225, 695] width 43 height 11
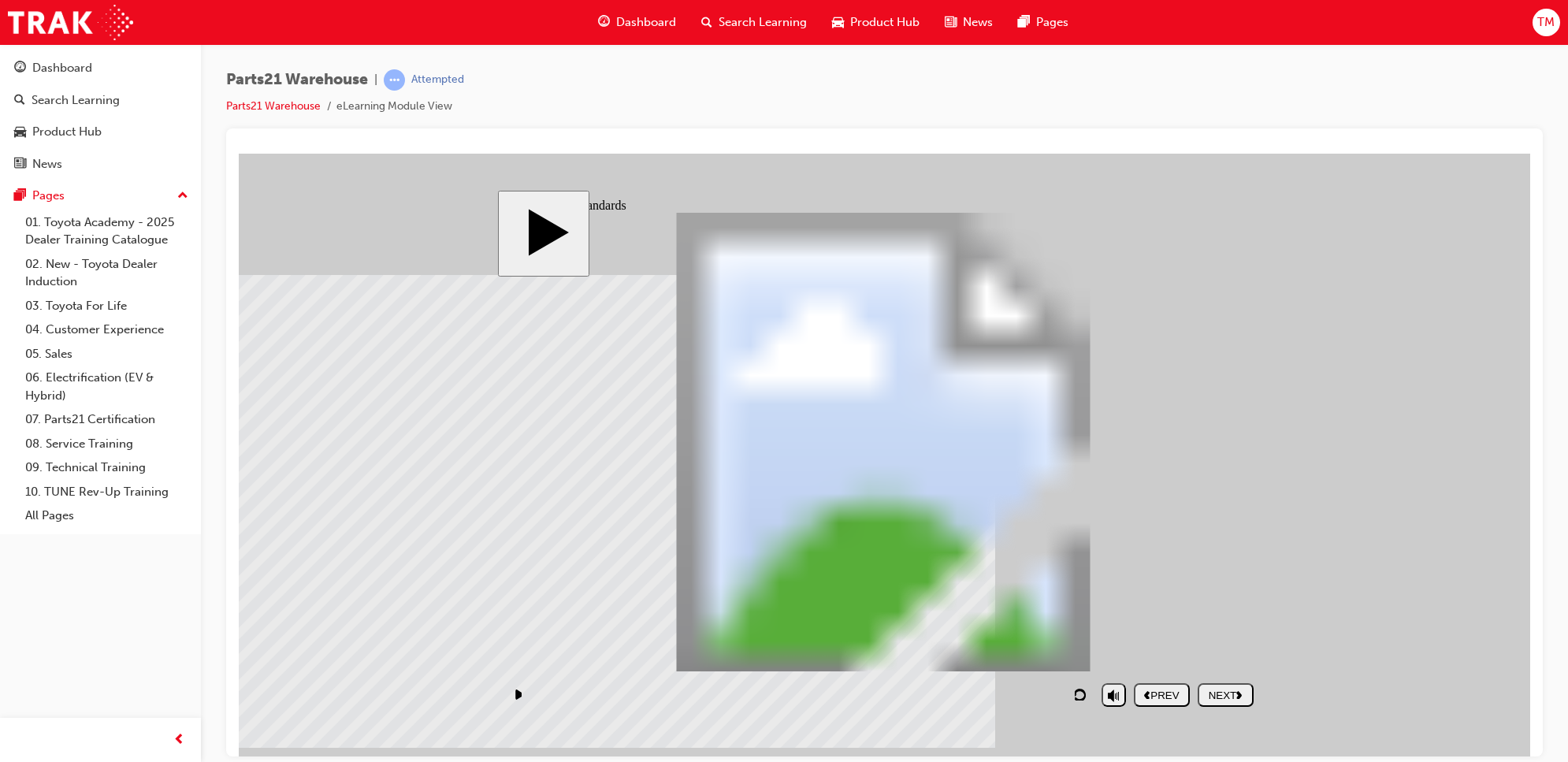
click at [1230, 697] on div "NEXT" at bounding box center [1225, 695] width 43 height 11
drag, startPoint x: 1198, startPoint y: 395, endPoint x: 986, endPoint y: 578, distance: 280.1
drag, startPoint x: 1214, startPoint y: 529, endPoint x: 1011, endPoint y: 349, distance: 271.3
click at [1240, 694] on div "SUBMIT" at bounding box center [1225, 695] width 43 height 11
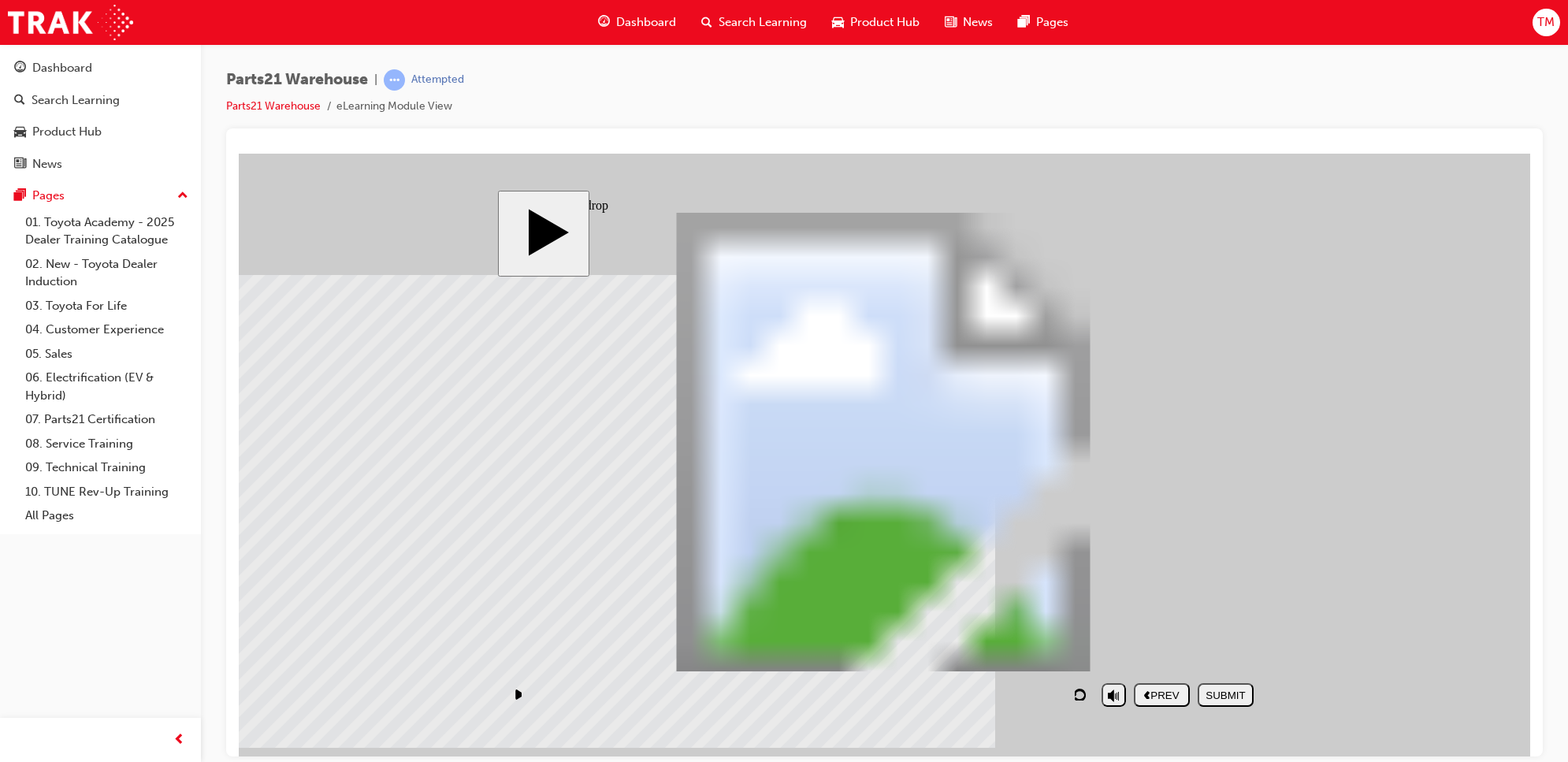
drag, startPoint x: 1159, startPoint y: 409, endPoint x: 984, endPoint y: 554, distance: 227.3
drag, startPoint x: 1135, startPoint y: 563, endPoint x: 954, endPoint y: 408, distance: 238.3
click at [1223, 696] on div "SUBMIT" at bounding box center [1225, 695] width 43 height 11
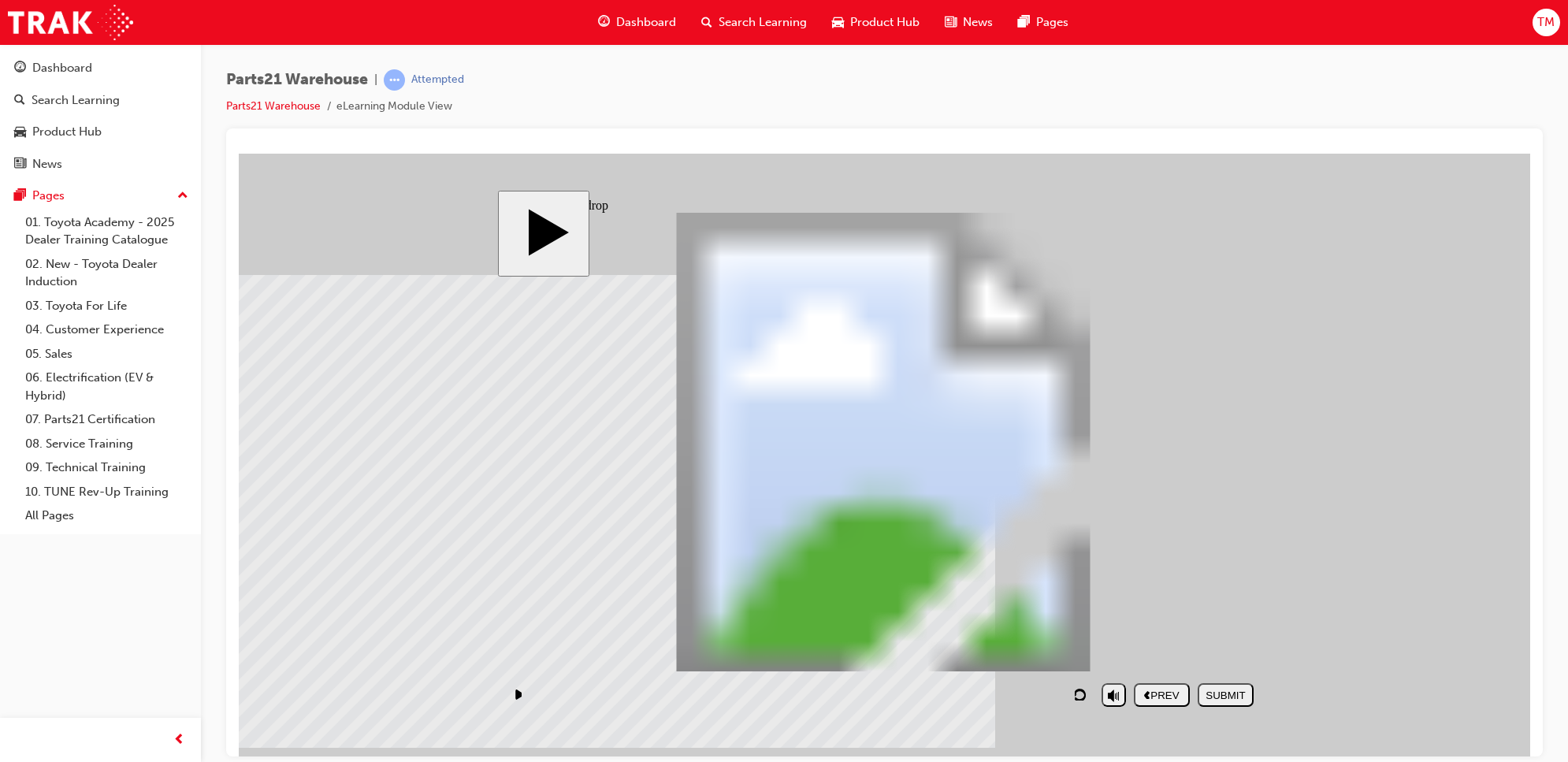
drag, startPoint x: 1196, startPoint y: 371, endPoint x: 990, endPoint y: 541, distance: 267.1
drag, startPoint x: 1177, startPoint y: 570, endPoint x: 962, endPoint y: 407, distance: 269.8
click at [1223, 692] on div "SUBMIT" at bounding box center [1225, 695] width 43 height 11
drag, startPoint x: 1156, startPoint y: 404, endPoint x: 966, endPoint y: 539, distance: 233.1
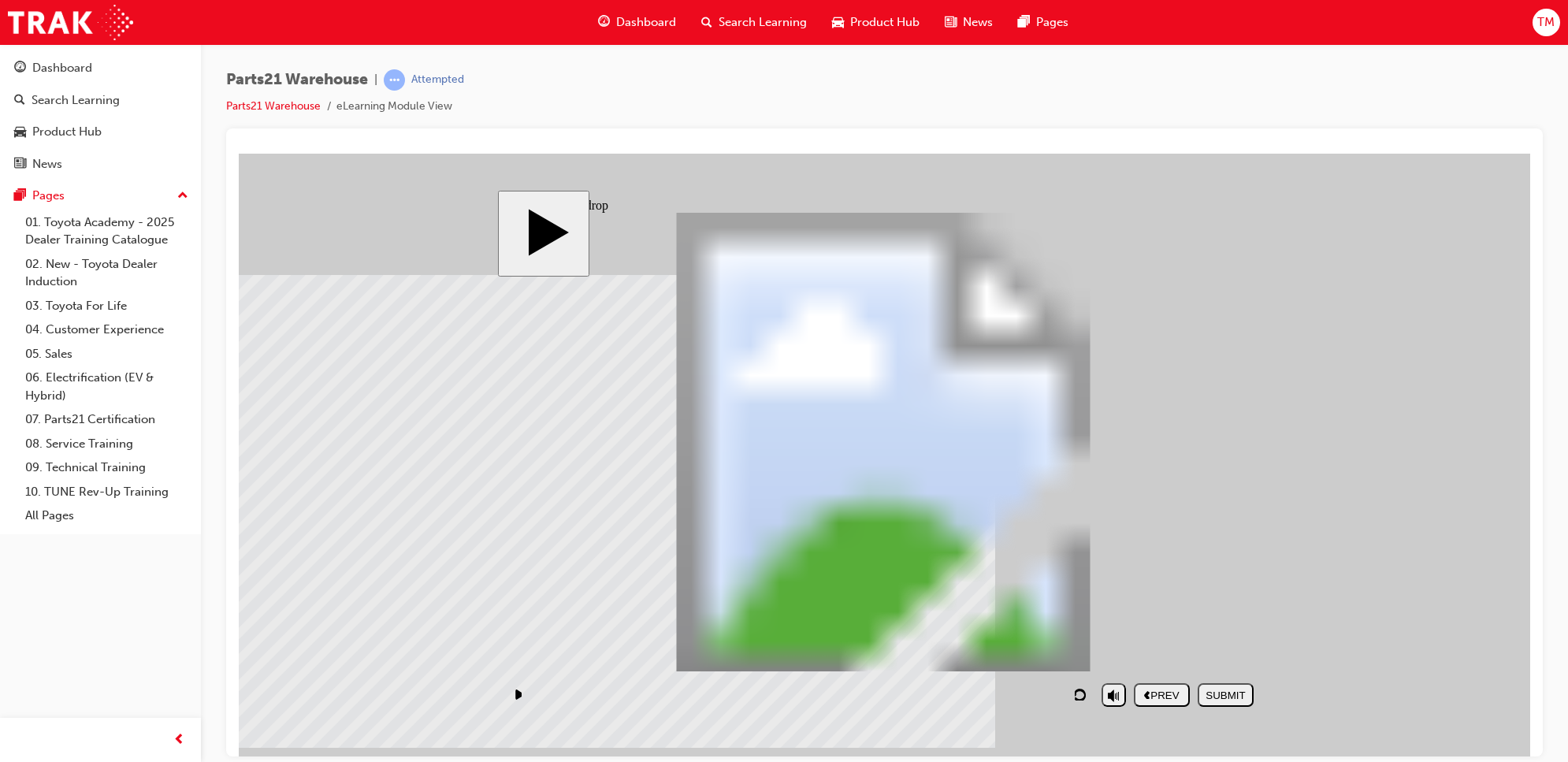
drag, startPoint x: 1160, startPoint y: 579, endPoint x: 993, endPoint y: 420, distance: 230.6
click at [1241, 689] on div "SUBMIT" at bounding box center [1225, 695] width 43 height 11
click at [1221, 687] on button "NEXT" at bounding box center [1226, 694] width 56 height 24
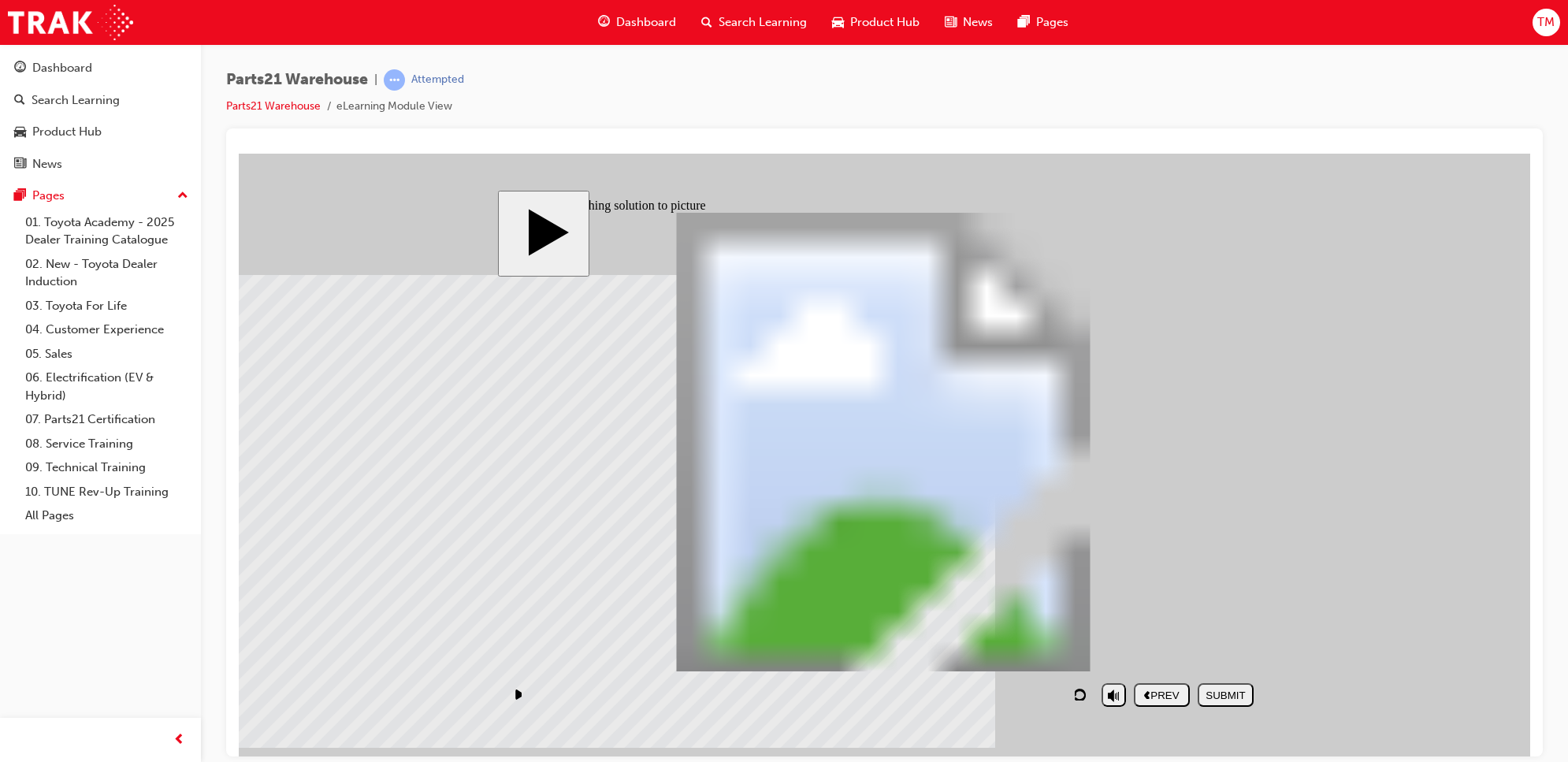
drag, startPoint x: 970, startPoint y: 579, endPoint x: 1160, endPoint y: 489, distance: 210.2
drag, startPoint x: 1151, startPoint y: 599, endPoint x: 1026, endPoint y: 537, distance: 139.5
drag, startPoint x: 858, startPoint y: 589, endPoint x: 668, endPoint y: 498, distance: 210.7
drag, startPoint x: 644, startPoint y: 593, endPoint x: 837, endPoint y: 504, distance: 212.5
click at [1218, 700] on div "SUBMIT" at bounding box center [1225, 695] width 43 height 11
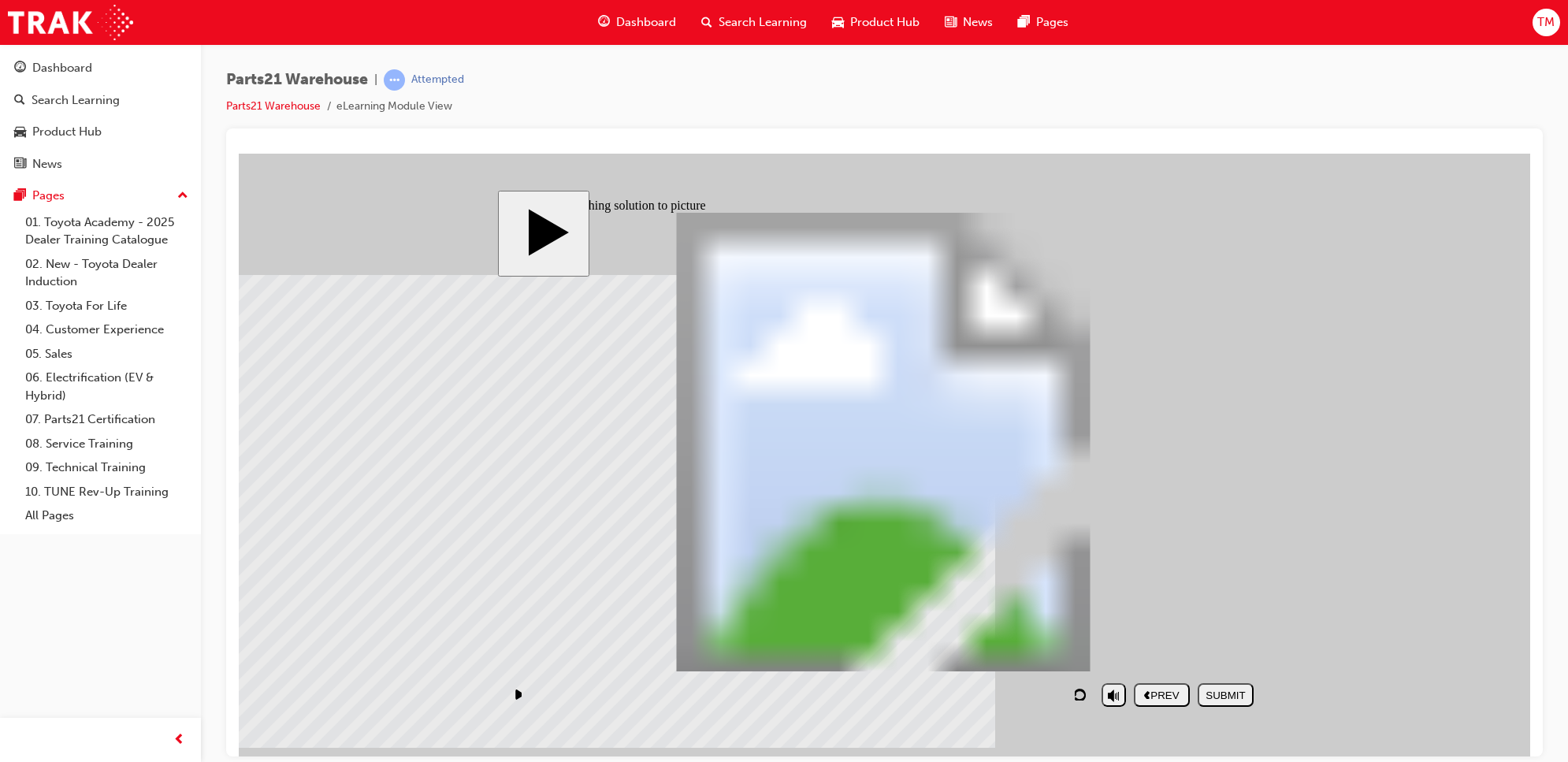
click at [1216, 687] on button "NEXT" at bounding box center [1226, 694] width 56 height 24
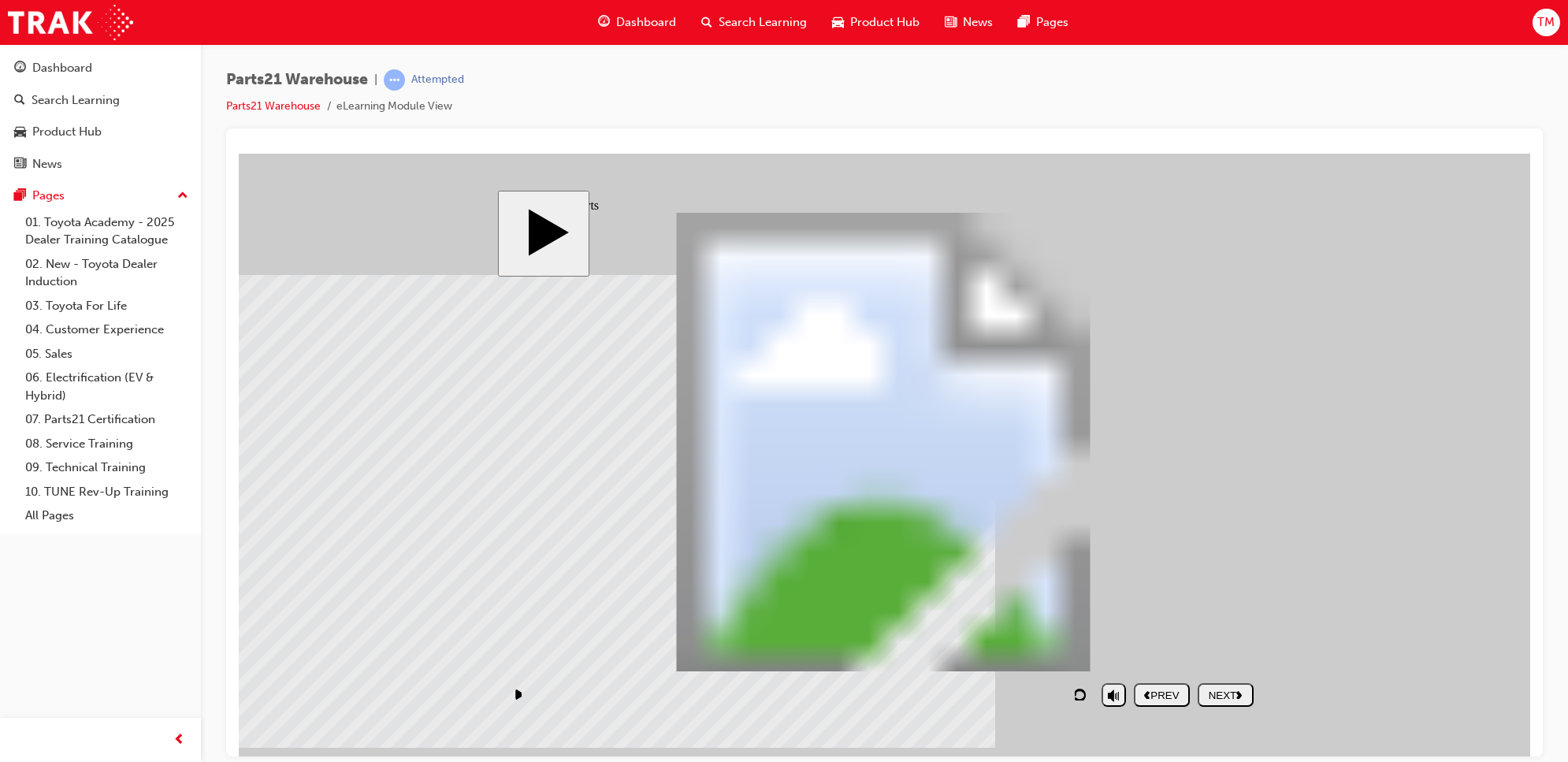
click at [1216, 687] on button "NEXT" at bounding box center [1226, 694] width 56 height 24
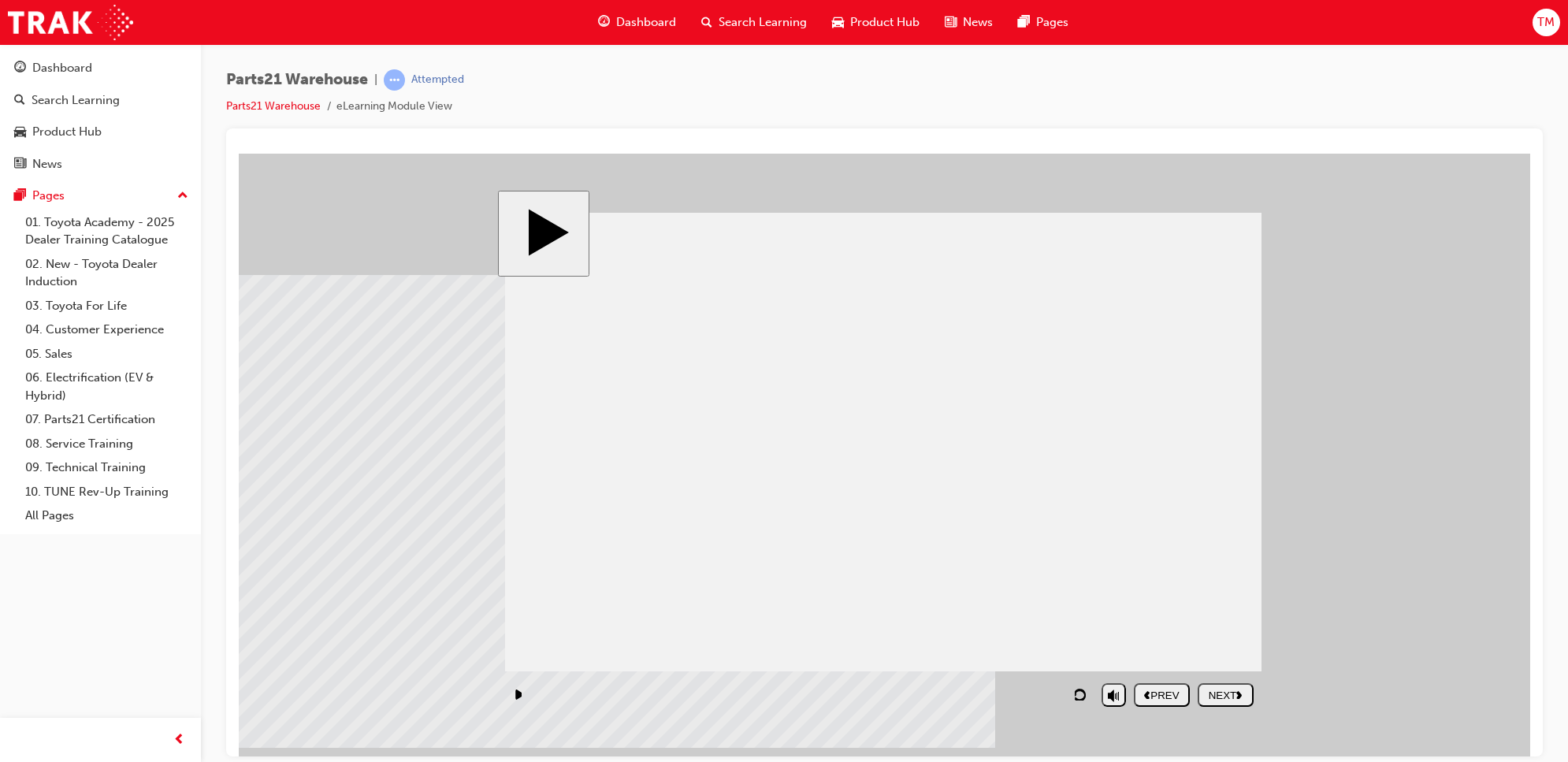
click at [1216, 687] on button "NEXT" at bounding box center [1226, 694] width 56 height 24
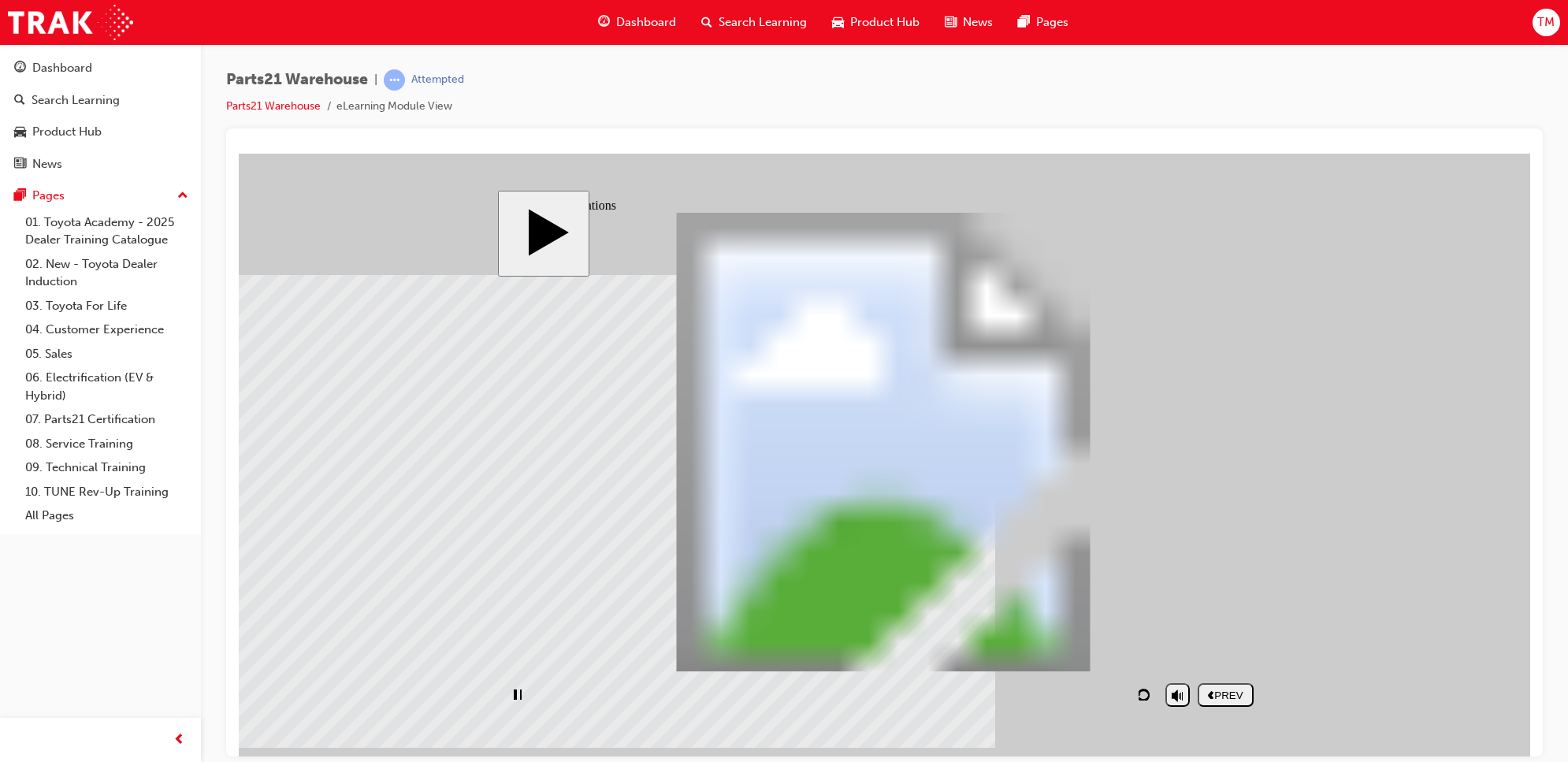
click at [1216, 687] on button "PREV" at bounding box center [1226, 694] width 56 height 24
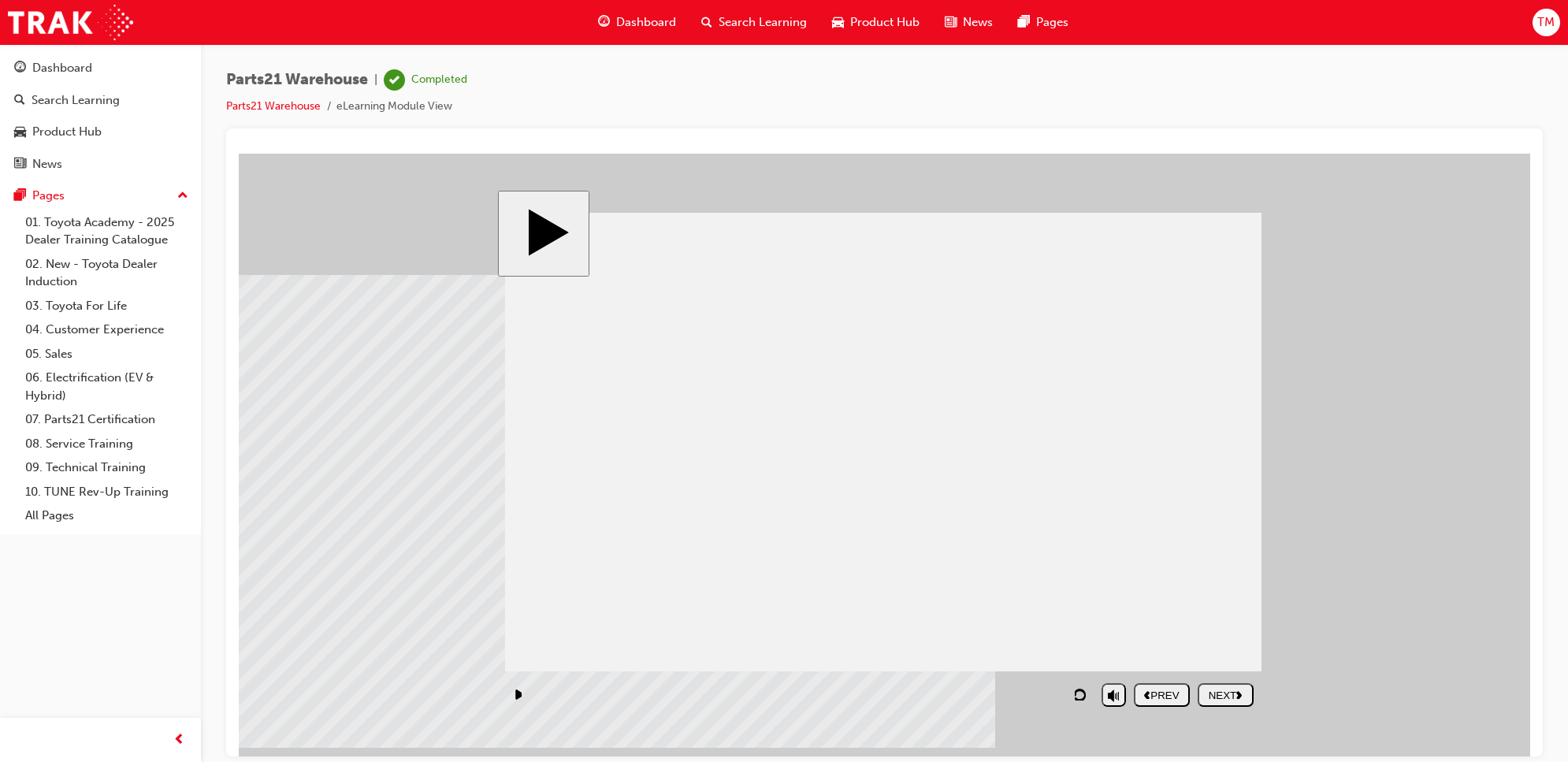
click at [1216, 687] on button "NEXT" at bounding box center [1226, 694] width 56 height 24
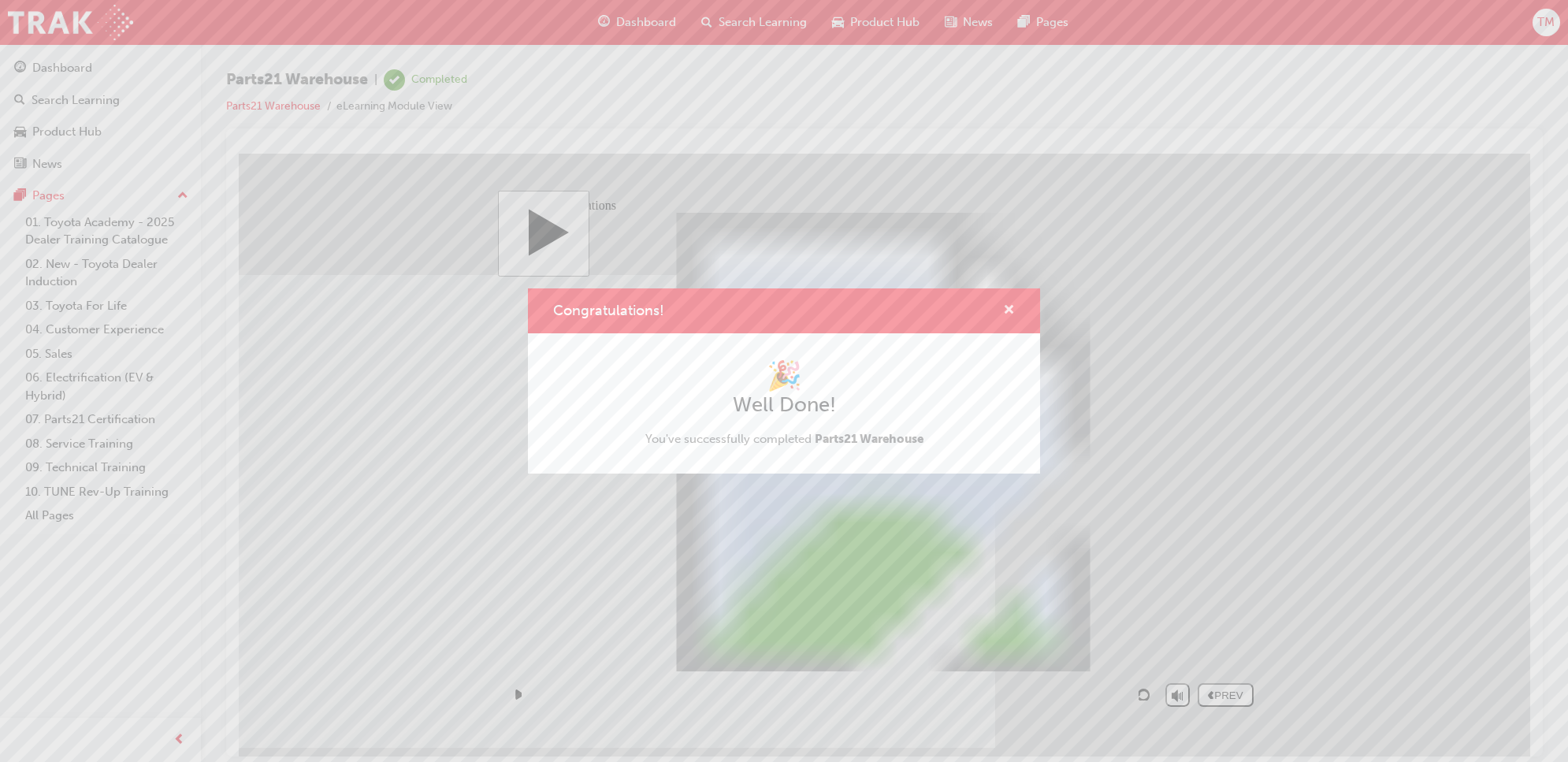
click at [1006, 308] on span "cross-icon" at bounding box center [1009, 311] width 11 height 14
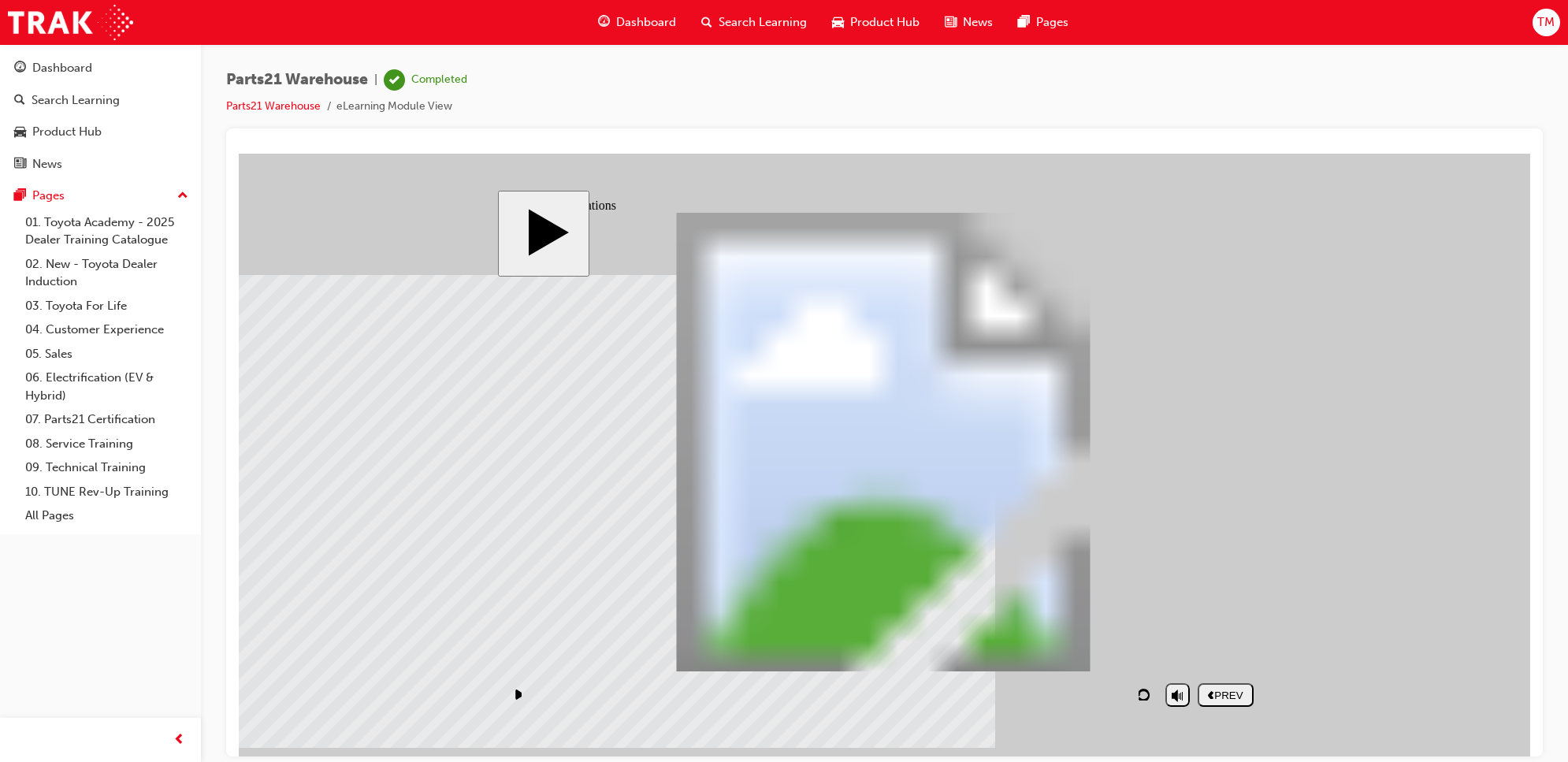
click at [664, 17] on span "Dashboard" at bounding box center [646, 22] width 60 height 18
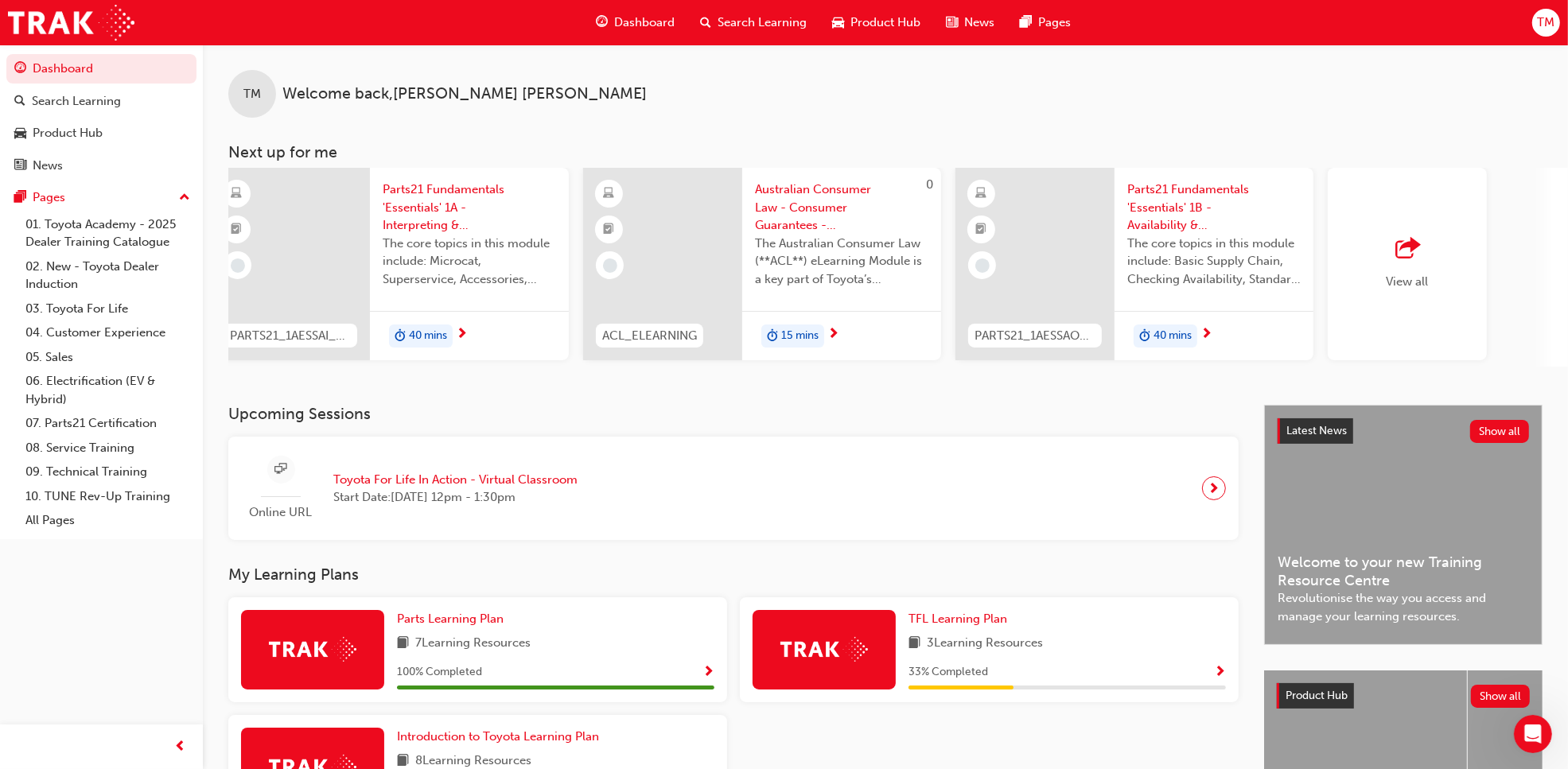
scroll to position [0, 891]
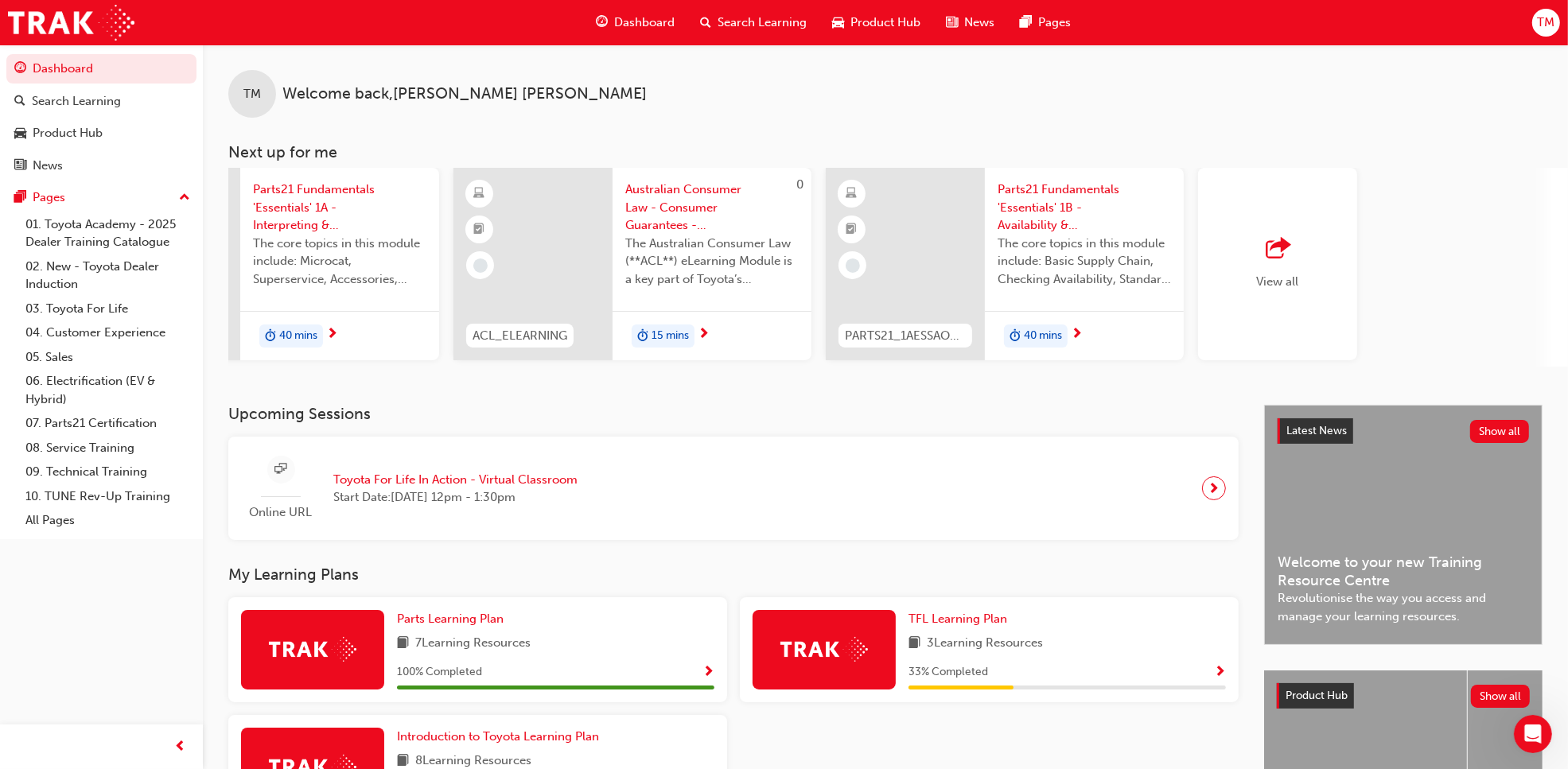
click at [1275, 271] on div "View all" at bounding box center [1277, 264] width 42 height 53
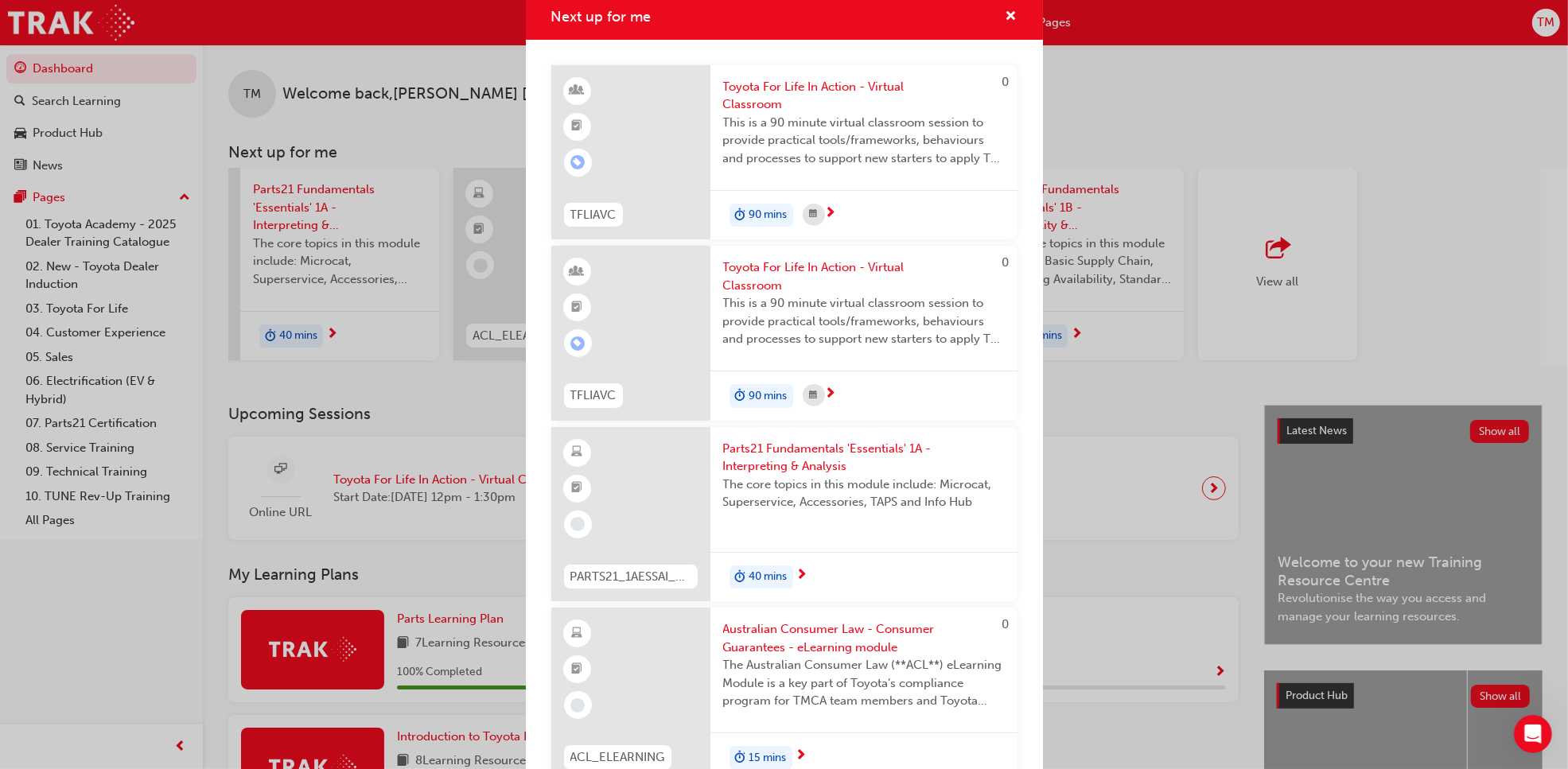
scroll to position [0, 0]
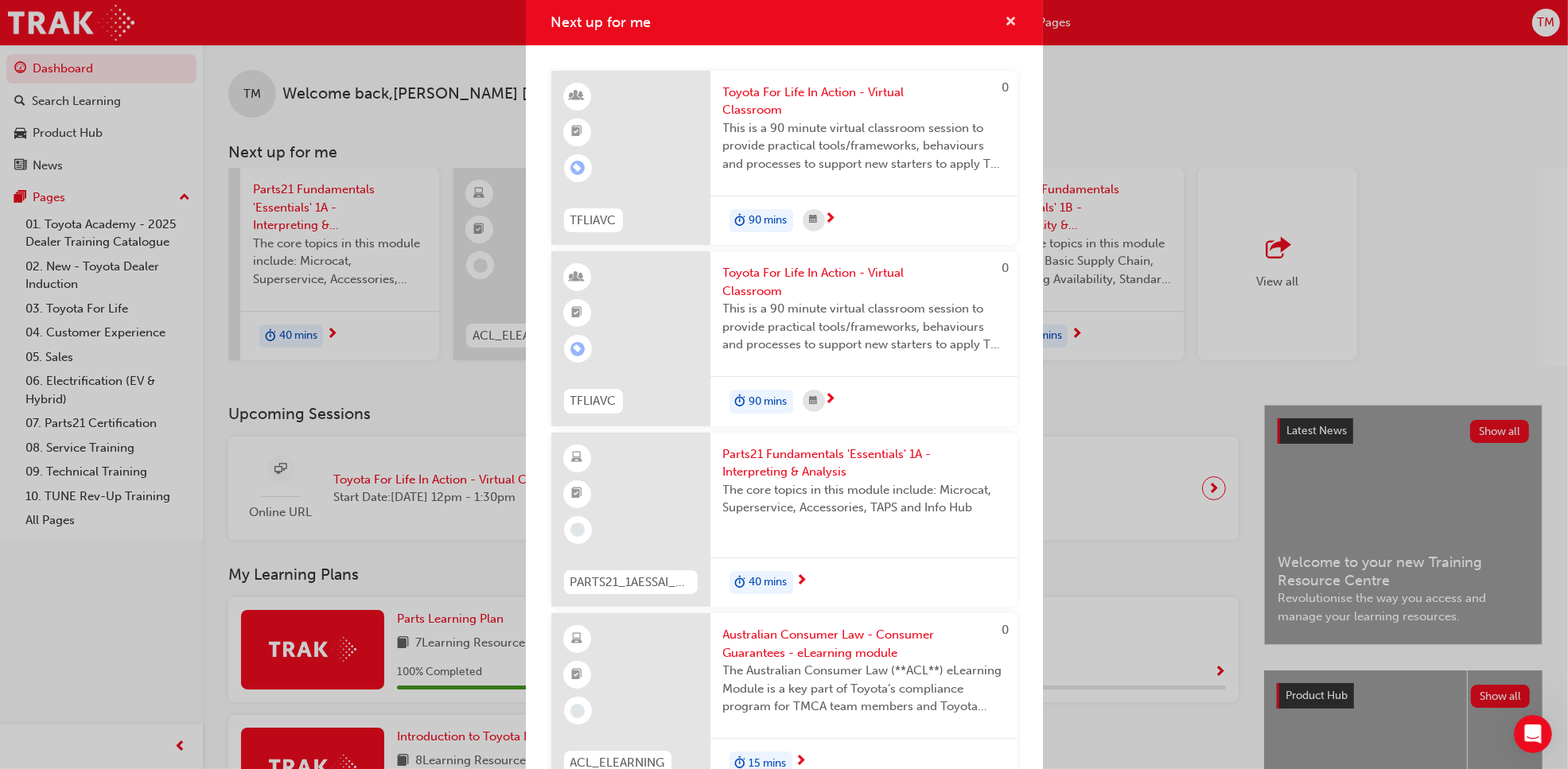
click at [1005, 20] on span "cross-icon" at bounding box center [1011, 22] width 12 height 14
